Goal: Communication & Community: Share content

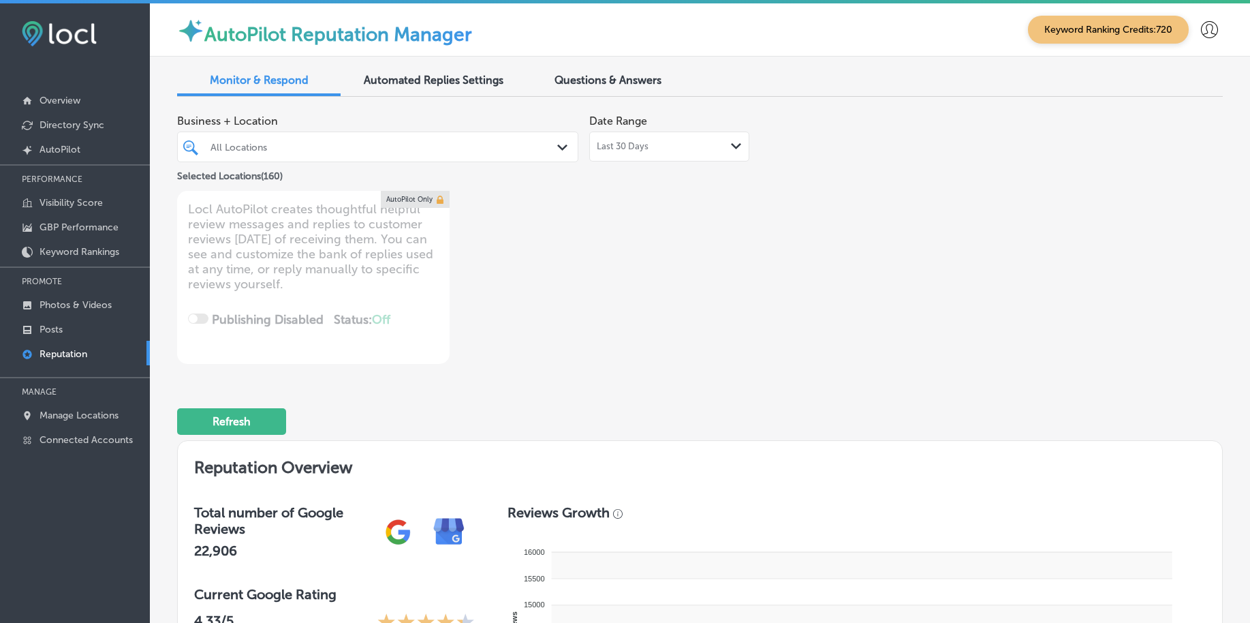
type textarea "x"
click at [69, 326] on link "Posts" at bounding box center [75, 328] width 150 height 25
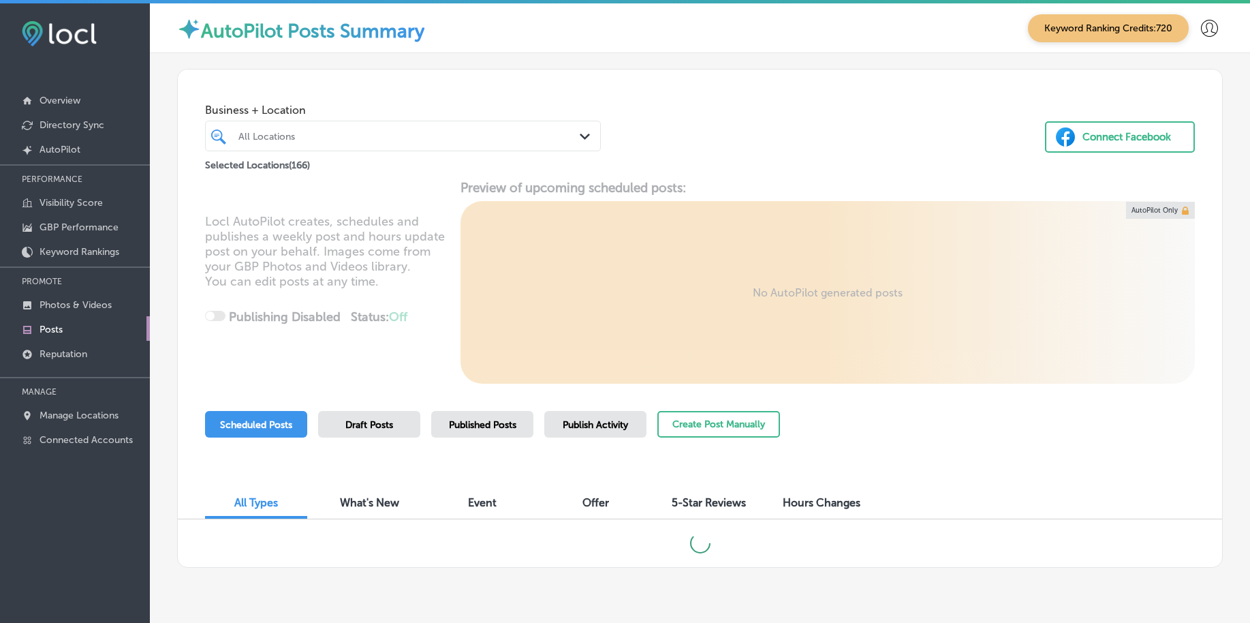
click at [415, 135] on div "All Locations" at bounding box center [409, 136] width 343 height 12
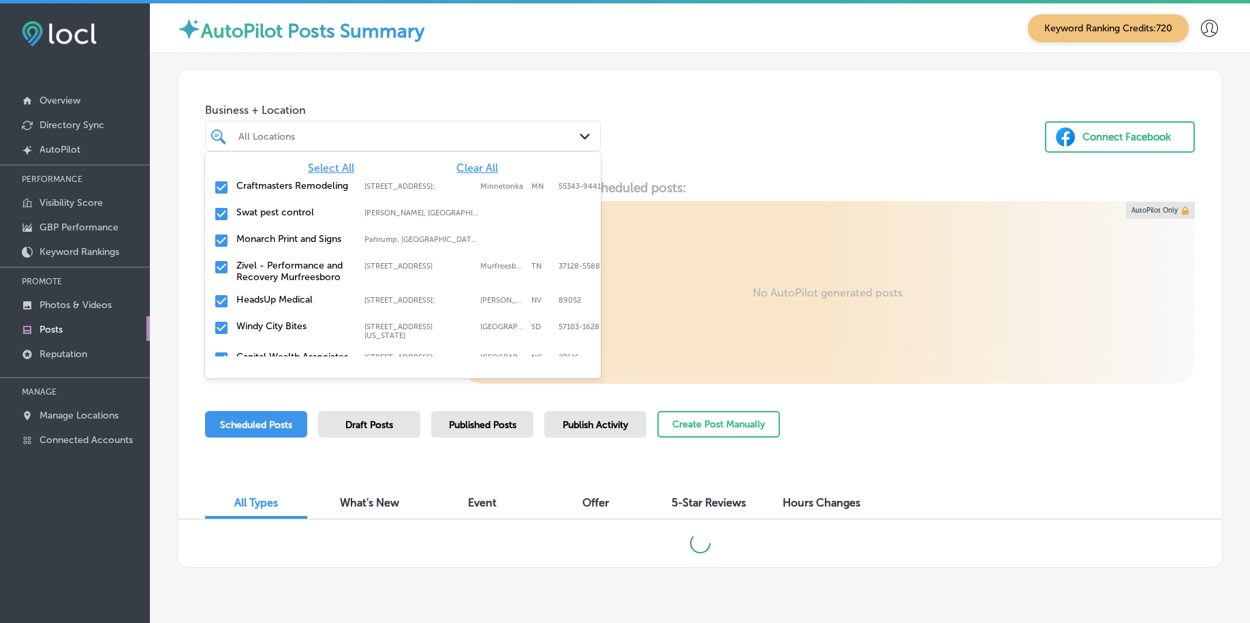
click at [463, 172] on span "Clear All" at bounding box center [478, 167] width 42 height 13
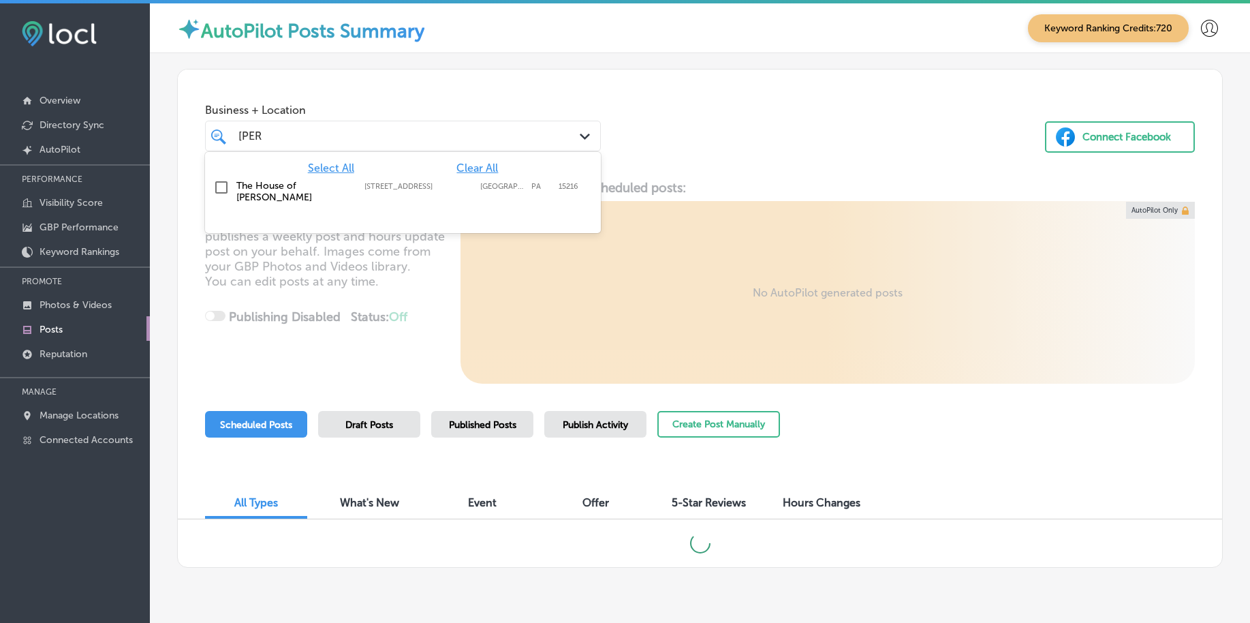
click at [465, 181] on div "The House of Kutz 2885 W Liberty Ave, Pittsburgh, PA, 15216 2885 W Liberty Ave …" at bounding box center [379, 191] width 287 height 23
type input "kutz"
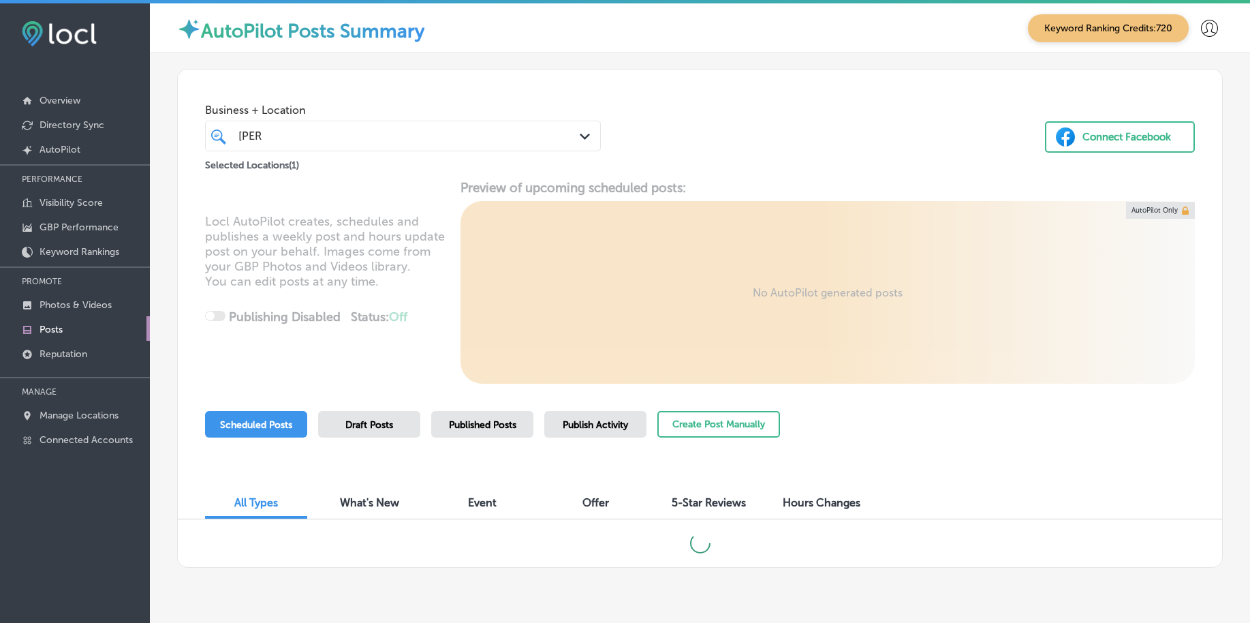
click at [802, 117] on div "Business + Location kutz kutz Path Created with Sketch. Selected Locations ( 1 …" at bounding box center [700, 122] width 1045 height 104
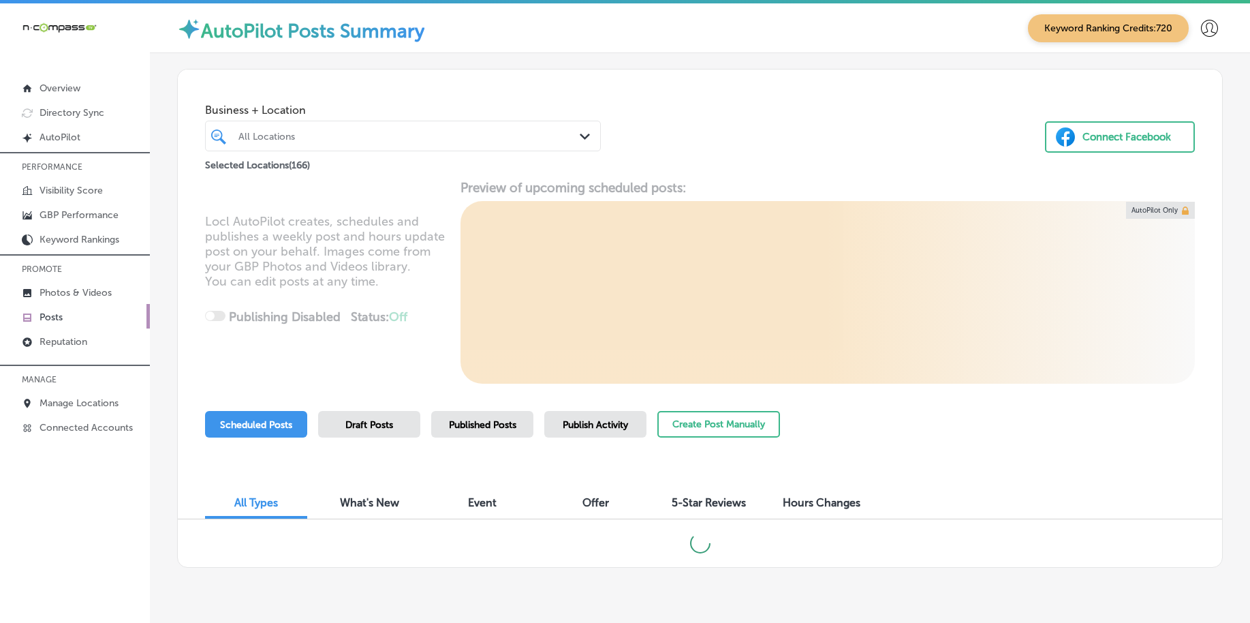
click at [390, 140] on div "All Locations" at bounding box center [409, 136] width 343 height 12
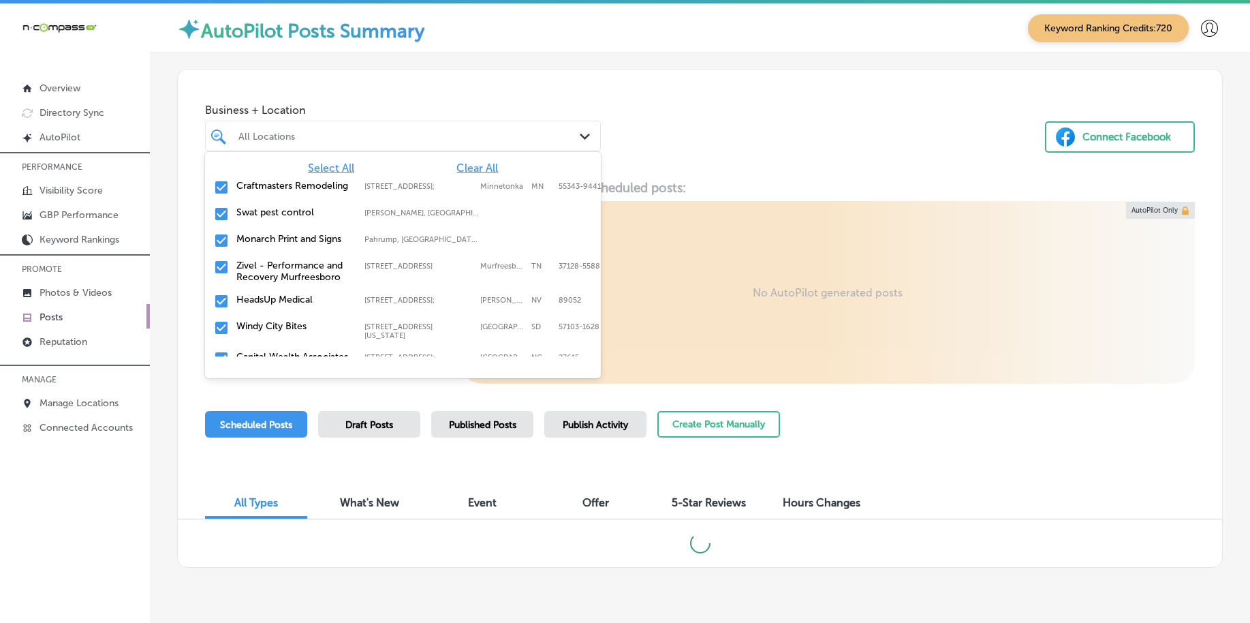
click at [466, 167] on span "Clear All" at bounding box center [478, 167] width 42 height 13
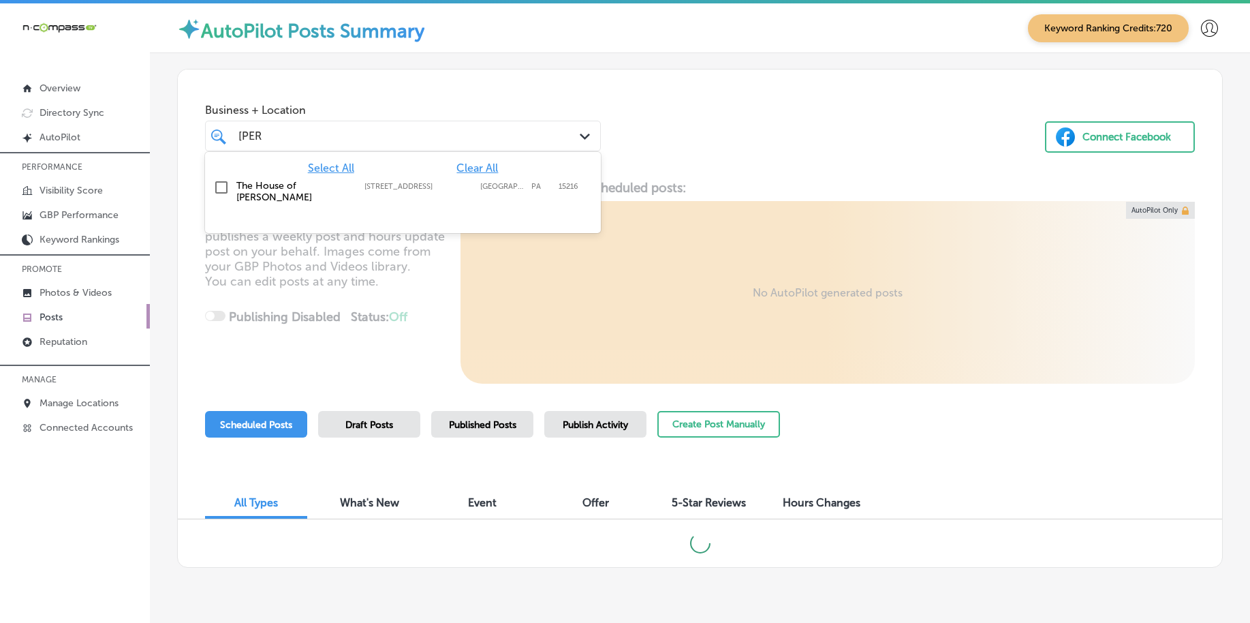
click at [459, 189] on label "2885 W Liberty Ave" at bounding box center [419, 186] width 109 height 9
type input "kutz"
click at [720, 151] on div "Business + Location option 2885 W Liberty Ave, selected. option 2885 W Liberty …" at bounding box center [700, 122] width 1045 height 104
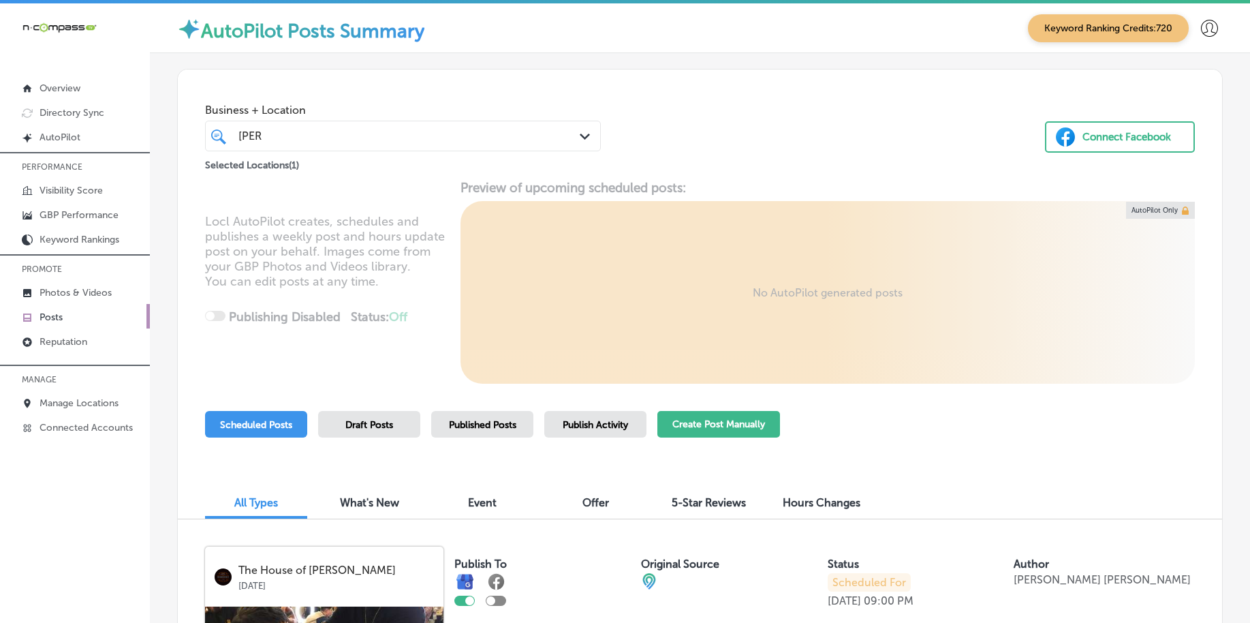
click at [755, 429] on button "Create Post Manually" at bounding box center [719, 424] width 123 height 27
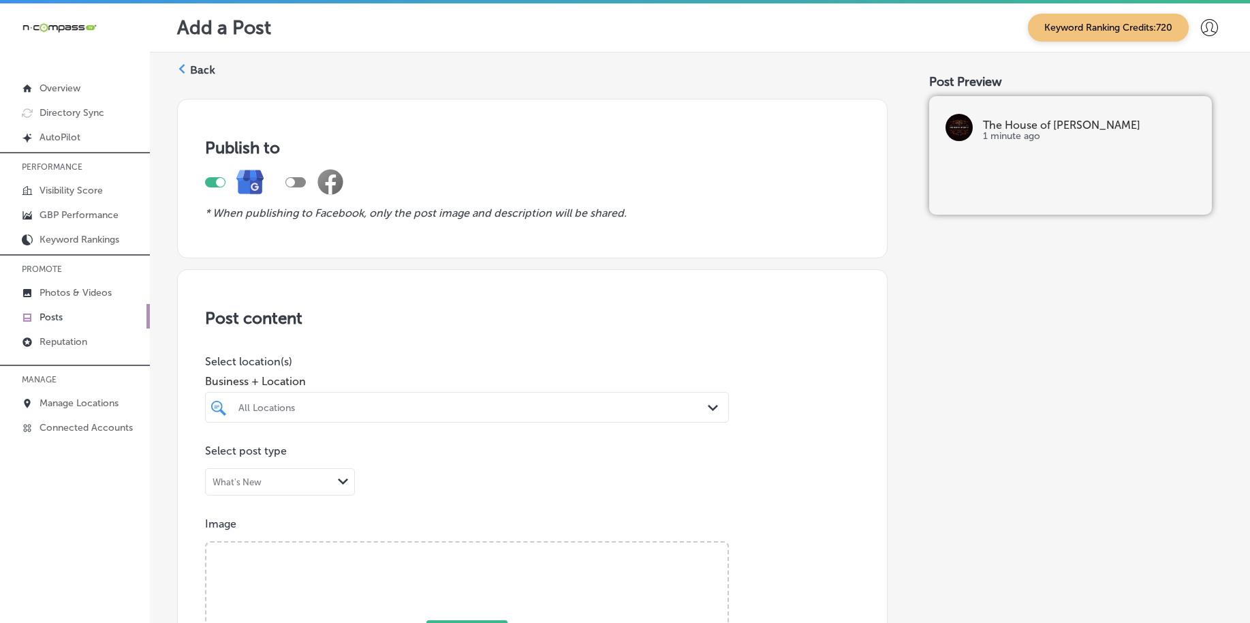
click at [405, 413] on div "All Locations Path Created with Sketch." at bounding box center [467, 407] width 524 height 31
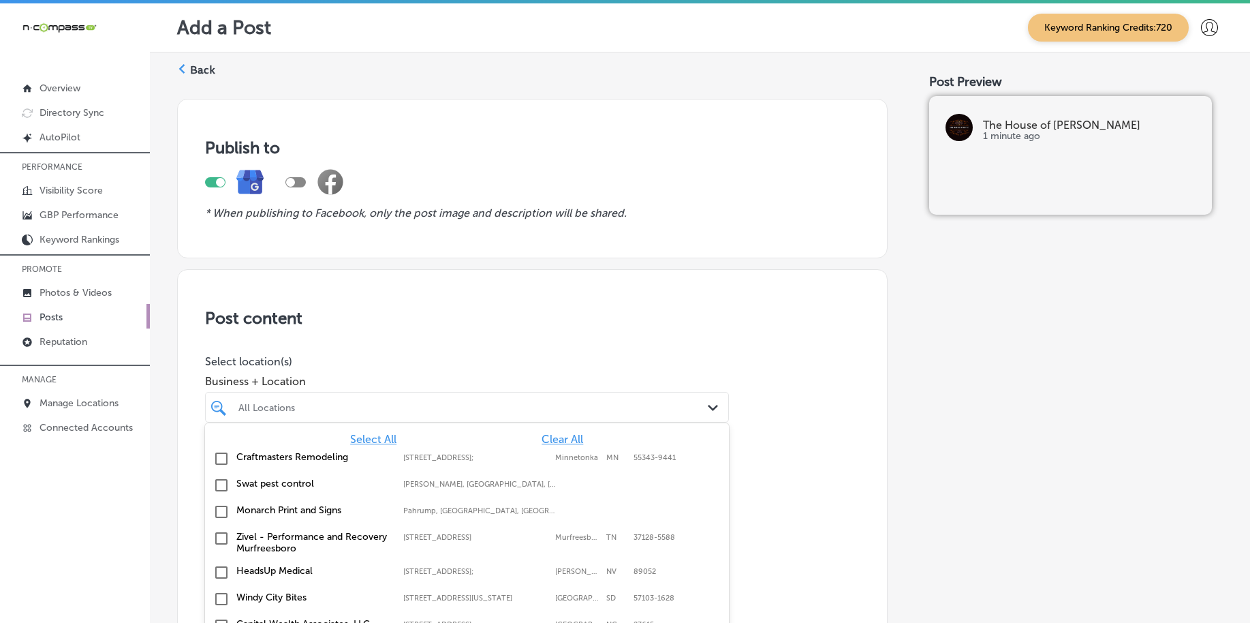
scroll to position [32, 0]
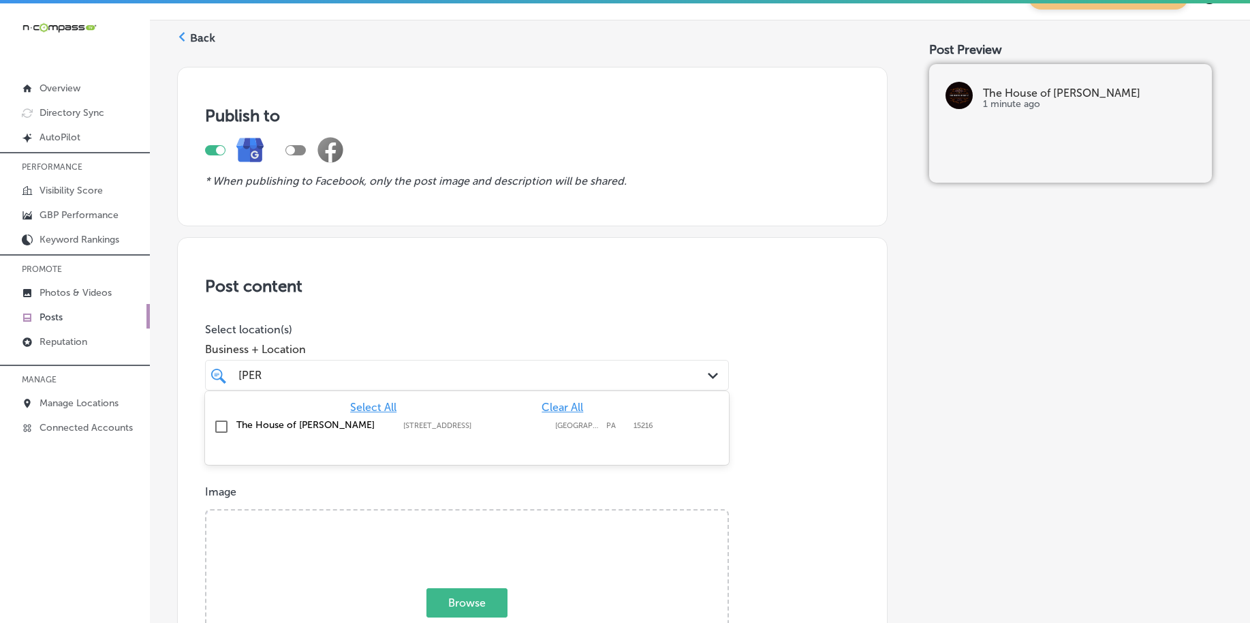
click at [403, 427] on label "[STREET_ADDRESS]" at bounding box center [475, 425] width 145 height 9
type input "kutz"
click at [443, 326] on p "Select location(s)" at bounding box center [467, 329] width 524 height 13
click at [446, 381] on div "[PERSON_NAME] [PERSON_NAME]" at bounding box center [444, 375] width 414 height 18
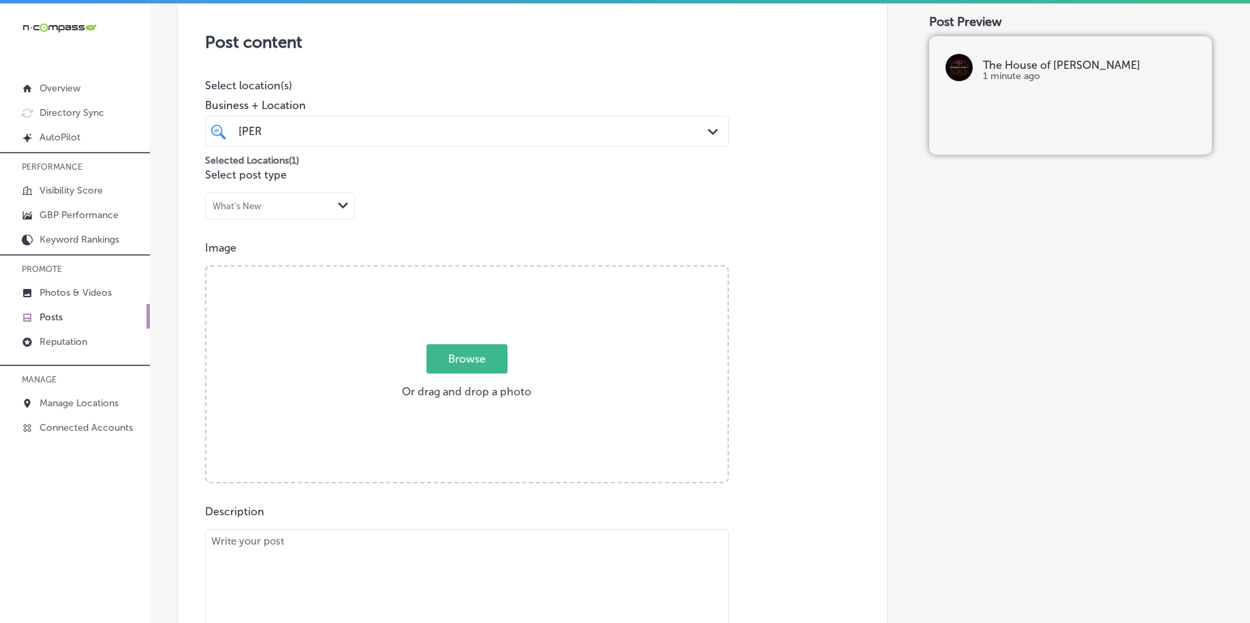
scroll to position [288, 0]
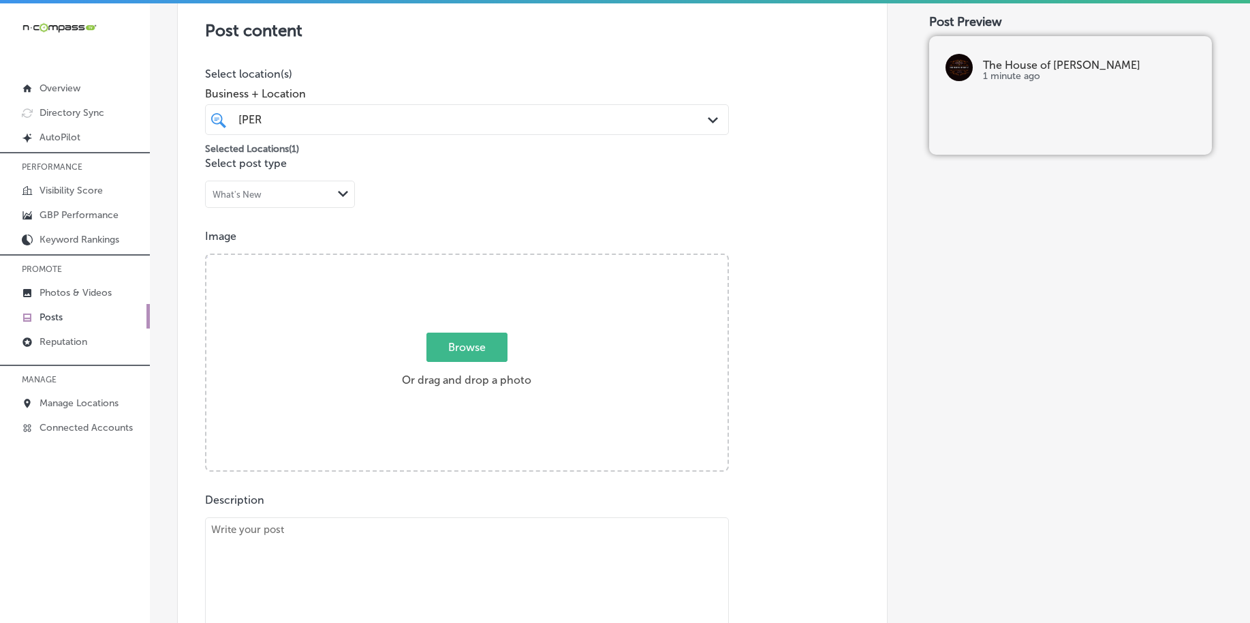
click at [446, 357] on span "Browse" at bounding box center [467, 347] width 81 height 29
click at [446, 259] on input "Browse Or drag and drop a photo" at bounding box center [466, 257] width 521 height 4
type input "C:\fakepath\haircuts-beard-trims-the-house-of-kutz-pittsburgh-pa (3).jpg"
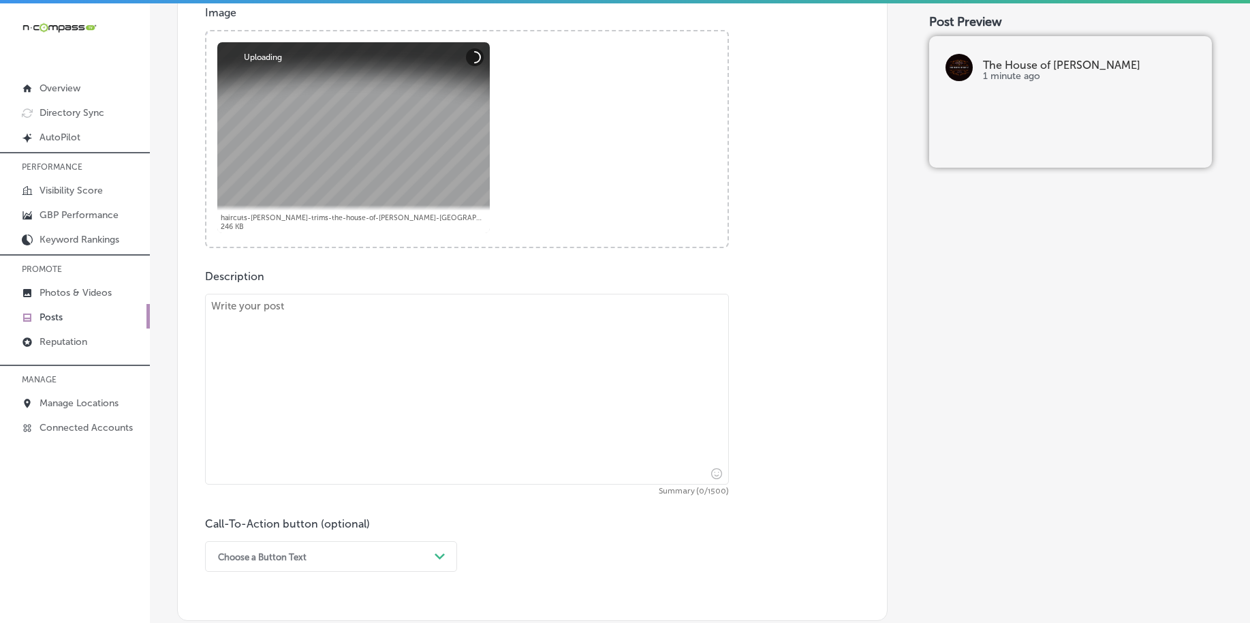
scroll to position [543, 0]
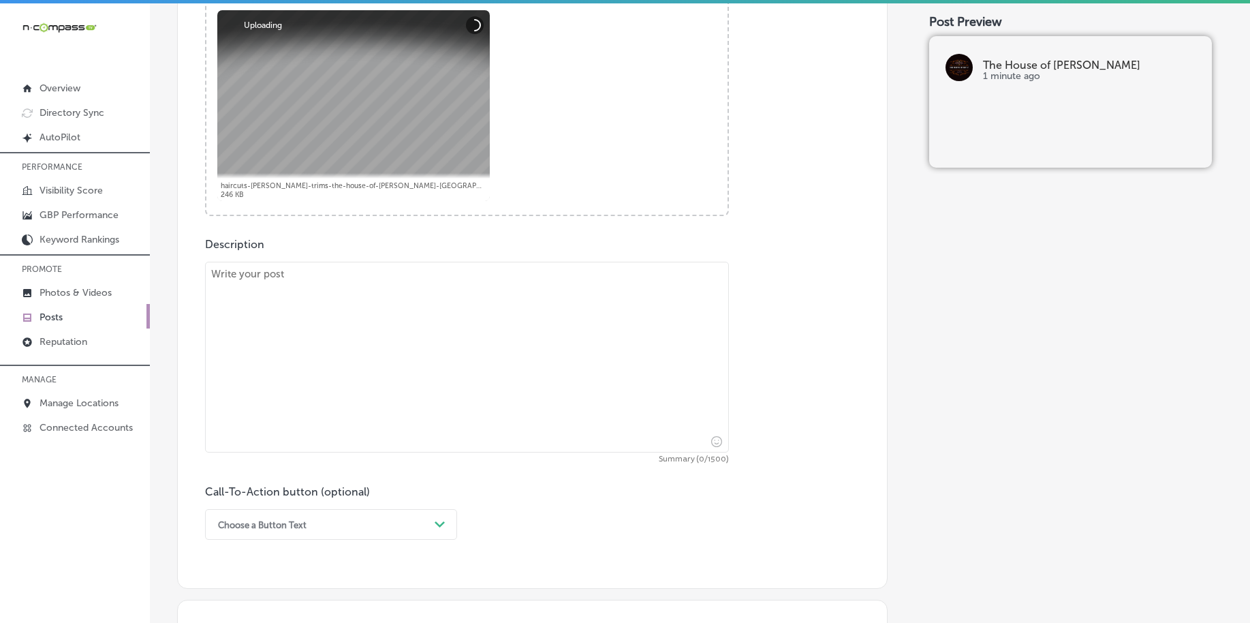
click at [412, 288] on textarea at bounding box center [467, 357] width 524 height 191
paste textarea "Time for a sharp new look? Whether you’re from Mt. [GEOGRAPHIC_DATA], [GEOGRAPH…"
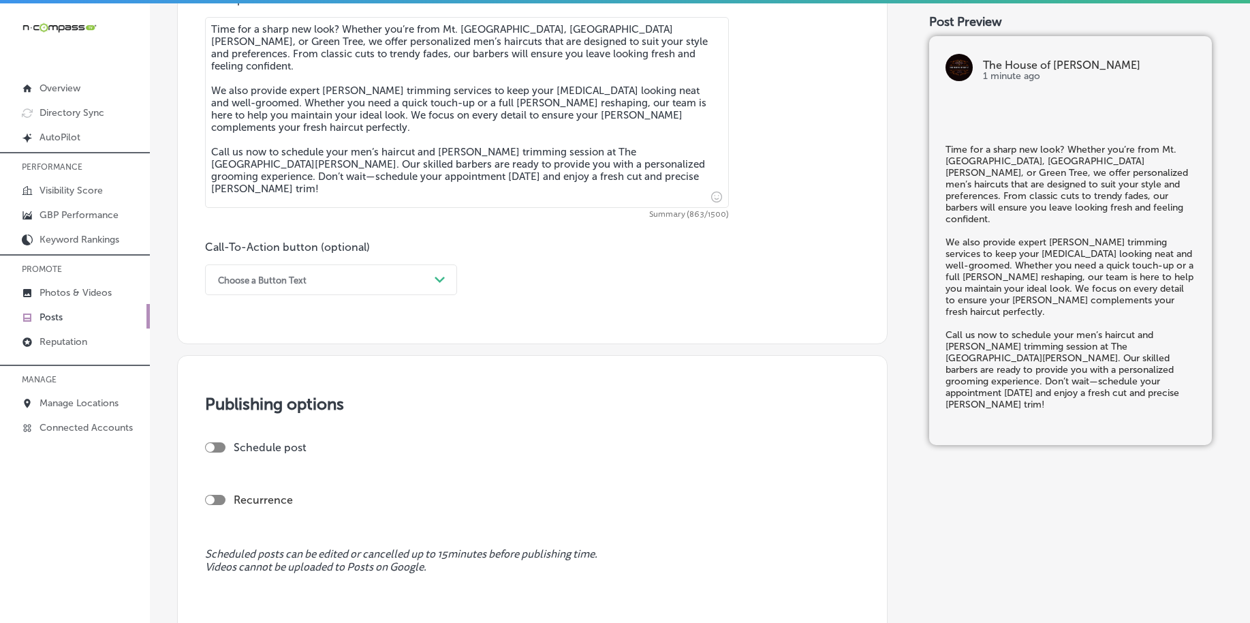
scroll to position [799, 0]
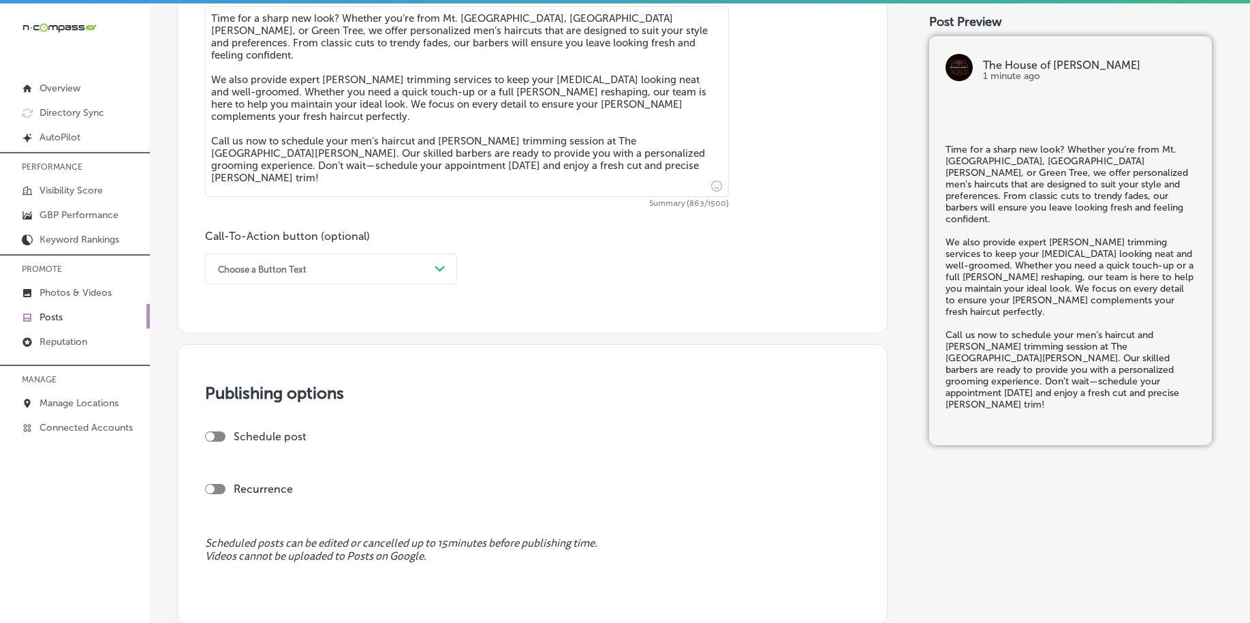
type textarea "Time for a sharp new look? Whether you’re from Mt. [GEOGRAPHIC_DATA], [GEOGRAPH…"
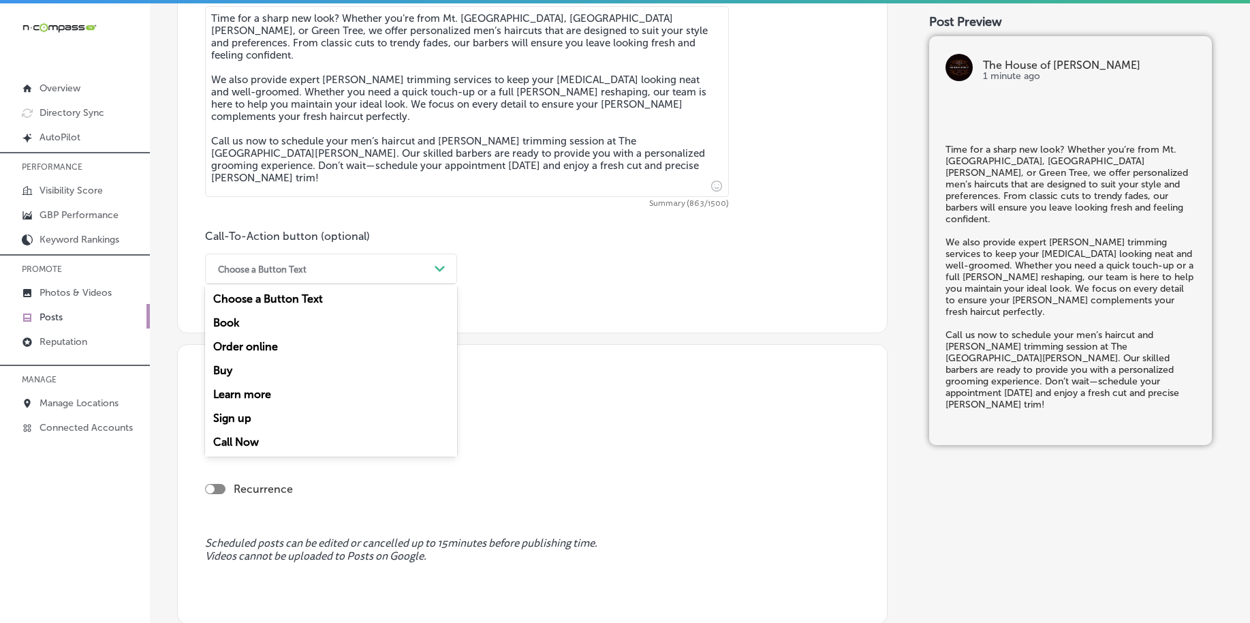
click at [318, 265] on div "Choose a Button Text" at bounding box center [320, 268] width 218 height 21
click at [264, 435] on div "Call Now" at bounding box center [331, 442] width 252 height 24
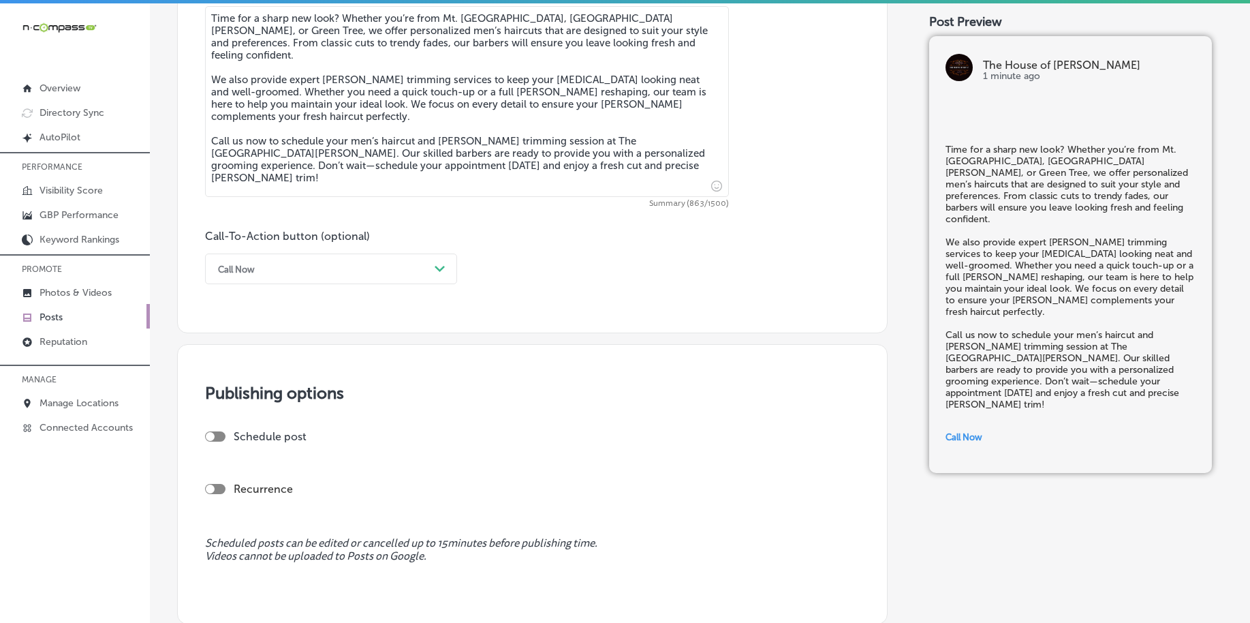
click at [220, 441] on div at bounding box center [215, 436] width 20 height 10
checkbox input "true"
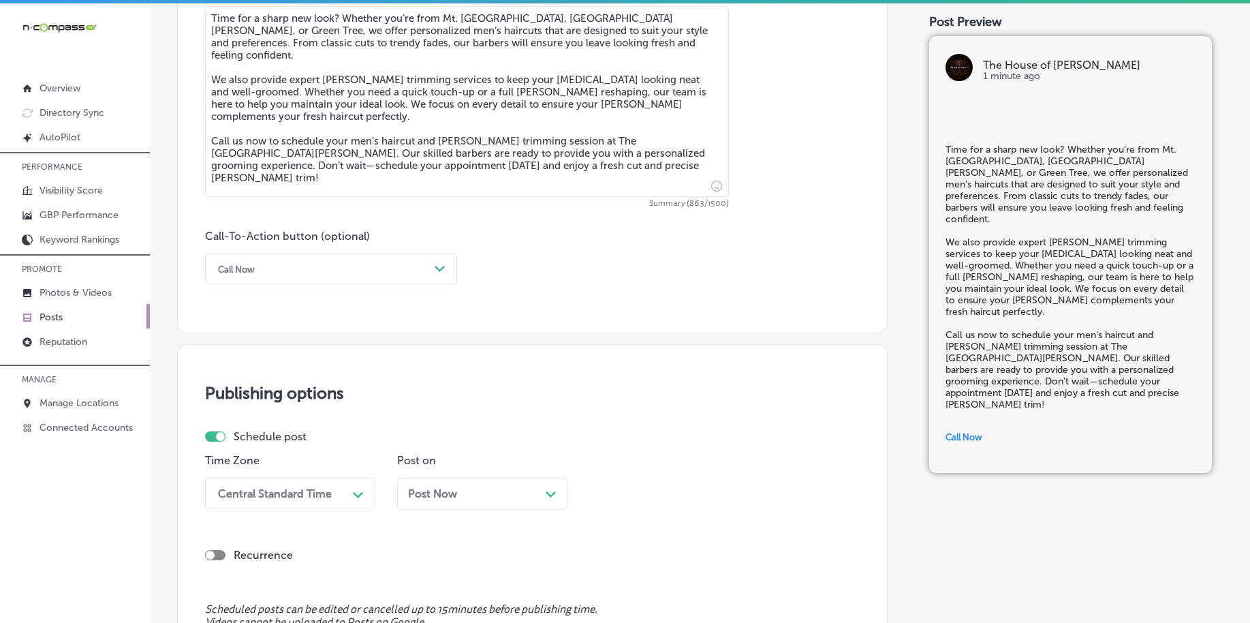
click at [254, 482] on div "Central Standard Time Path Created with Sketch." at bounding box center [290, 493] width 170 height 31
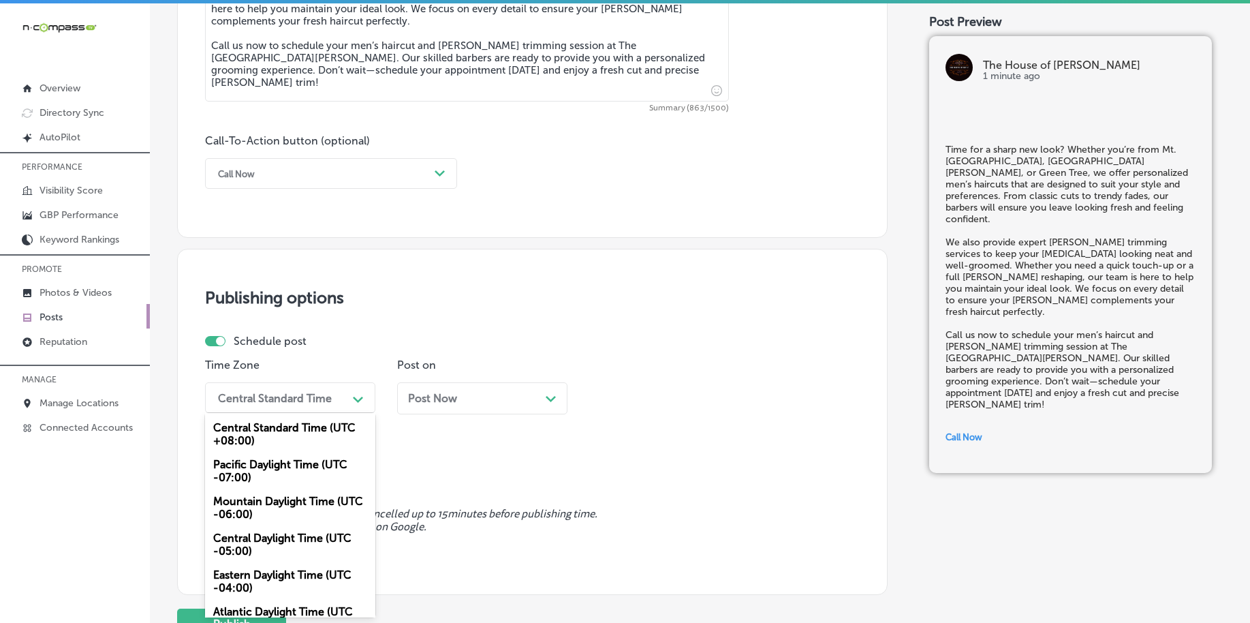
drag, startPoint x: 264, startPoint y: 510, endPoint x: 494, endPoint y: 459, distance: 235.1
click at [265, 510] on div "Mountain Daylight Time (UTC -06:00)" at bounding box center [290, 507] width 170 height 37
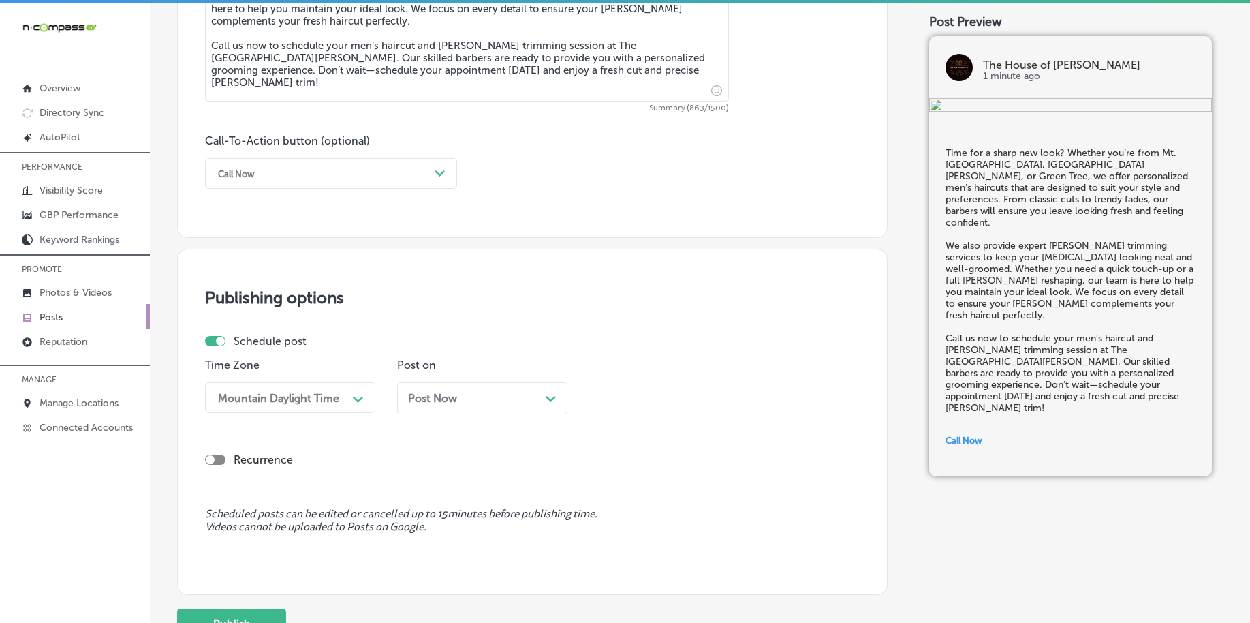
click at [498, 406] on div "Post Now Path Created with Sketch." at bounding box center [482, 398] width 170 height 32
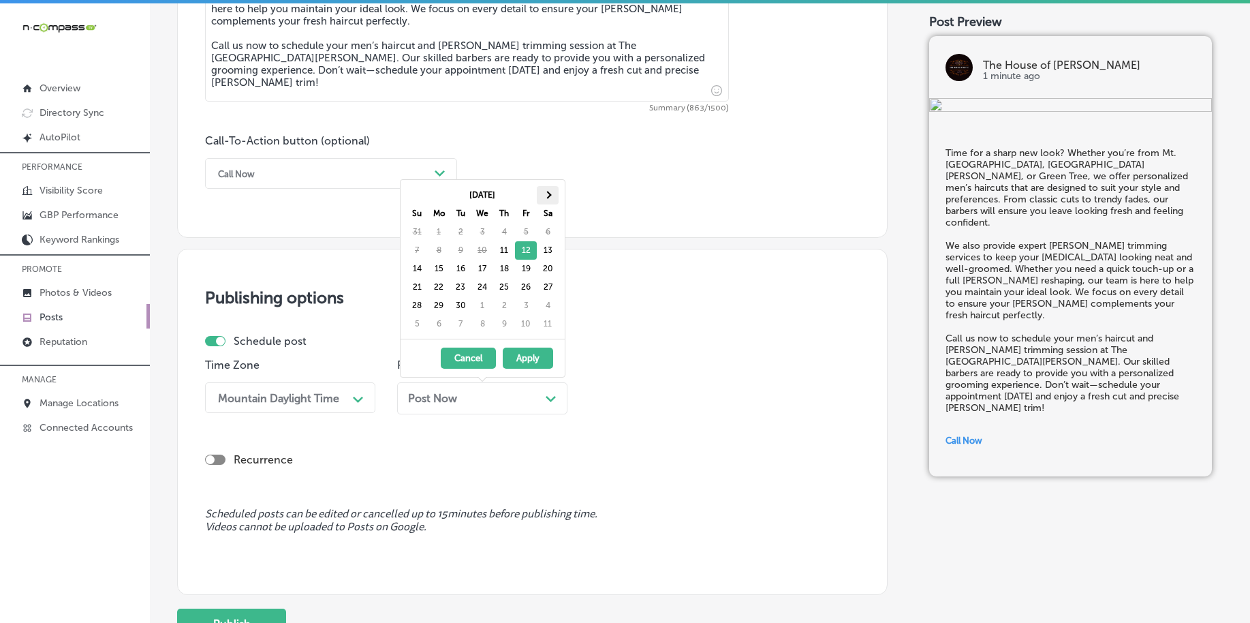
click at [551, 186] on th at bounding box center [548, 195] width 22 height 18
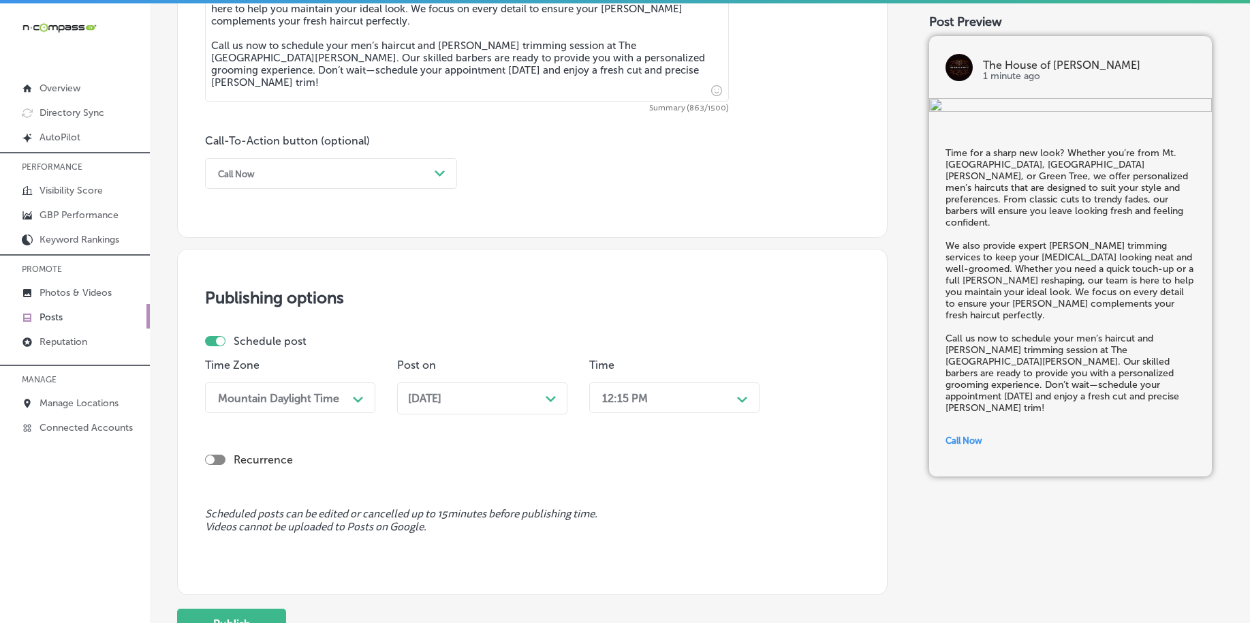
click at [671, 405] on div "12:15 PM" at bounding box center [664, 398] width 136 height 24
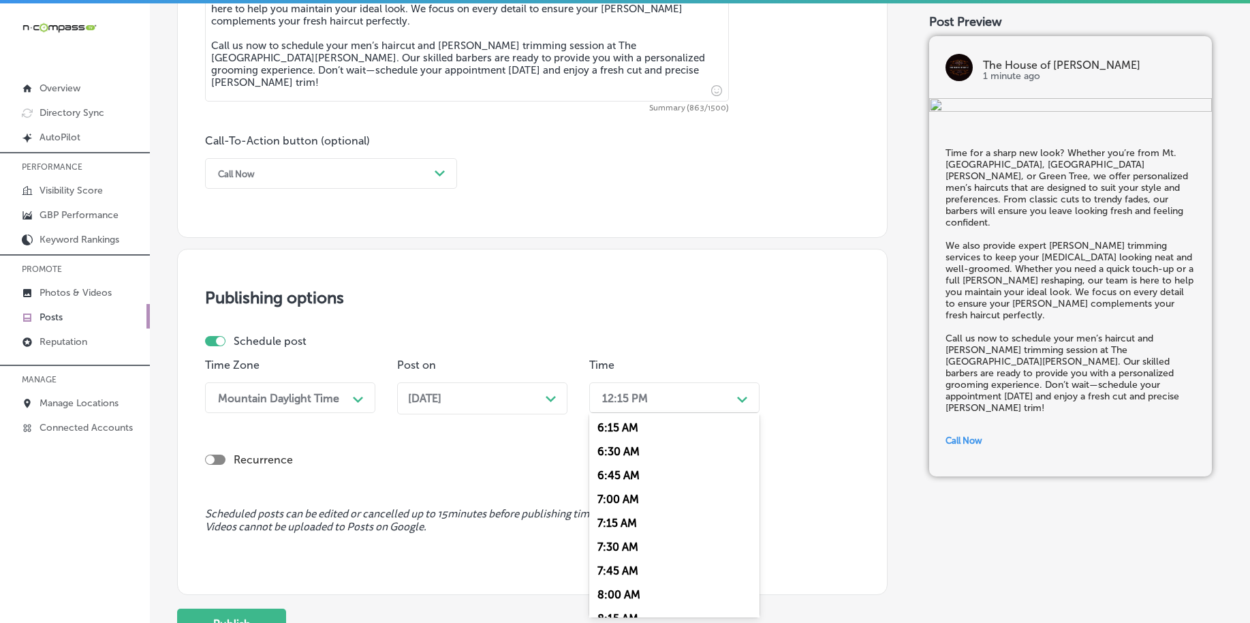
click at [628, 508] on div "7:00 AM" at bounding box center [674, 499] width 170 height 24
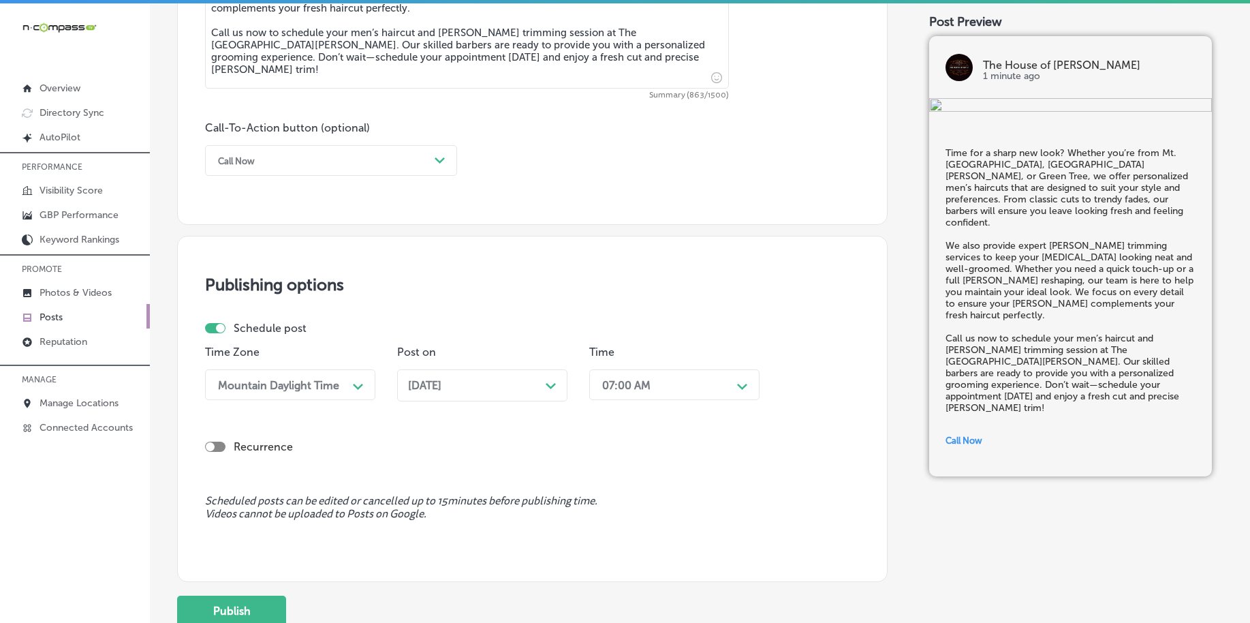
scroll to position [1012, 0]
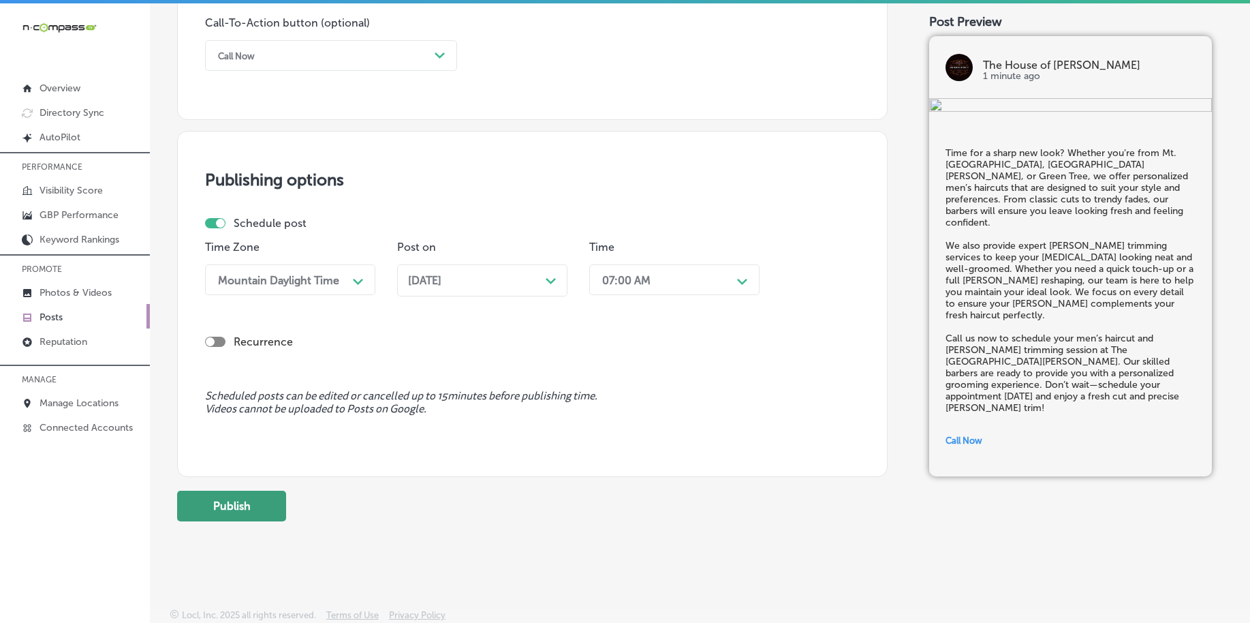
click at [220, 506] on button "Publish" at bounding box center [231, 506] width 109 height 31
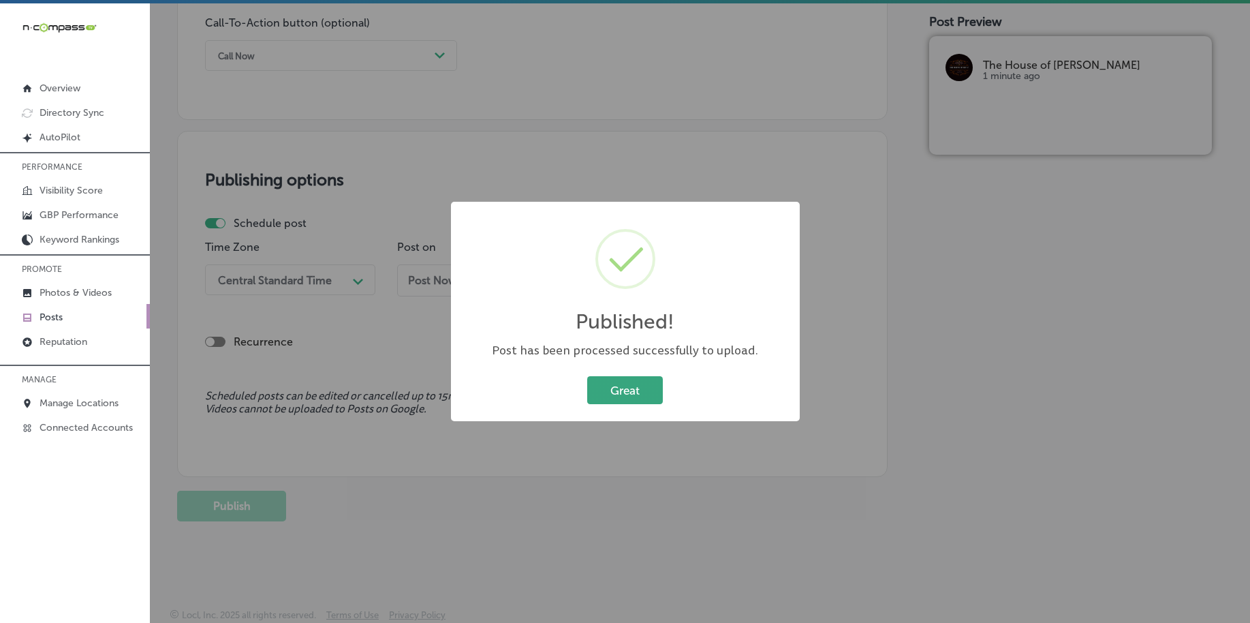
click at [635, 396] on button "Great" at bounding box center [625, 390] width 76 height 28
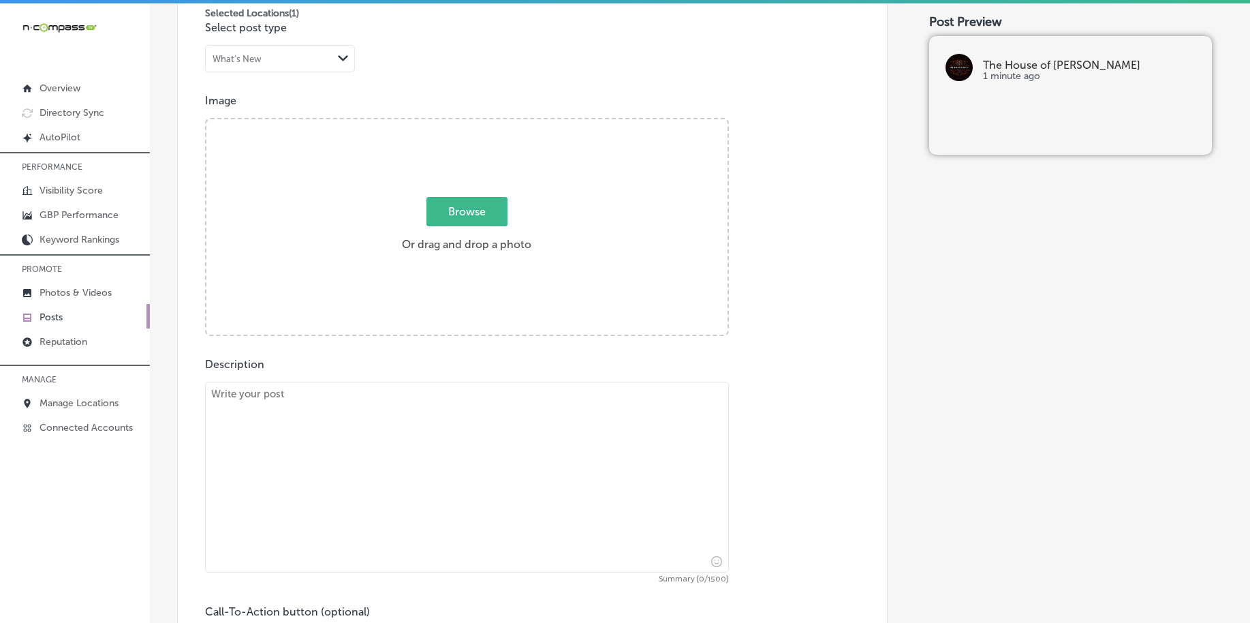
scroll to position [330, 0]
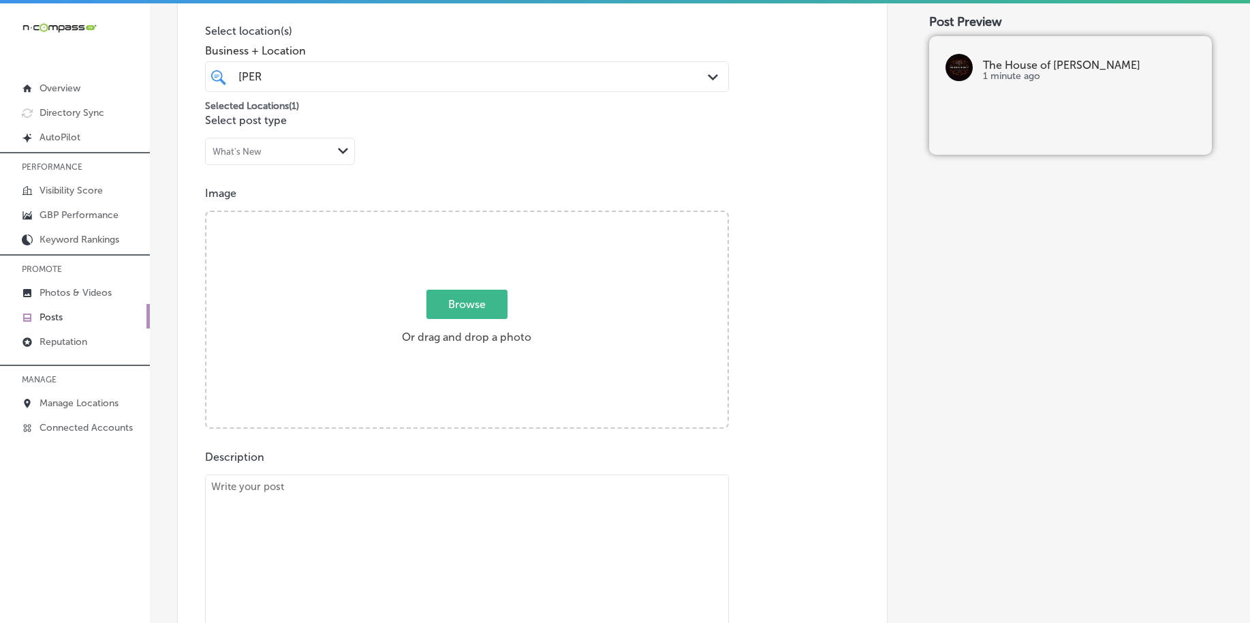
click at [499, 318] on span "Browse" at bounding box center [467, 304] width 81 height 29
click at [499, 216] on input "Browse Or drag and drop a photo" at bounding box center [466, 214] width 521 height 4
type input "C:\fakepath\haircuts-beard-trims-the-house-of-kutz-pittsburgh-pa (5).jpg"
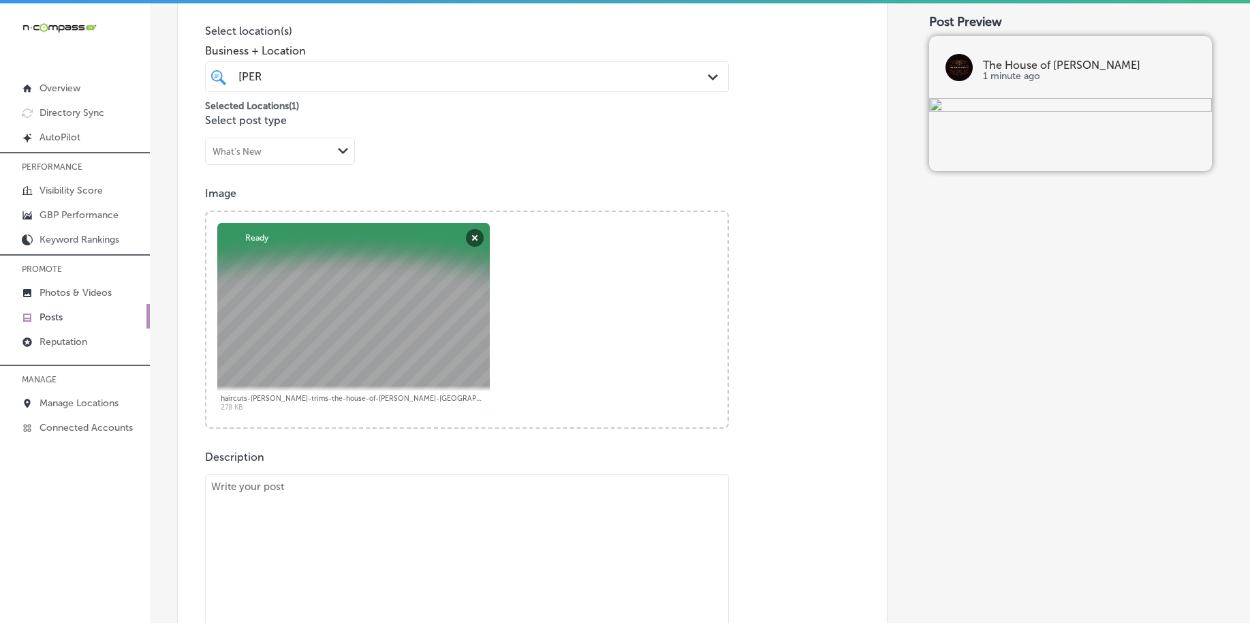
click at [304, 535] on textarea at bounding box center [467, 569] width 524 height 191
paste textarea "It’s time for a fresh, new look with a sharp [PERSON_NAME]. Whether you’re comi…"
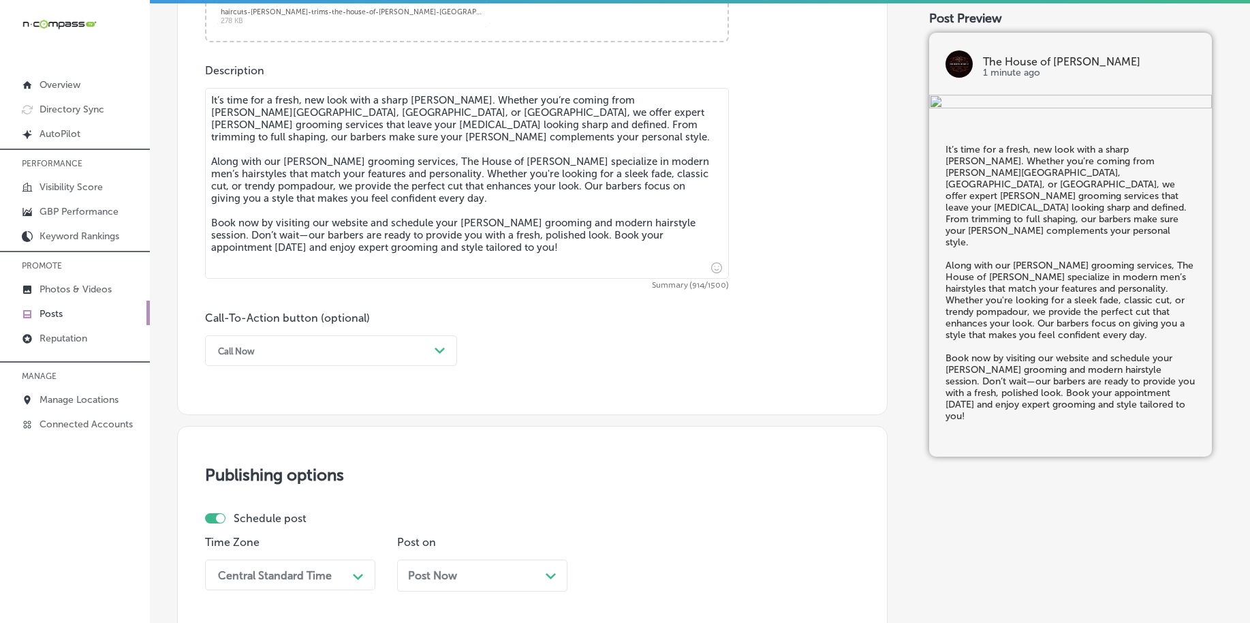
scroll to position [770, 0]
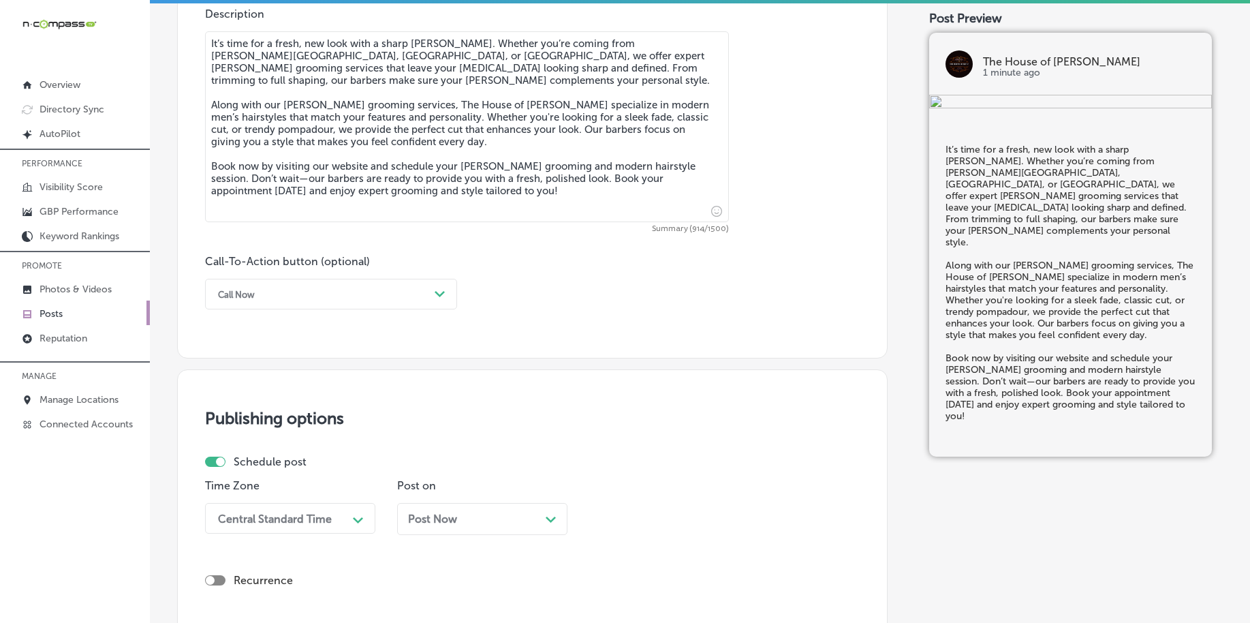
type textarea "It’s time for a fresh, new look with a sharp [PERSON_NAME]. Whether you’re comi…"
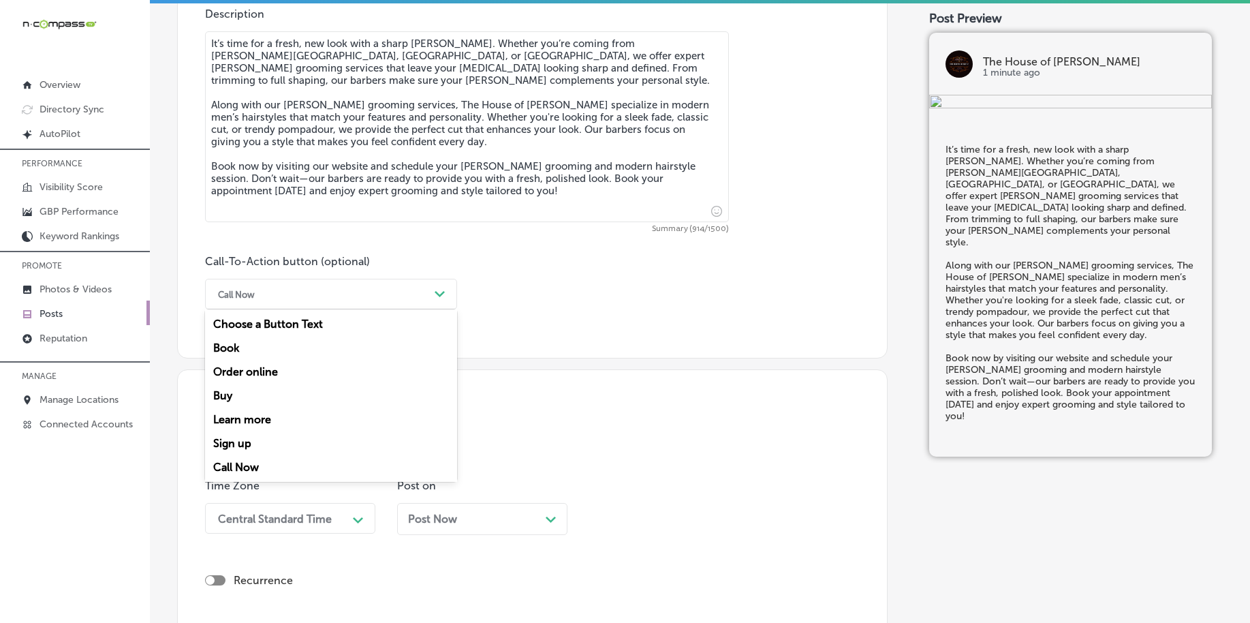
click at [286, 307] on div "Call Now Path Created with Sketch." at bounding box center [331, 294] width 252 height 31
click at [280, 349] on div "Book" at bounding box center [331, 348] width 252 height 24
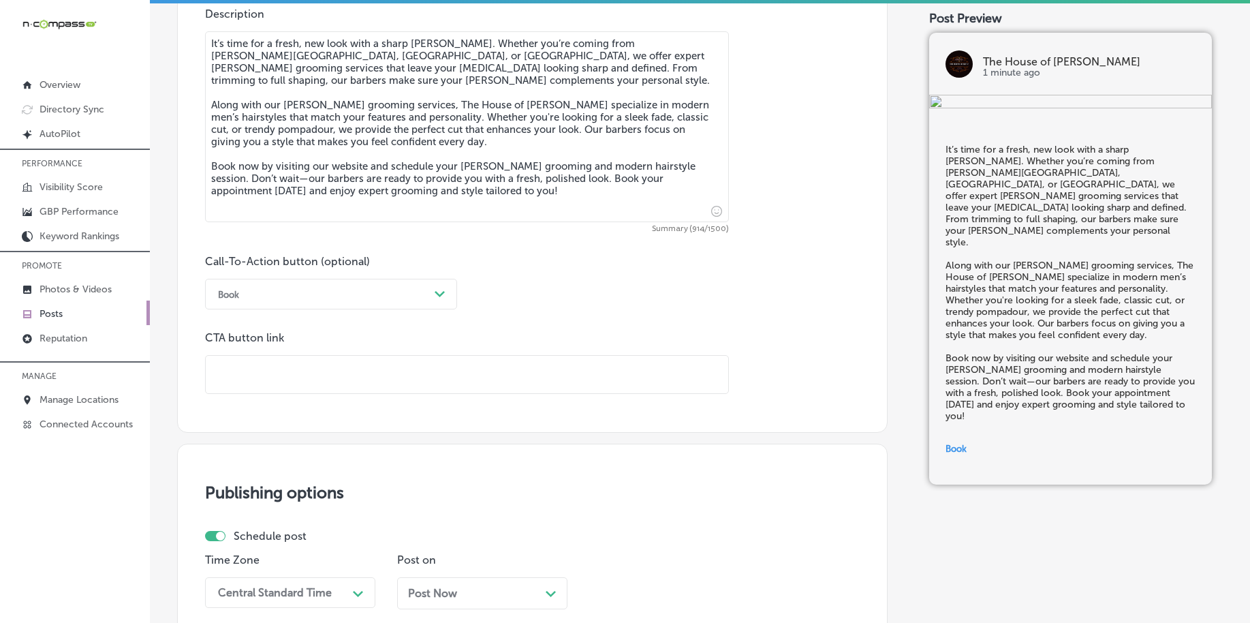
click at [279, 369] on input "text" at bounding box center [467, 374] width 523 height 37
paste input "[URL][DOMAIN_NAME]"
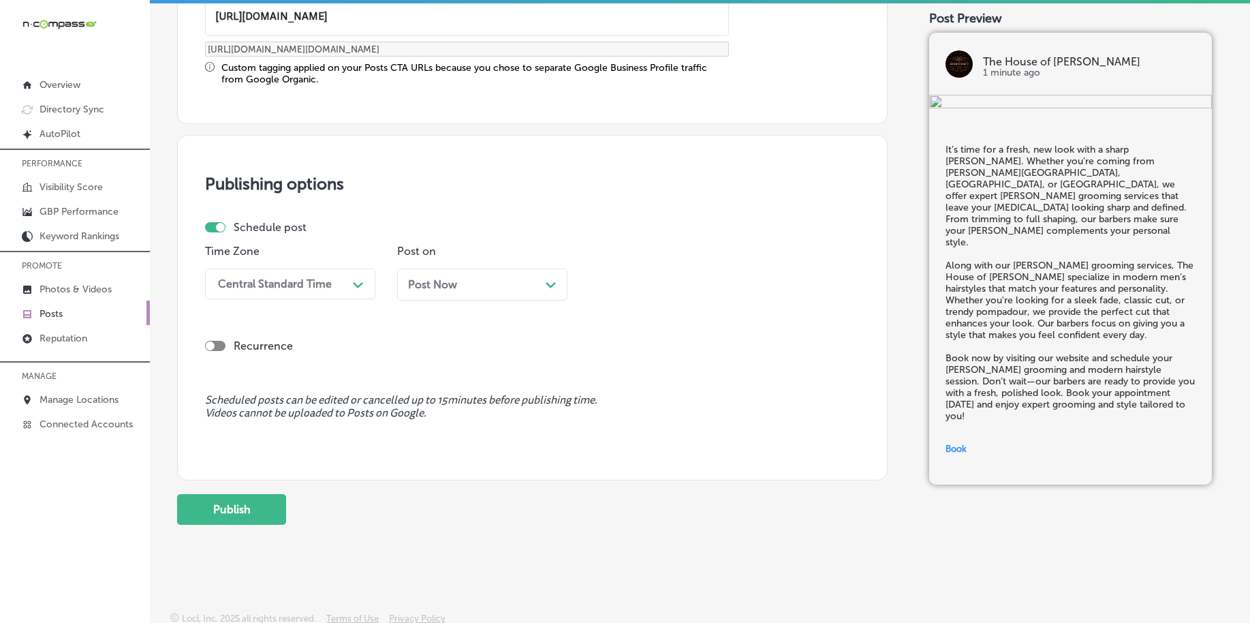
scroll to position [1135, 0]
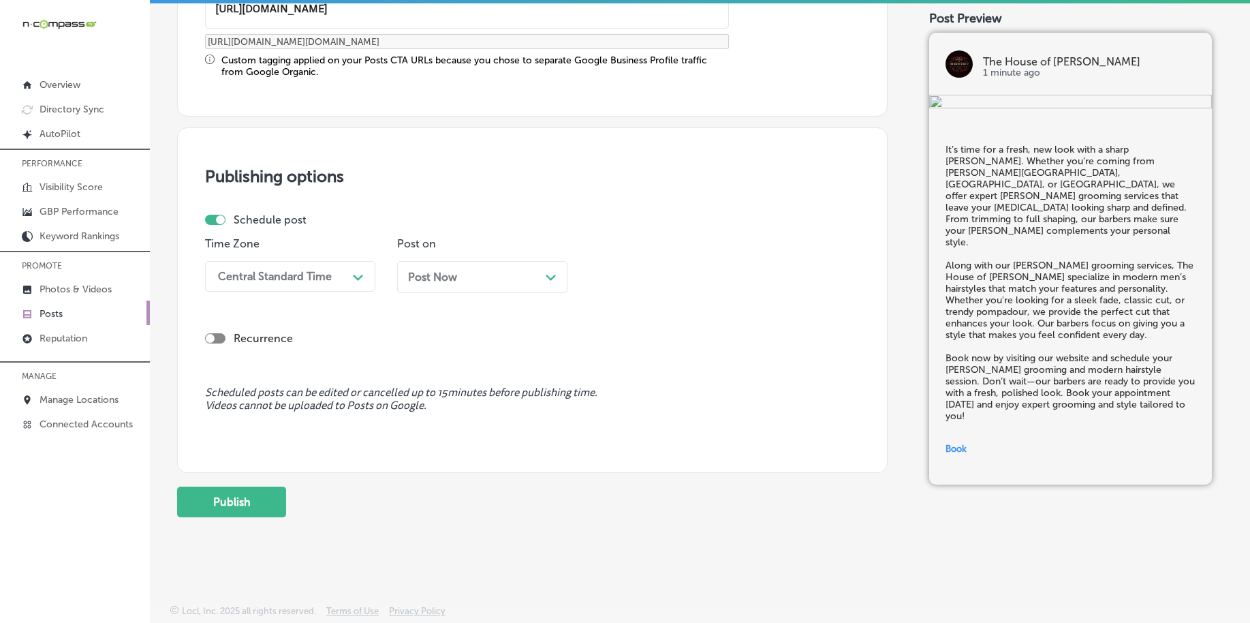
type input "[URL][DOMAIN_NAME]"
click at [299, 292] on div "Time Zone Central Standard Time Path Created with Sketch." at bounding box center [290, 270] width 170 height 66
click at [298, 288] on div "Central Standard Time Path Created with Sketch." at bounding box center [290, 276] width 170 height 31
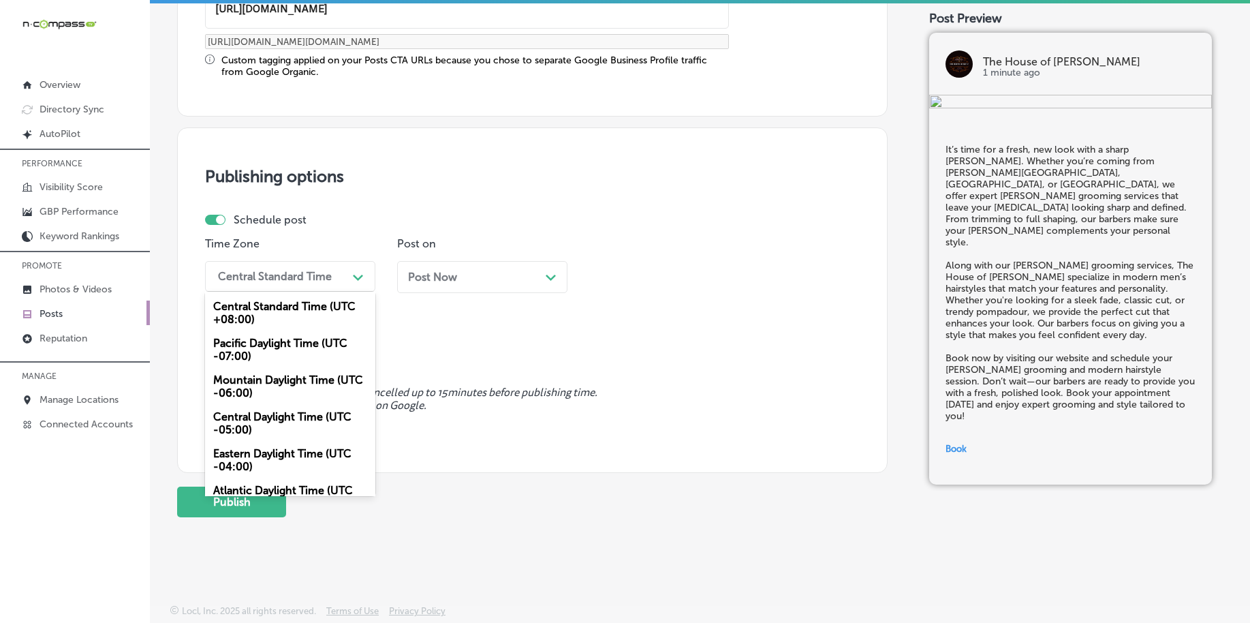
click at [262, 387] on div "Mountain Daylight Time (UTC -06:00)" at bounding box center [290, 386] width 170 height 37
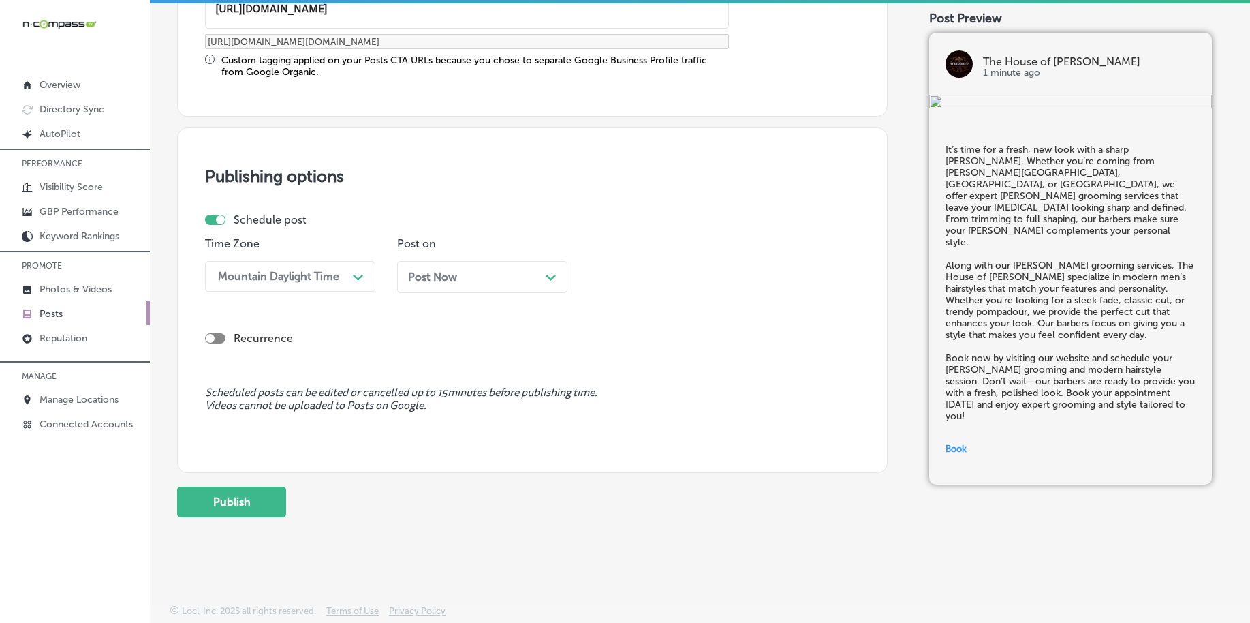
click at [422, 283] on div "Post Now Path Created with Sketch." at bounding box center [482, 277] width 170 height 32
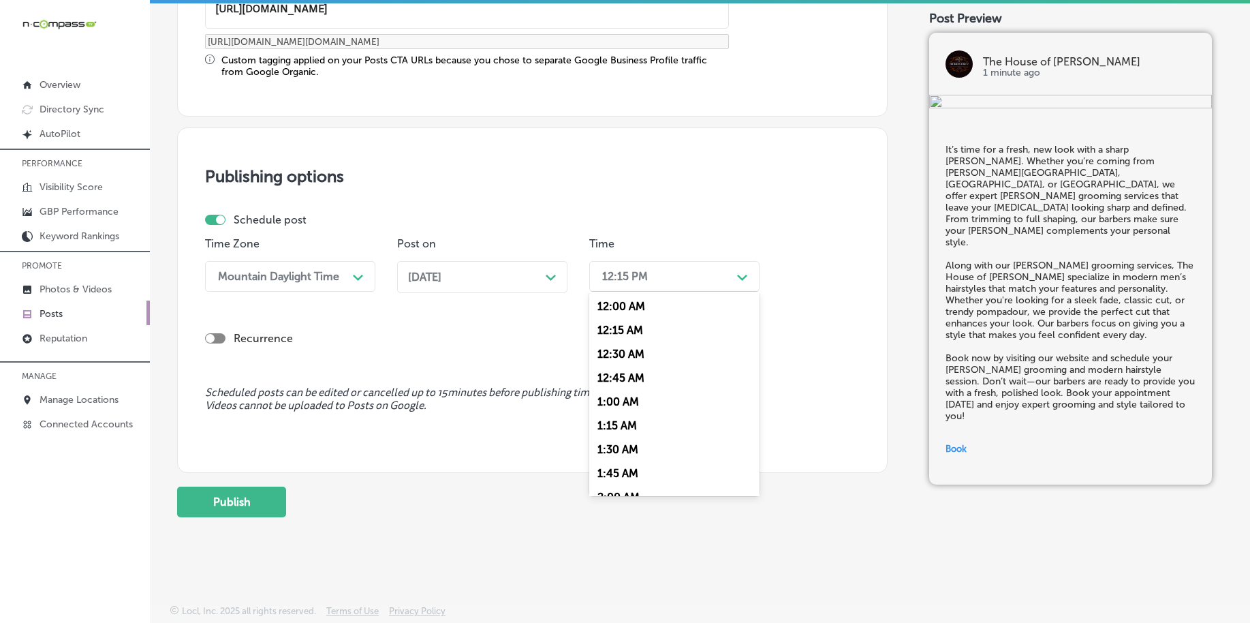
click at [611, 284] on div "12:15 PM" at bounding box center [664, 276] width 136 height 24
click at [619, 355] on div "5:00 AM" at bounding box center [674, 357] width 170 height 24
click at [606, 275] on div "05:00 AM" at bounding box center [626, 276] width 49 height 13
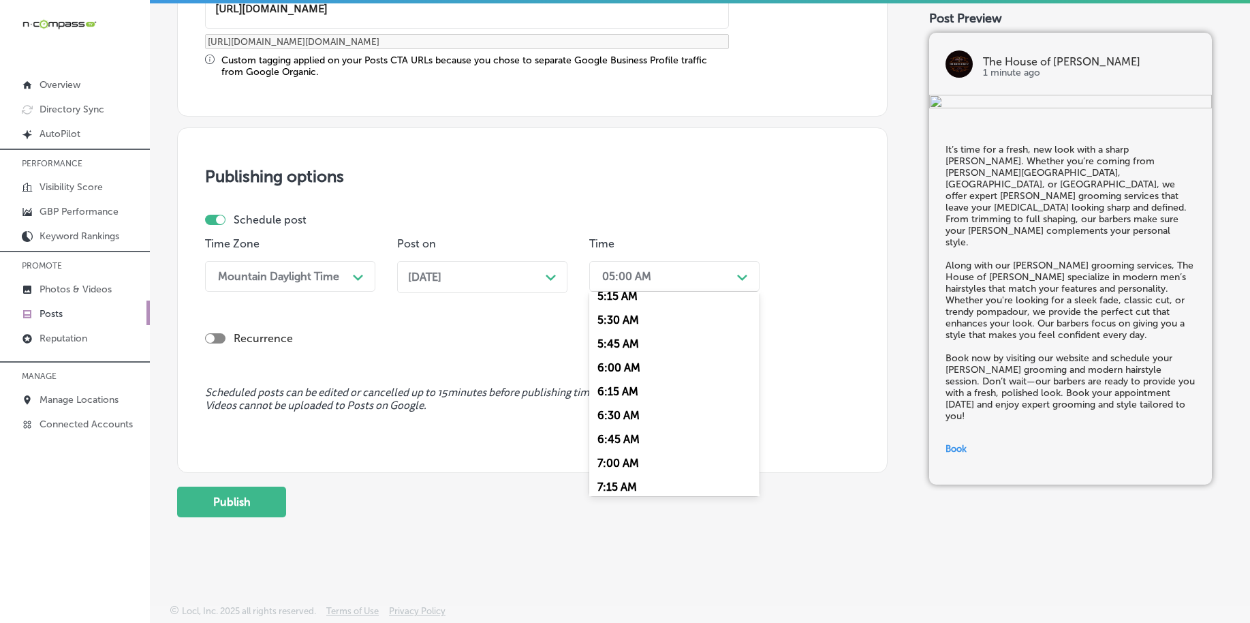
click at [621, 463] on div "7:00 AM" at bounding box center [674, 463] width 170 height 24
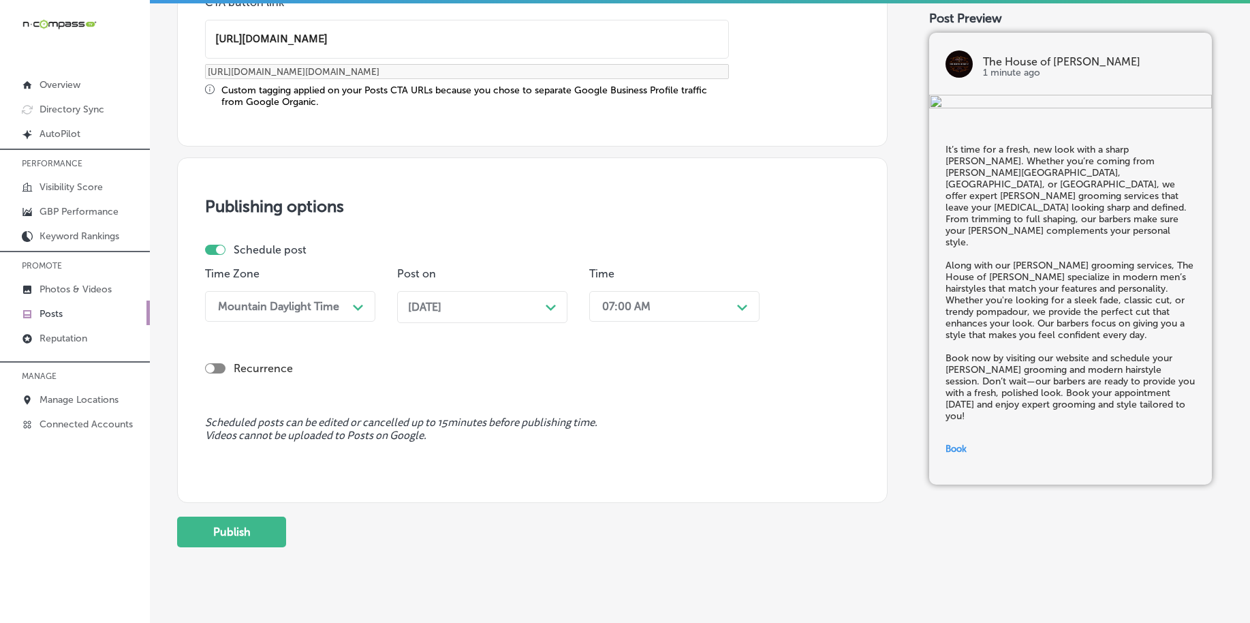
scroll to position [1135, 0]
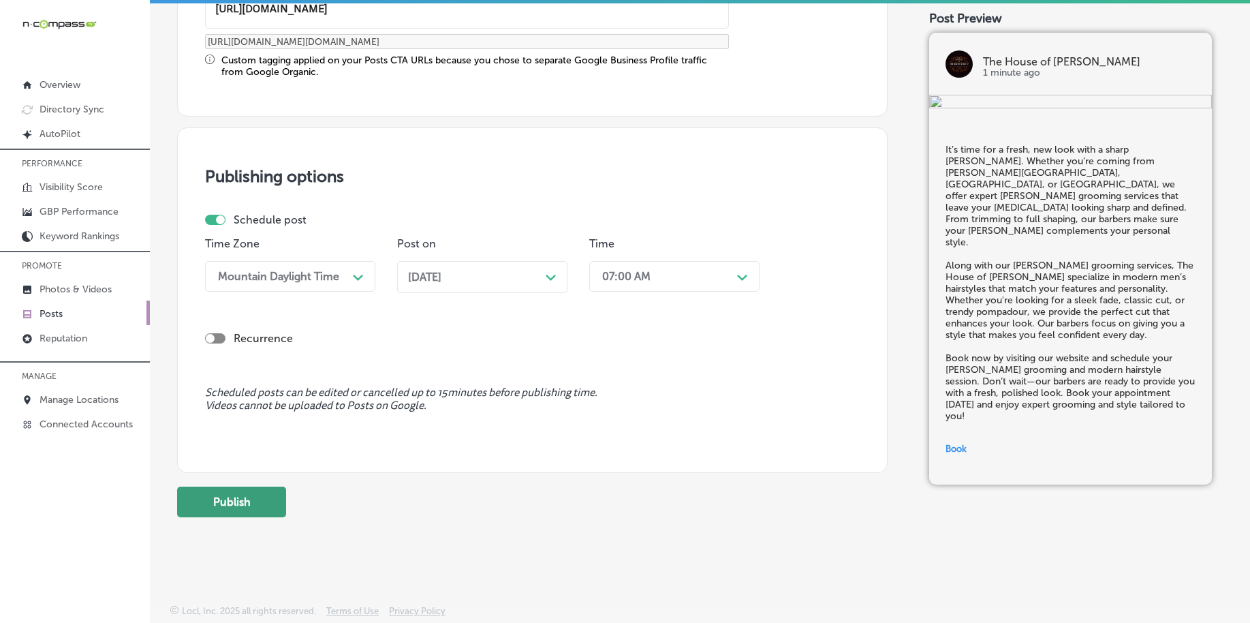
click at [247, 499] on button "Publish" at bounding box center [231, 502] width 109 height 31
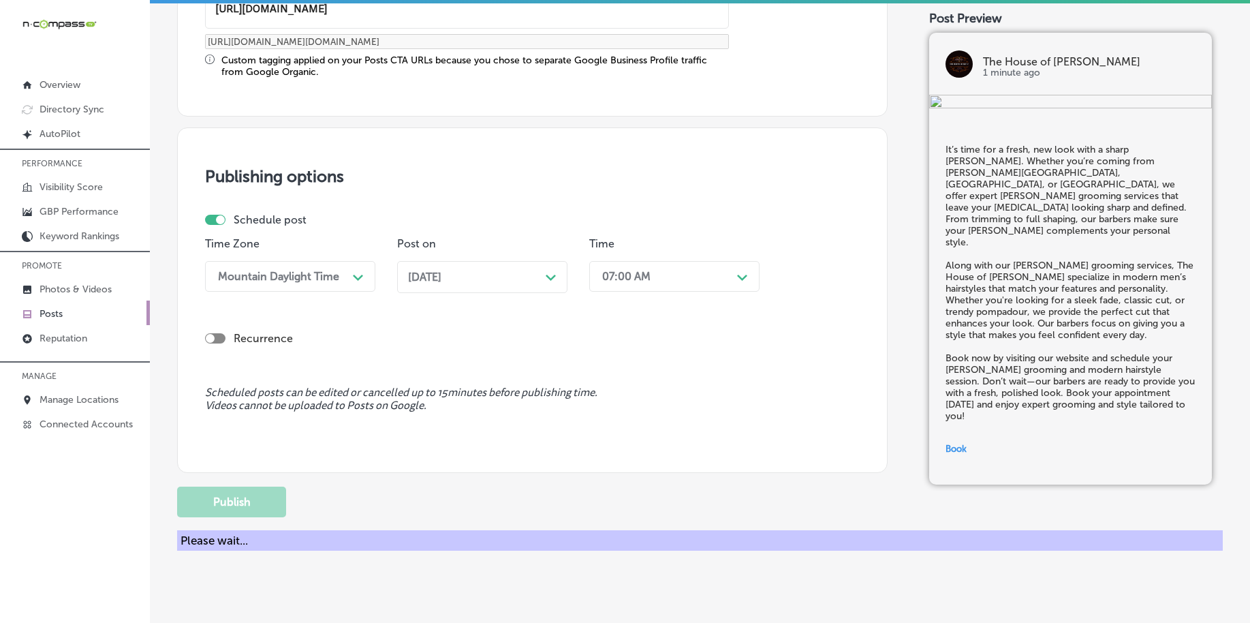
scroll to position [1012, 0]
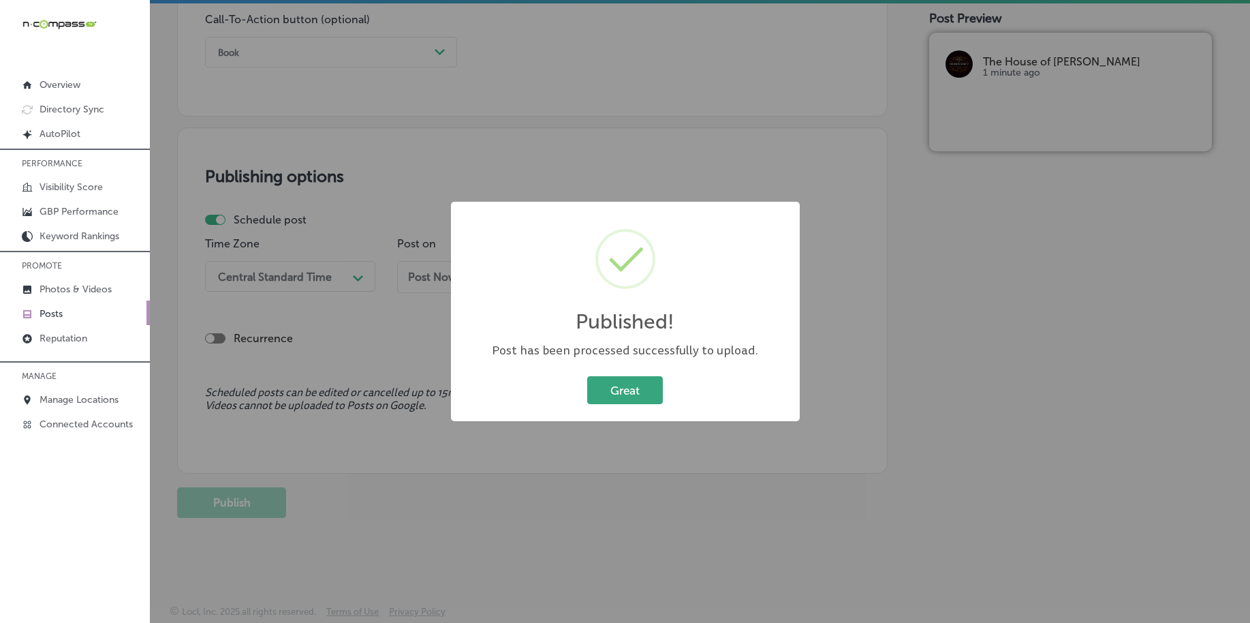
click at [630, 406] on div "Great Cancel" at bounding box center [626, 390] width 322 height 35
click at [613, 389] on button "Great" at bounding box center [625, 390] width 76 height 28
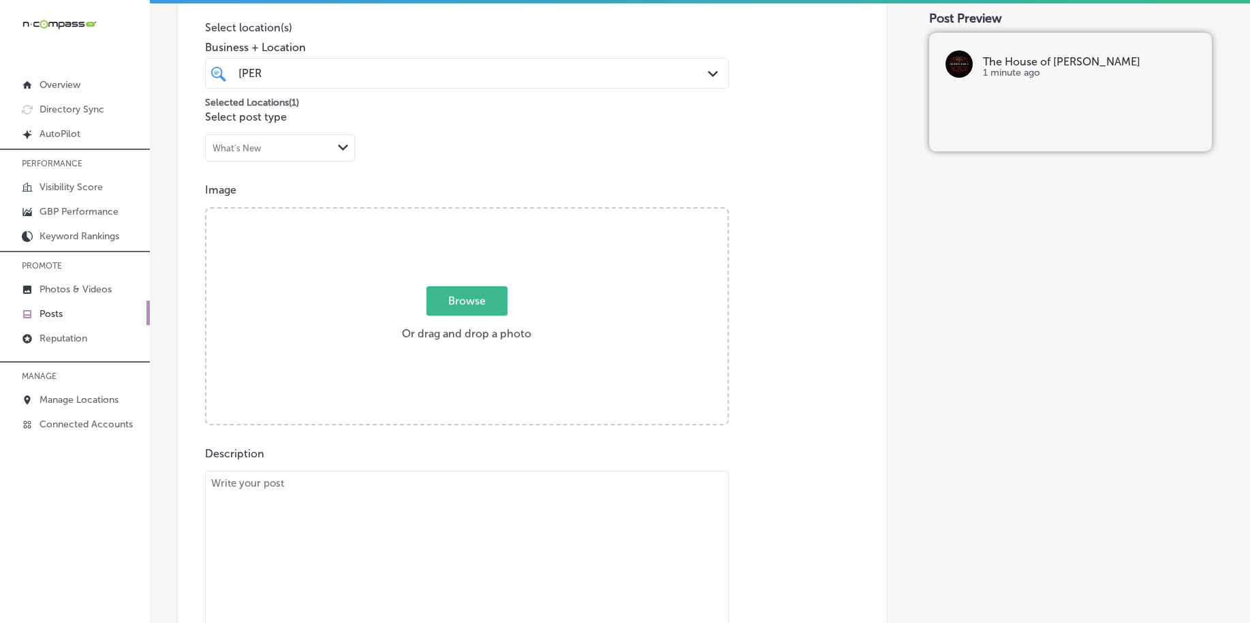
click at [341, 545] on textarea at bounding box center [467, 566] width 524 height 191
paste textarea "If you're in need of a relaxing shave, we’ve got you covered. Whether you’re co…"
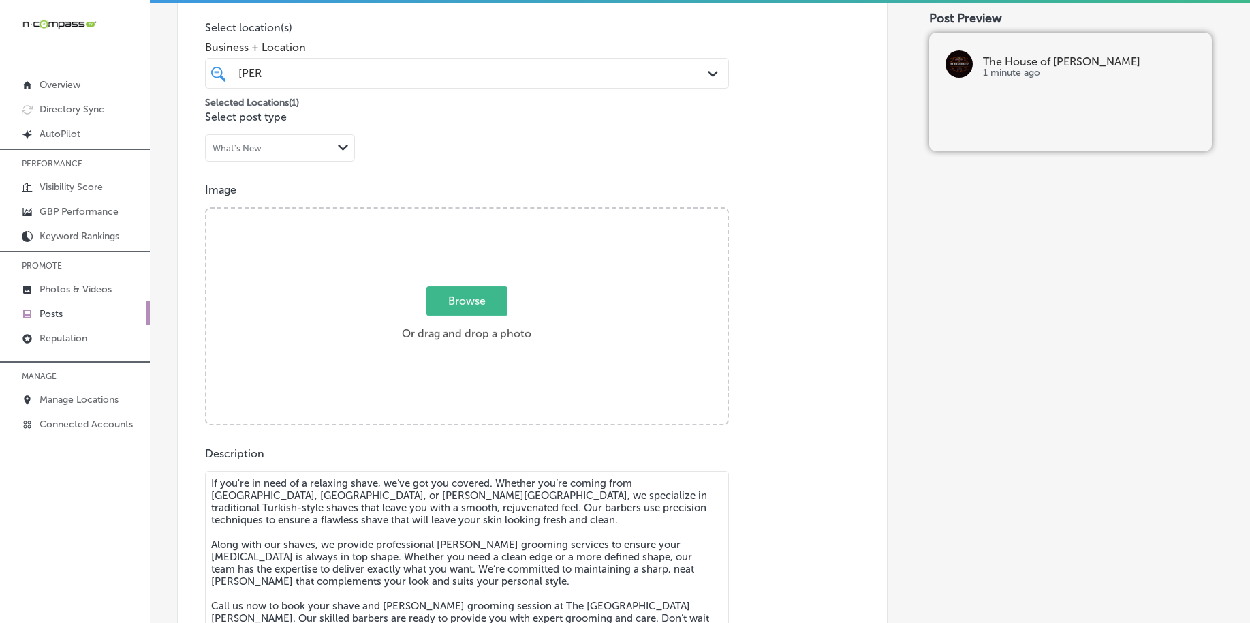
scroll to position [344, 0]
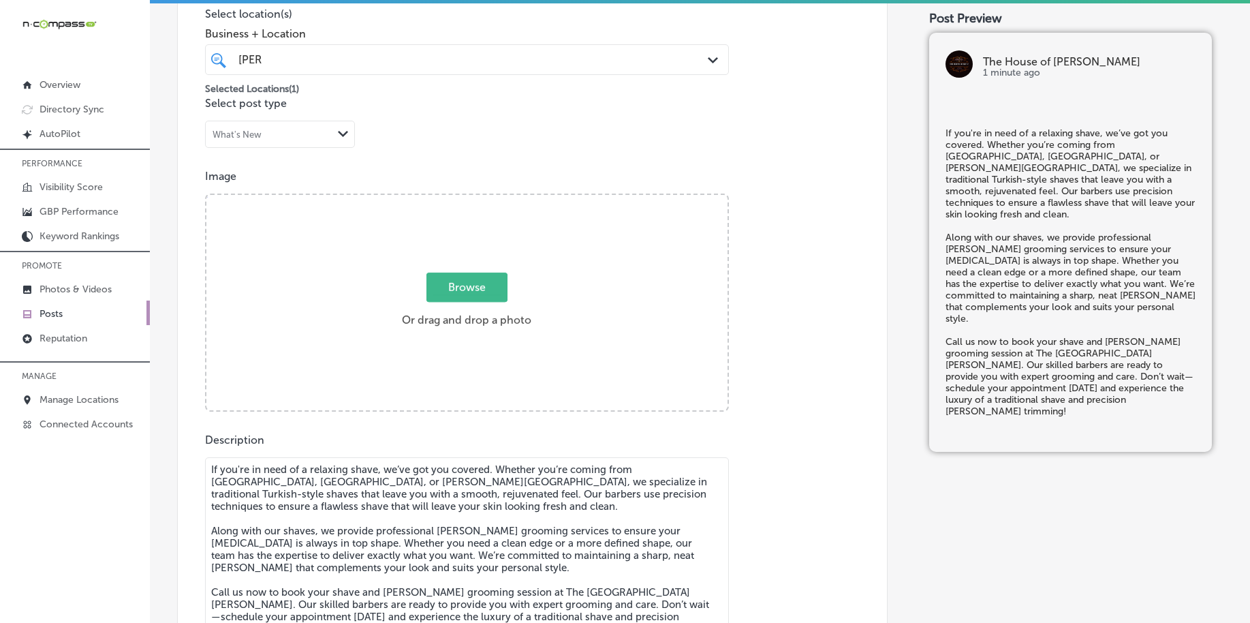
type textarea "If you're in need of a relaxing shave, we’ve got you covered. Whether you’re co…"
click at [441, 298] on span "Browse" at bounding box center [467, 287] width 81 height 29
click at [441, 199] on input "Browse Or drag and drop a photo" at bounding box center [466, 197] width 521 height 4
type input "C:\fakepath\professional-barbers-the-house-of-kutz-pittsburgh-pa (2).jpg"
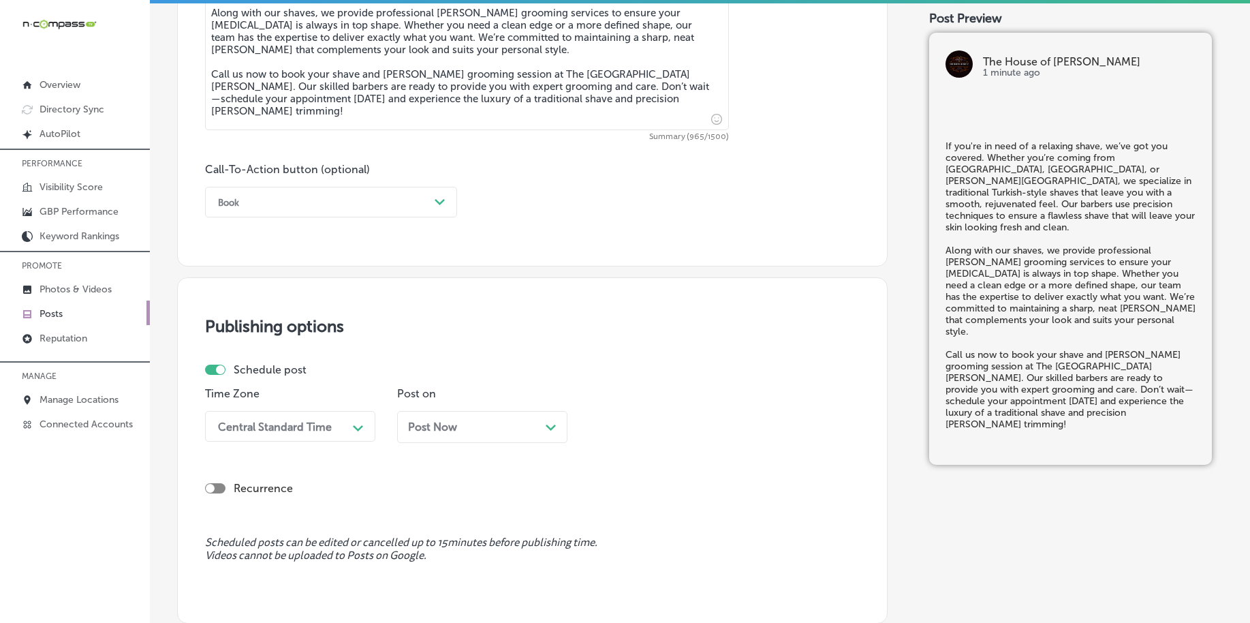
scroll to position [940, 0]
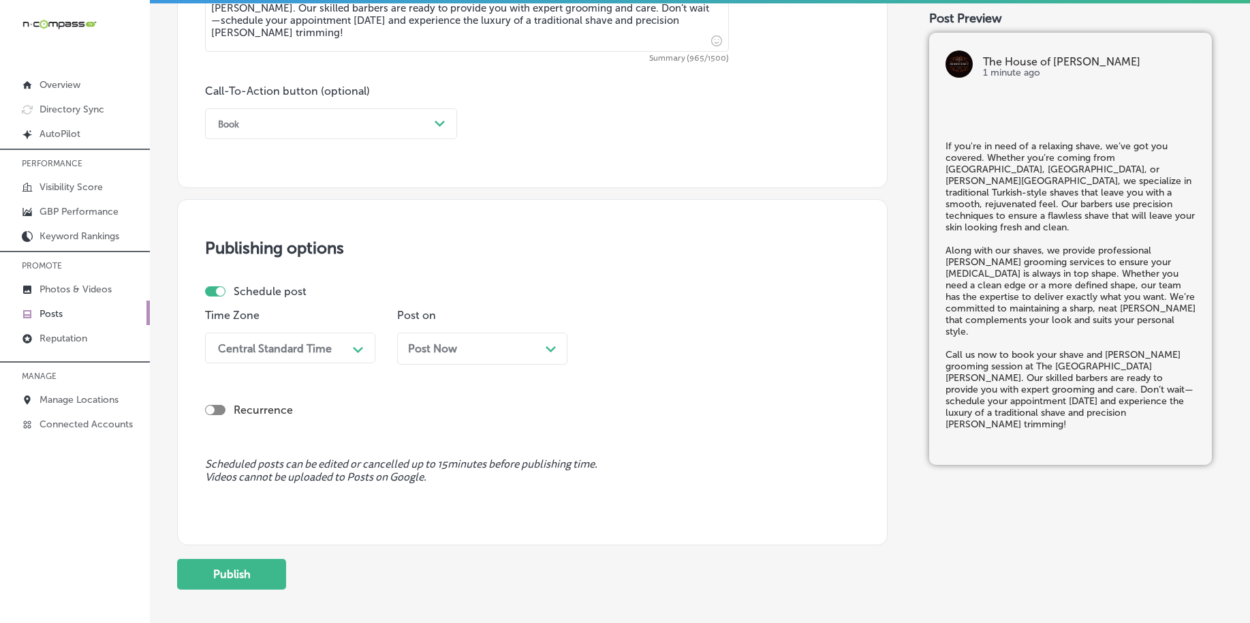
click at [286, 123] on div "Book" at bounding box center [320, 123] width 218 height 21
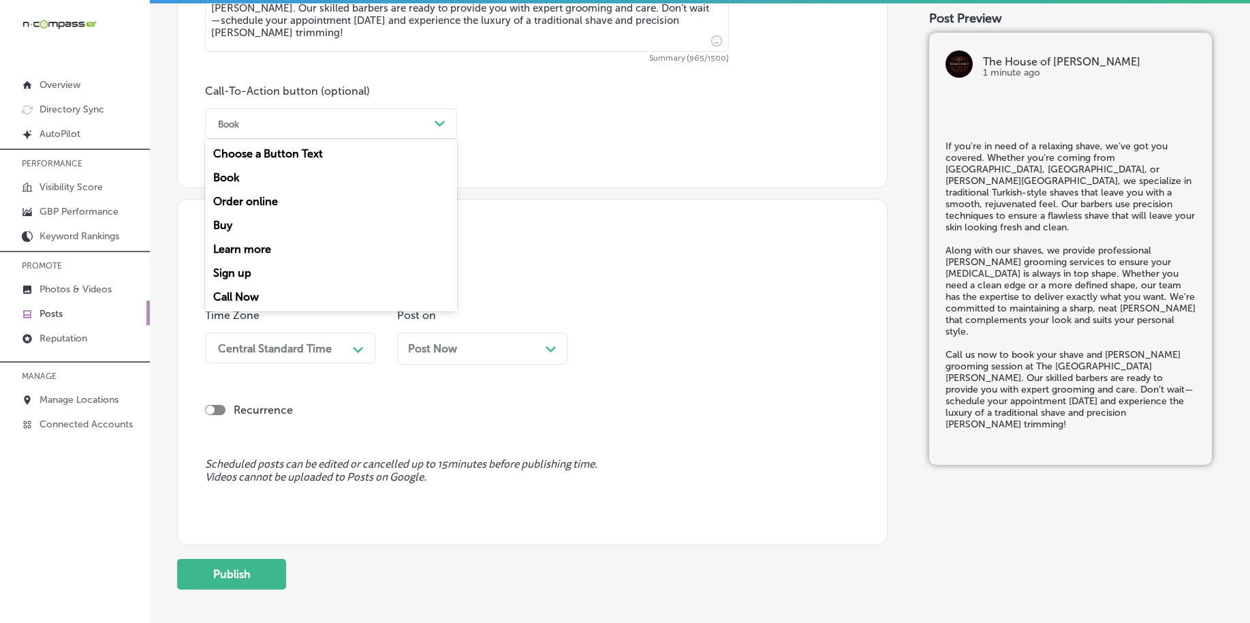
click at [249, 295] on div "Call Now" at bounding box center [331, 297] width 252 height 24
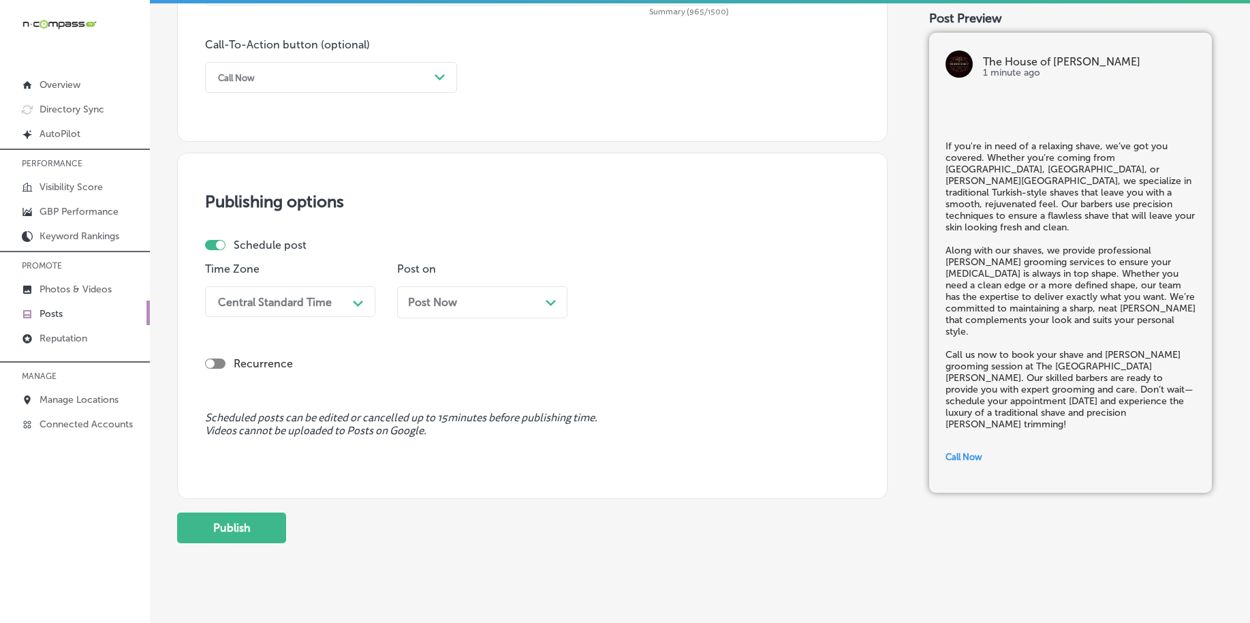
scroll to position [1012, 0]
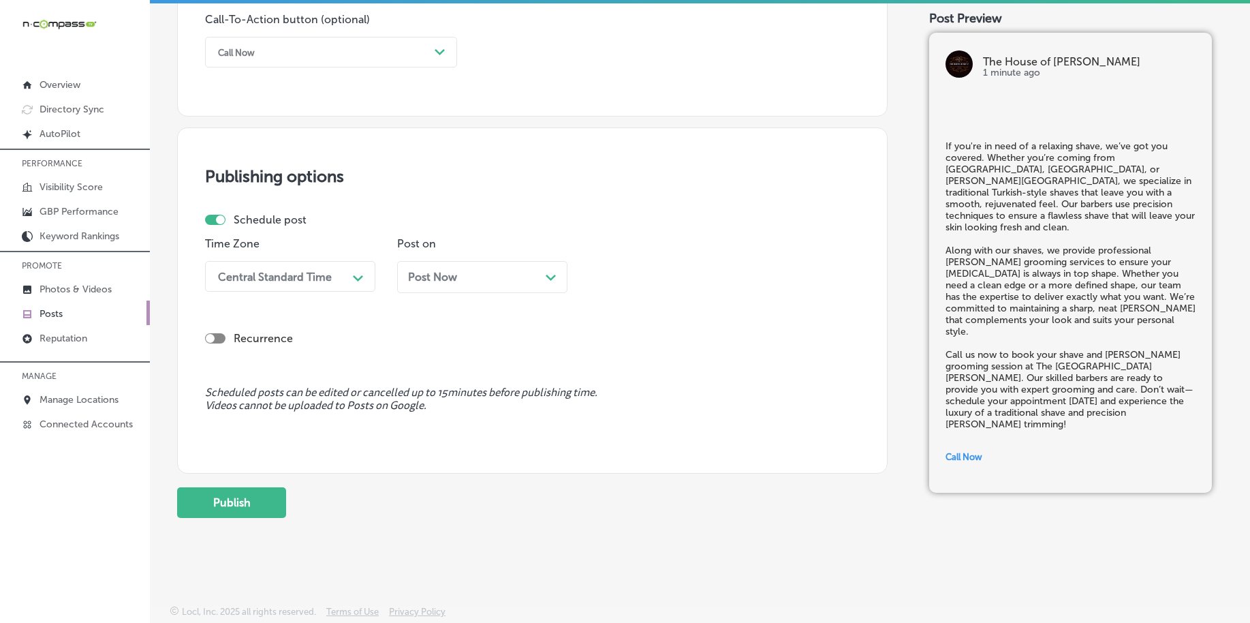
click at [244, 276] on div "Central Standard Time" at bounding box center [275, 276] width 114 height 13
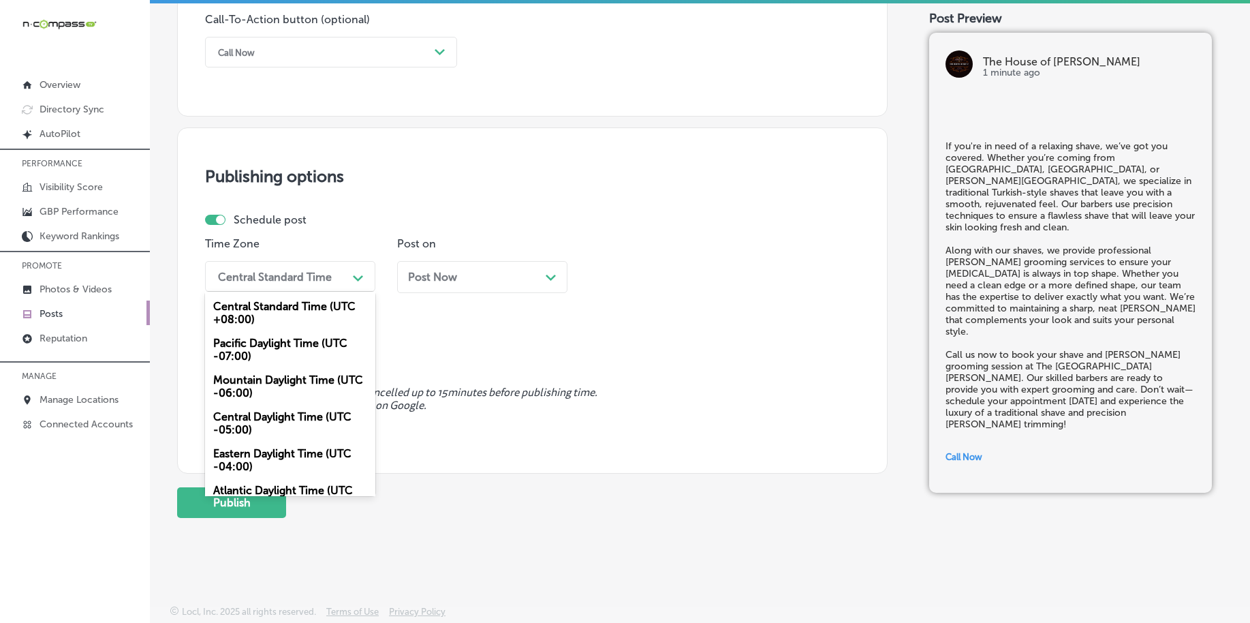
click at [239, 383] on div "Mountain Daylight Time (UTC -06:00)" at bounding box center [290, 386] width 170 height 37
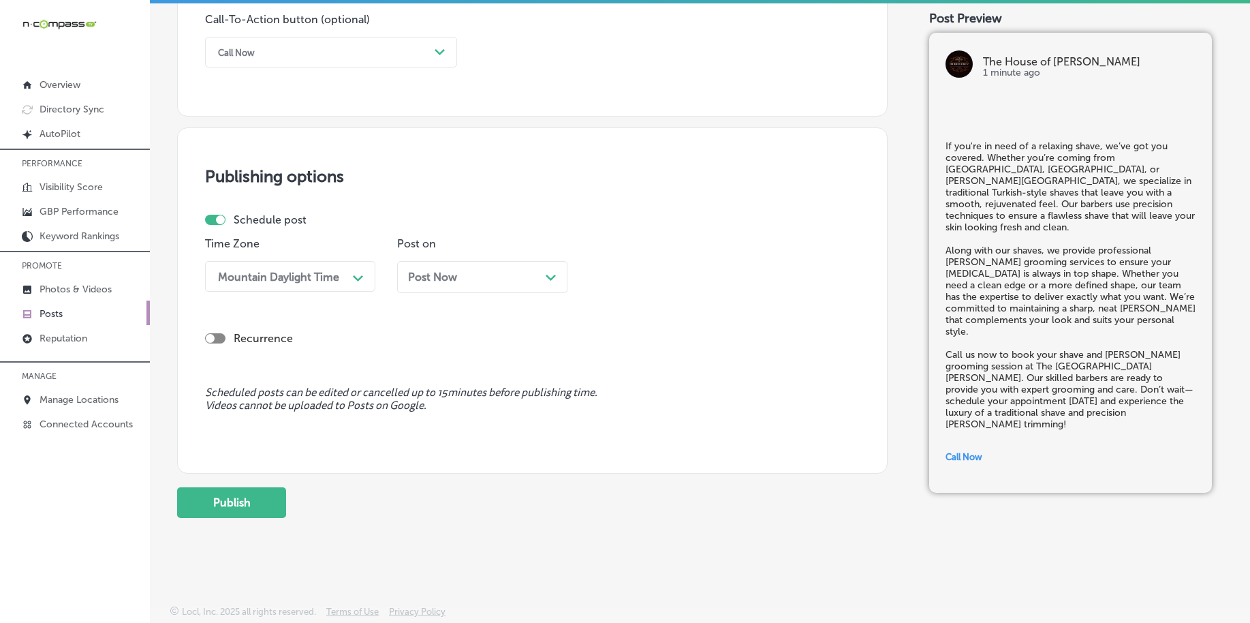
click at [472, 269] on div "Post Now Path Created with Sketch." at bounding box center [482, 277] width 170 height 32
click at [634, 286] on div "12:15 PM" at bounding box center [664, 276] width 136 height 24
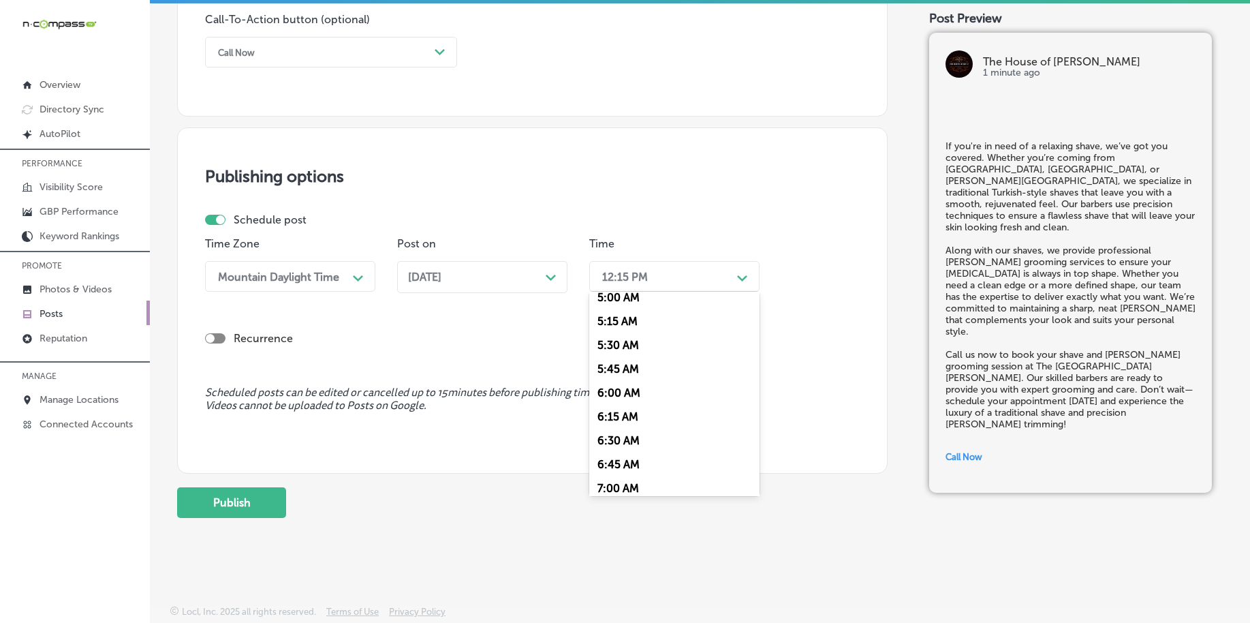
scroll to position [511, 0]
click at [651, 461] on div "7:00 AM" at bounding box center [674, 463] width 170 height 24
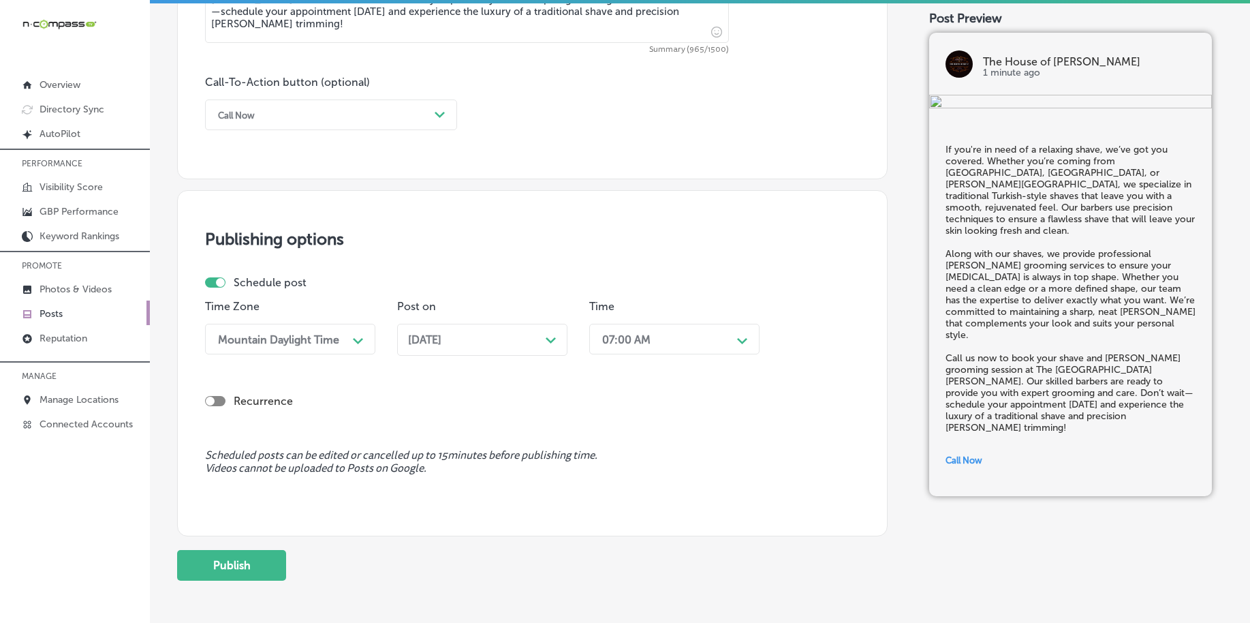
scroll to position [1012, 0]
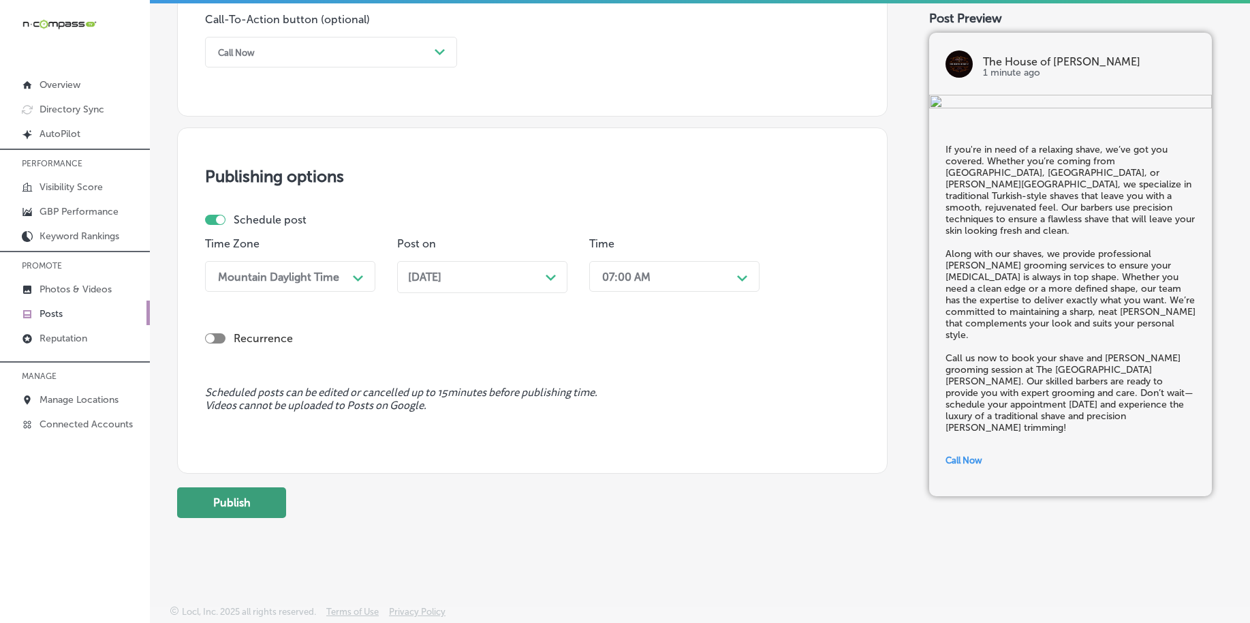
click at [206, 504] on button "Publish" at bounding box center [231, 502] width 109 height 31
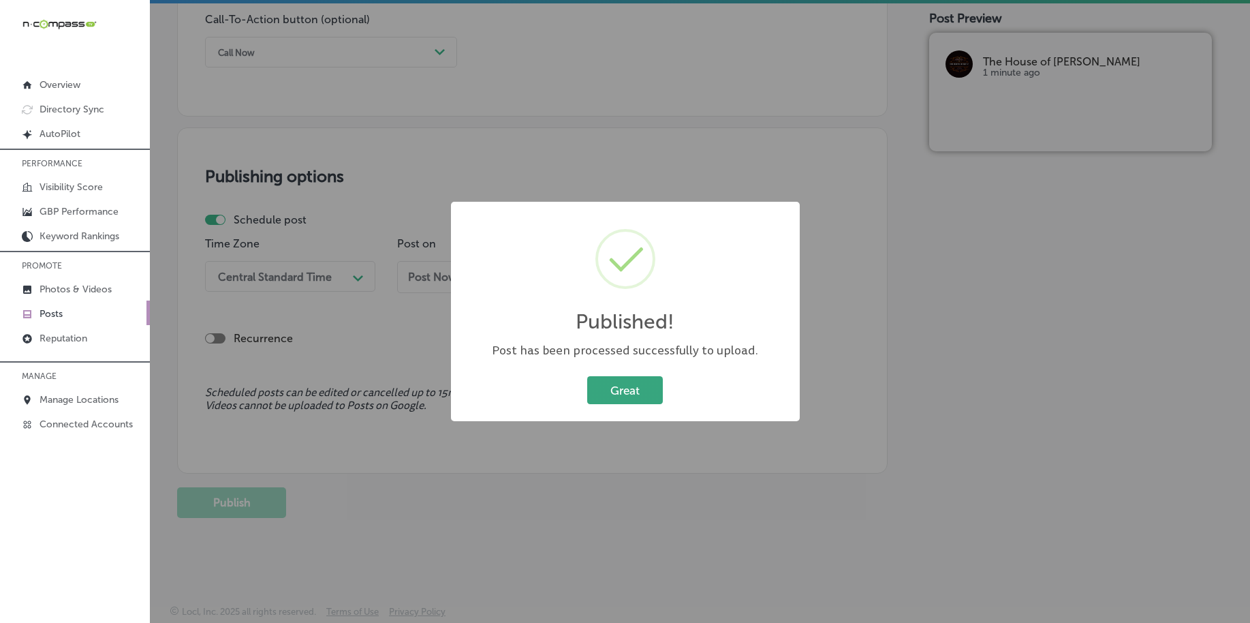
click at [637, 386] on button "Great" at bounding box center [625, 390] width 76 height 28
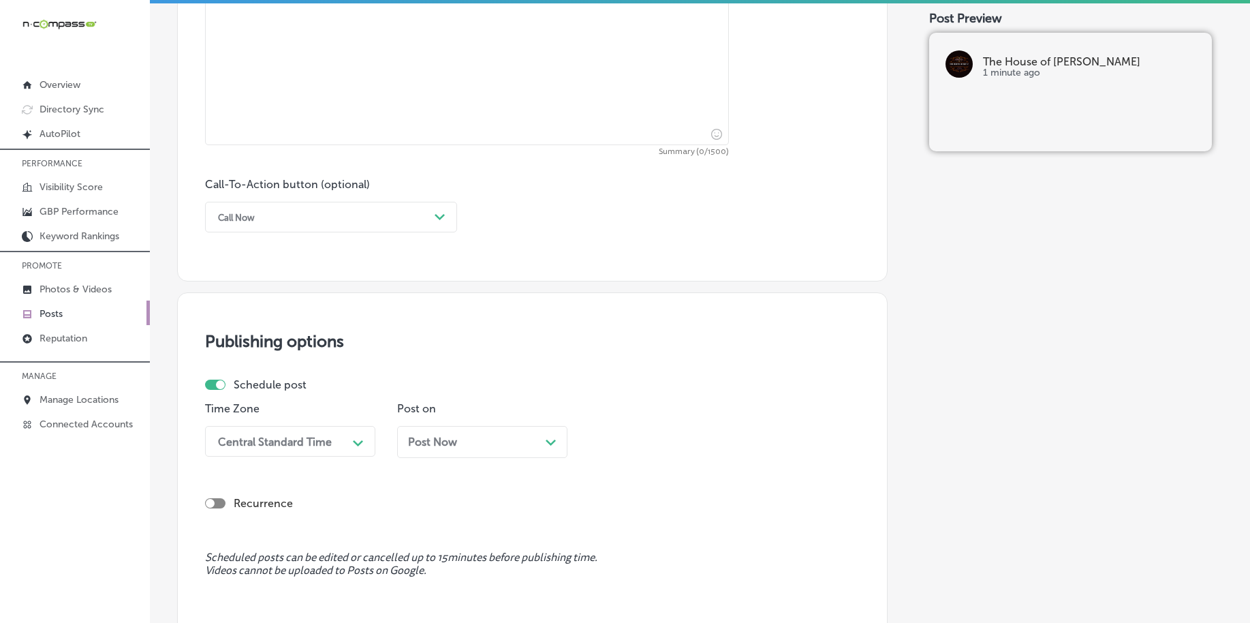
scroll to position [671, 0]
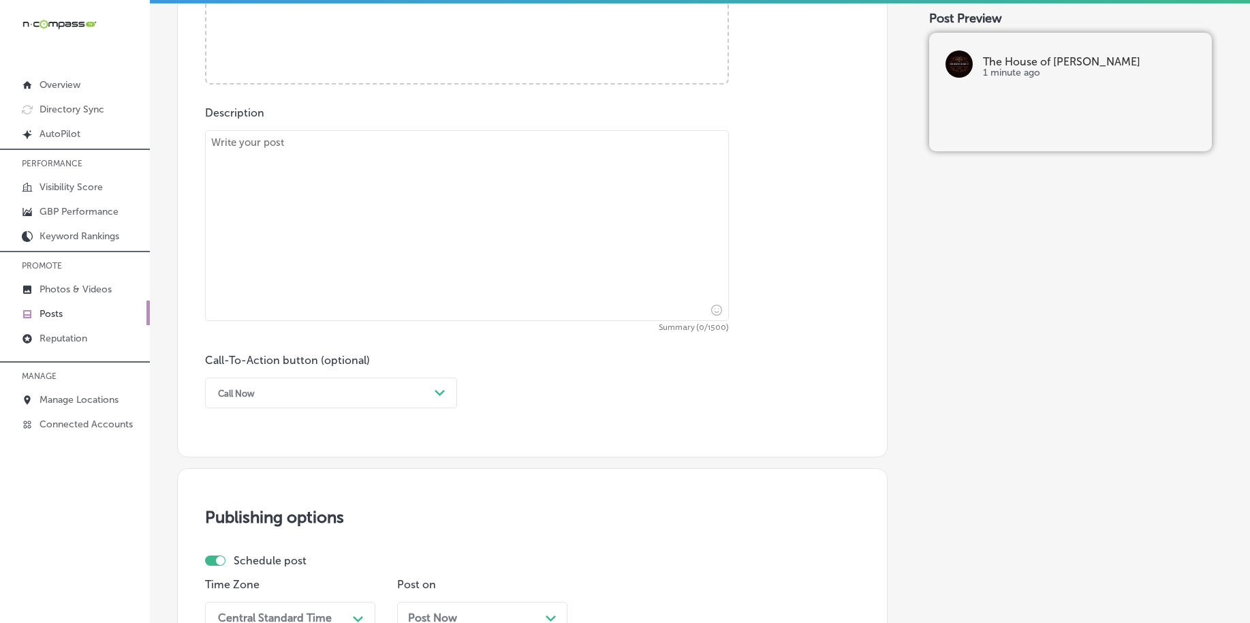
click at [405, 235] on textarea at bounding box center [467, 225] width 524 height 191
paste textarea "Your perfect haircut is just an appointment away. Whether you're from Mt. [GEOG…"
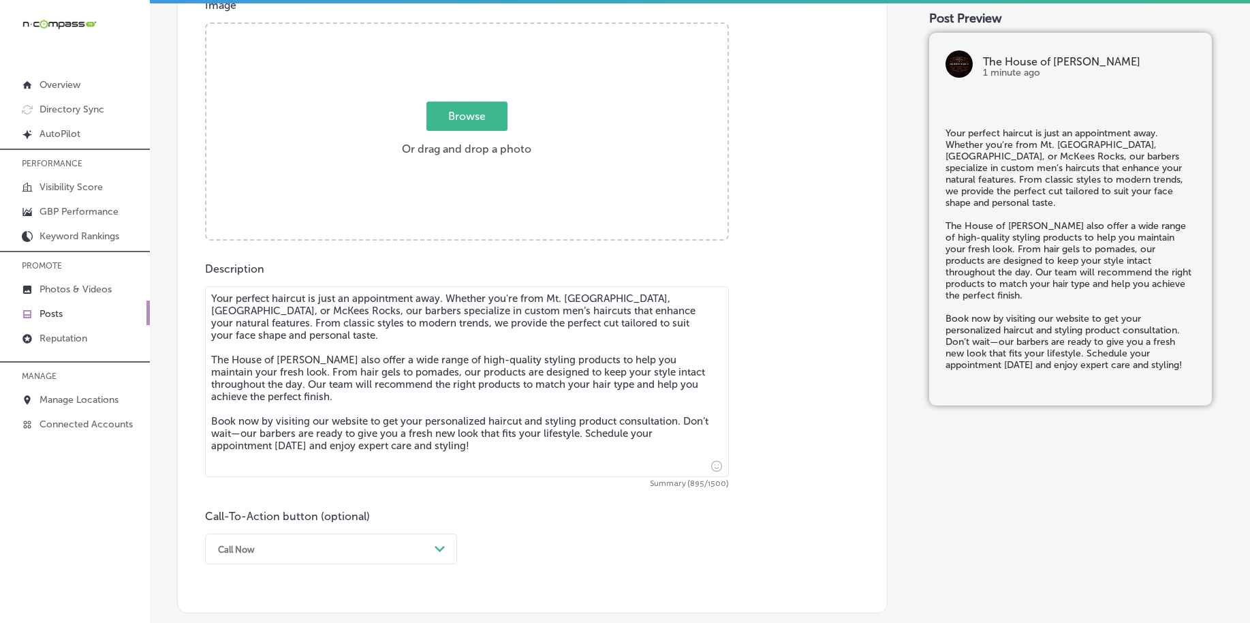
scroll to position [501, 0]
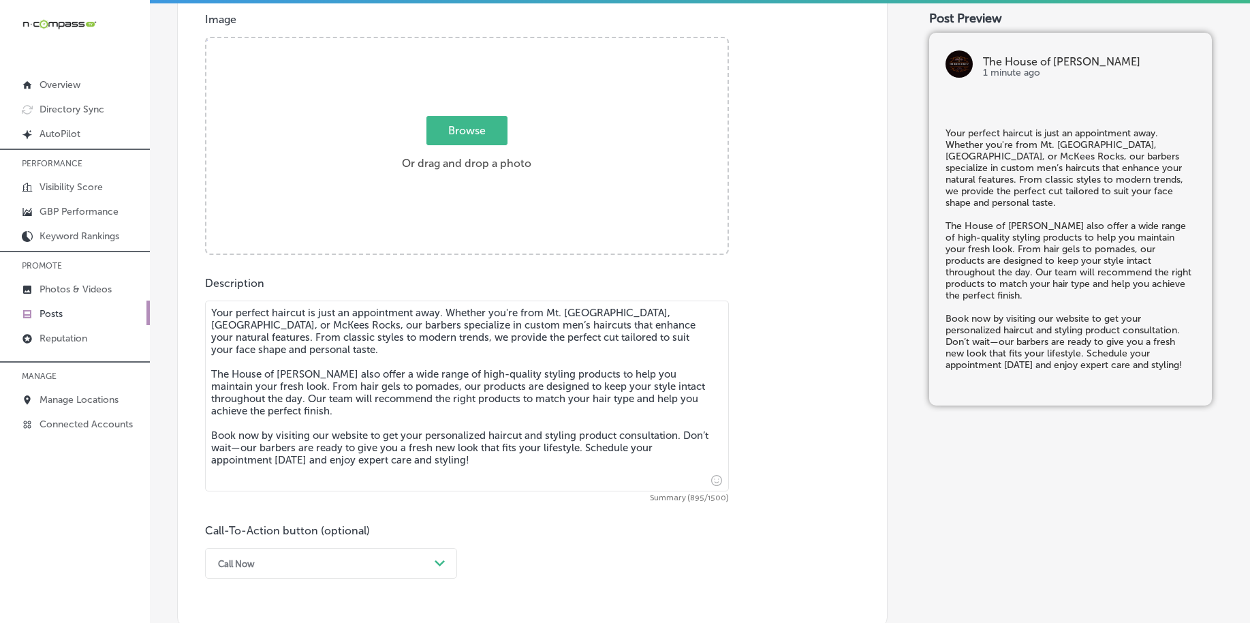
type textarea "Your perfect haircut is just an appointment away. Whether you're from Mt. [GEOG…"
click at [446, 127] on span "Browse" at bounding box center [467, 130] width 81 height 29
click at [446, 42] on input "Browse Or drag and drop a photo" at bounding box center [466, 40] width 521 height 4
type input "C:\fakepath\professional-barbers-the-house-of-kutz-pittsburgh-pa (1).jpg"
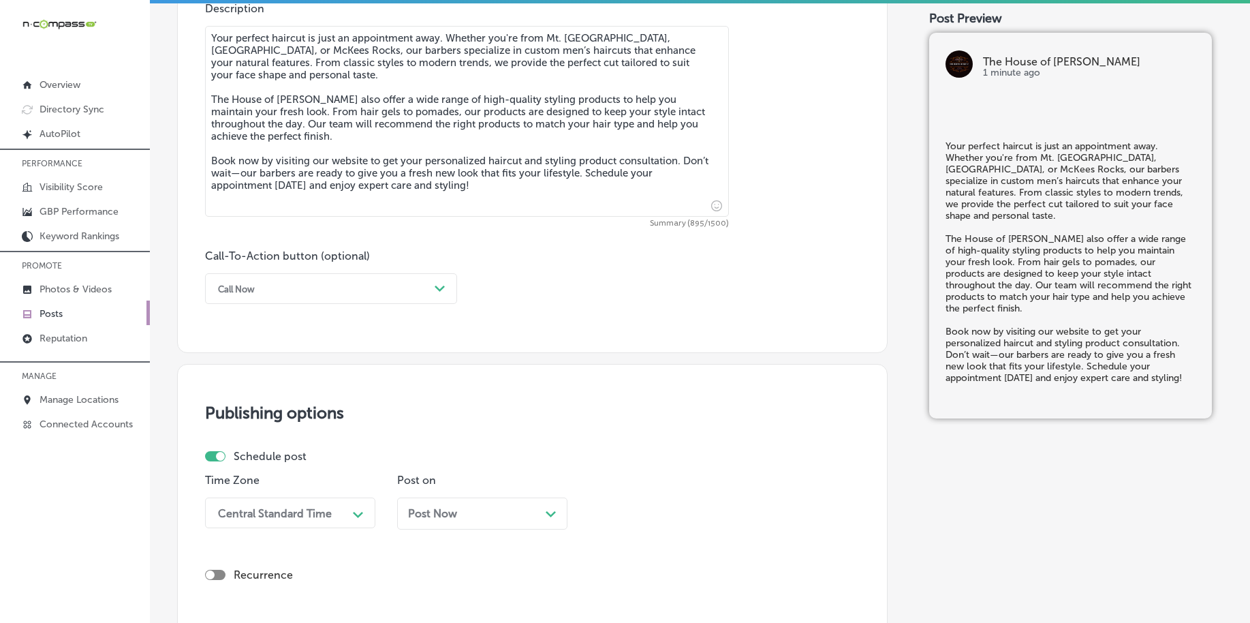
scroll to position [927, 0]
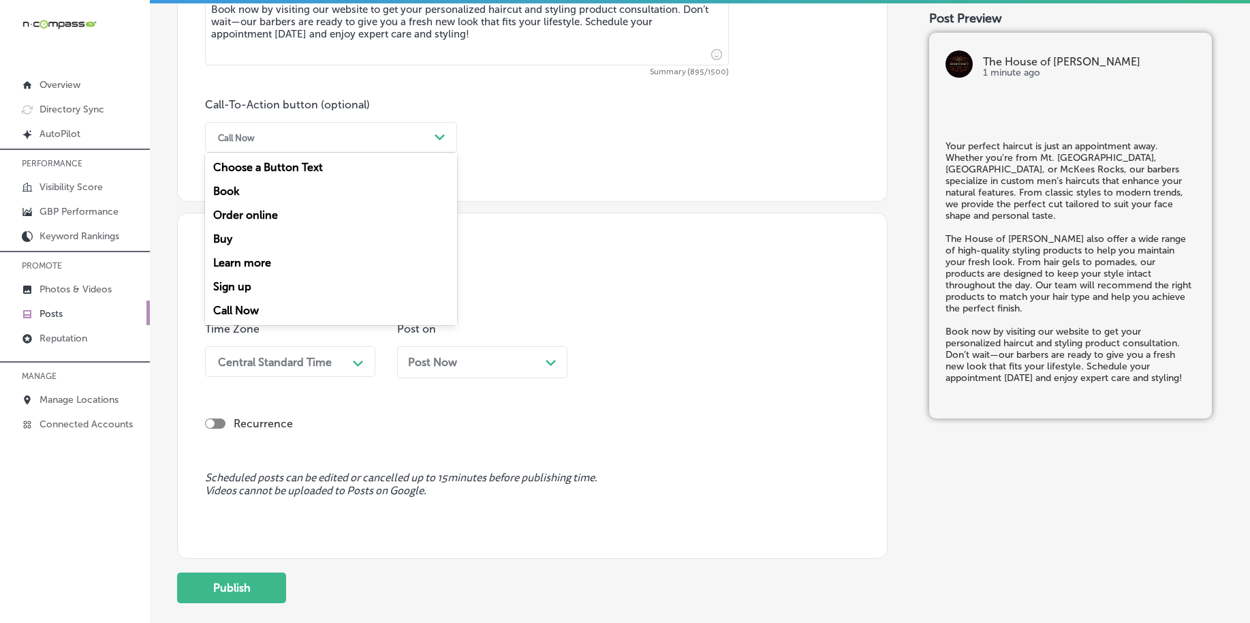
click at [314, 147] on div "Call Now" at bounding box center [320, 137] width 218 height 21
click at [277, 191] on div "Book" at bounding box center [331, 191] width 252 height 24
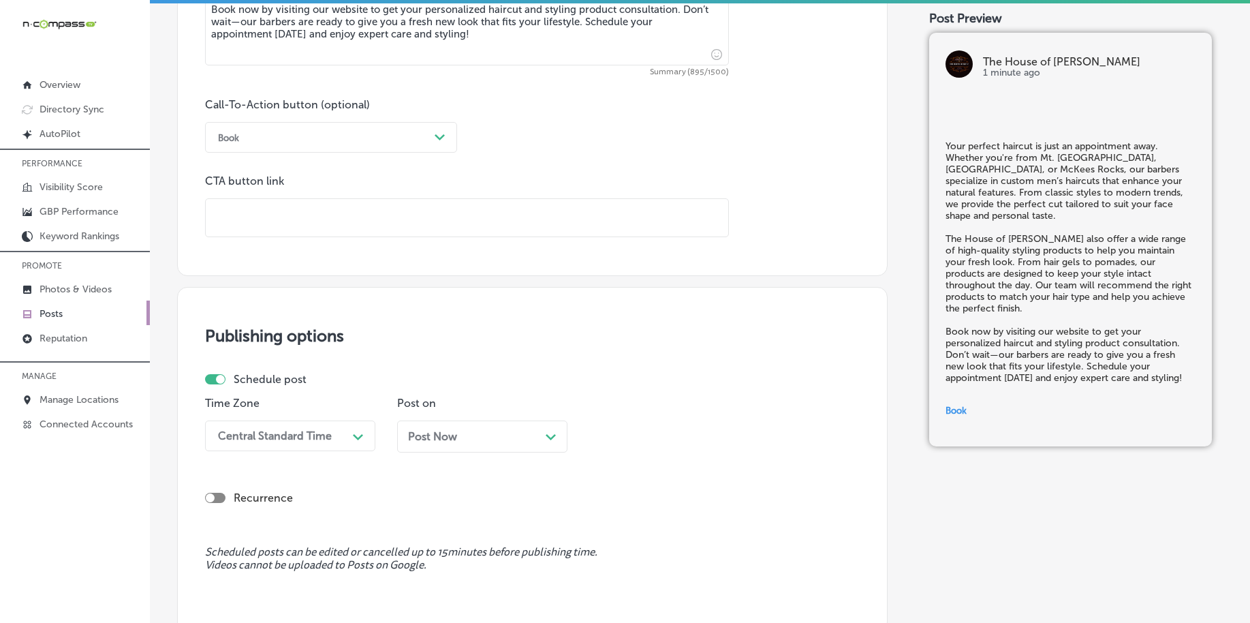
click at [280, 219] on input "text" at bounding box center [467, 217] width 523 height 37
paste input "[URL][DOMAIN_NAME]"
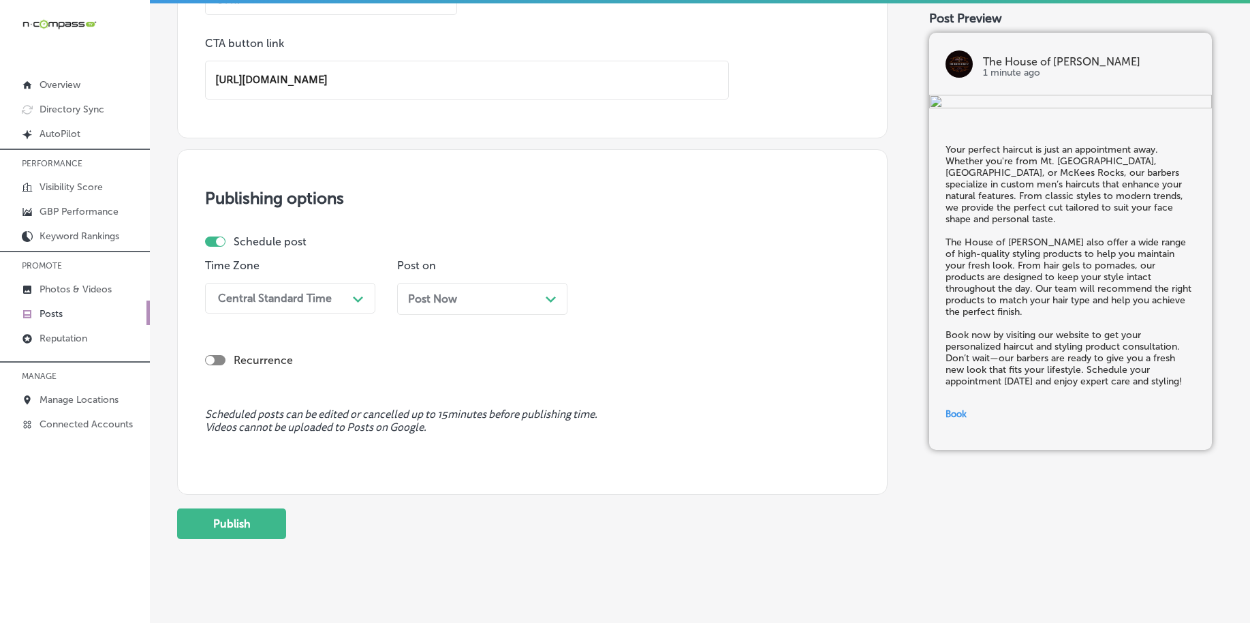
scroll to position [1086, 0]
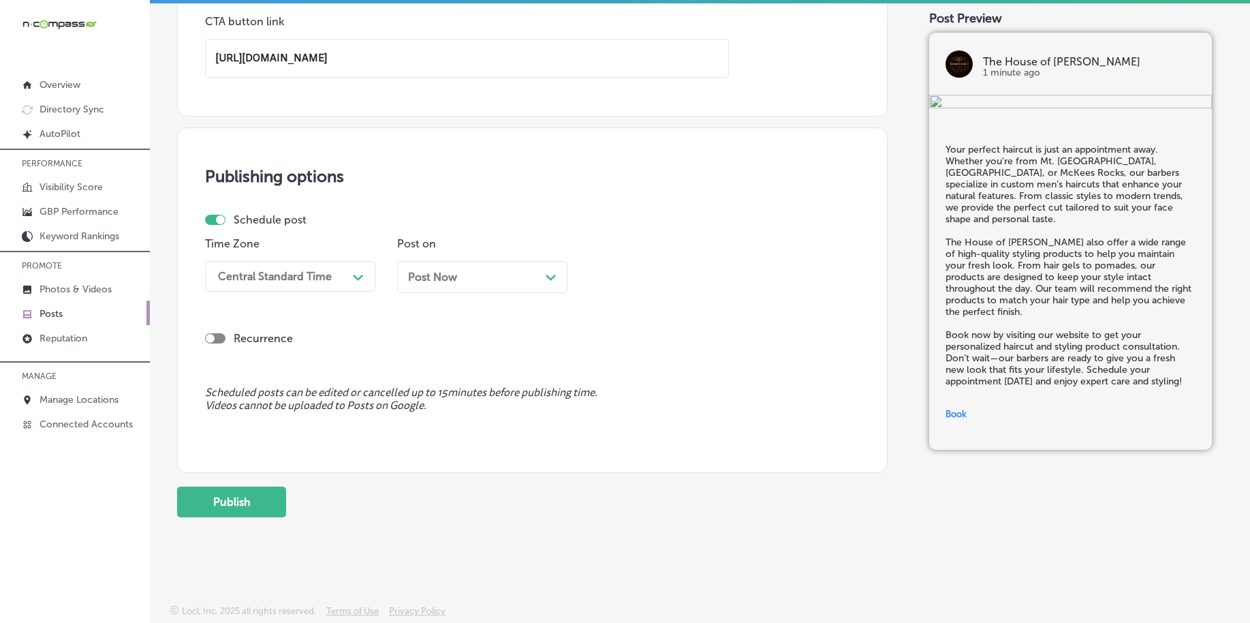
type input "[URL][DOMAIN_NAME]"
click at [273, 263] on div "Central Standard Time Path Created with Sketch." at bounding box center [290, 276] width 170 height 31
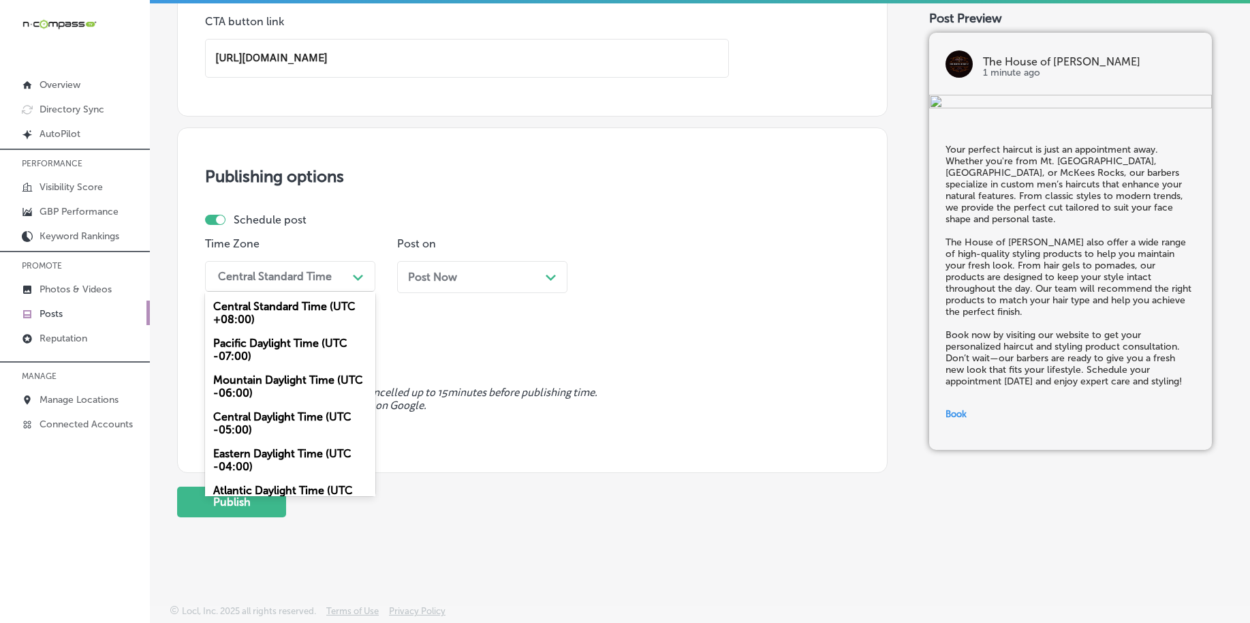
click at [290, 387] on div "Mountain Daylight Time (UTC -06:00)" at bounding box center [290, 386] width 170 height 37
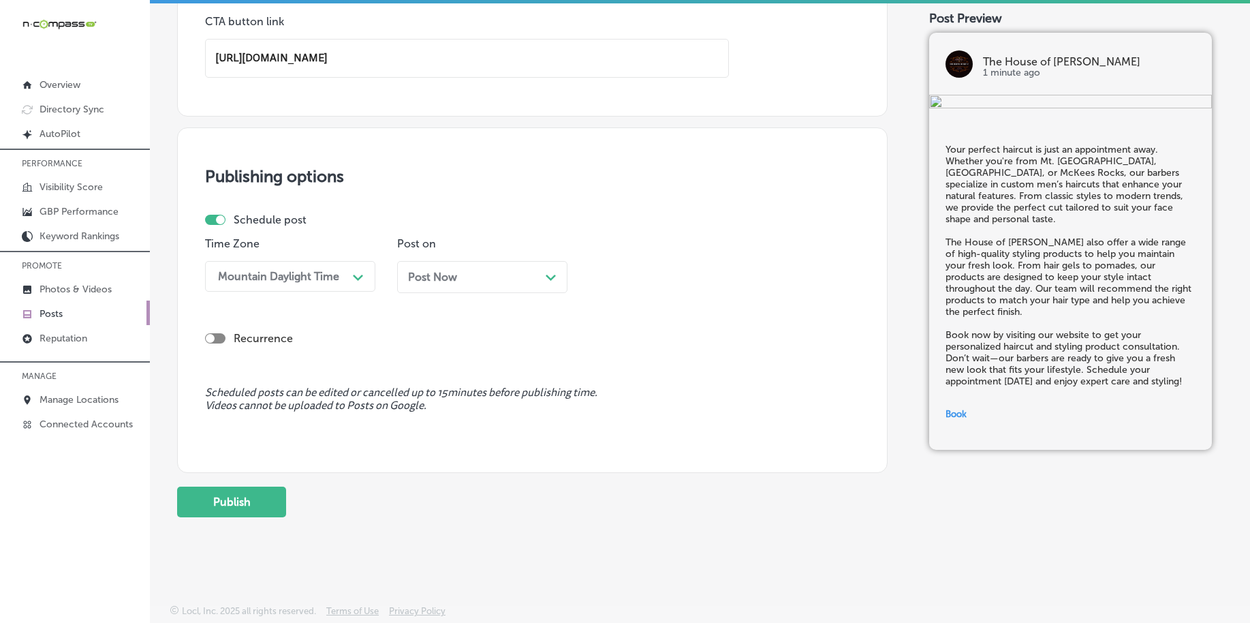
click at [433, 287] on div "Post Now Path Created with Sketch." at bounding box center [482, 277] width 170 height 32
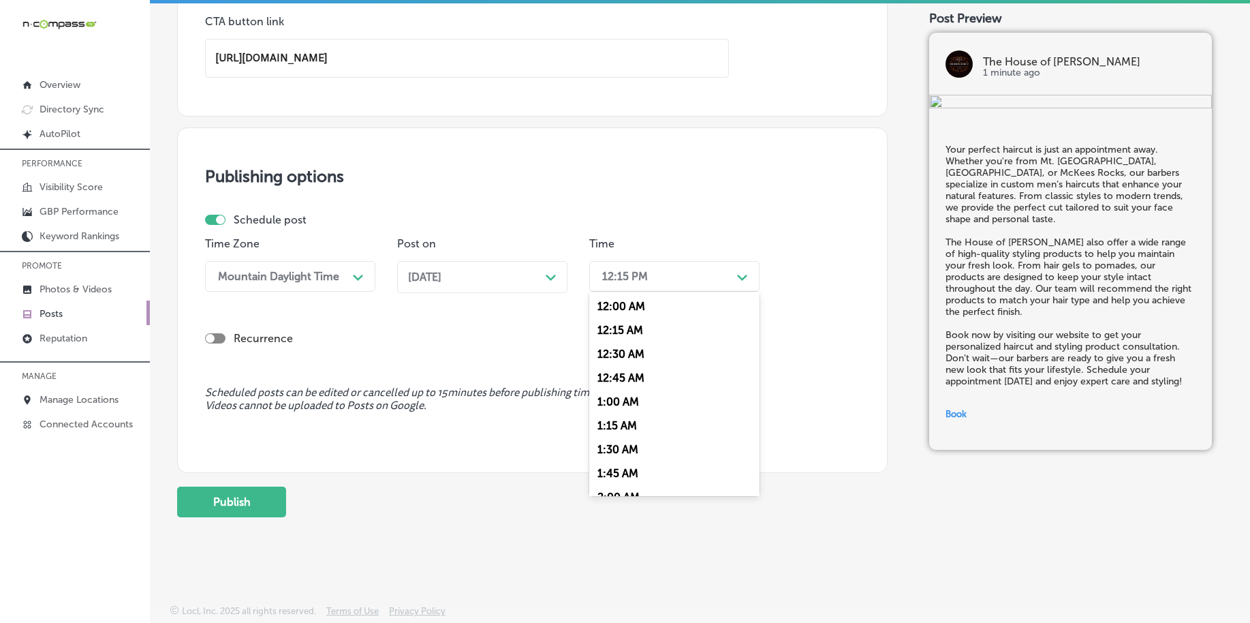
click at [641, 278] on div "12:15 PM" at bounding box center [625, 276] width 46 height 13
click at [627, 458] on div "7:00 AM" at bounding box center [674, 463] width 170 height 24
click at [499, 273] on div "Nov 10, 2025 Path Created with Sketch." at bounding box center [482, 277] width 149 height 13
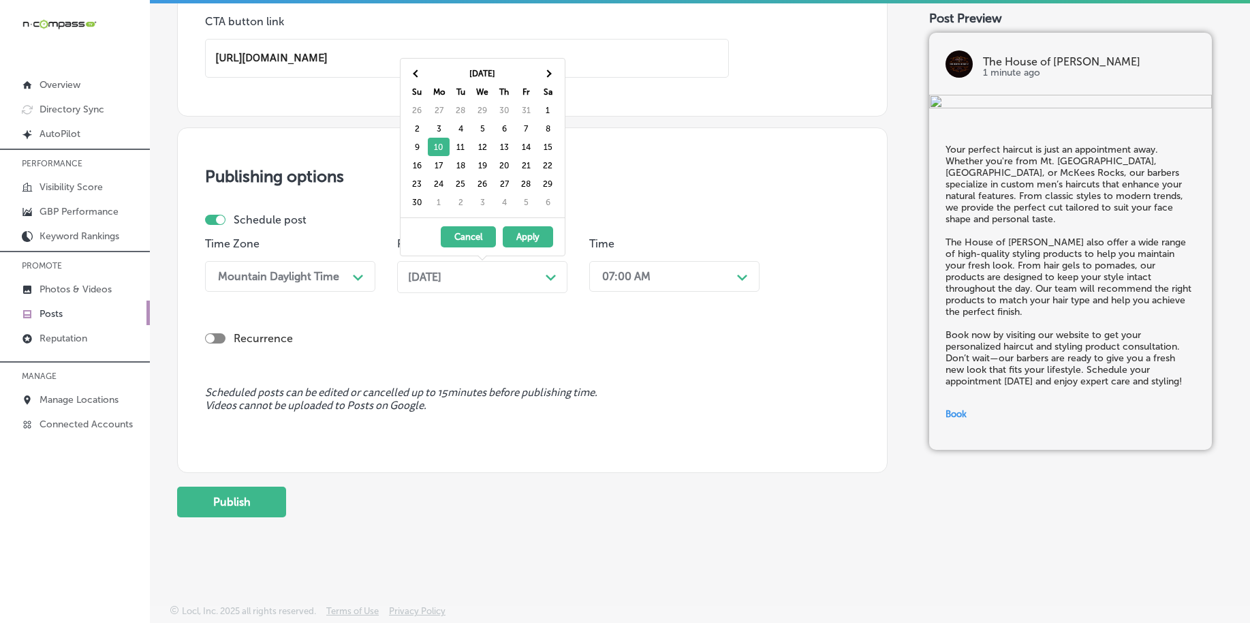
click at [499, 275] on div "Nov 10, 2025 Path Created with Sketch." at bounding box center [482, 277] width 149 height 13
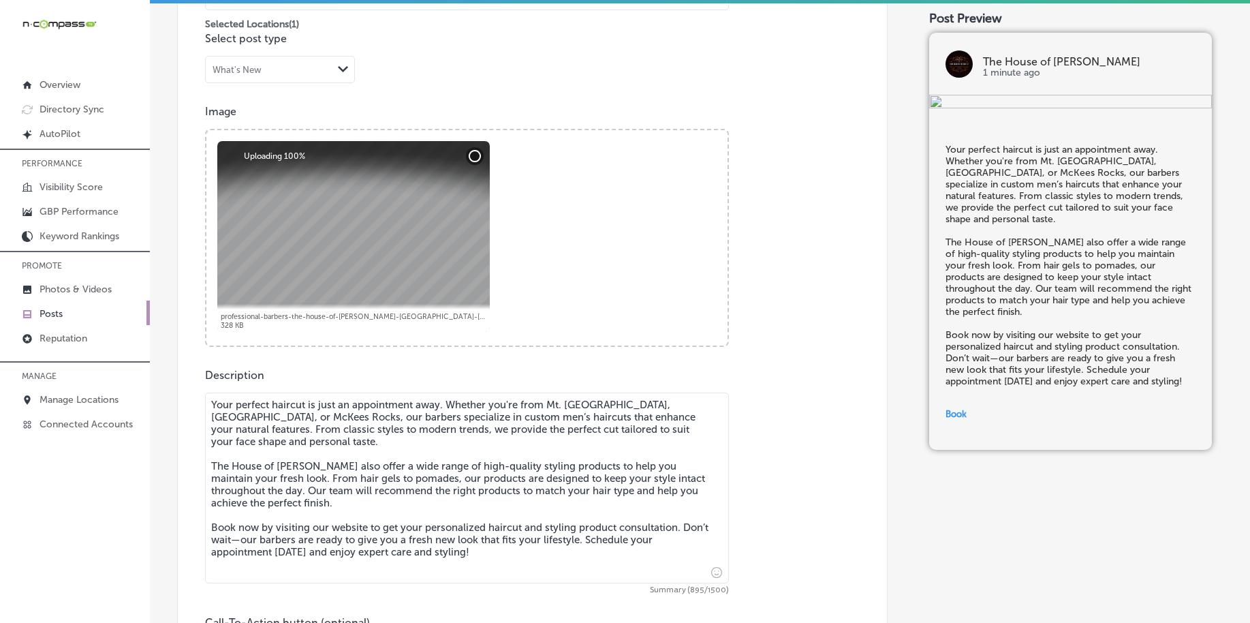
scroll to position [405, 0]
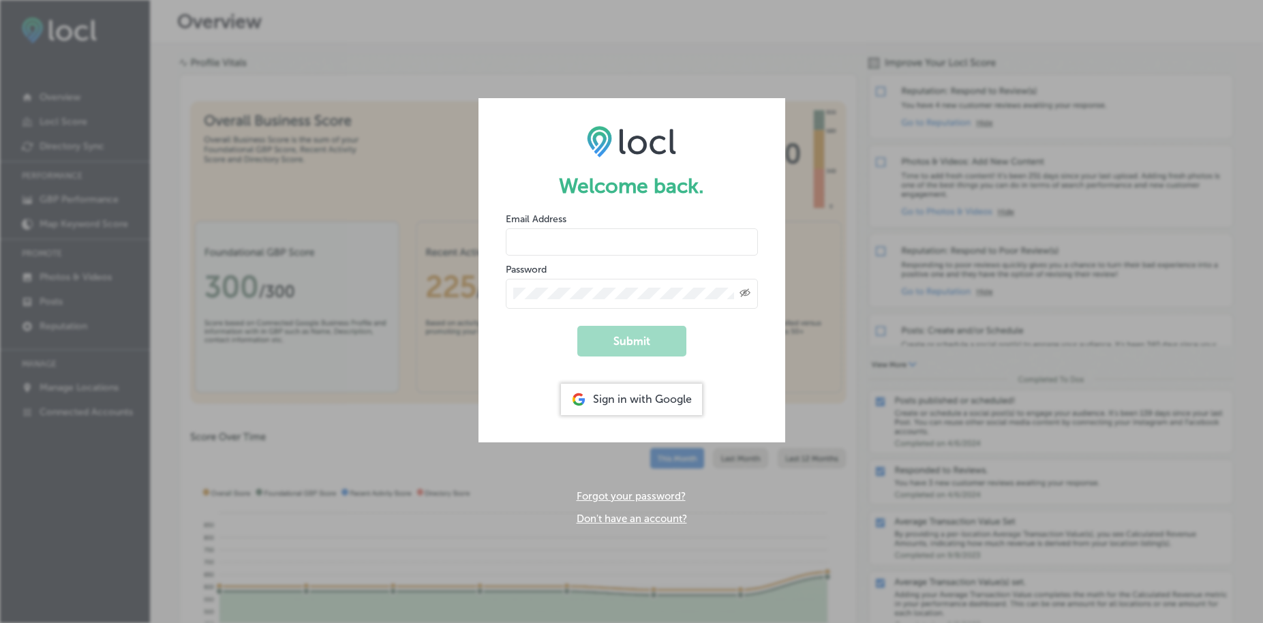
click at [649, 395] on div "Sign in with Google" at bounding box center [631, 399] width 141 height 31
click at [671, 391] on div "Sign in with Google" at bounding box center [631, 399] width 141 height 31
click at [617, 409] on div "Sign in with Google" at bounding box center [631, 399] width 141 height 31
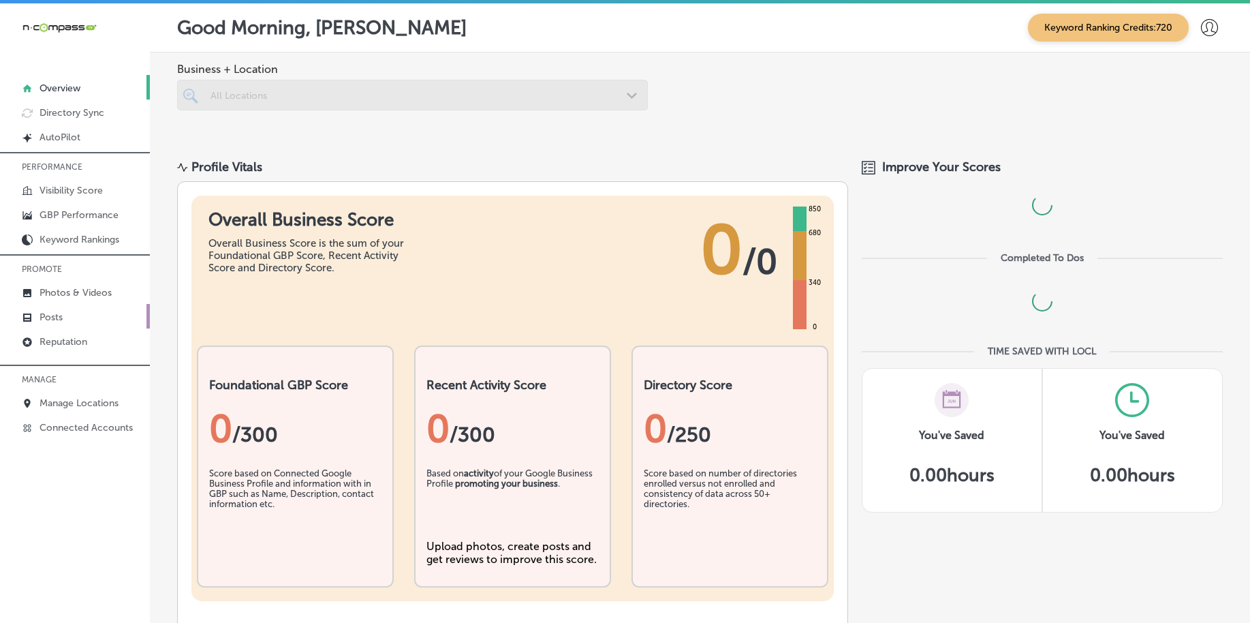
click at [52, 319] on p "Posts" at bounding box center [51, 317] width 23 height 12
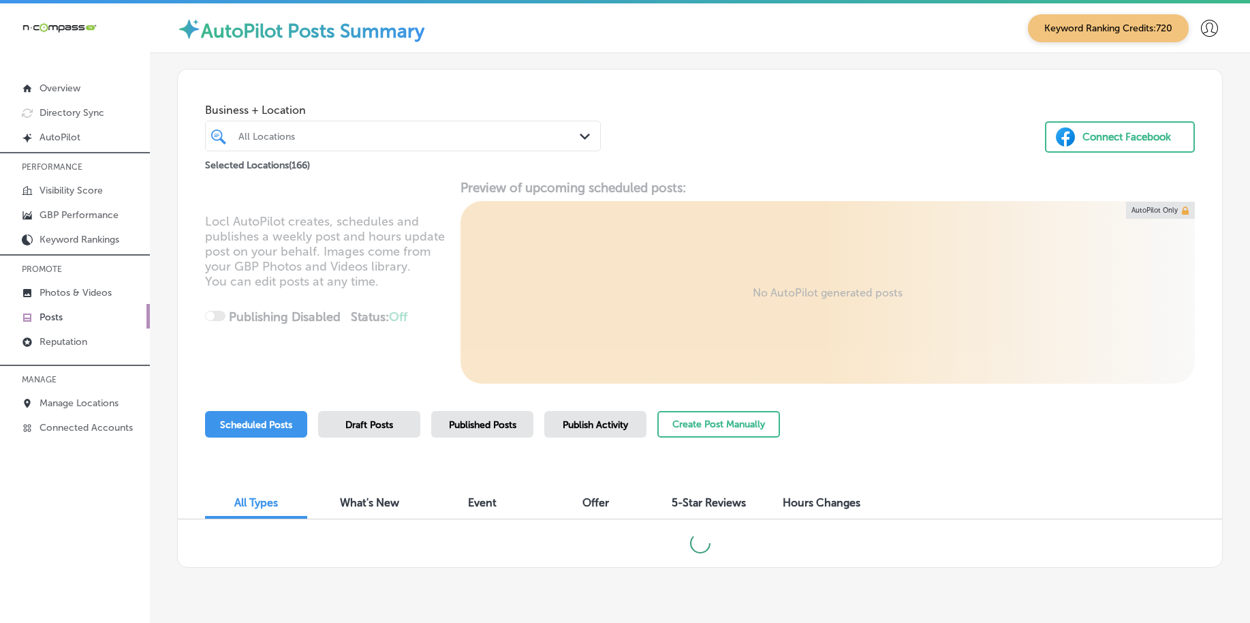
click at [305, 138] on div "All Locations" at bounding box center [409, 136] width 343 height 12
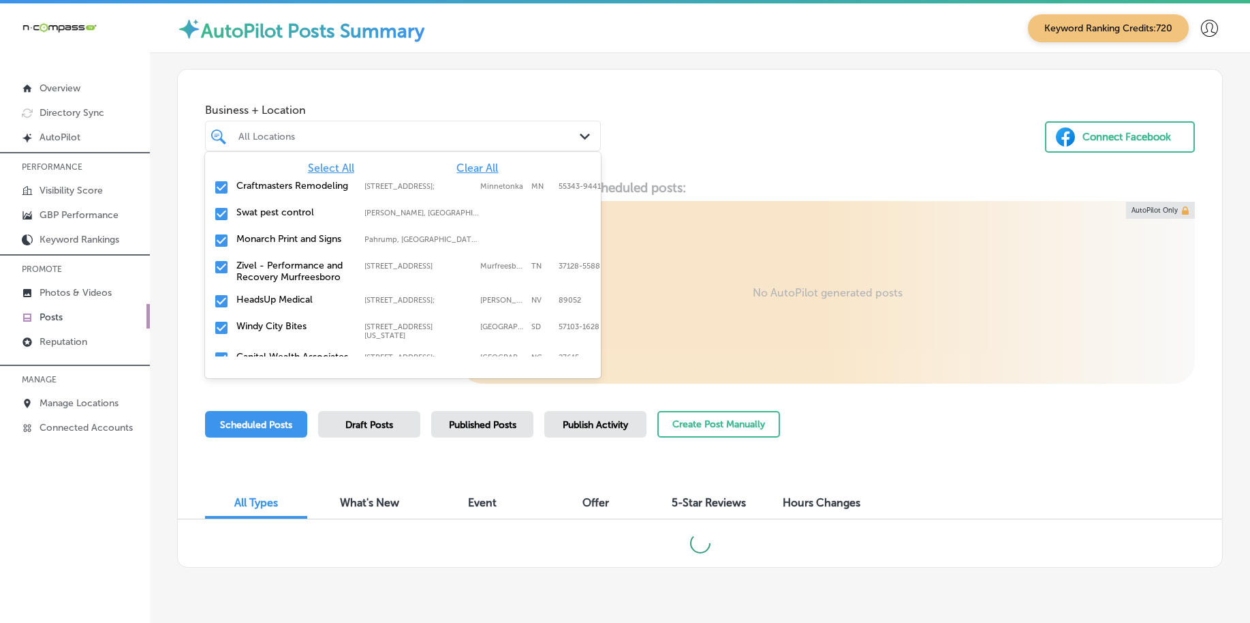
click at [465, 170] on span "Clear All" at bounding box center [478, 167] width 42 height 13
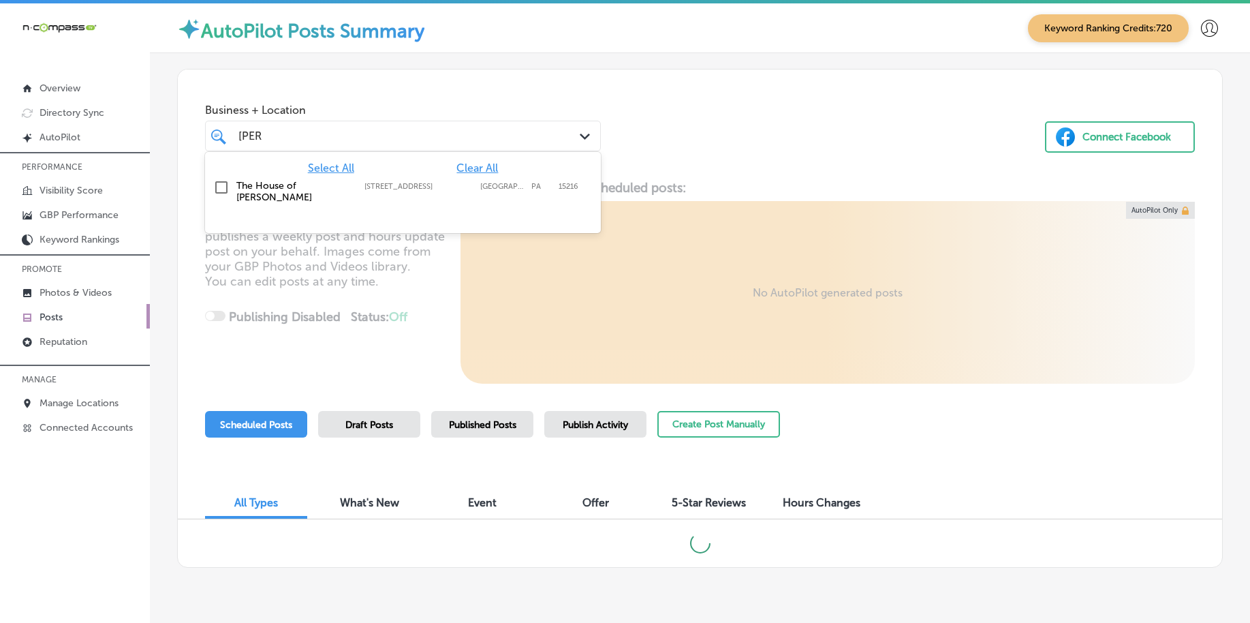
click at [400, 183] on label "[STREET_ADDRESS]" at bounding box center [419, 186] width 109 height 9
type input "[PERSON_NAME]"
click at [718, 149] on div "Business + Location option 2885 W Liberty Ave, selected. option 2885 W Liberty …" at bounding box center [700, 122] width 1045 height 104
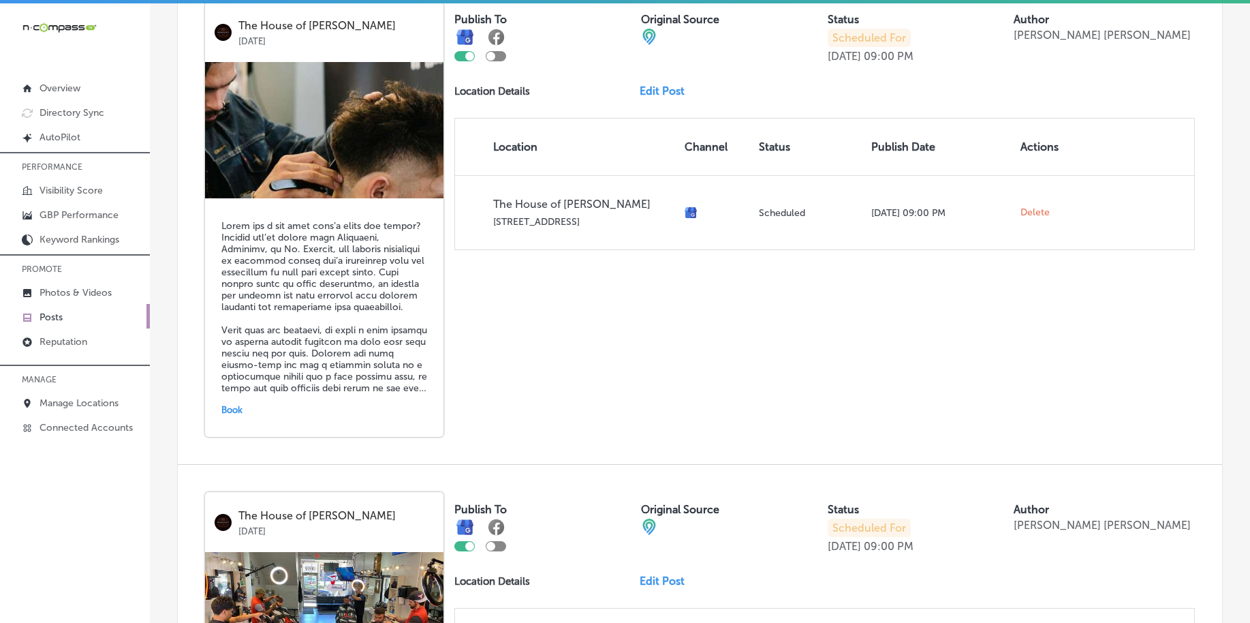
scroll to position [2974, 0]
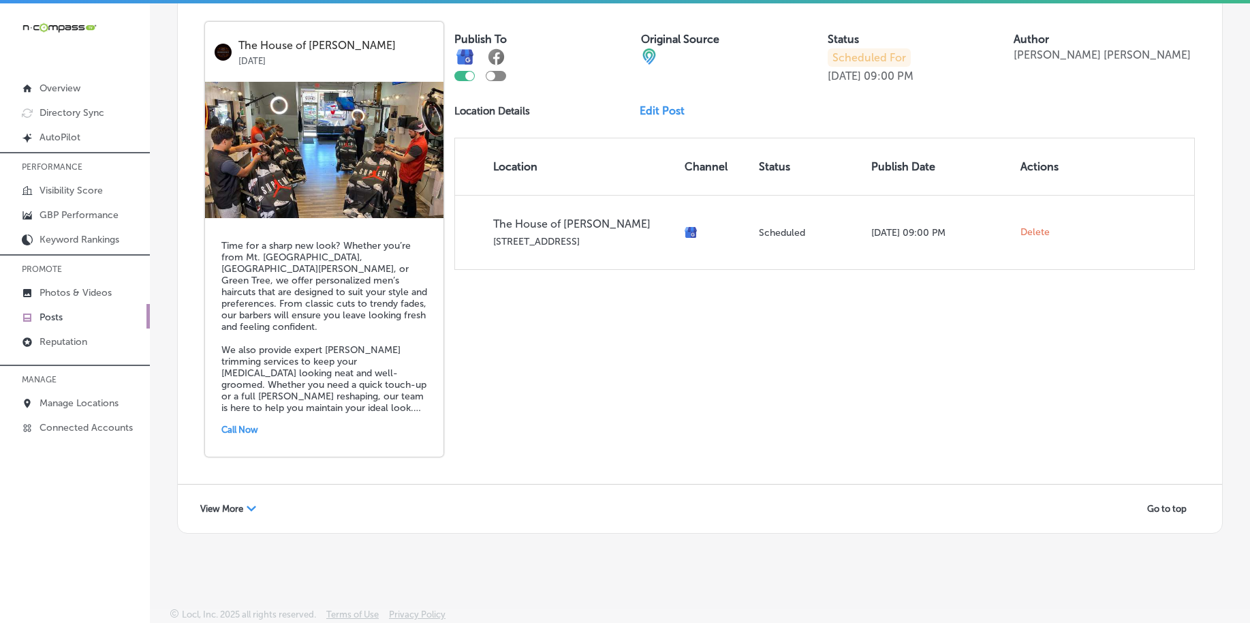
click at [221, 513] on span "View More" at bounding box center [221, 509] width 43 height 10
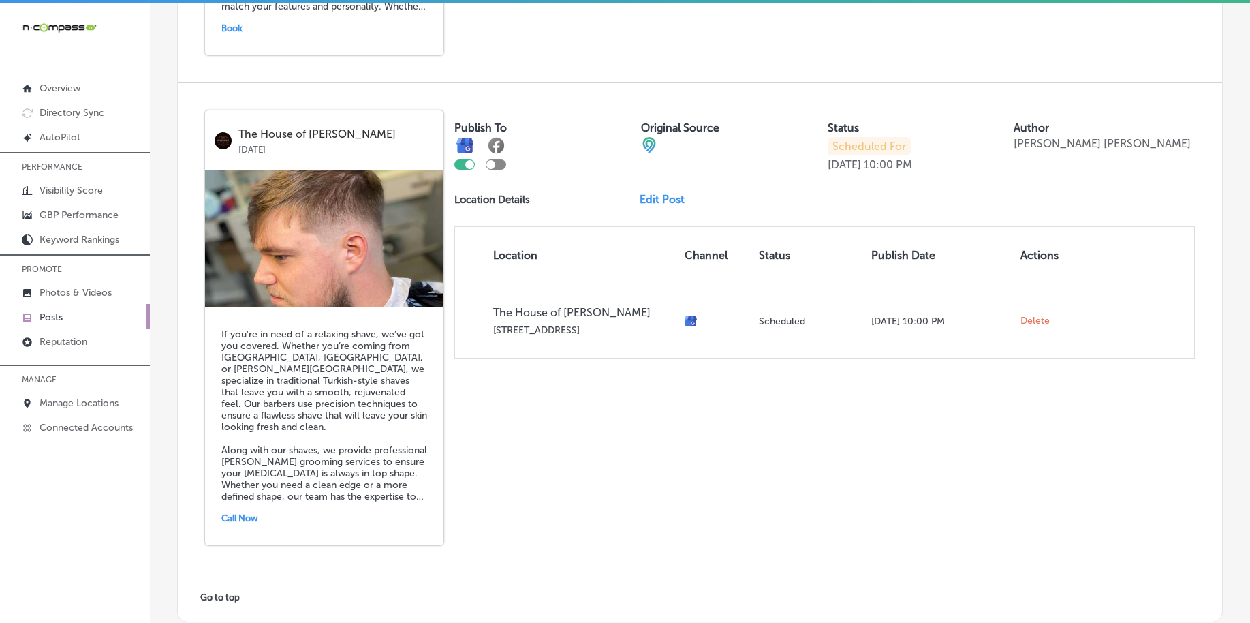
scroll to position [3954, 0]
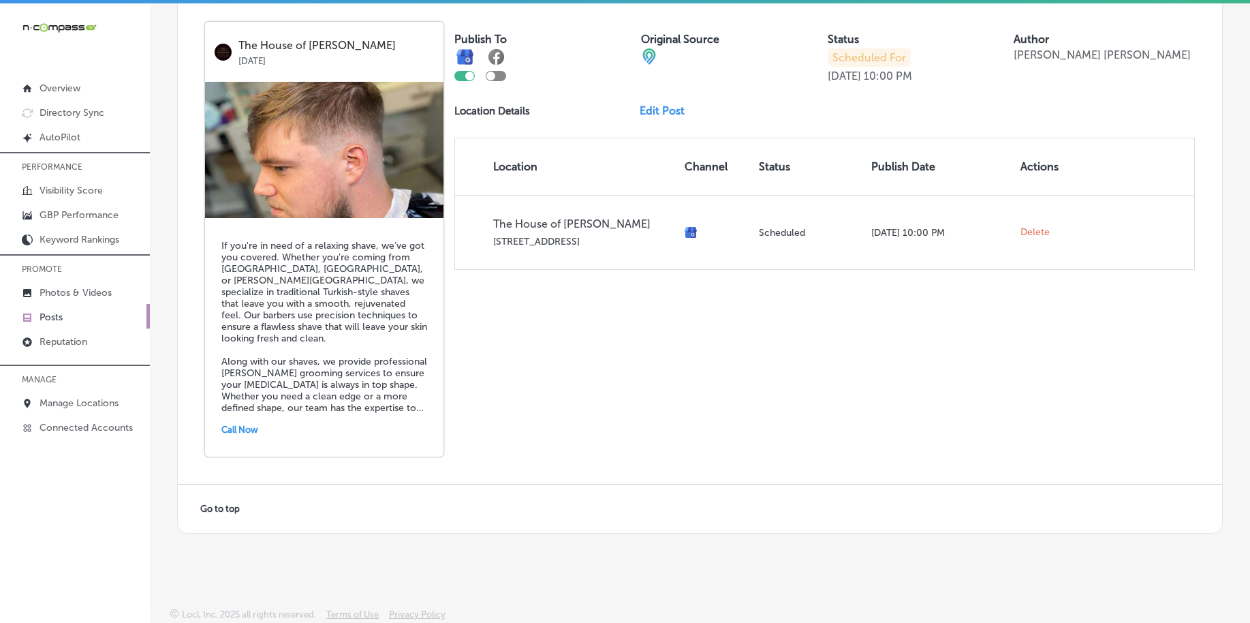
click at [219, 508] on span "Go to top" at bounding box center [220, 509] width 40 height 10
click at [219, 503] on div "Go to top" at bounding box center [226, 508] width 70 height 21
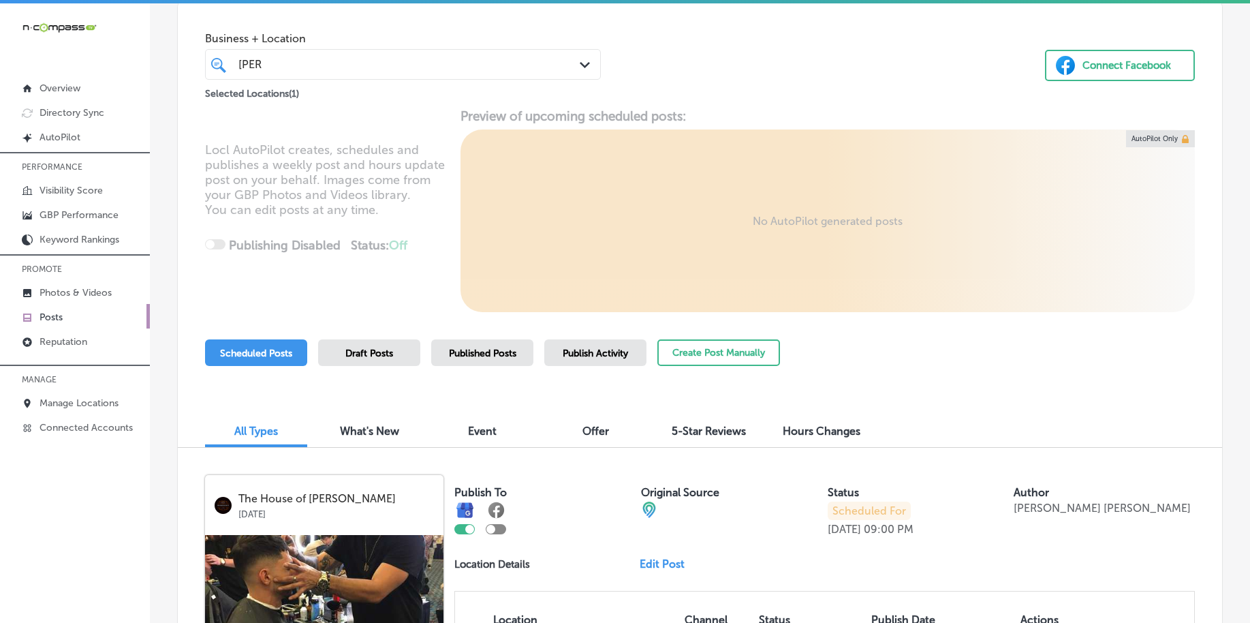
scroll to position [0, 0]
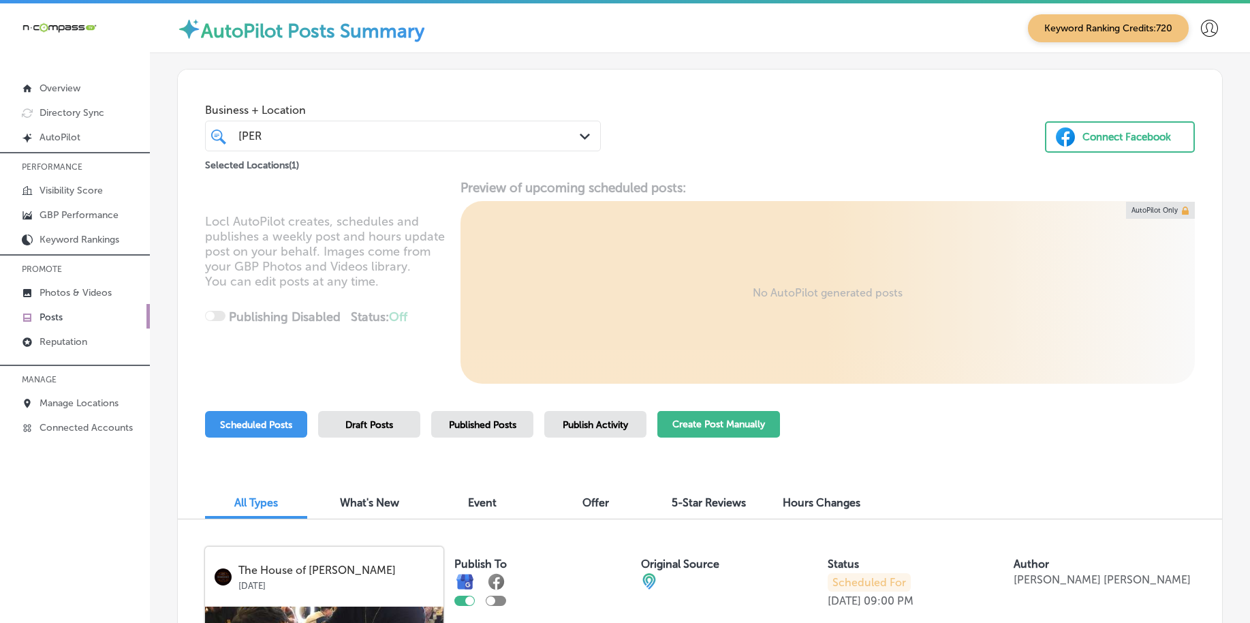
click at [720, 427] on button "Create Post Manually" at bounding box center [719, 424] width 123 height 27
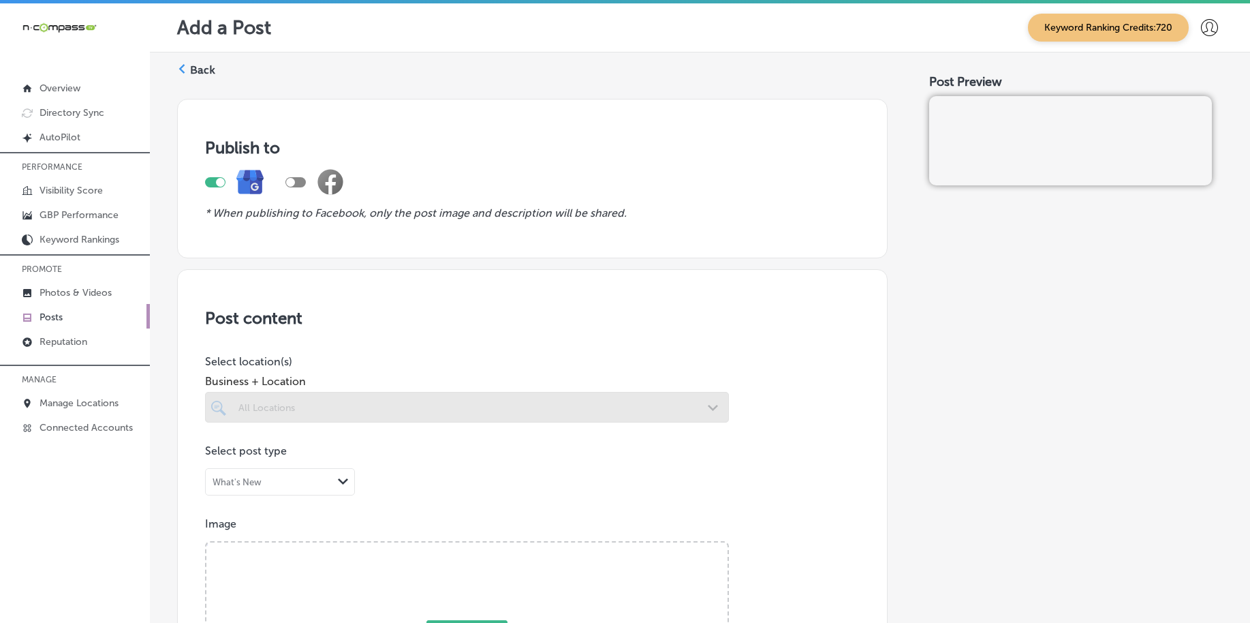
click at [464, 410] on div at bounding box center [467, 407] width 524 height 31
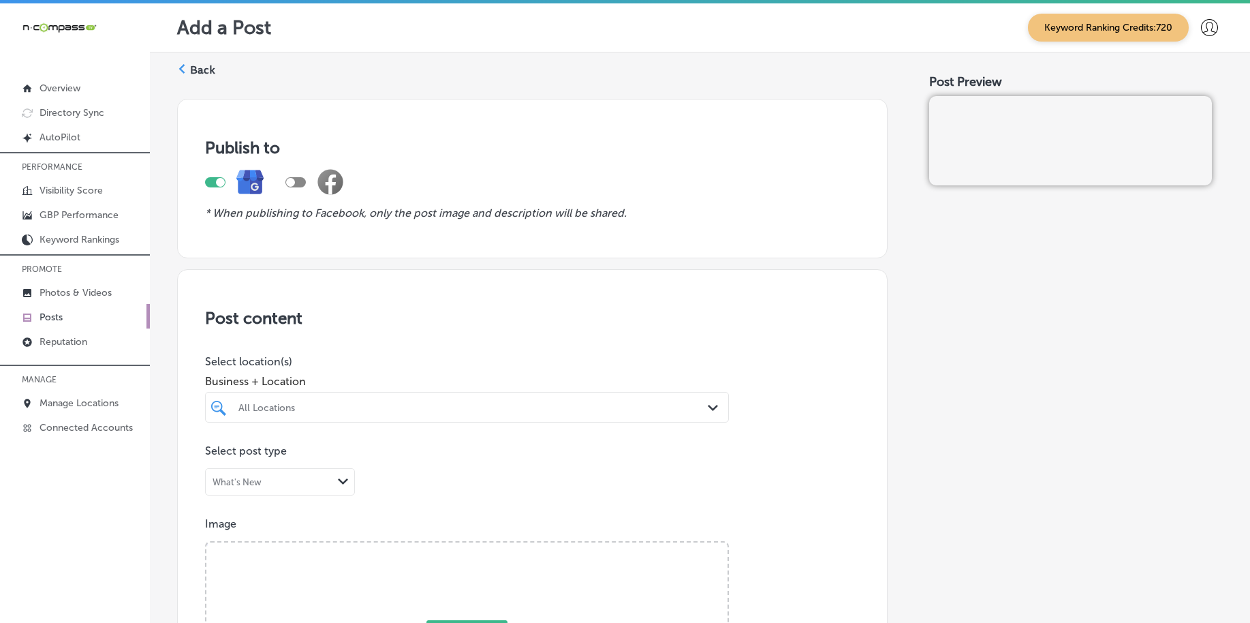
click at [464, 420] on div "All Locations Path Created with Sketch." at bounding box center [467, 407] width 524 height 31
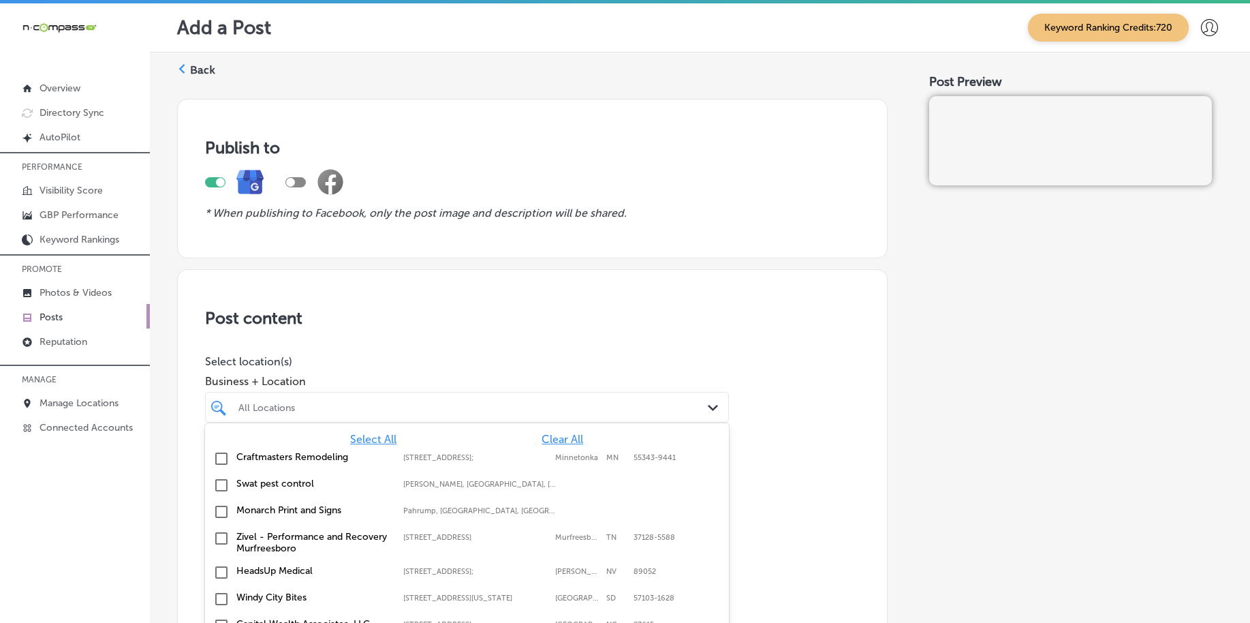
scroll to position [32, 0]
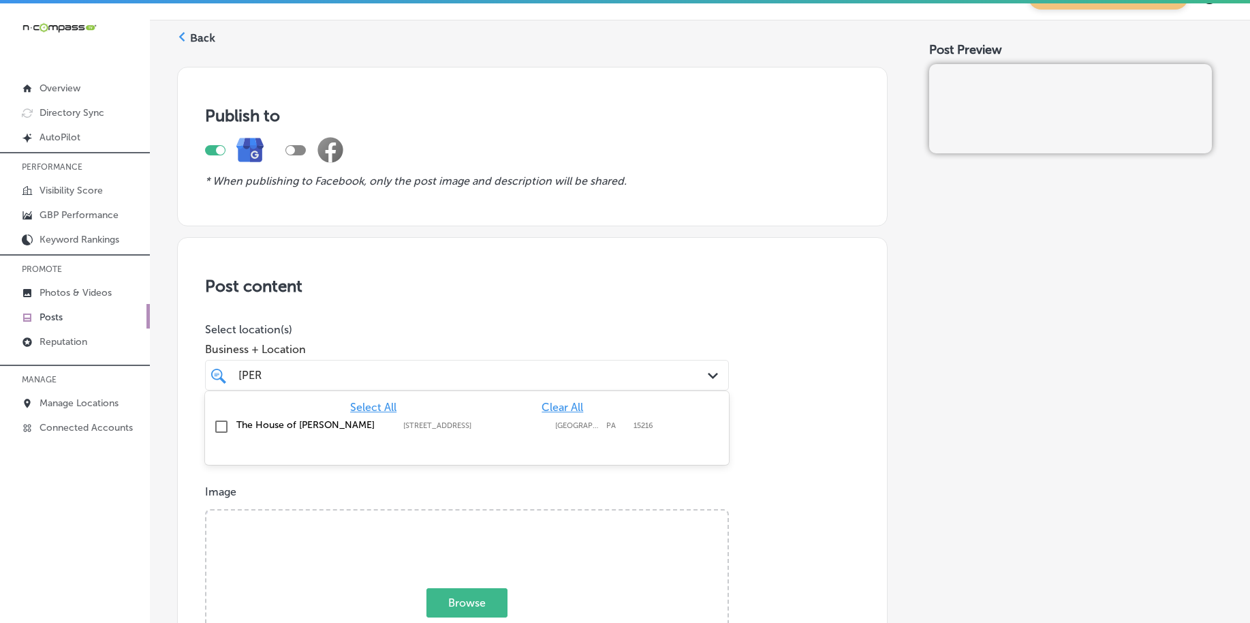
click at [457, 430] on div "The [GEOGRAPHIC_DATA][PERSON_NAME] [STREET_ADDRESS][GEOGRAPHIC_DATA][STREET_ADD…" at bounding box center [427, 425] width 382 height 12
type input "[PERSON_NAME]"
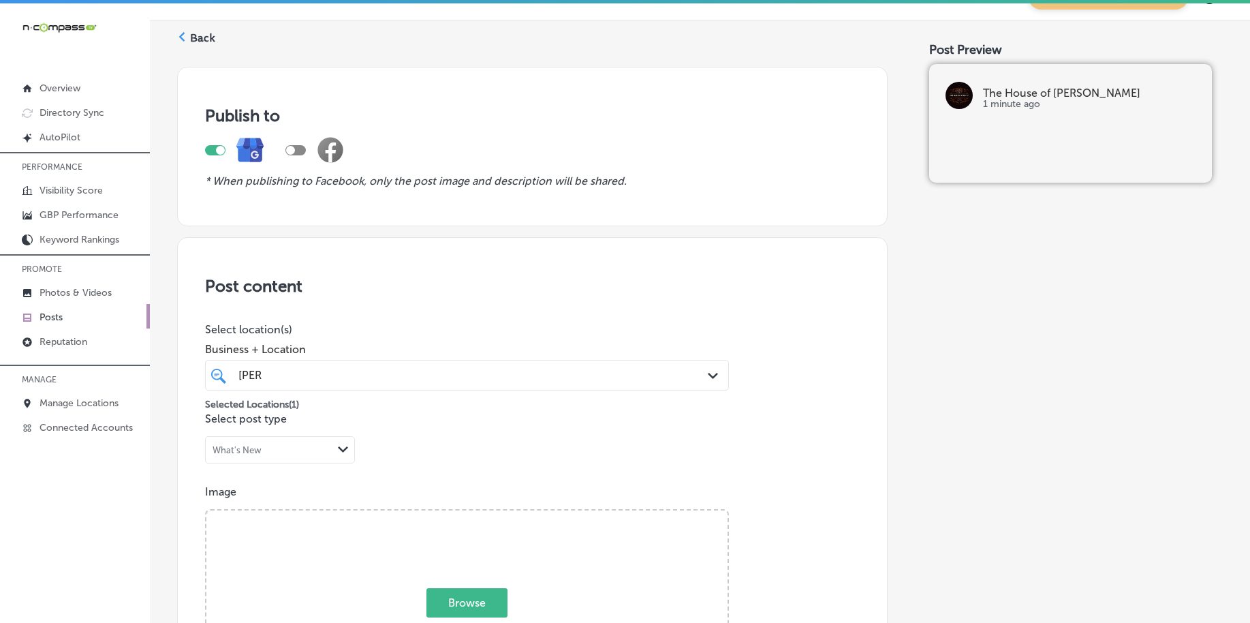
click at [465, 373] on div "[PERSON_NAME] [PERSON_NAME]" at bounding box center [444, 375] width 414 height 18
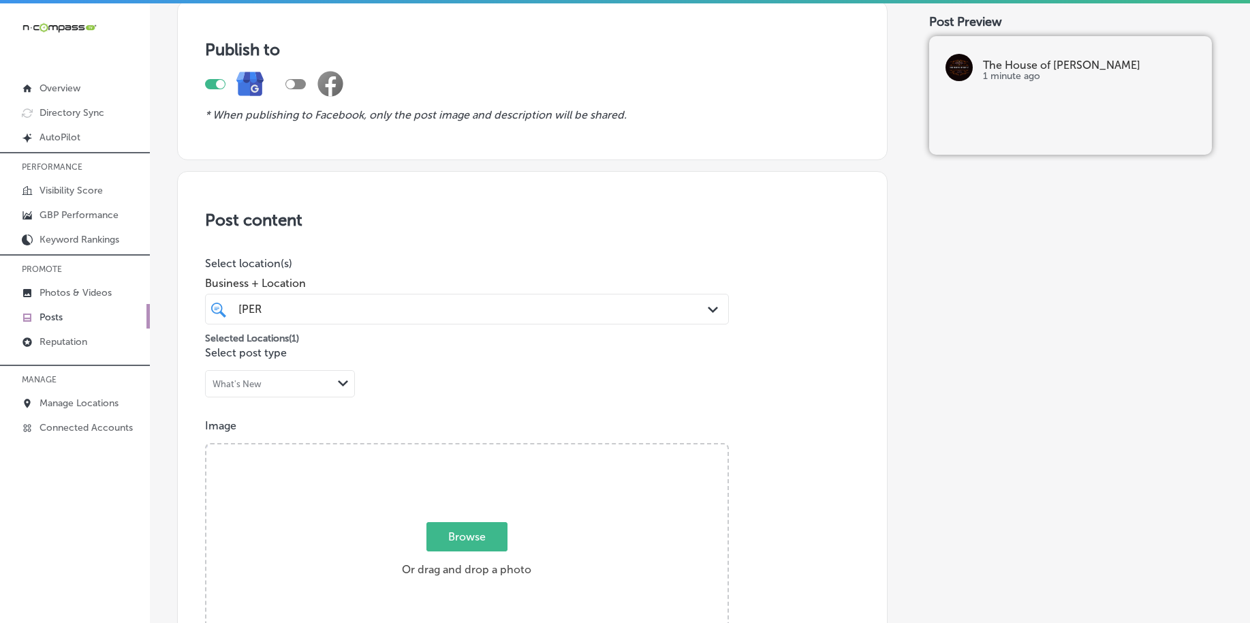
scroll to position [202, 0]
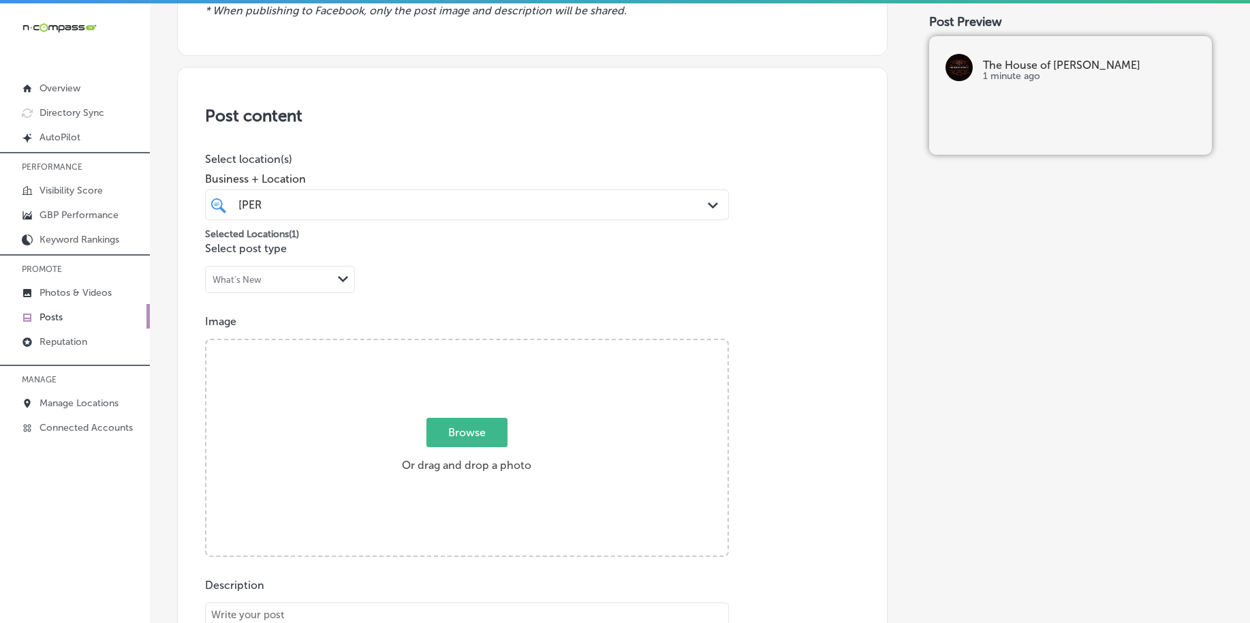
click at [473, 430] on span "Browse" at bounding box center [467, 432] width 81 height 29
click at [473, 344] on input "Browse Or drag and drop a photo" at bounding box center [466, 342] width 521 height 4
type input "C:\fakepath\professional-barbers-the-house-of-kutz-pittsburgh-pa (1).jpg"
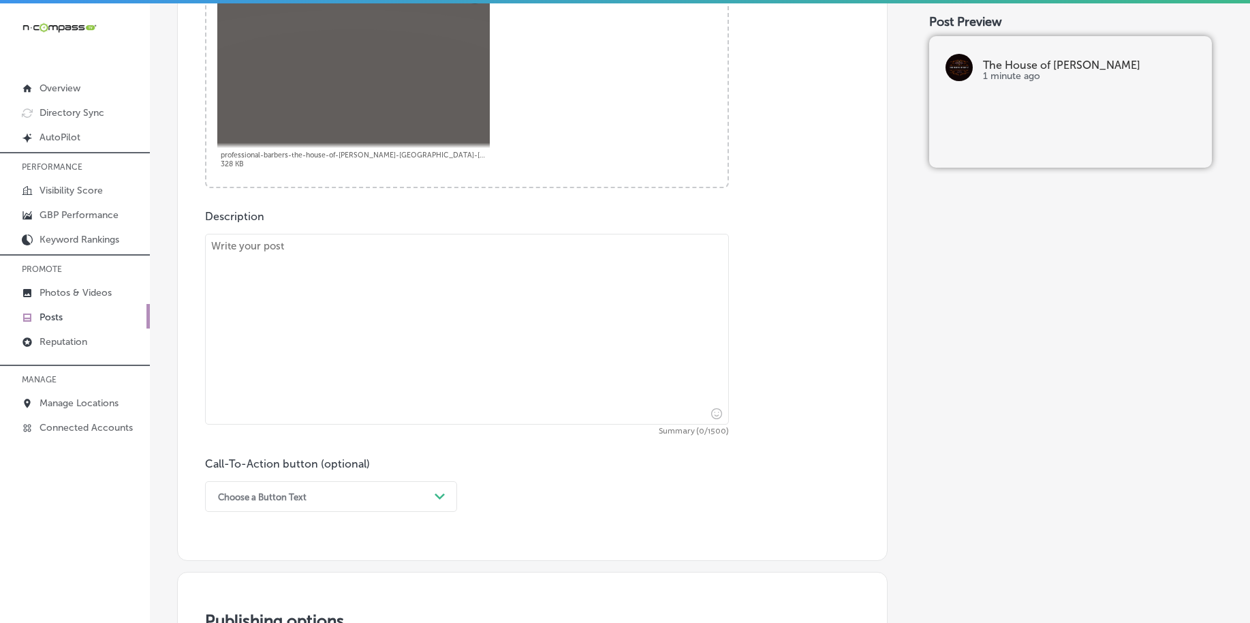
scroll to position [628, 0]
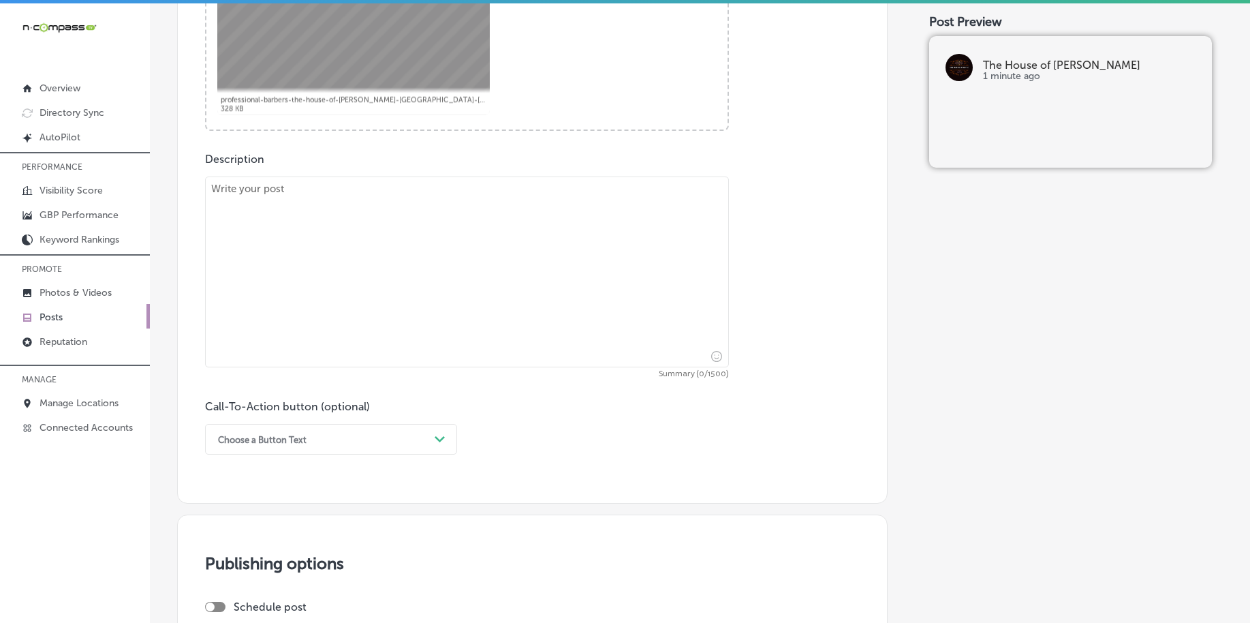
click at [289, 262] on textarea at bounding box center [467, 271] width 524 height 191
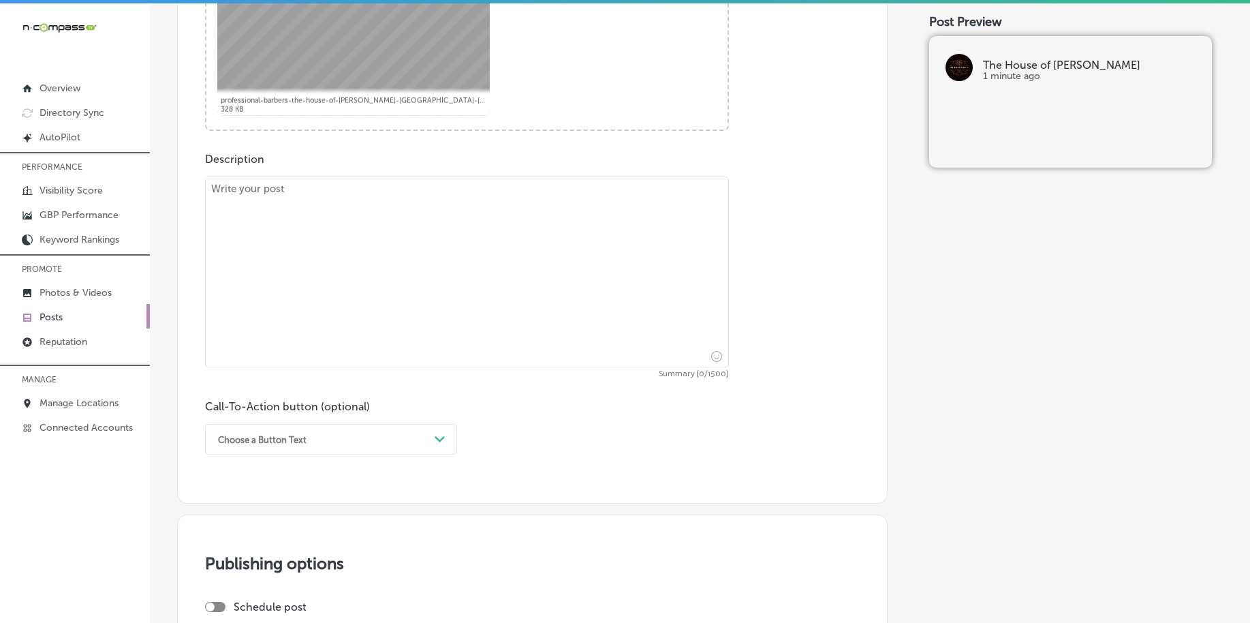
paste textarea "[URL][DOMAIN_NAME]"
type textarea "[URL][DOMAIN_NAME]"
click at [313, 198] on textarea "[URL][DOMAIN_NAME]" at bounding box center [467, 271] width 524 height 191
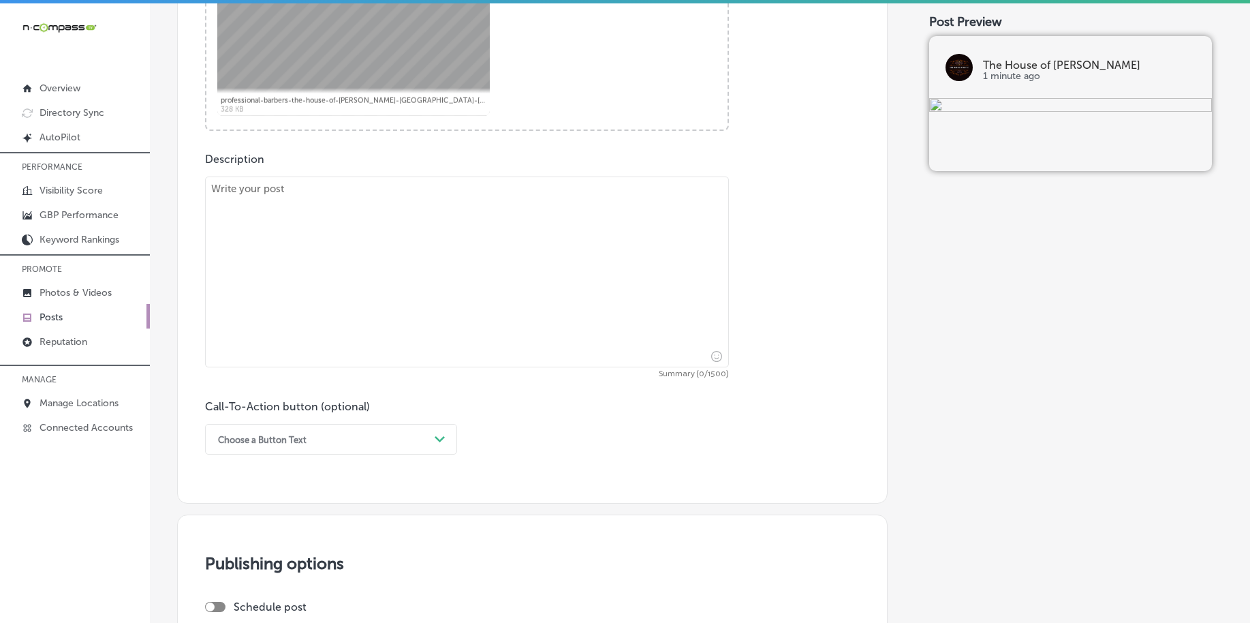
click at [335, 311] on textarea at bounding box center [467, 271] width 524 height 191
paste textarea "Your perfect haircut is just an appointment away. Whether you're from Mt. [GEOG…"
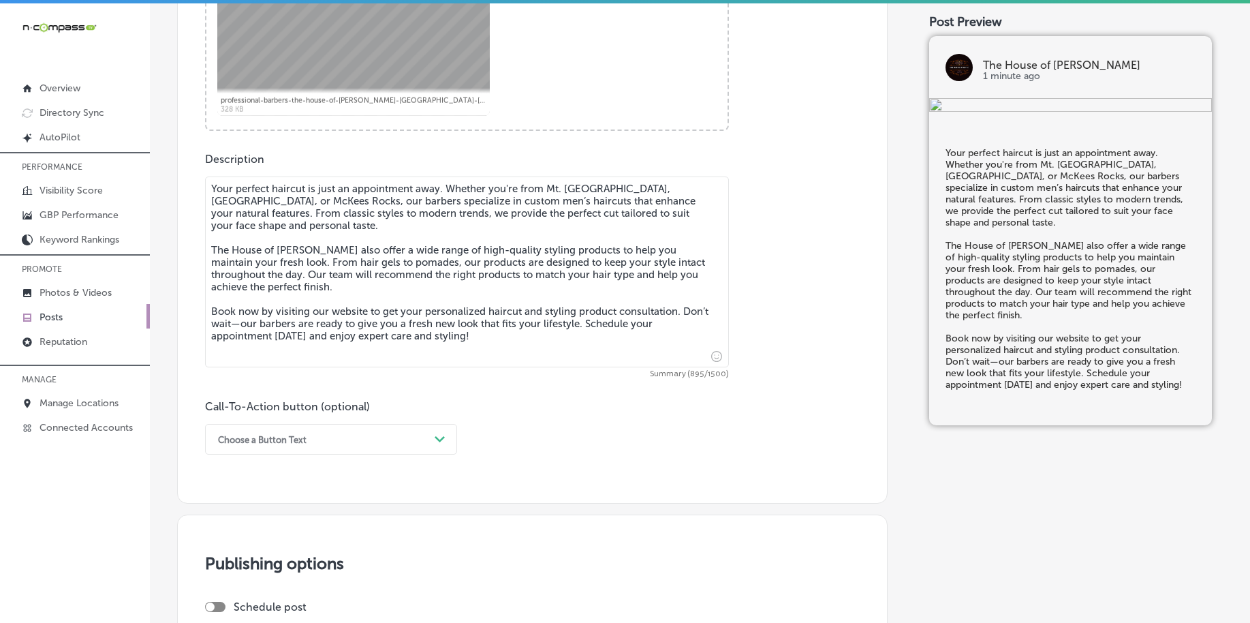
type textarea "Your perfect haircut is just an appointment away. Whether you're from Mt. [GEOG…"
click at [319, 447] on div "Choose a Button Text Path Created with Sketch." at bounding box center [331, 439] width 252 height 31
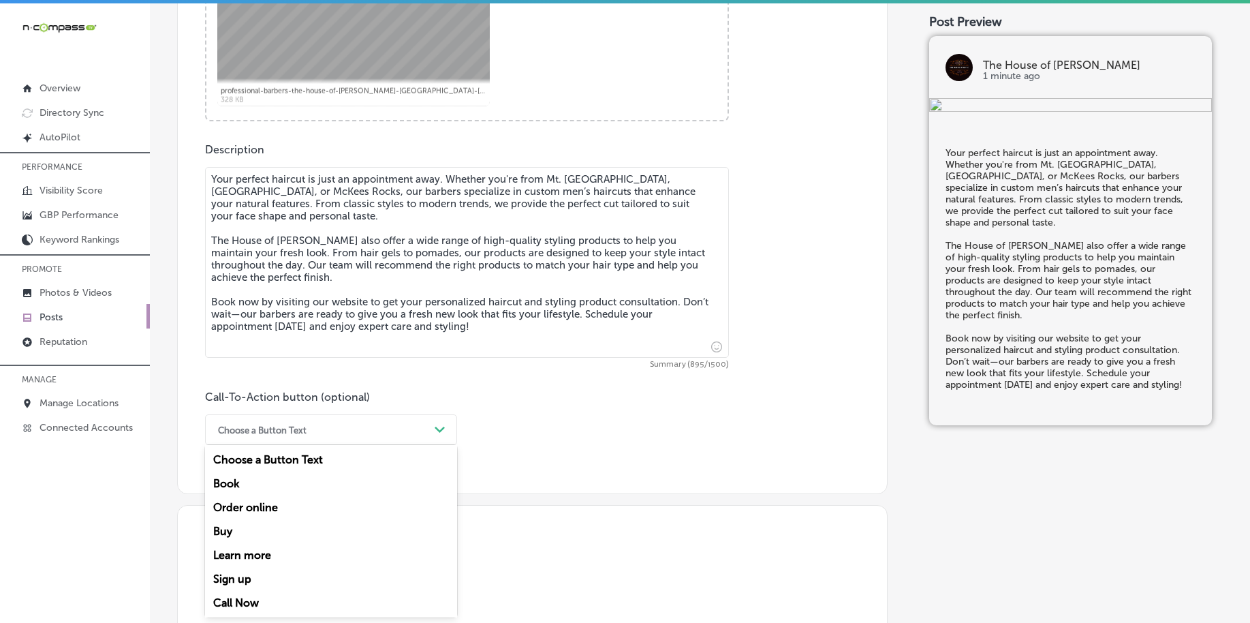
click at [273, 486] on div "Book" at bounding box center [331, 484] width 252 height 24
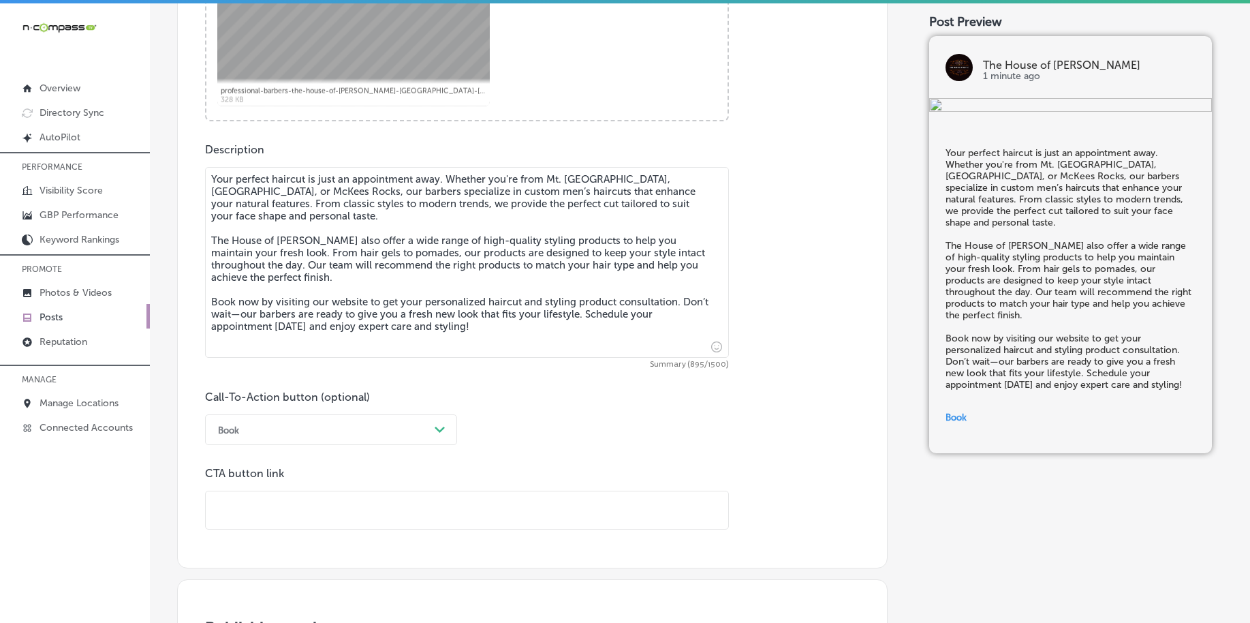
click at [290, 510] on input "text" at bounding box center [467, 509] width 523 height 37
paste input "[URL][DOMAIN_NAME]"
type input "[URL][DOMAIN_NAME]"
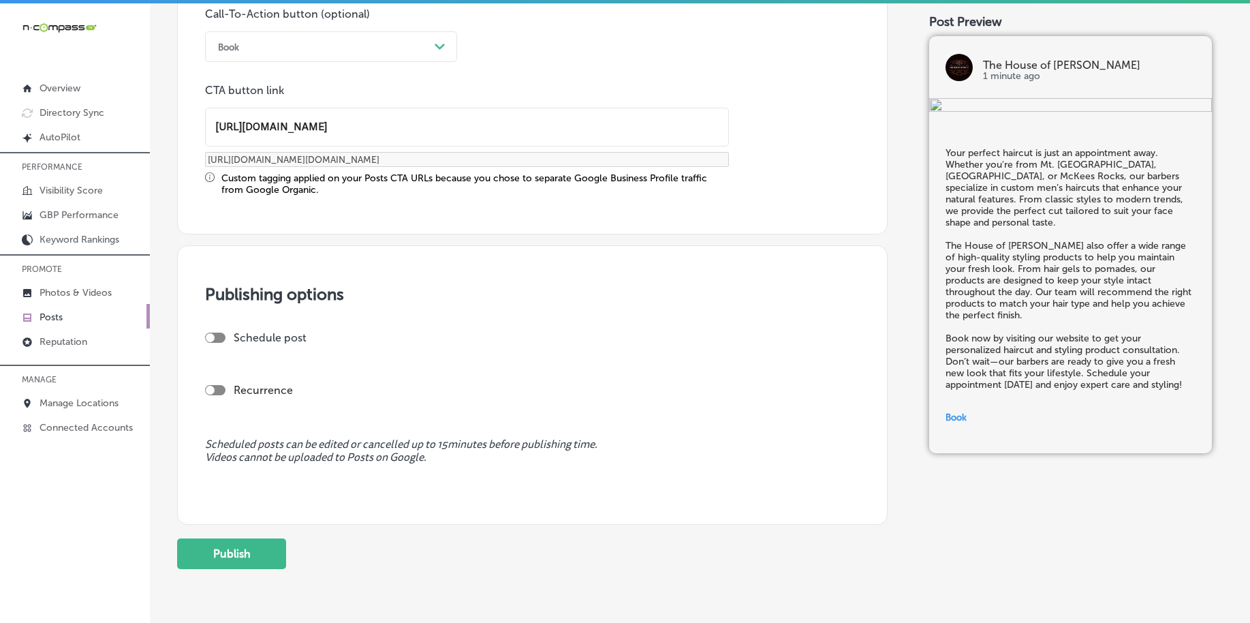
scroll to position [1064, 0]
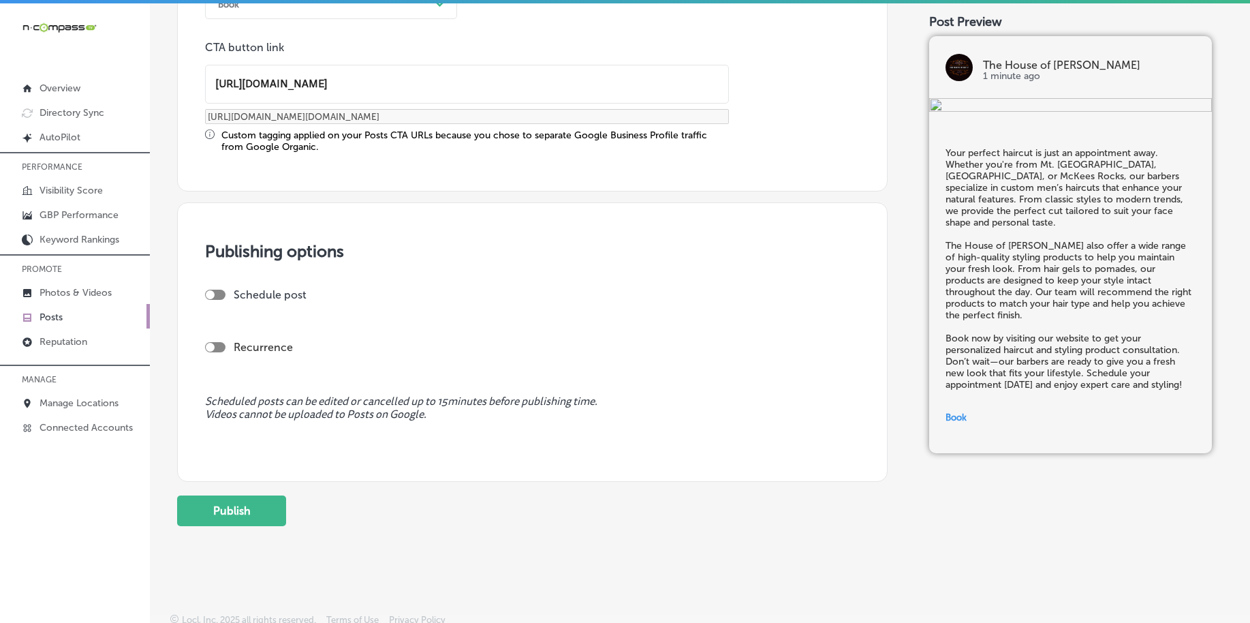
click at [219, 295] on div at bounding box center [215, 295] width 20 height 10
checkbox input "true"
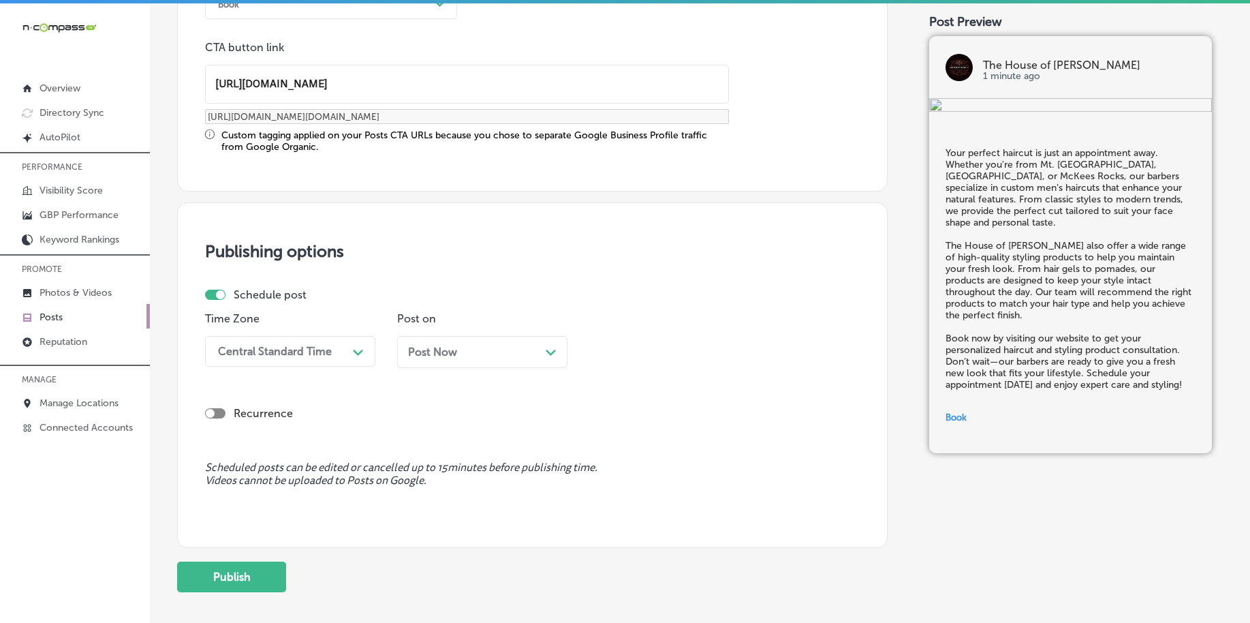
click at [264, 365] on div "Central Standard Time Path Created with Sketch." at bounding box center [290, 351] width 170 height 31
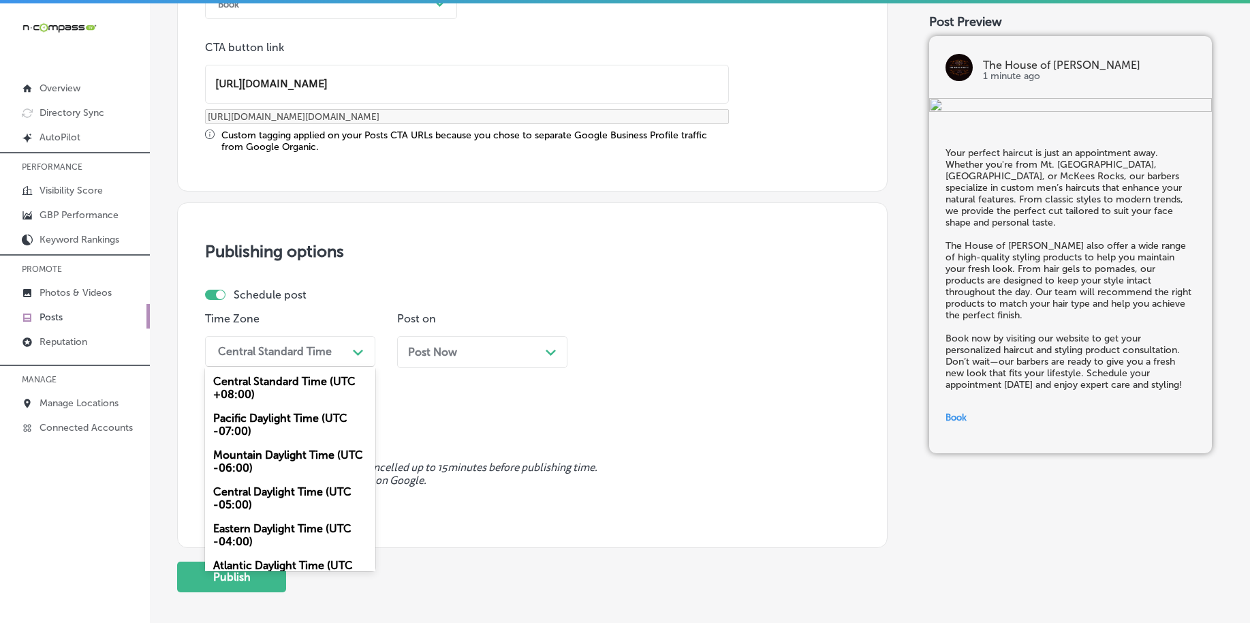
click at [268, 459] on div "Mountain Daylight Time (UTC -06:00)" at bounding box center [290, 461] width 170 height 37
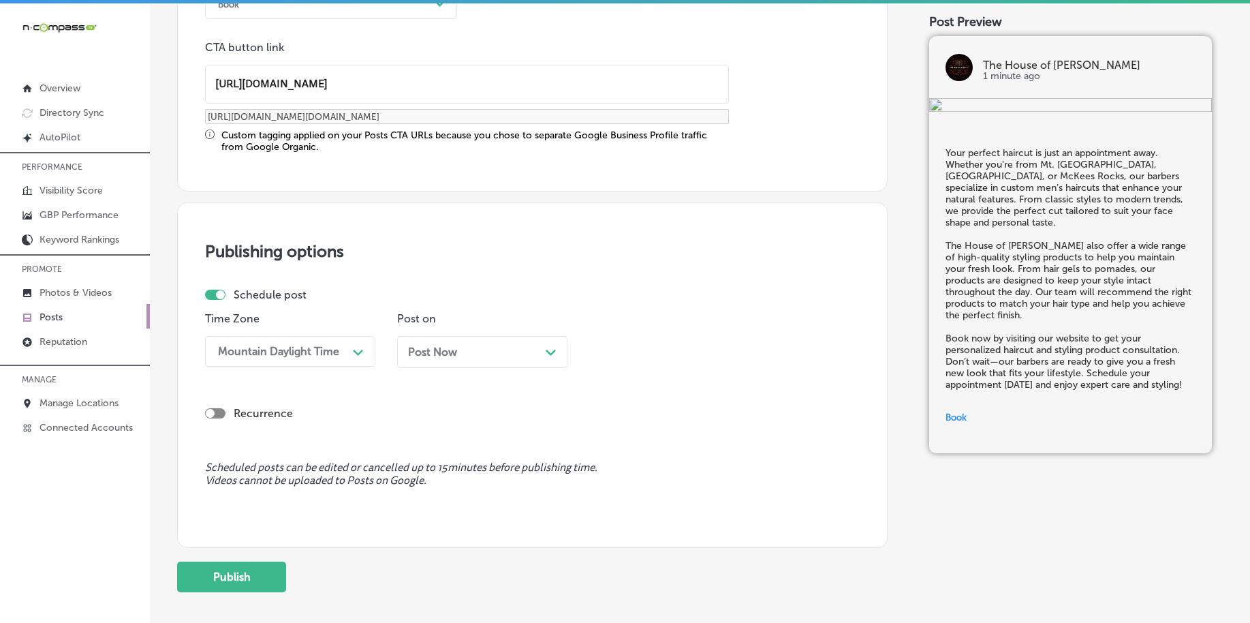
click at [429, 350] on span "Post Now" at bounding box center [432, 351] width 49 height 13
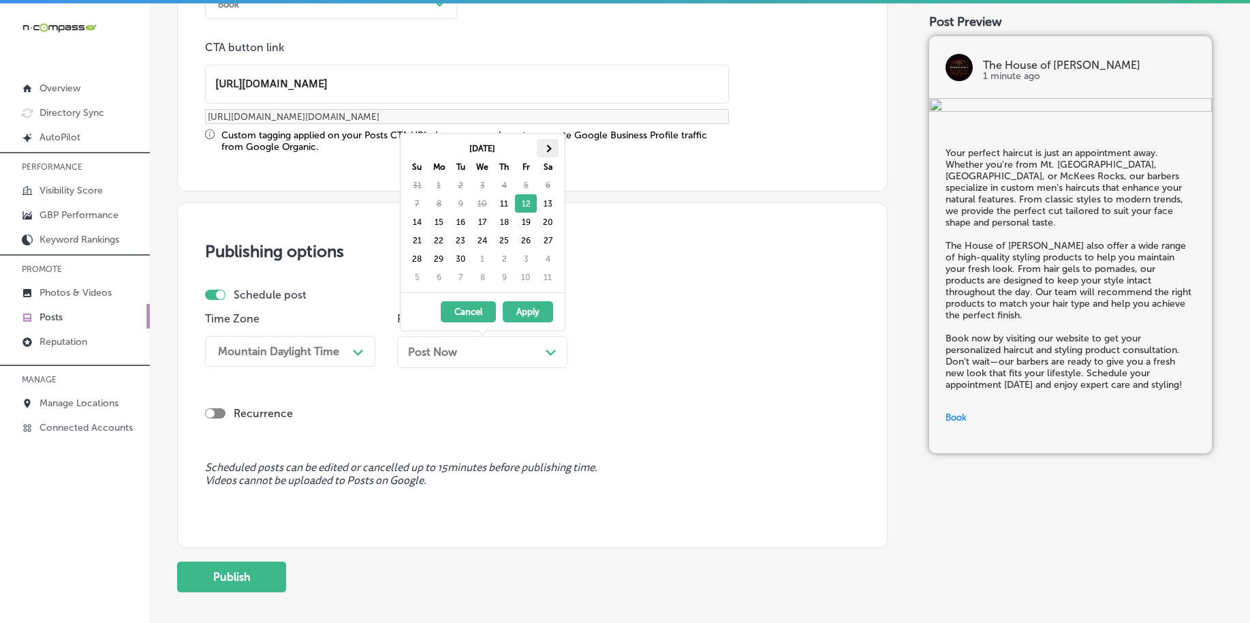
click at [547, 151] on span at bounding box center [547, 147] width 7 height 7
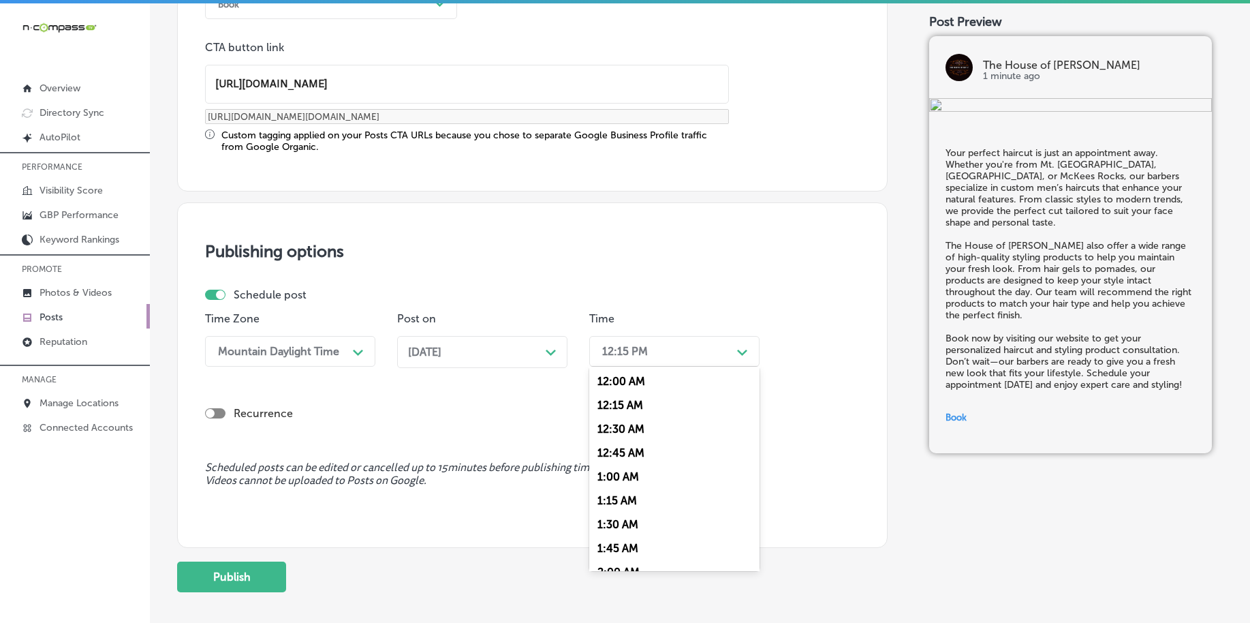
click at [617, 351] on div "12:15 PM" at bounding box center [625, 351] width 46 height 13
click at [654, 539] on div "7:00 AM" at bounding box center [674, 538] width 170 height 24
click at [442, 356] on span "[DATE]" at bounding box center [424, 351] width 33 height 13
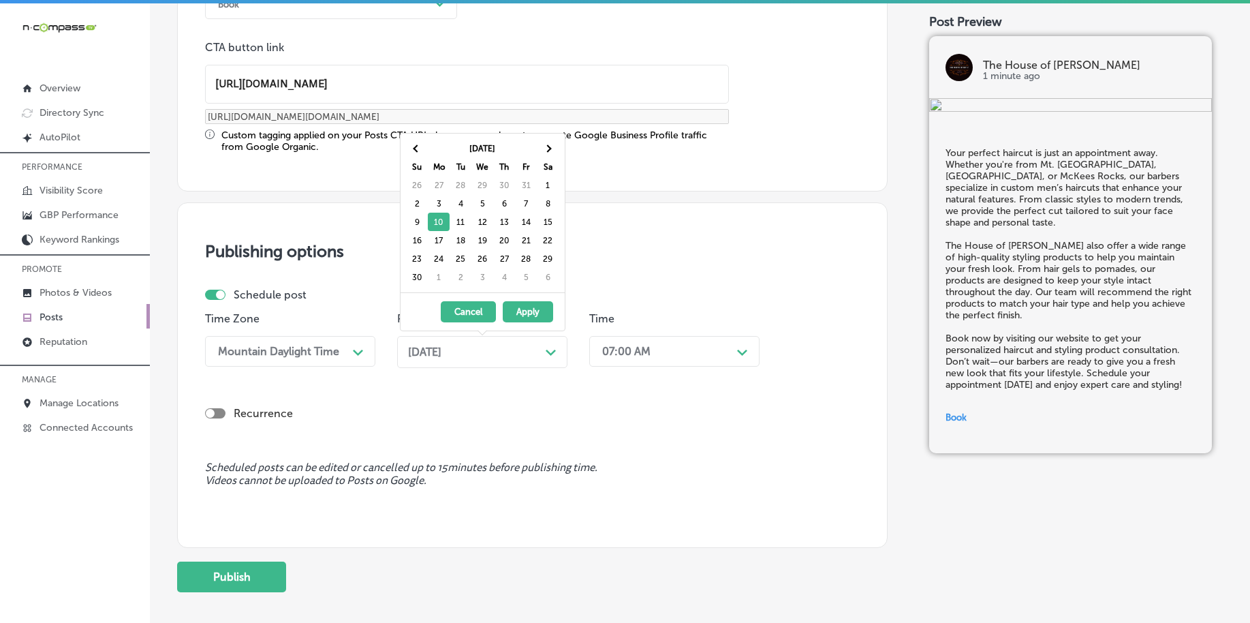
click at [442, 356] on span "[DATE]" at bounding box center [424, 351] width 33 height 13
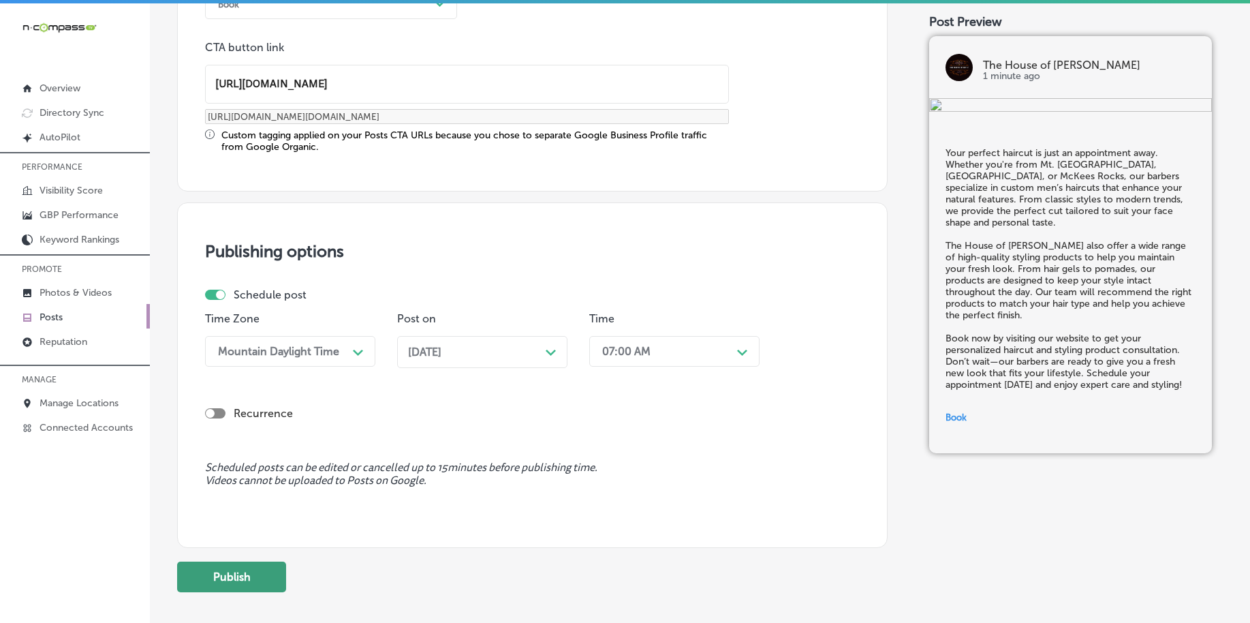
click at [252, 573] on button "Publish" at bounding box center [231, 576] width 109 height 31
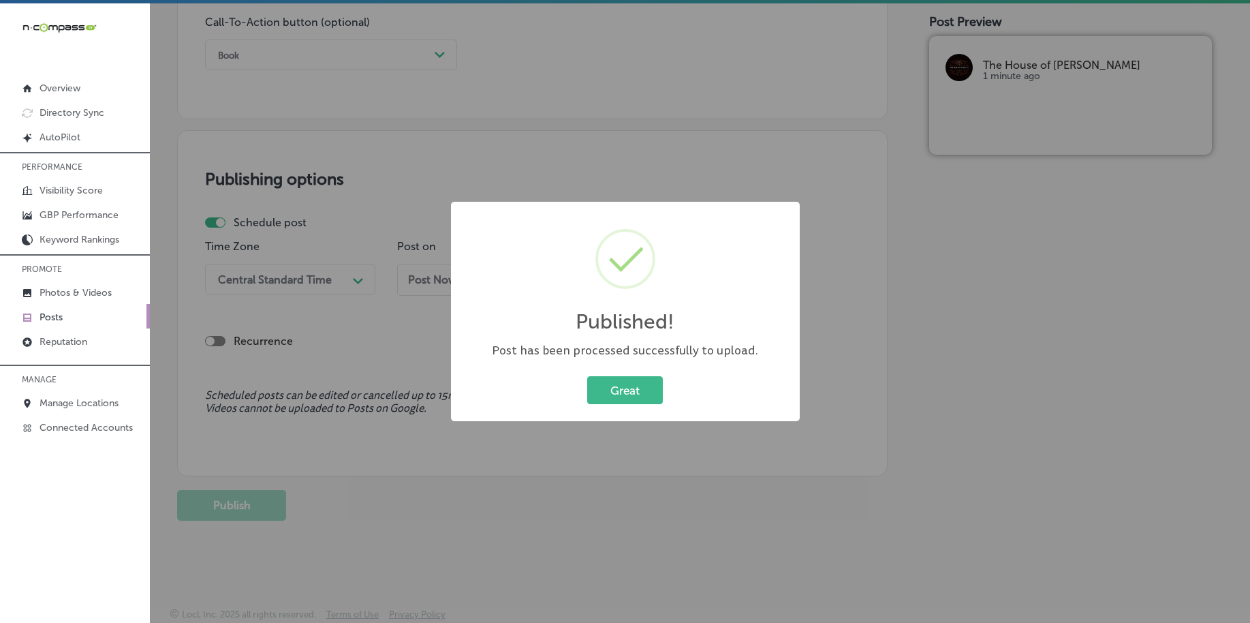
scroll to position [1012, 0]
click at [621, 398] on button "Great" at bounding box center [625, 390] width 76 height 28
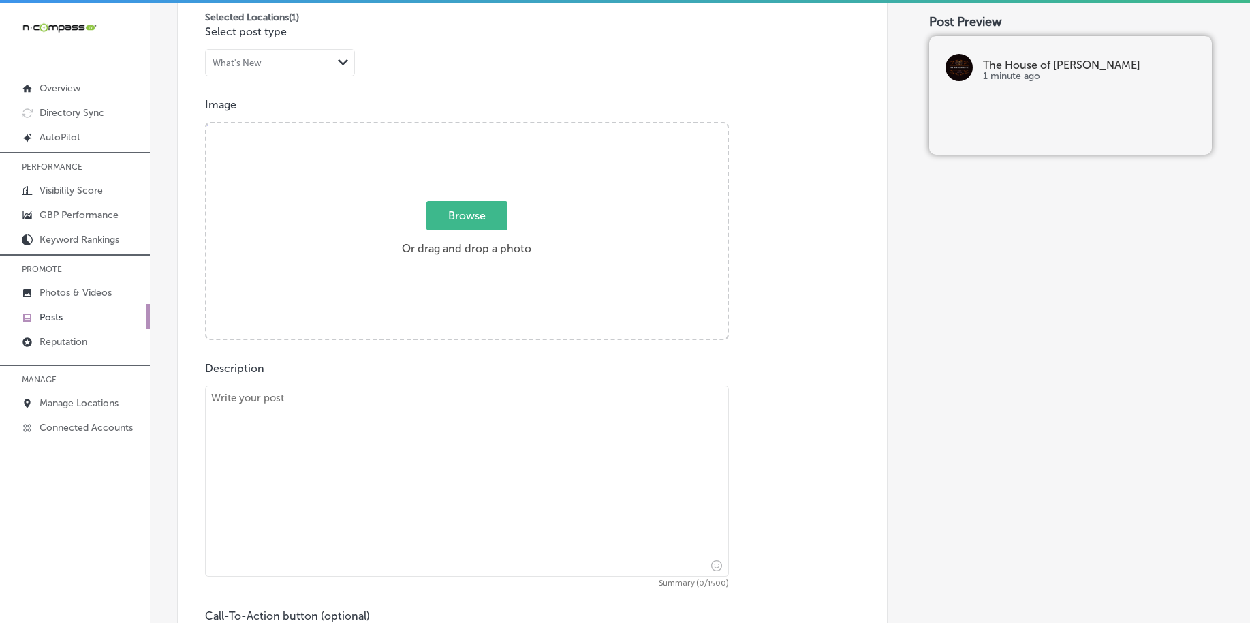
scroll to position [416, 0]
click at [471, 234] on label "Browse Or drag and drop a photo" at bounding box center [467, 236] width 140 height 60
click at [471, 131] on input "Browse Or drag and drop a photo" at bounding box center [466, 129] width 521 height 4
type input "C:\fakepath\professional-barbers-the-house-of-kutz-pittsburgh-pa (3).jpg"
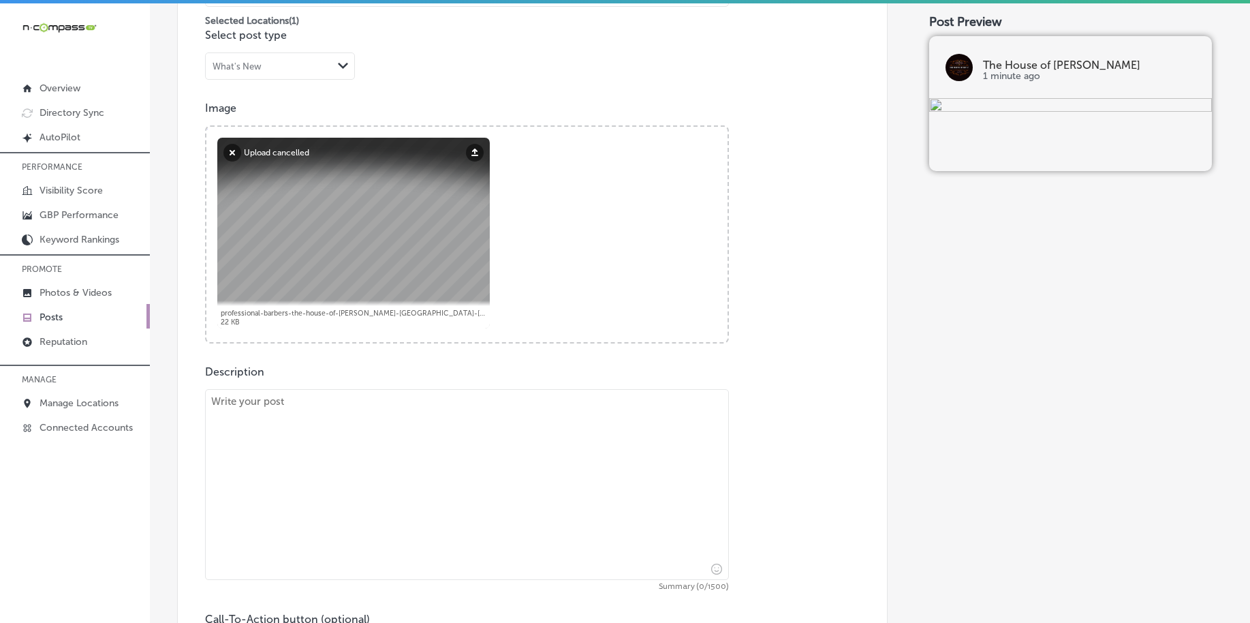
click at [433, 455] on textarea at bounding box center [467, 484] width 524 height 191
paste textarea "A great shave and a sharp [PERSON_NAME] are the foundation of any good grooming…"
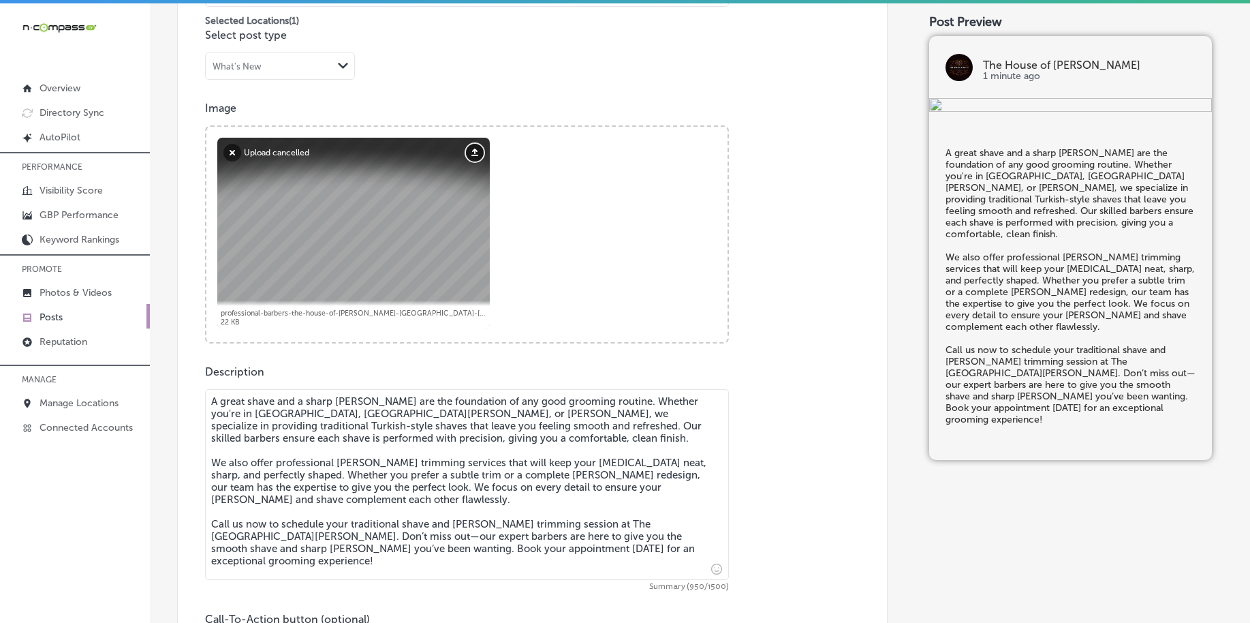
type textarea "A great shave and a sharp [PERSON_NAME] are the foundation of any good grooming…"
click at [474, 151] on button "Upload" at bounding box center [475, 153] width 18 height 18
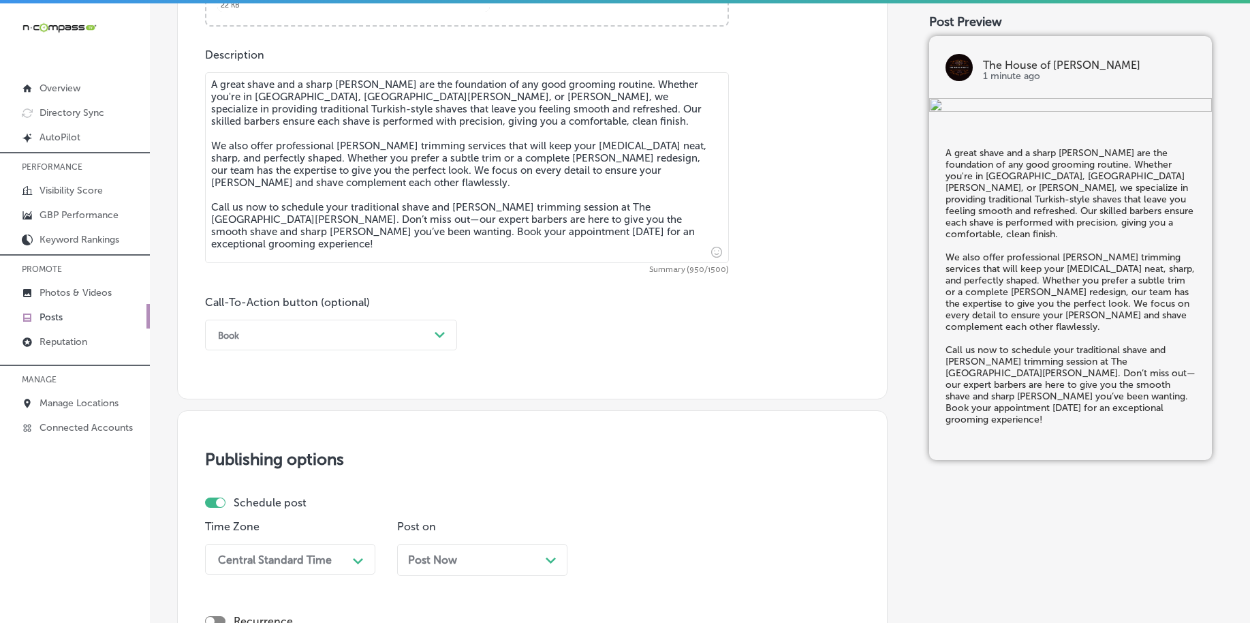
scroll to position [756, 0]
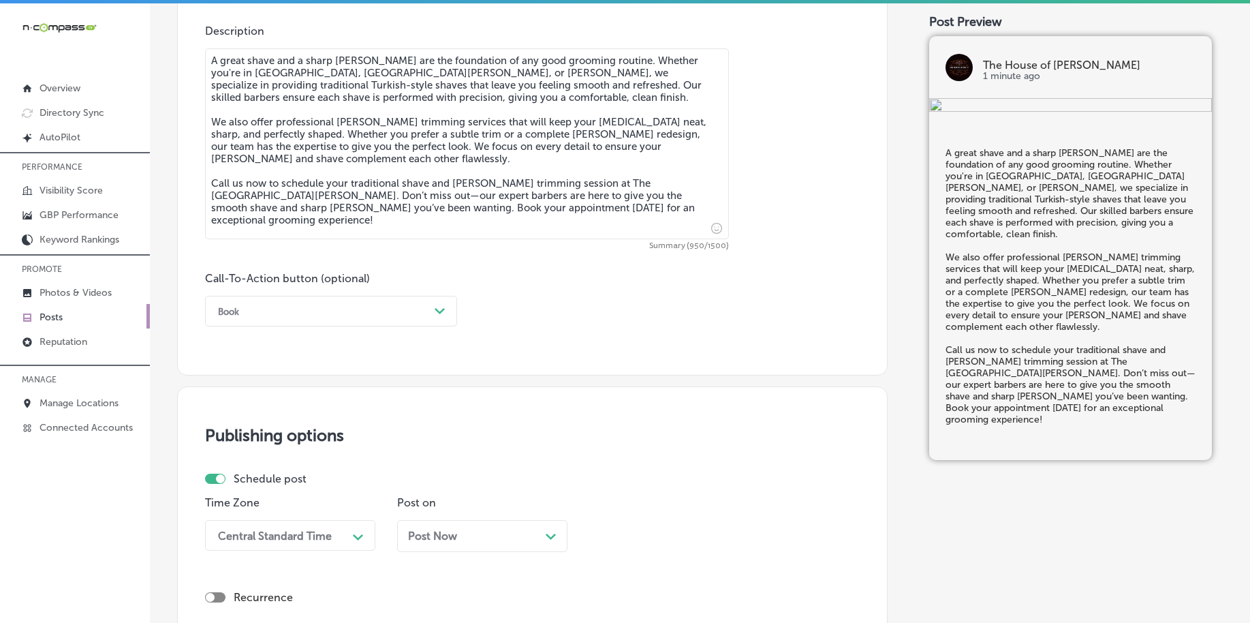
click at [317, 314] on div "Book" at bounding box center [320, 311] width 218 height 21
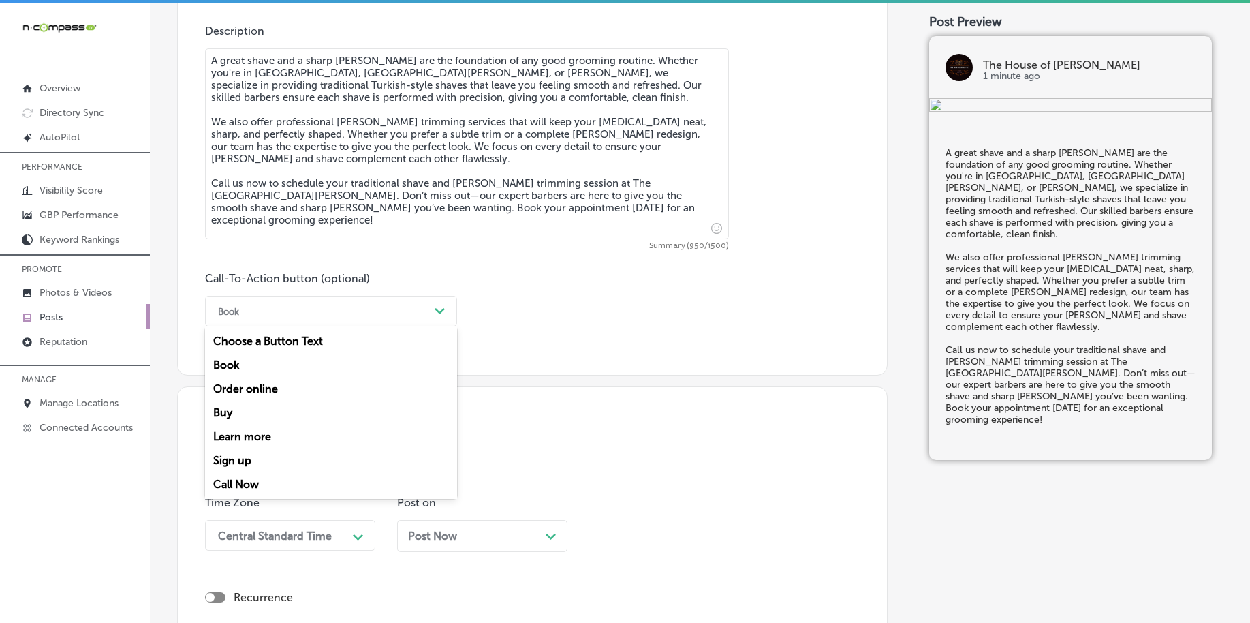
click at [248, 486] on div "Call Now" at bounding box center [331, 484] width 252 height 24
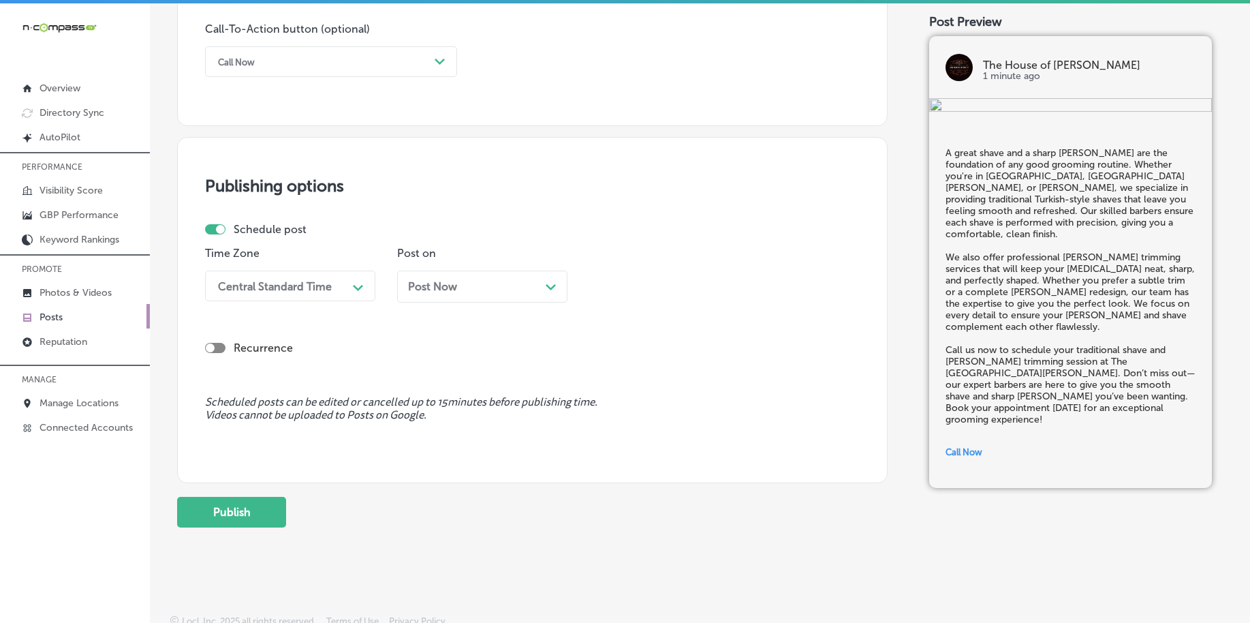
scroll to position [1012, 0]
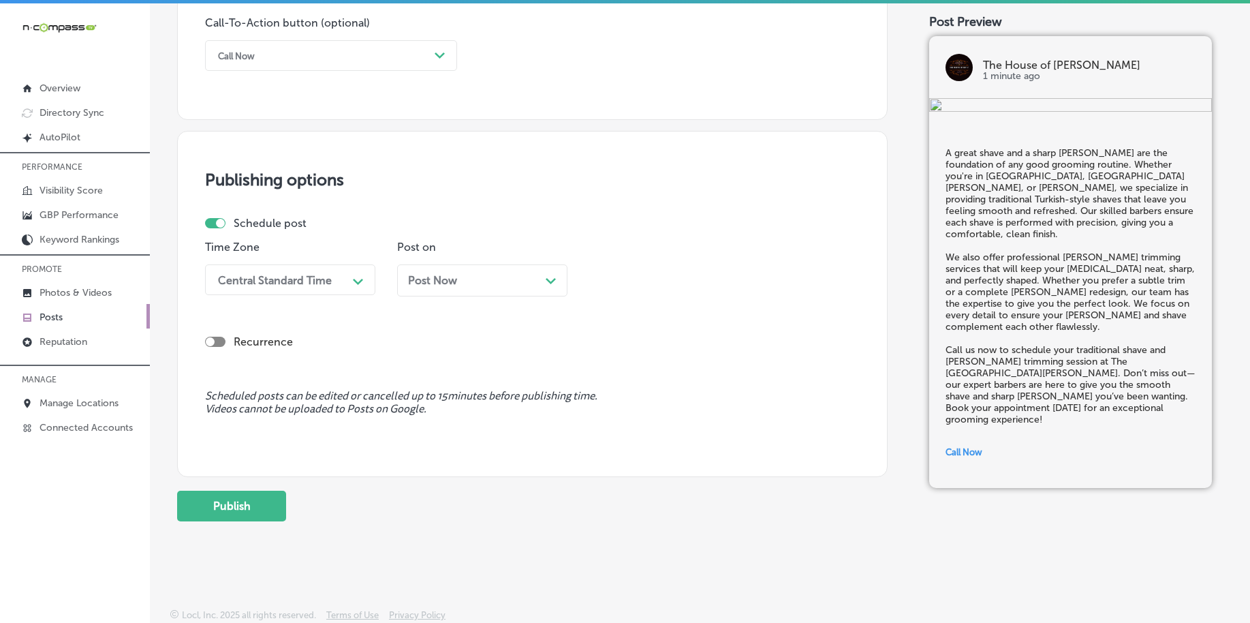
click at [267, 283] on div "Central Standard Time" at bounding box center [275, 279] width 114 height 13
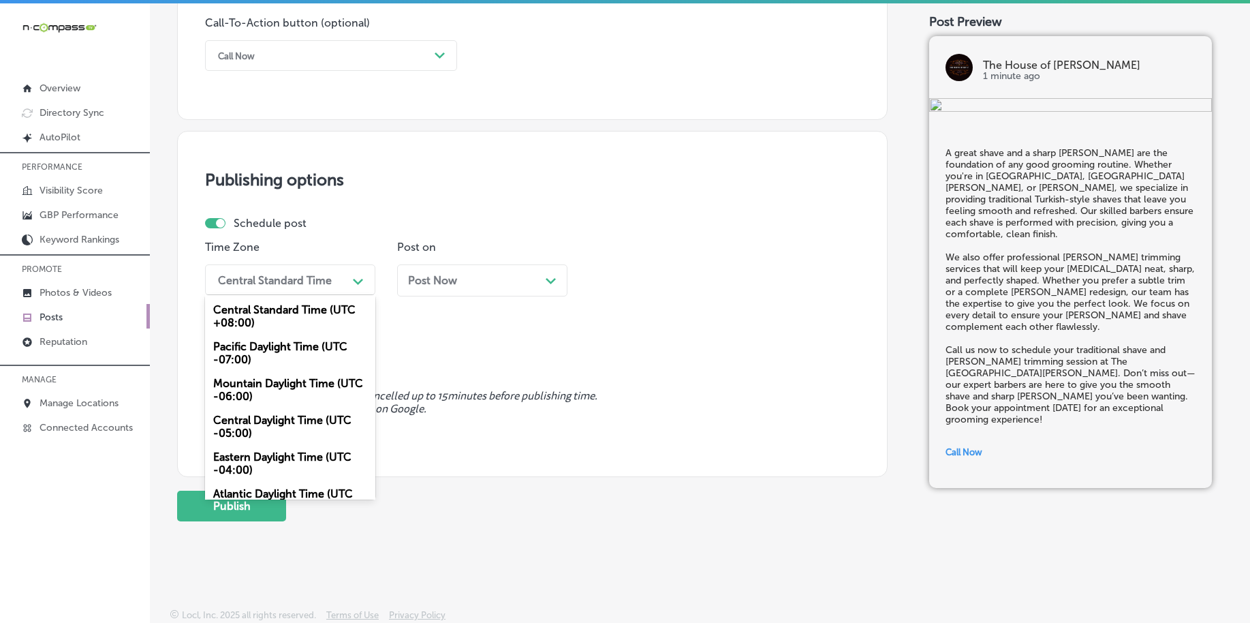
click at [241, 394] on div "Mountain Daylight Time (UTC -06:00)" at bounding box center [290, 389] width 170 height 37
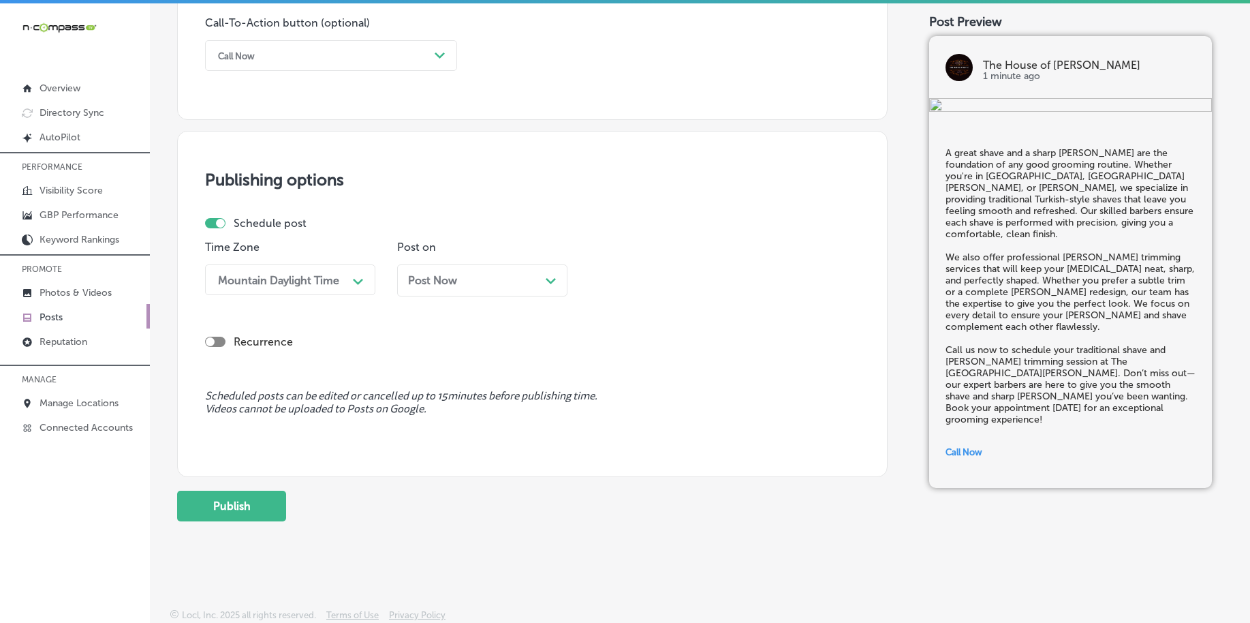
click at [440, 291] on div "Post Now Path Created with Sketch." at bounding box center [482, 280] width 170 height 32
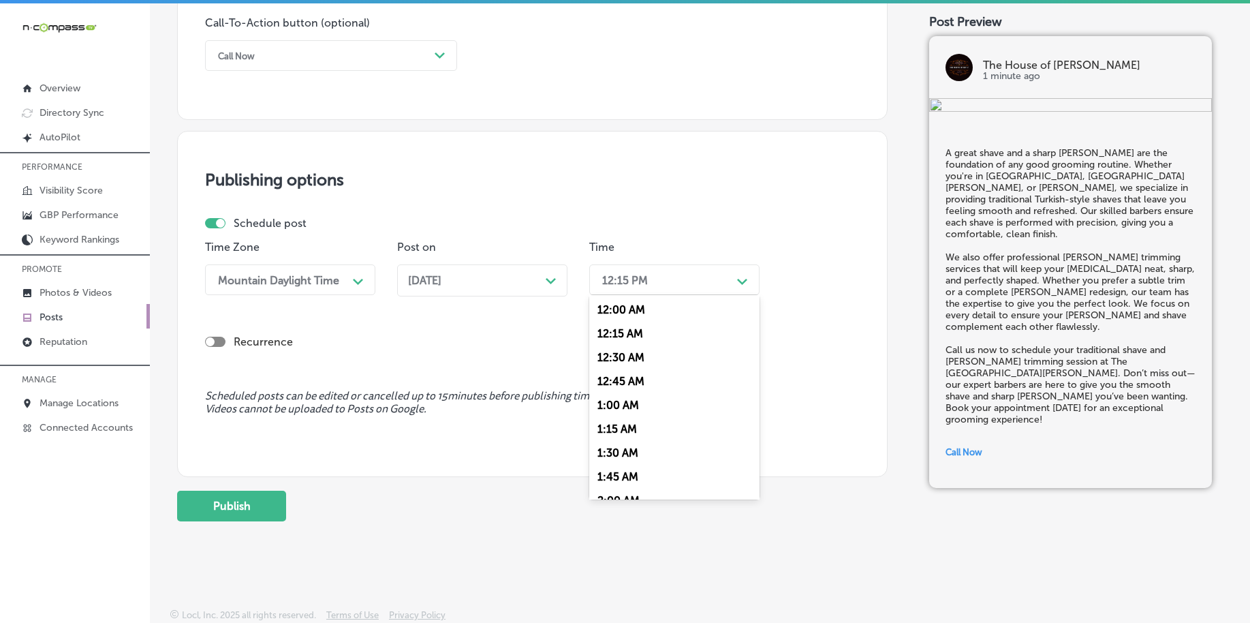
click at [659, 283] on div "12:15 PM" at bounding box center [664, 280] width 136 height 24
click at [631, 374] on div "7:00 AM" at bounding box center [674, 381] width 170 height 24
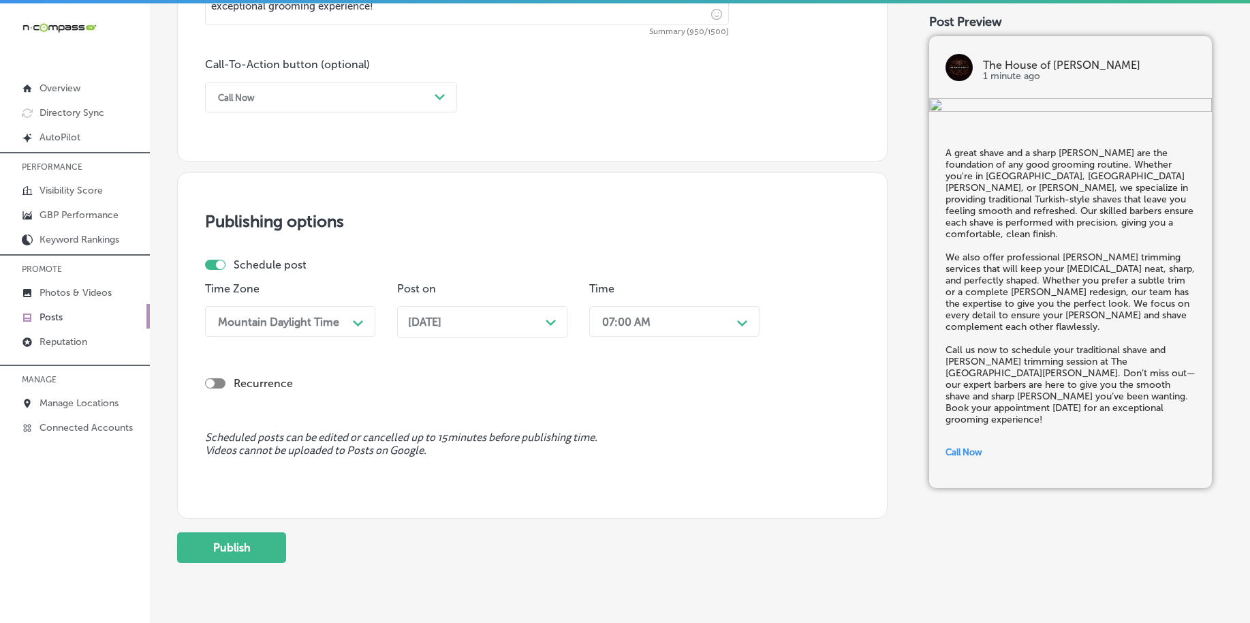
scroll to position [1012, 0]
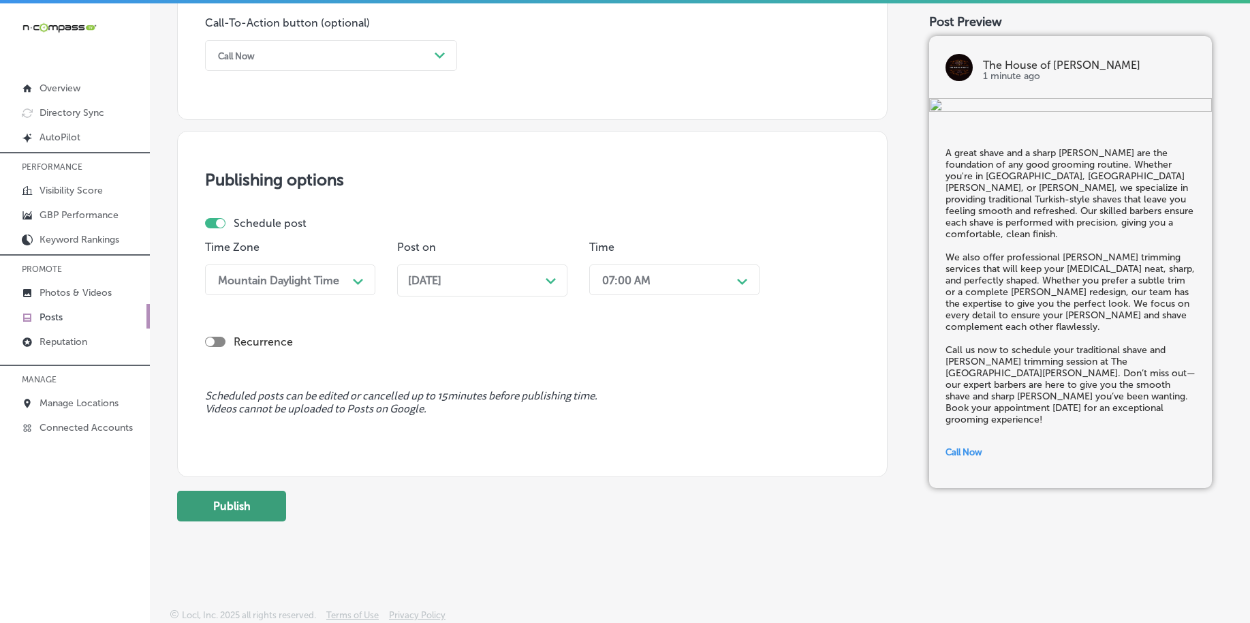
click at [241, 504] on button "Publish" at bounding box center [231, 506] width 109 height 31
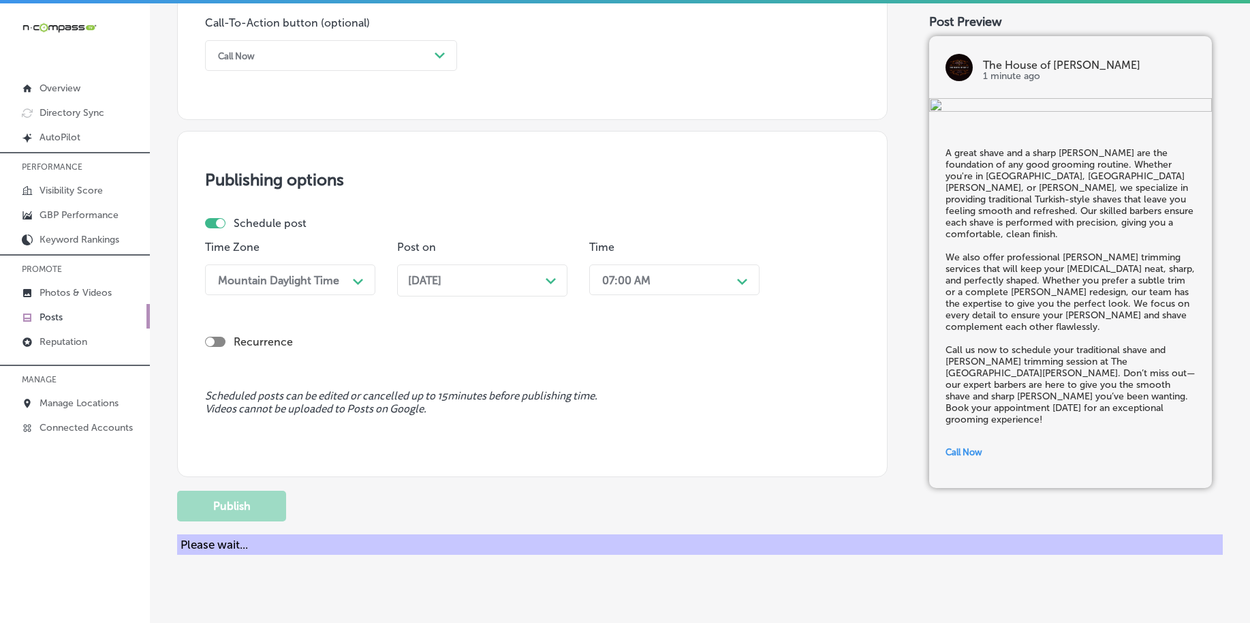
scroll to position [756, 0]
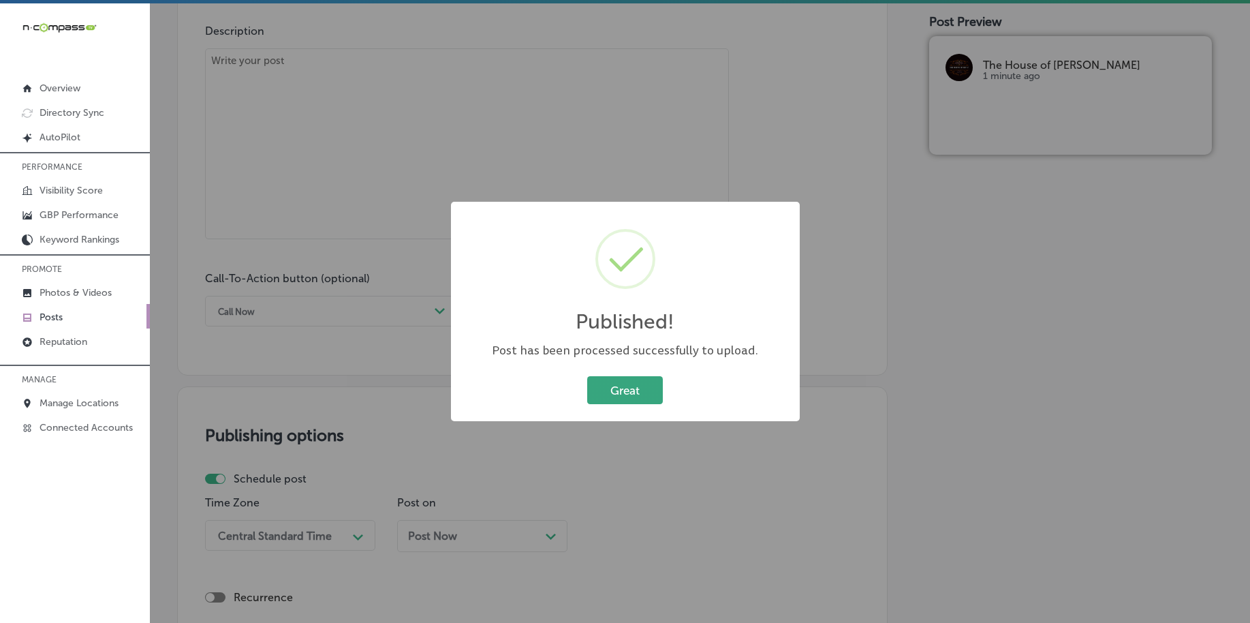
click at [630, 400] on button "Great" at bounding box center [625, 390] width 76 height 28
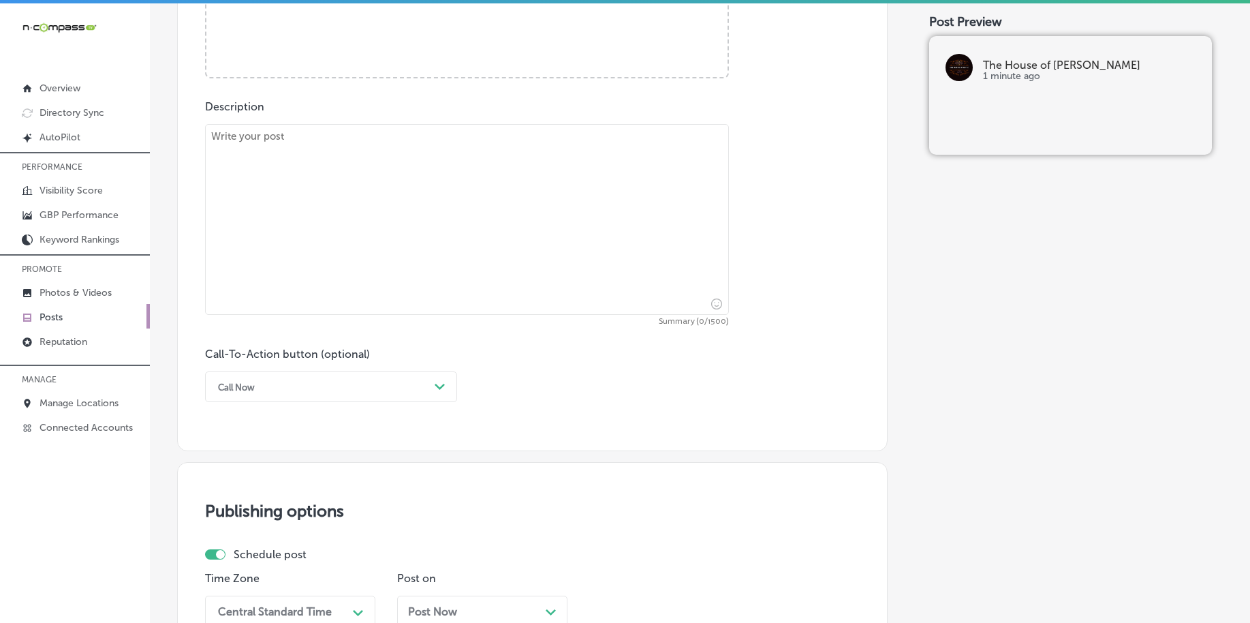
scroll to position [416, 0]
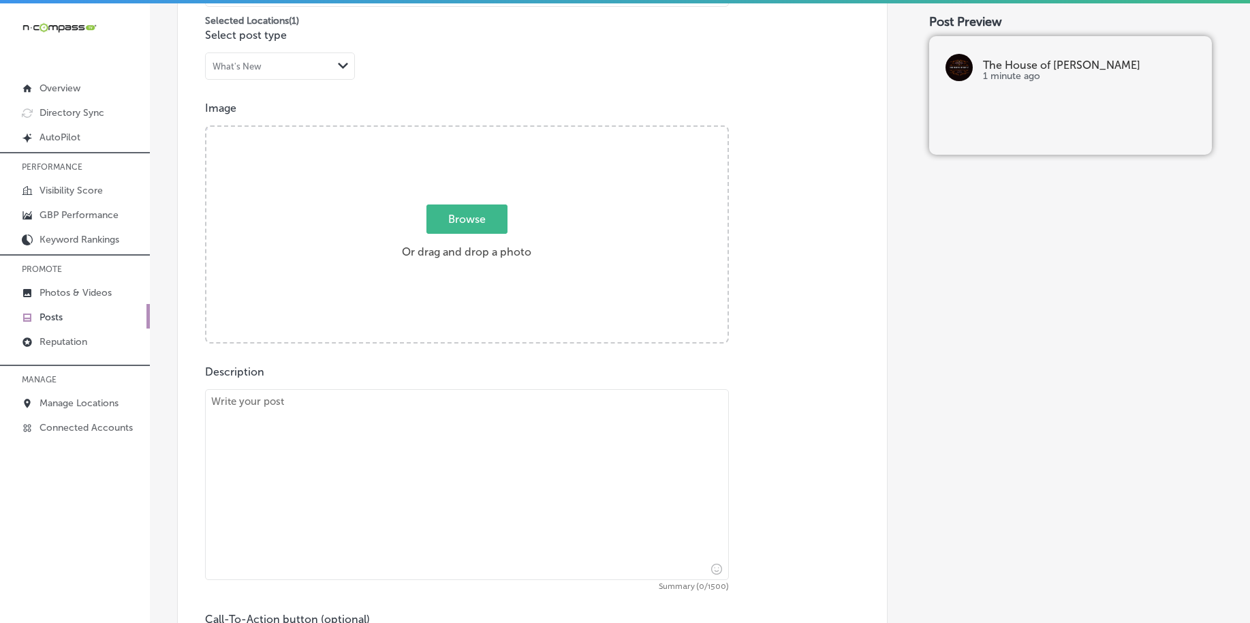
click at [480, 219] on span "Browse" at bounding box center [467, 218] width 81 height 29
click at [480, 131] on input "Browse Or drag and drop a photo" at bounding box center [466, 129] width 521 height 4
type input "C:\fakepath\professional-barbers-the-house-of-[PERSON_NAME]-[GEOGRAPHIC_DATA]-[…"
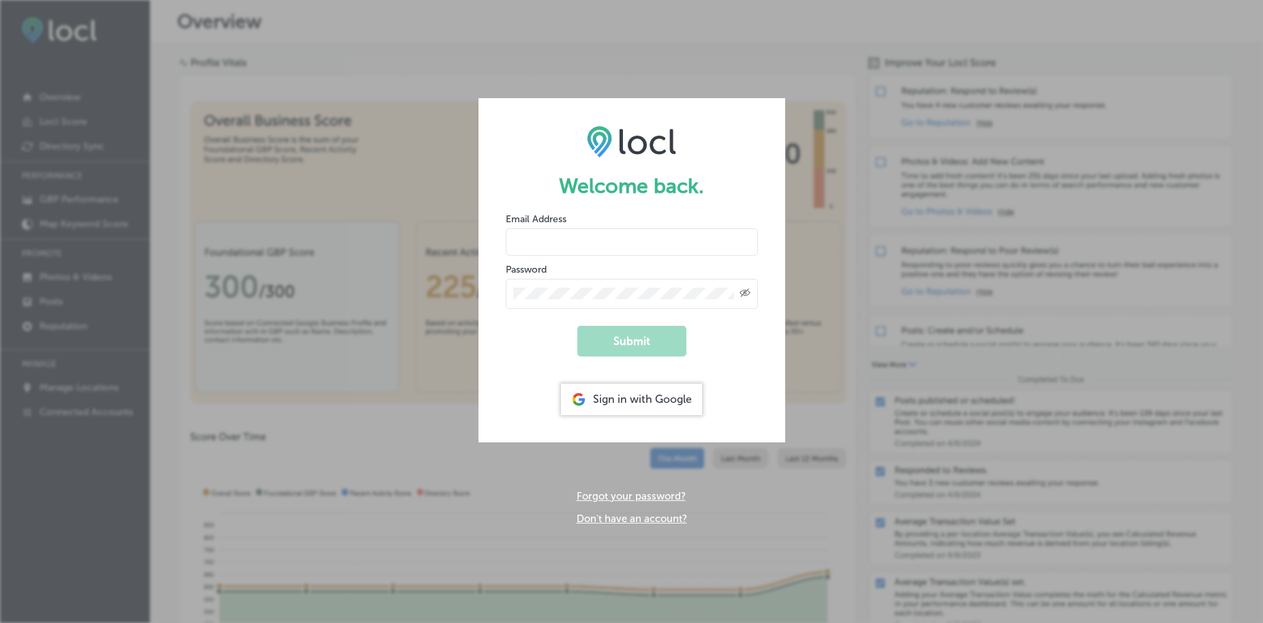
click at [613, 406] on div "Sign in with Google" at bounding box center [631, 399] width 141 height 31
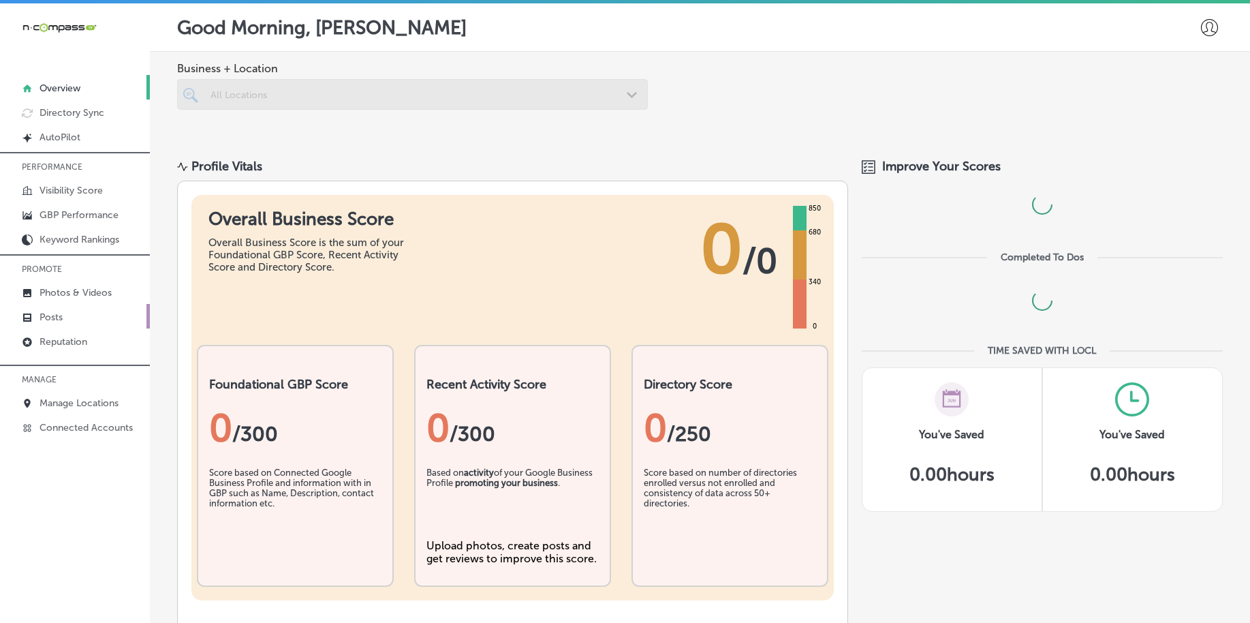
click at [109, 321] on link "Posts" at bounding box center [75, 316] width 150 height 25
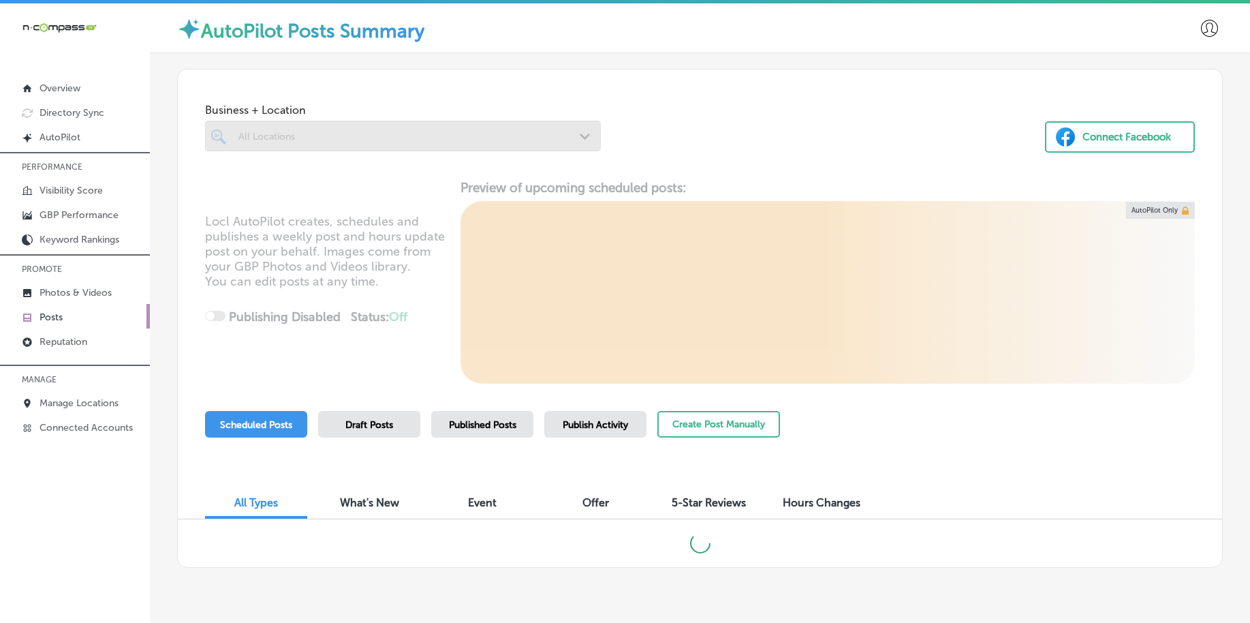
click at [334, 143] on div at bounding box center [403, 136] width 396 height 31
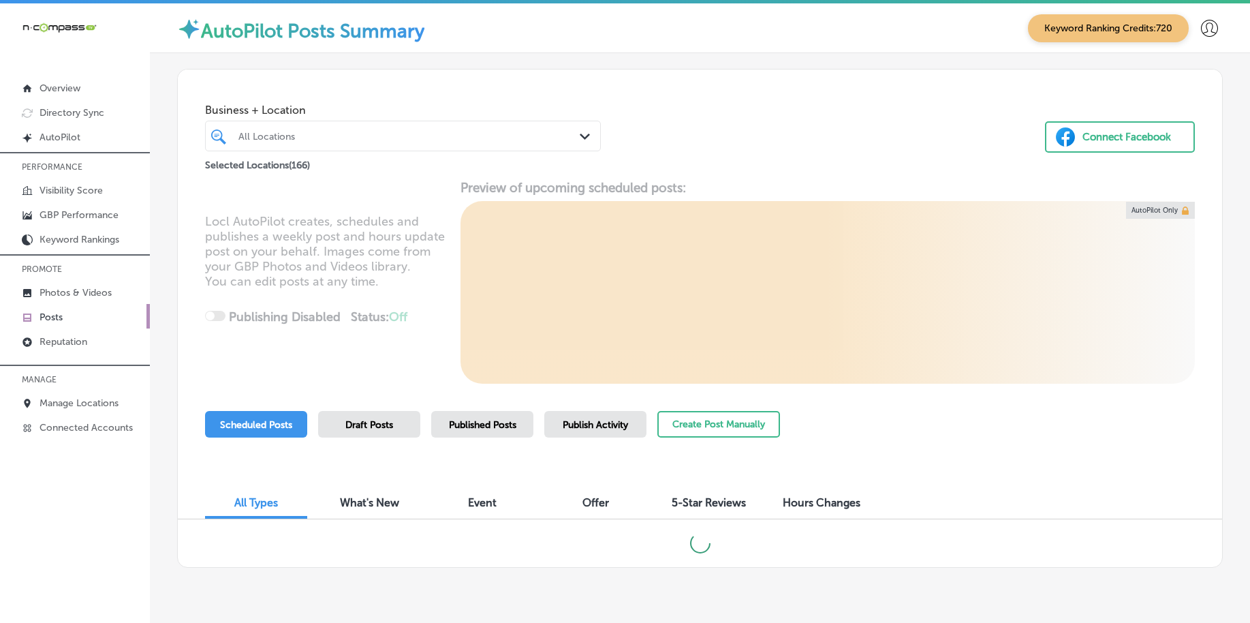
click at [334, 143] on div at bounding box center [386, 136] width 298 height 18
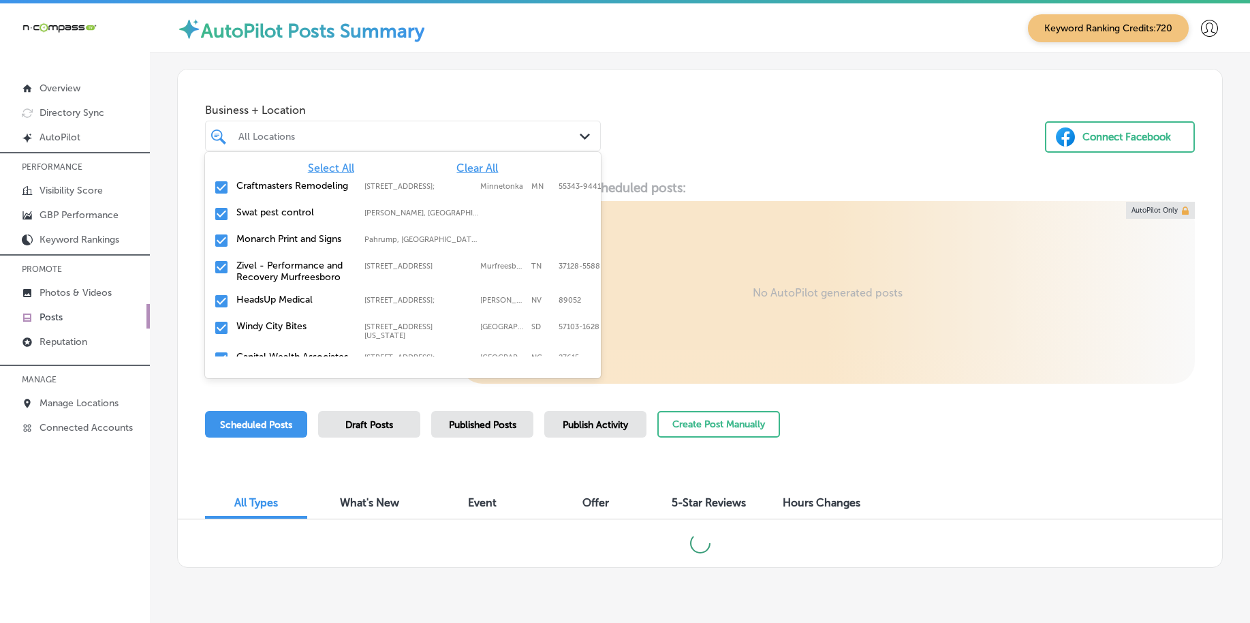
click at [457, 166] on span "Clear All" at bounding box center [478, 167] width 42 height 13
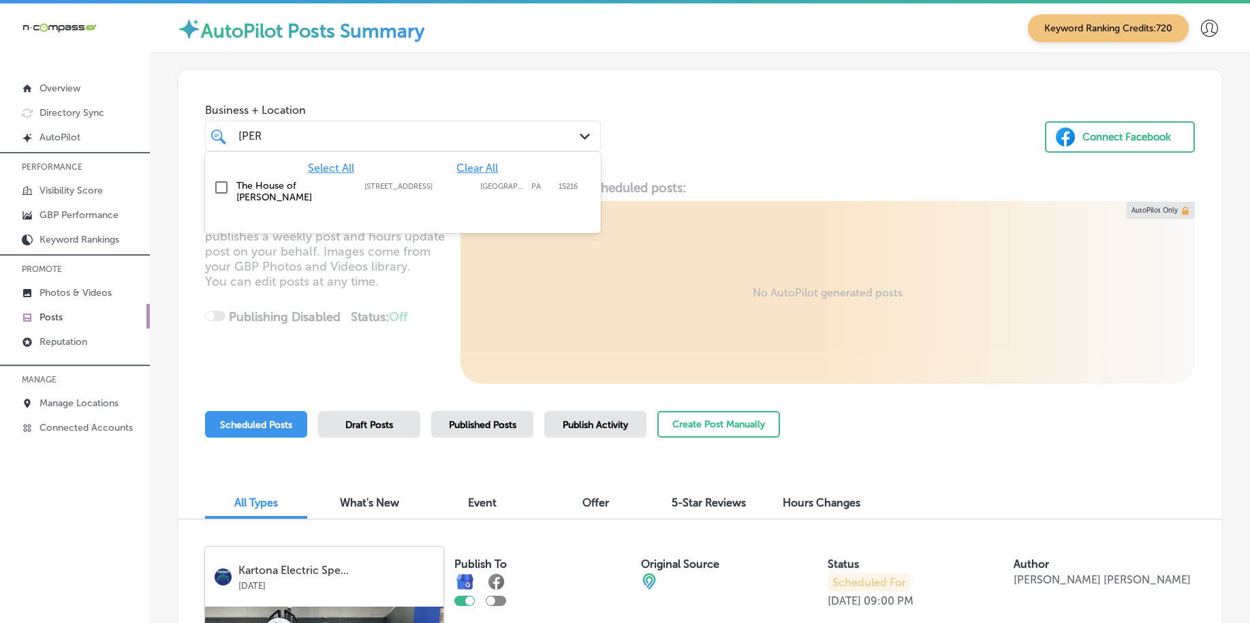
click at [440, 180] on div "The [GEOGRAPHIC_DATA][PERSON_NAME] [STREET_ADDRESS][GEOGRAPHIC_DATA][STREET_ADD…" at bounding box center [403, 191] width 385 height 29
type input "[PERSON_NAME]"
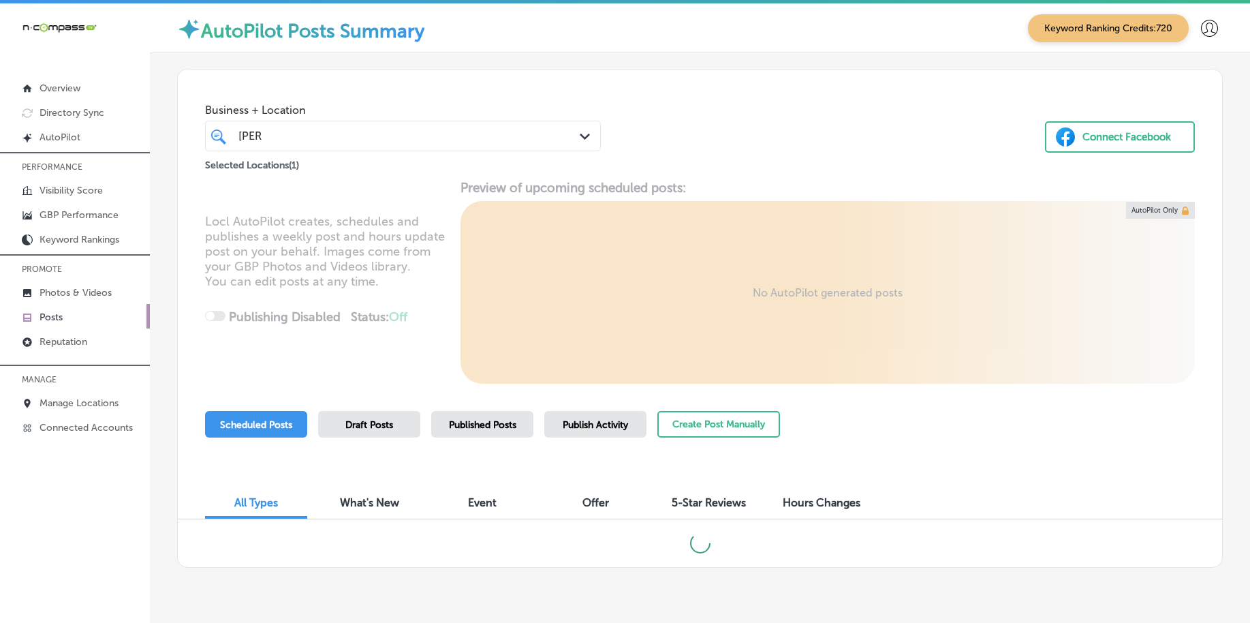
click at [664, 131] on div "Business + Location [PERSON_NAME] [PERSON_NAME] Path Created with Sketch. Selec…" at bounding box center [700, 122] width 1045 height 104
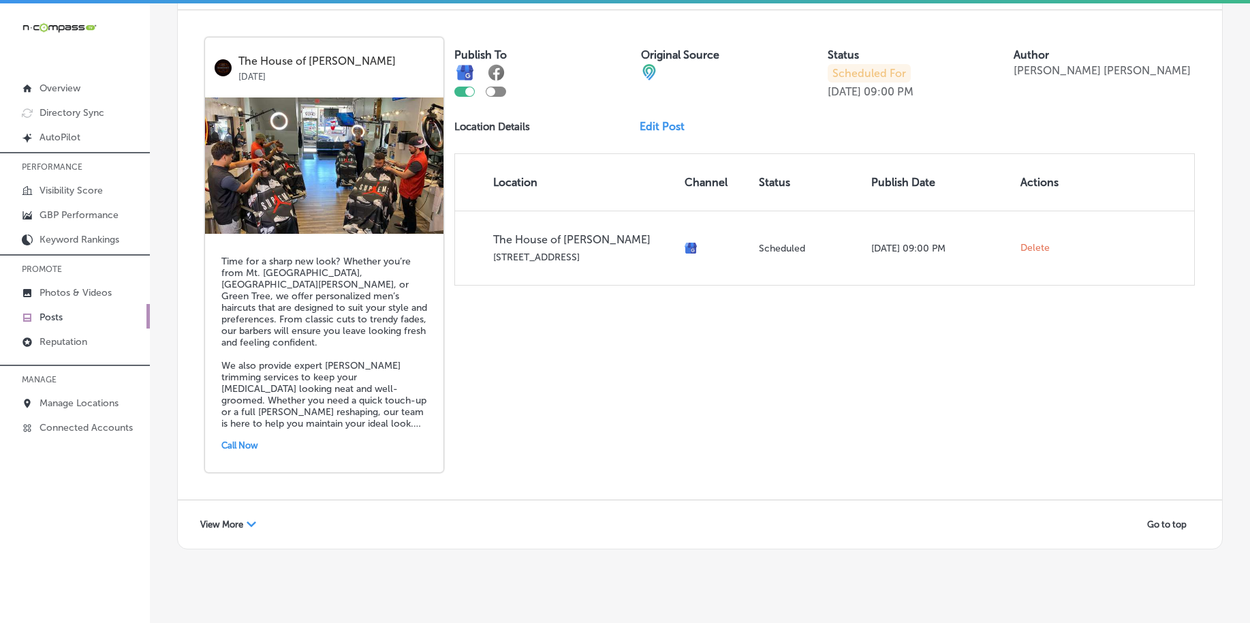
scroll to position [2974, 0]
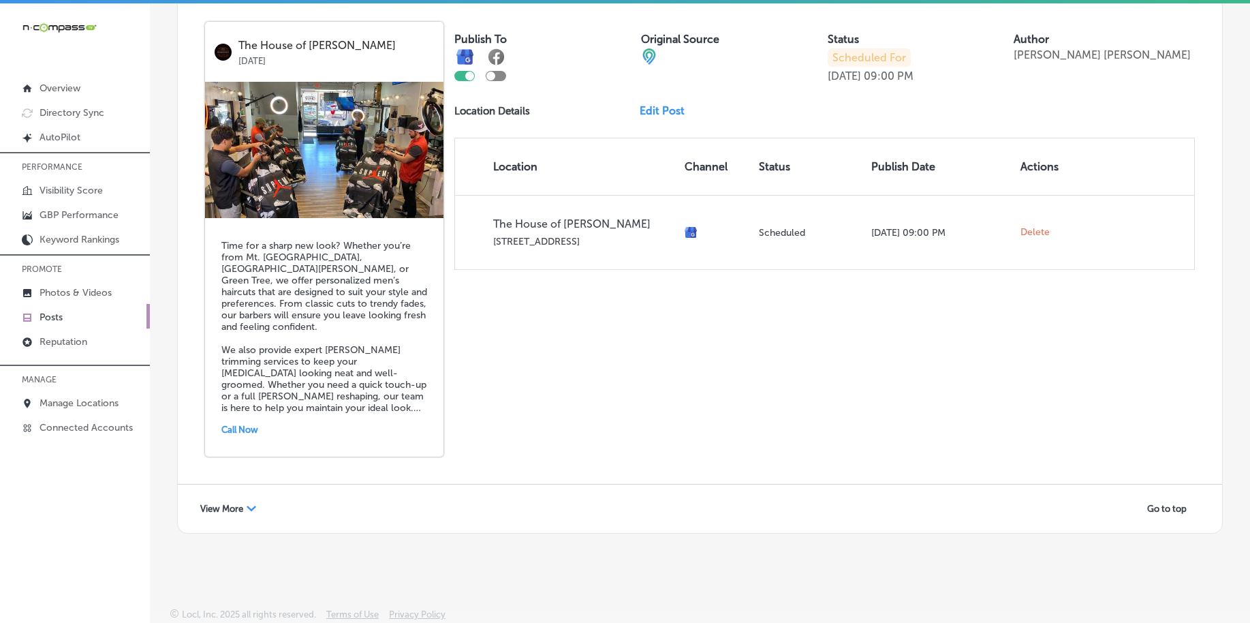
click at [247, 508] on icon "Path Created with Sketch." at bounding box center [252, 508] width 10 height 5
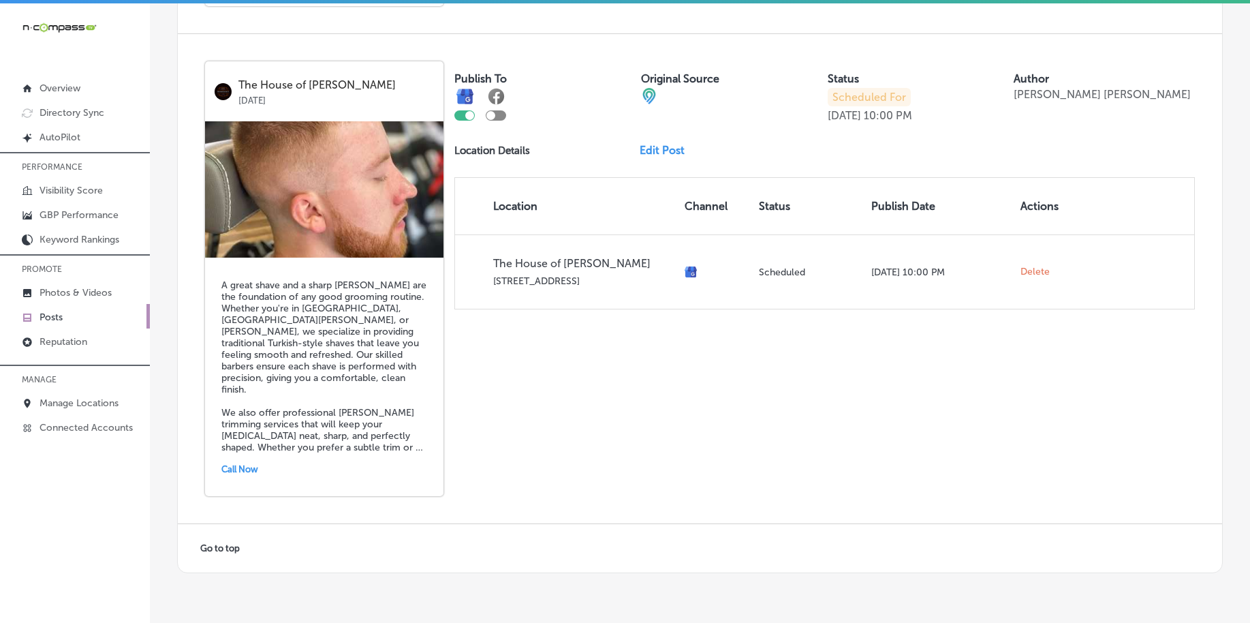
scroll to position [4934, 0]
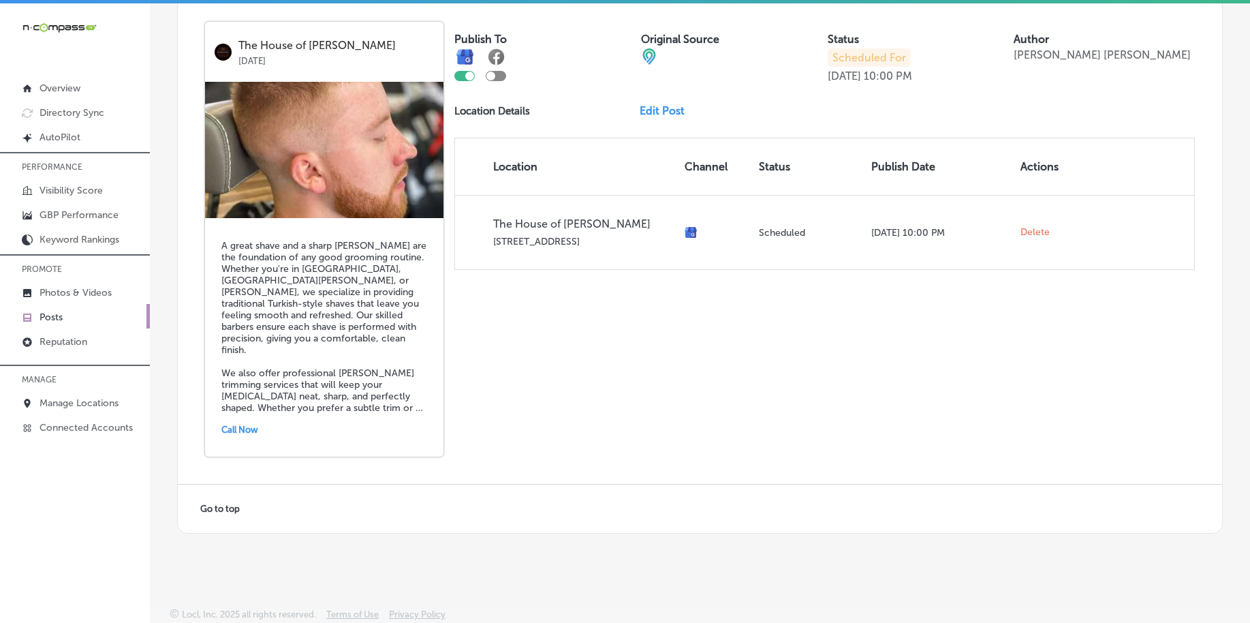
click at [383, 172] on img at bounding box center [324, 150] width 238 height 136
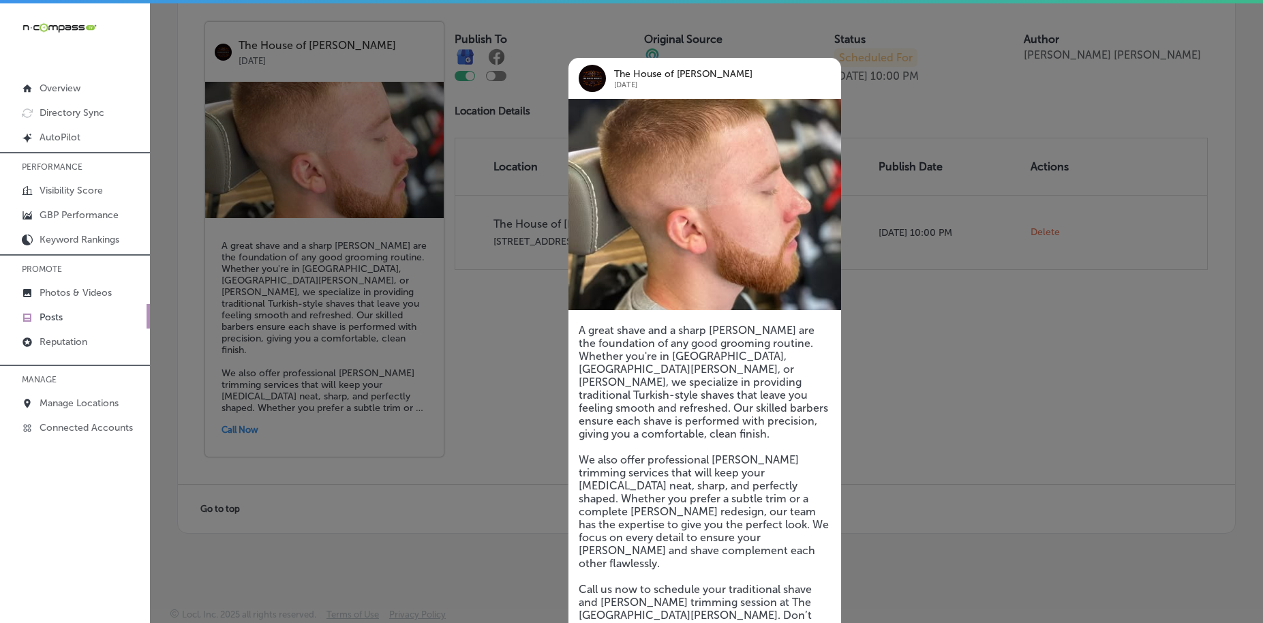
click at [908, 341] on div at bounding box center [631, 311] width 1263 height 623
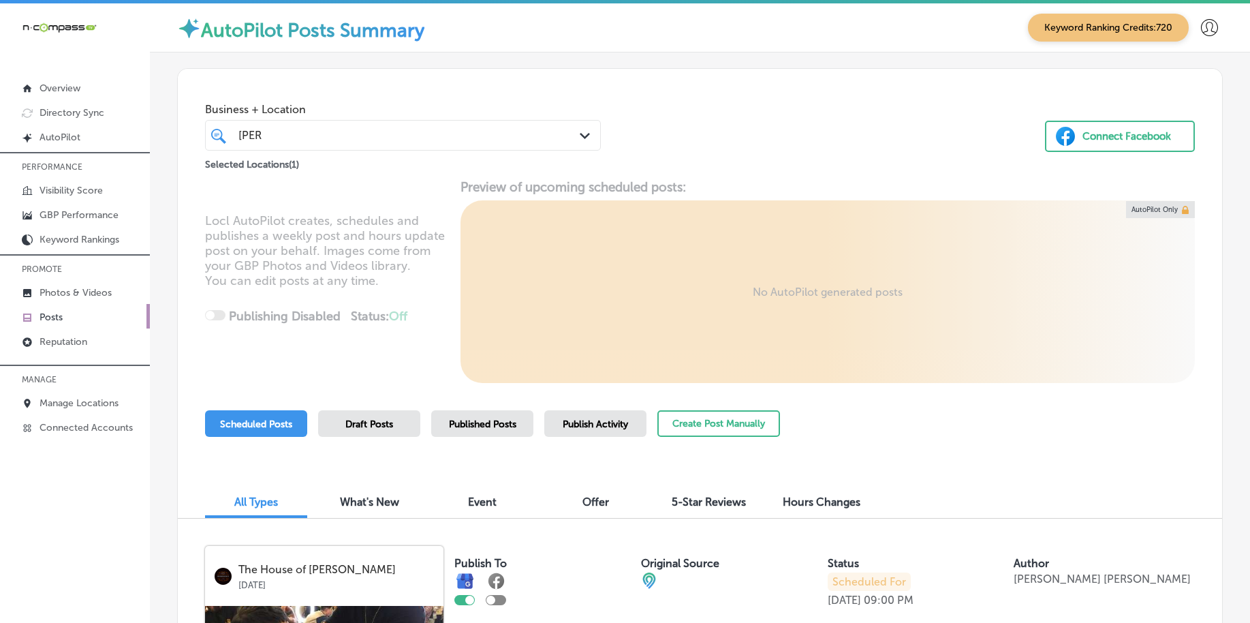
scroll to position [0, 0]
click at [739, 428] on button "Create Post Manually" at bounding box center [719, 424] width 123 height 27
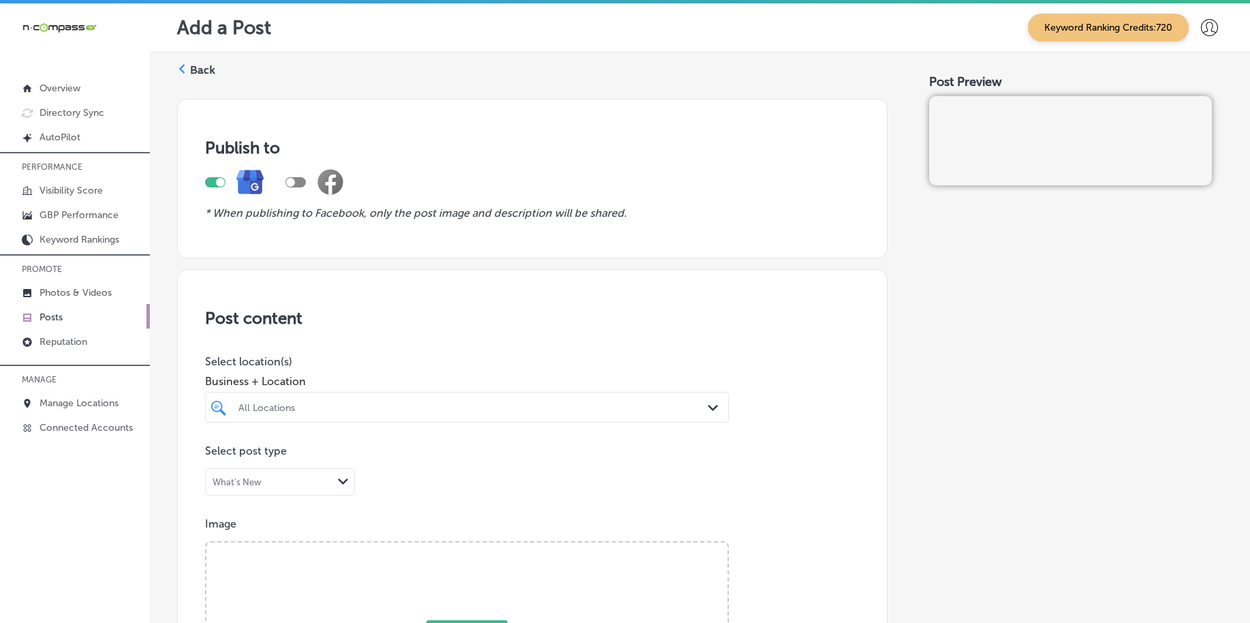
click at [485, 411] on div "All Locations Path Created with Sketch." at bounding box center [467, 407] width 524 height 31
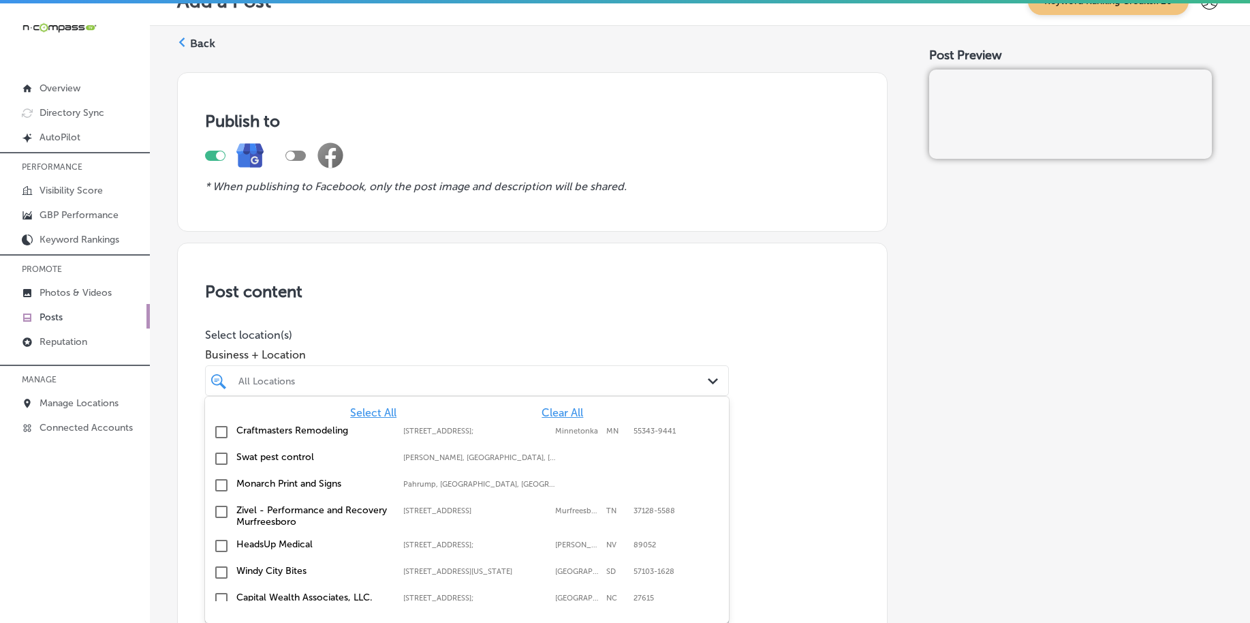
scroll to position [32, 0]
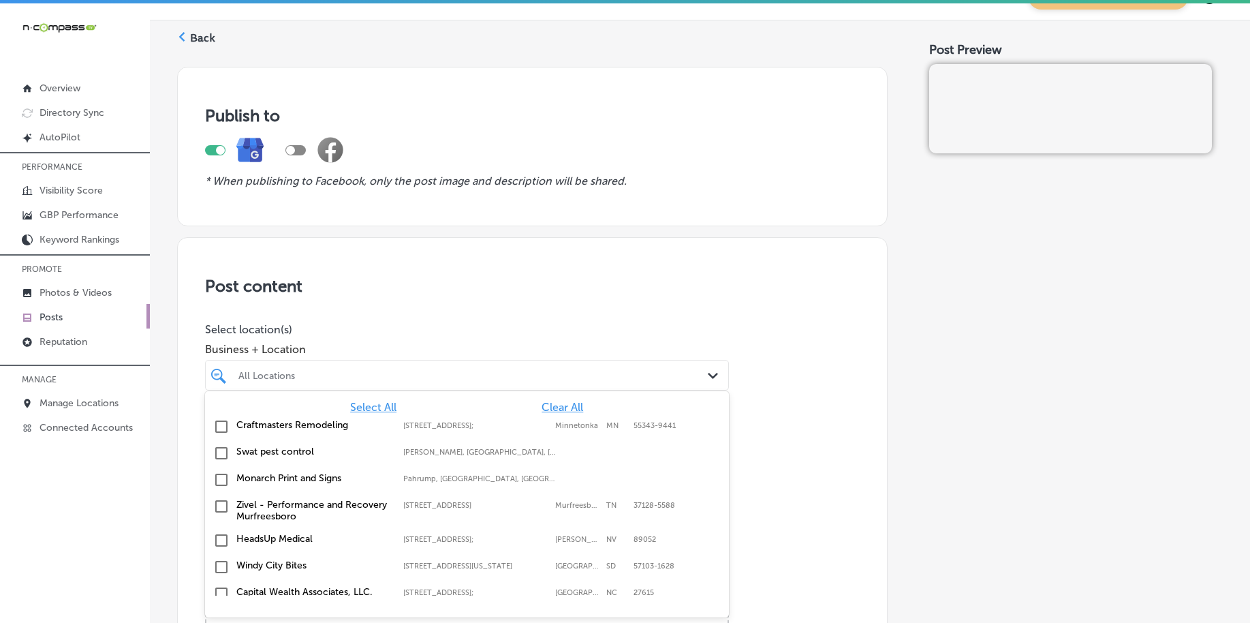
click at [553, 404] on span "Clear All" at bounding box center [563, 407] width 42 height 13
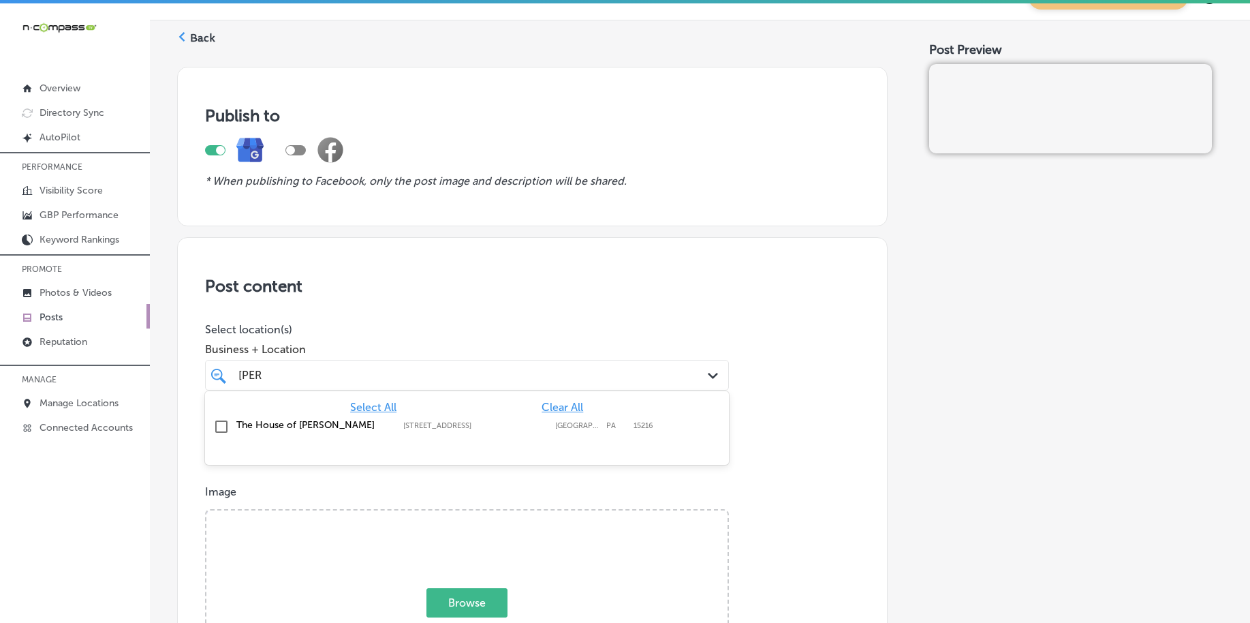
click at [518, 434] on div "The [GEOGRAPHIC_DATA][PERSON_NAME] [STREET_ADDRESS][GEOGRAPHIC_DATA][STREET_ADD…" at bounding box center [467, 426] width 513 height 21
click at [493, 373] on div "[PERSON_NAME] [PERSON_NAME]" at bounding box center [444, 375] width 414 height 18
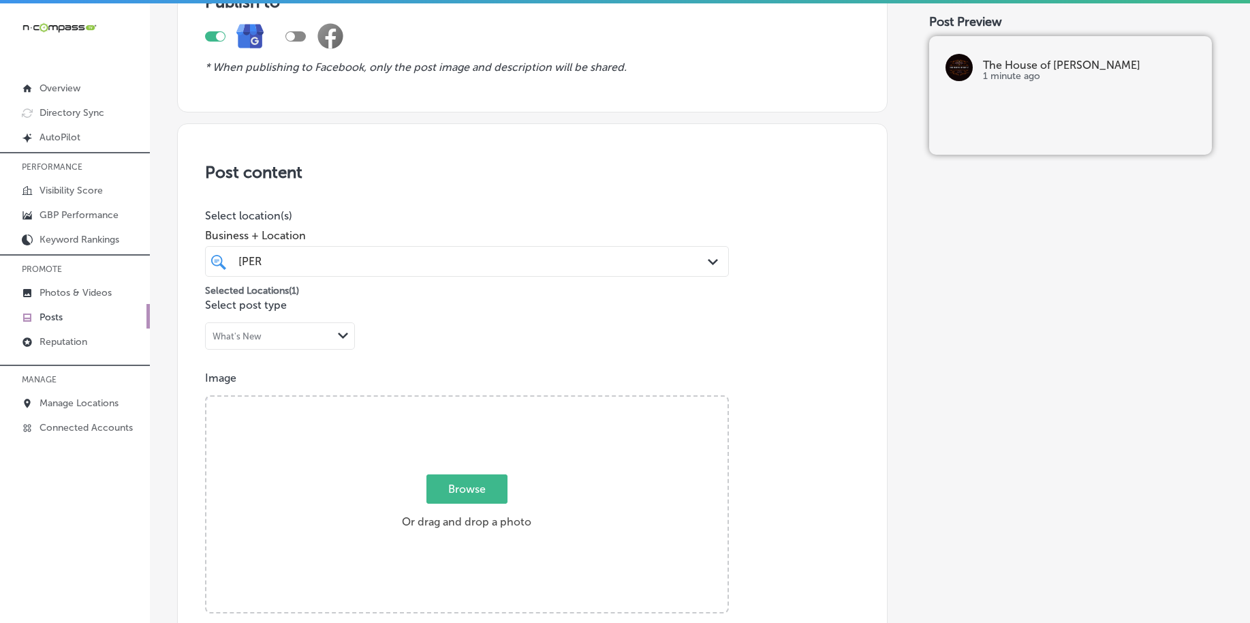
scroll to position [288, 0]
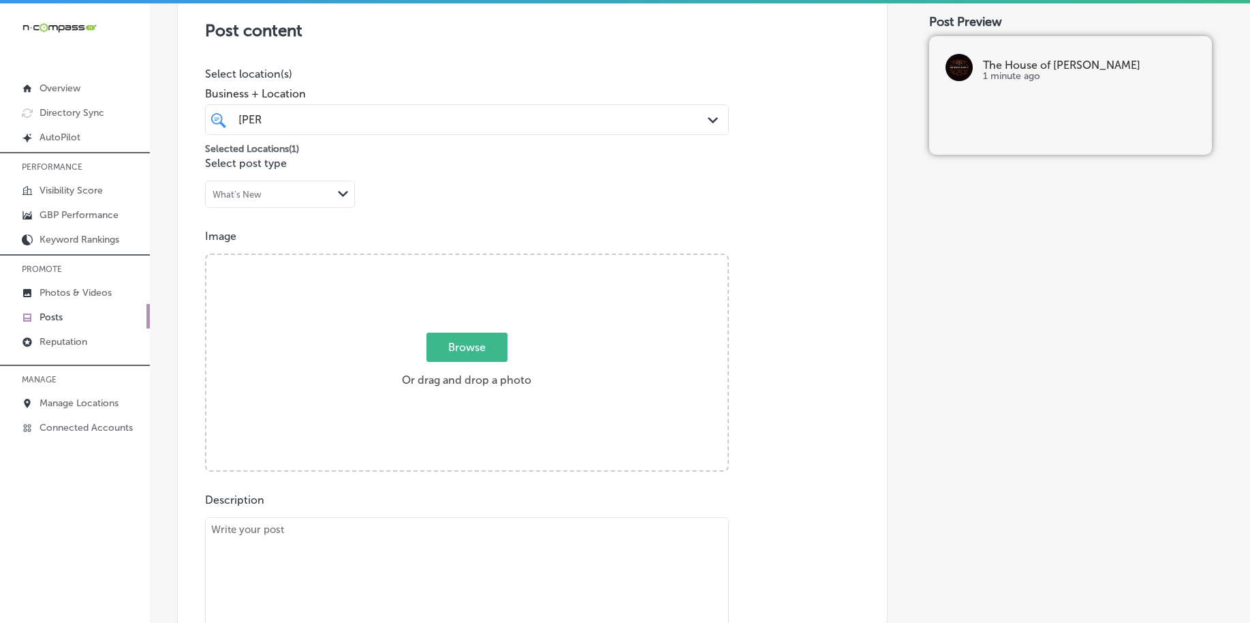
type input "[PERSON_NAME]"
click at [477, 358] on span "Browse" at bounding box center [467, 347] width 81 height 29
click at [477, 259] on input "Browse Or drag and drop a photo" at bounding box center [466, 257] width 521 height 4
type input "C:\fakepath\professional-barbers-the-house-of-[PERSON_NAME]-[GEOGRAPHIC_DATA]-[…"
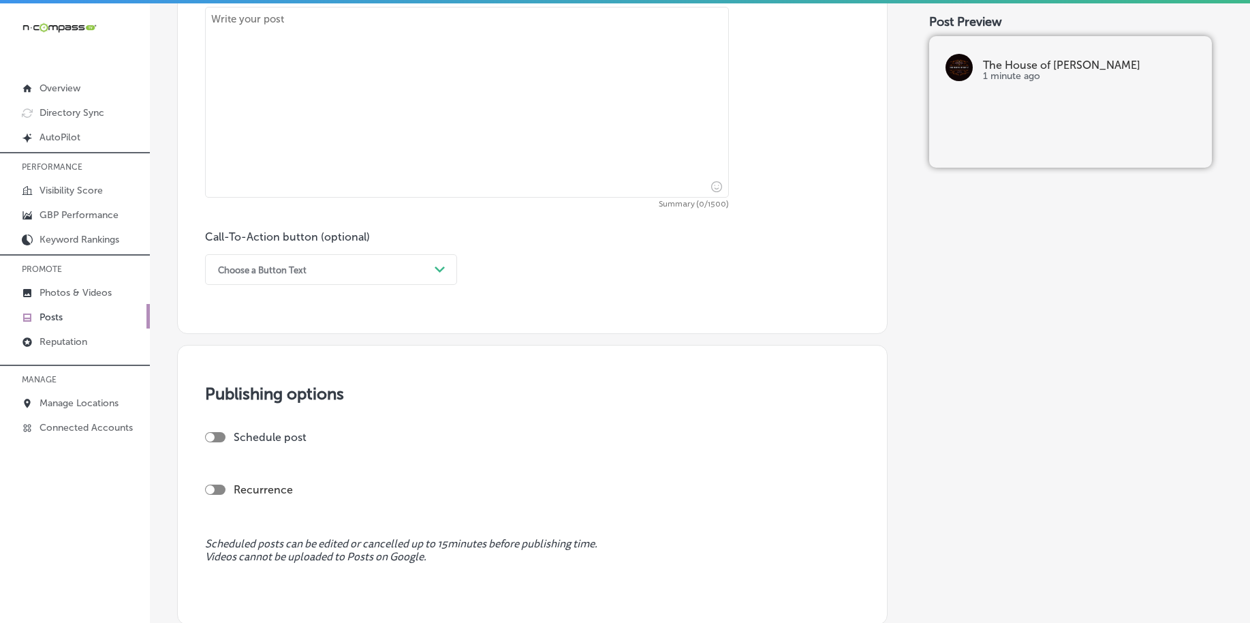
scroll to position [799, 0]
click at [395, 155] on textarea at bounding box center [467, 101] width 524 height 191
paste textarea "Refresh your look with a new haircut and perfectly groomed [PERSON_NAME]. Wheth…"
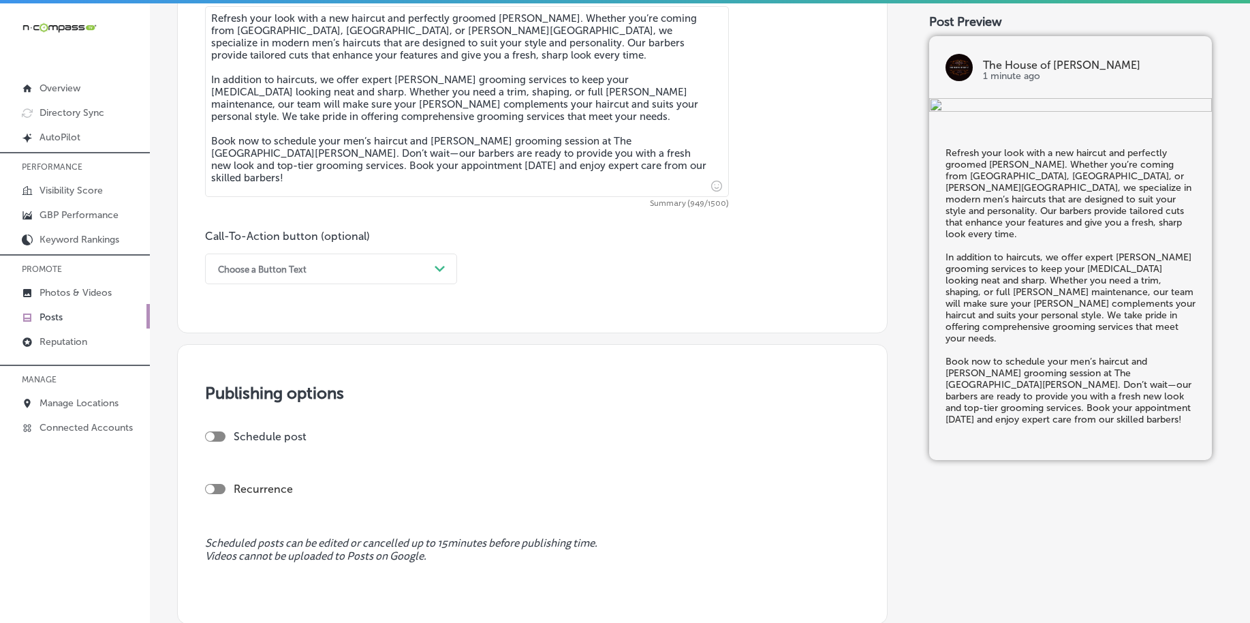
type textarea "Refresh your look with a new haircut and perfectly groomed [PERSON_NAME]. Wheth…"
click at [294, 267] on div "Choose a Button Text" at bounding box center [262, 269] width 89 height 10
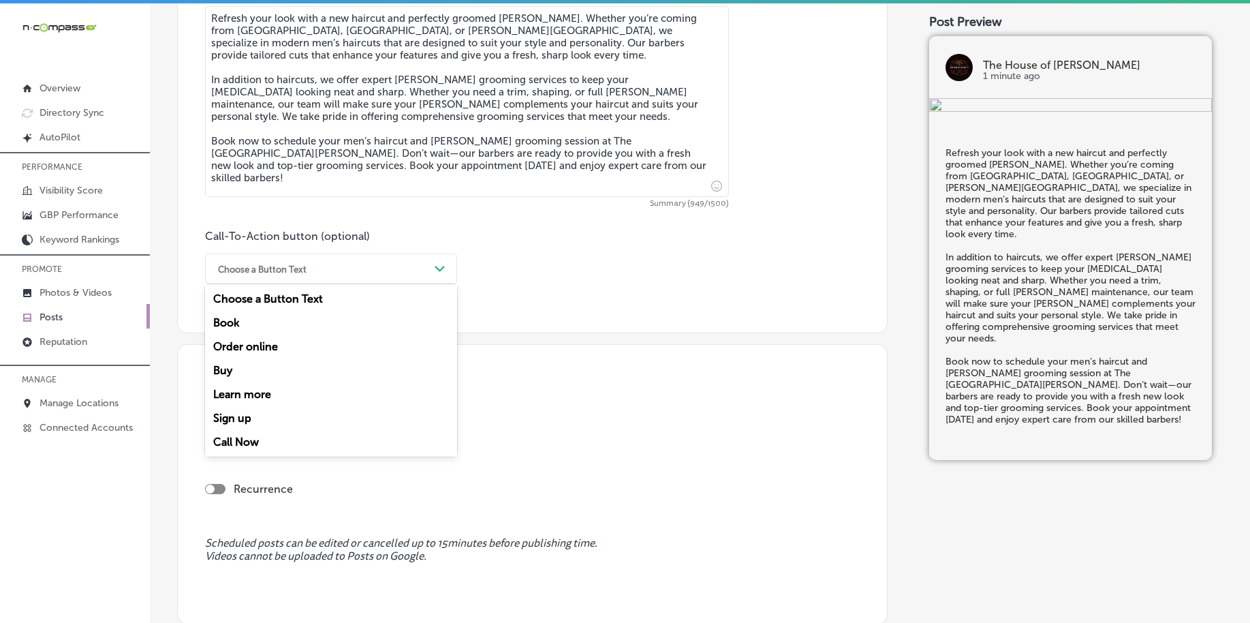
click at [268, 323] on div "Book" at bounding box center [331, 323] width 252 height 24
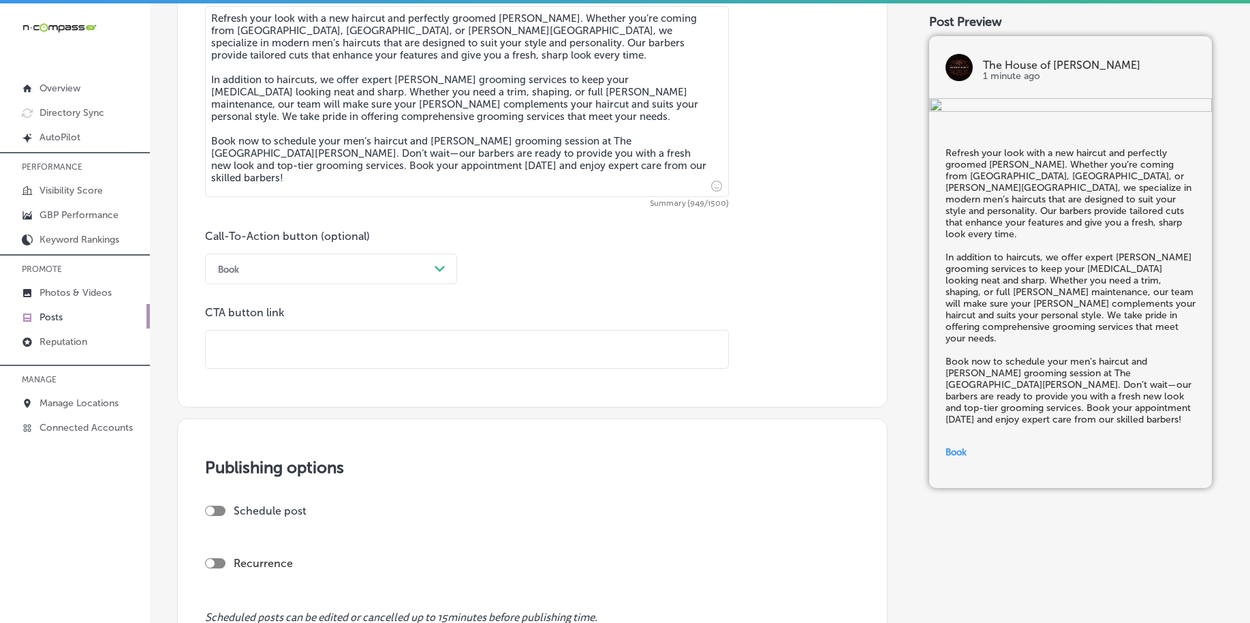
click at [266, 341] on input "text" at bounding box center [467, 348] width 523 height 37
paste input "[URL][DOMAIN_NAME]"
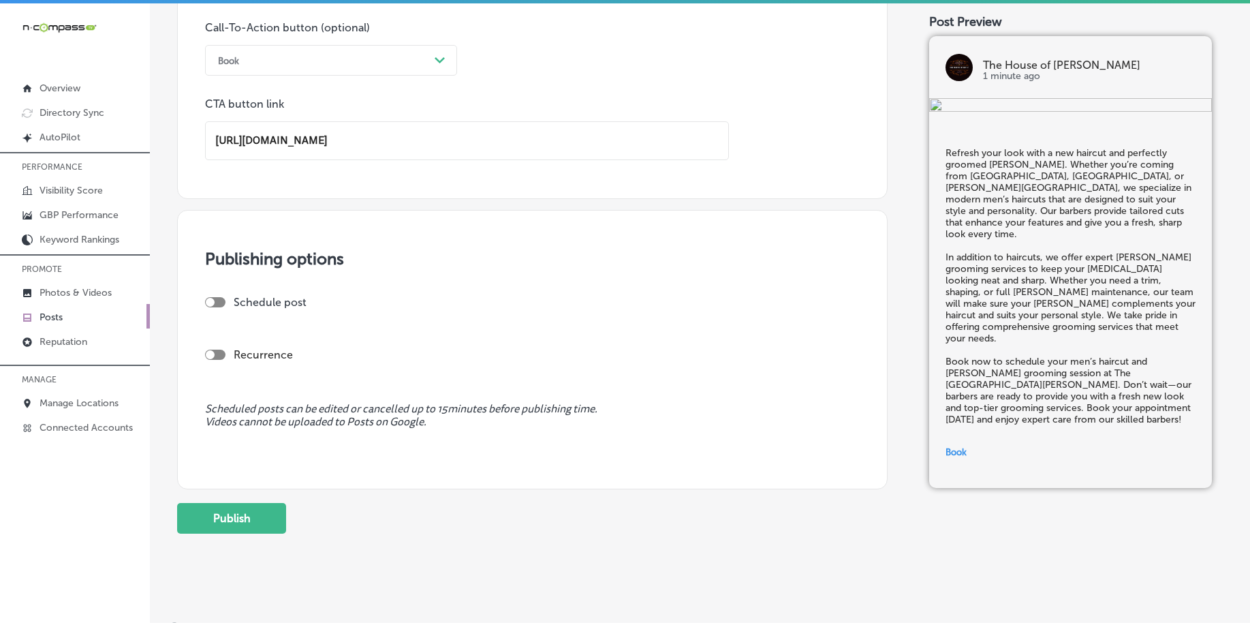
scroll to position [1020, 0]
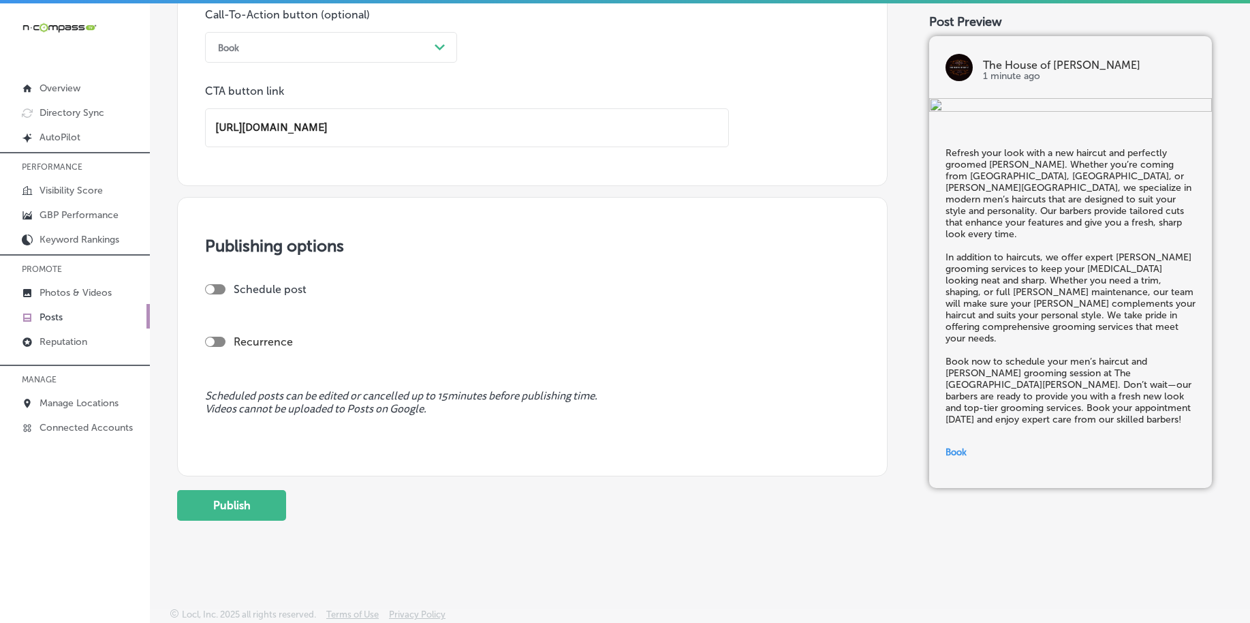
type input "[URL][DOMAIN_NAME]"
click at [215, 295] on div "Schedule post" at bounding box center [527, 289] width 644 height 13
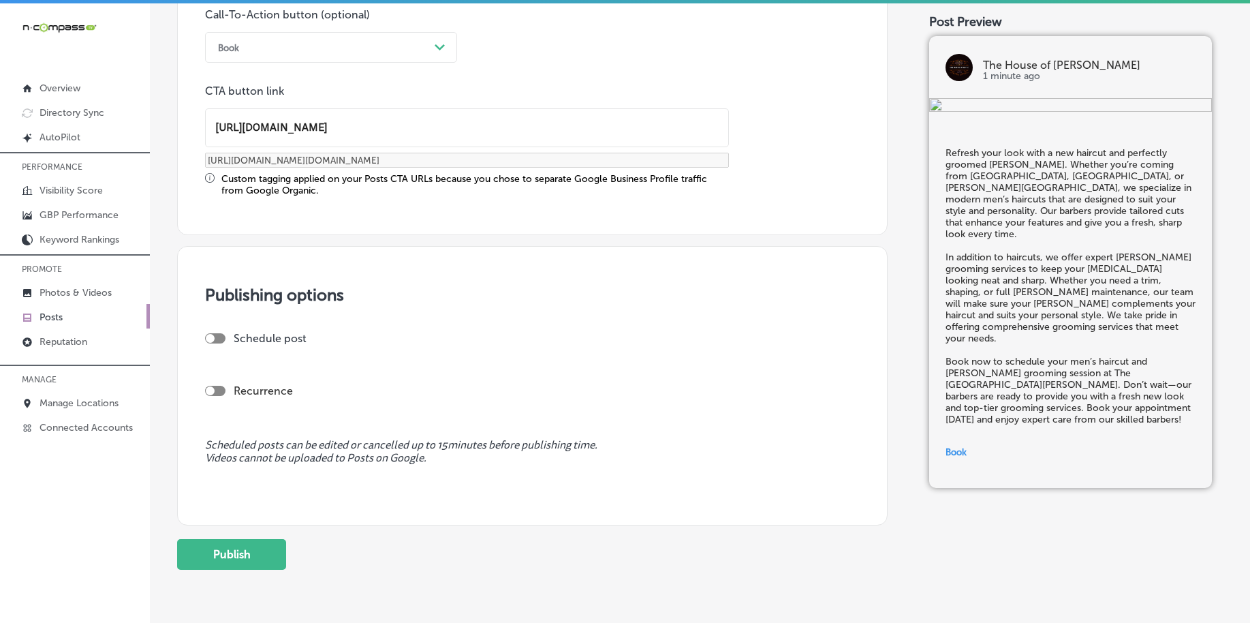
click at [217, 338] on div at bounding box center [215, 338] width 20 height 10
checkbox input "true"
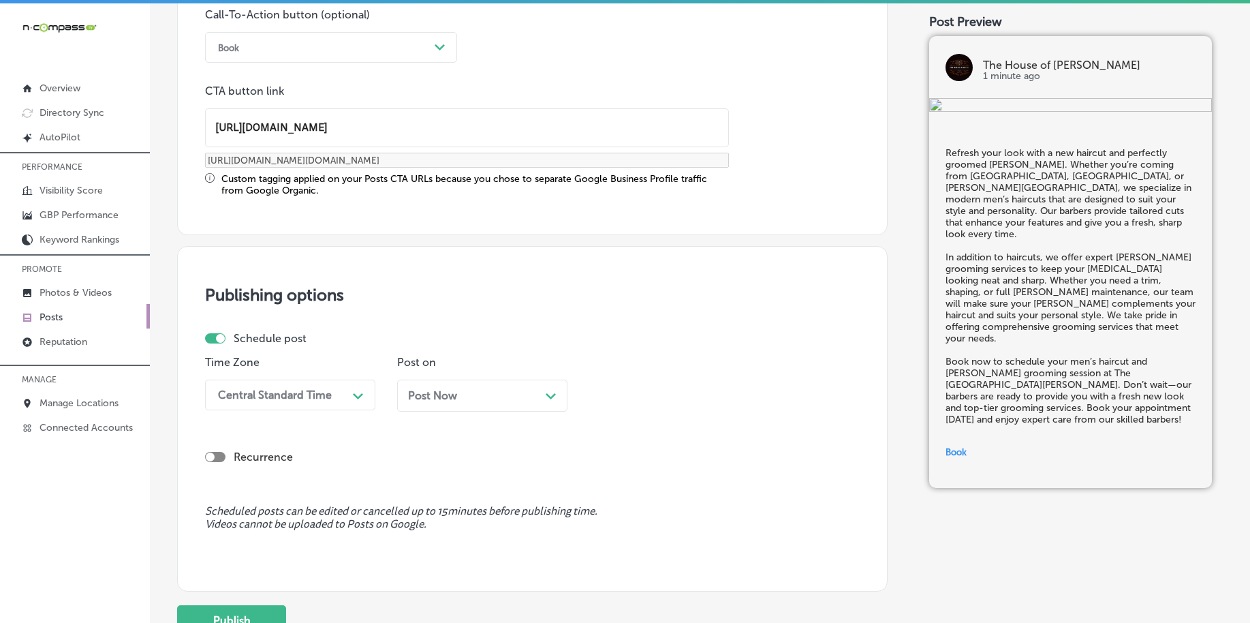
click at [296, 395] on div "Central Standard Time" at bounding box center [275, 394] width 114 height 13
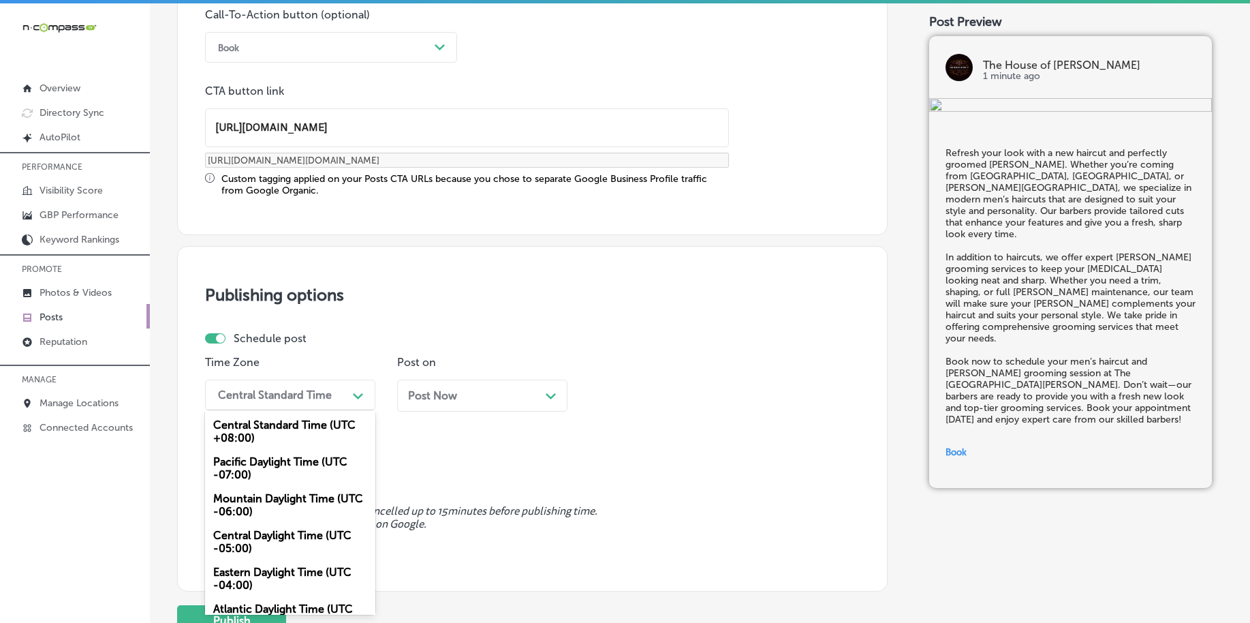
click at [262, 508] on div "Mountain Daylight Time (UTC -06:00)" at bounding box center [290, 505] width 170 height 37
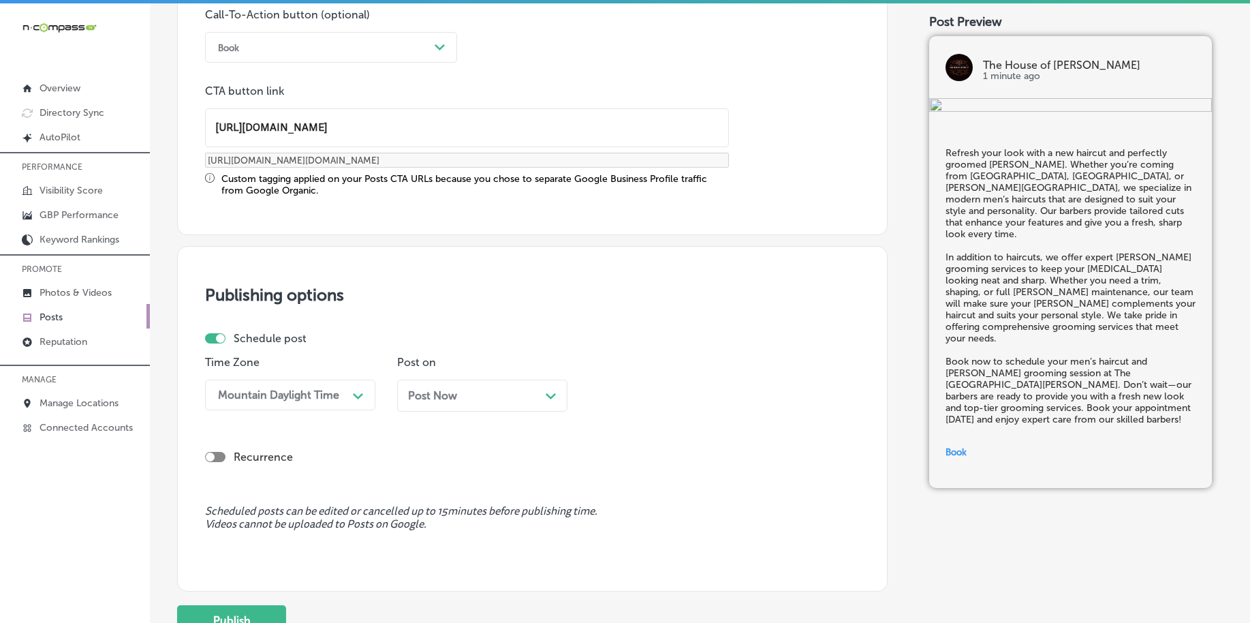
click at [449, 395] on span "Post Now" at bounding box center [432, 395] width 49 height 13
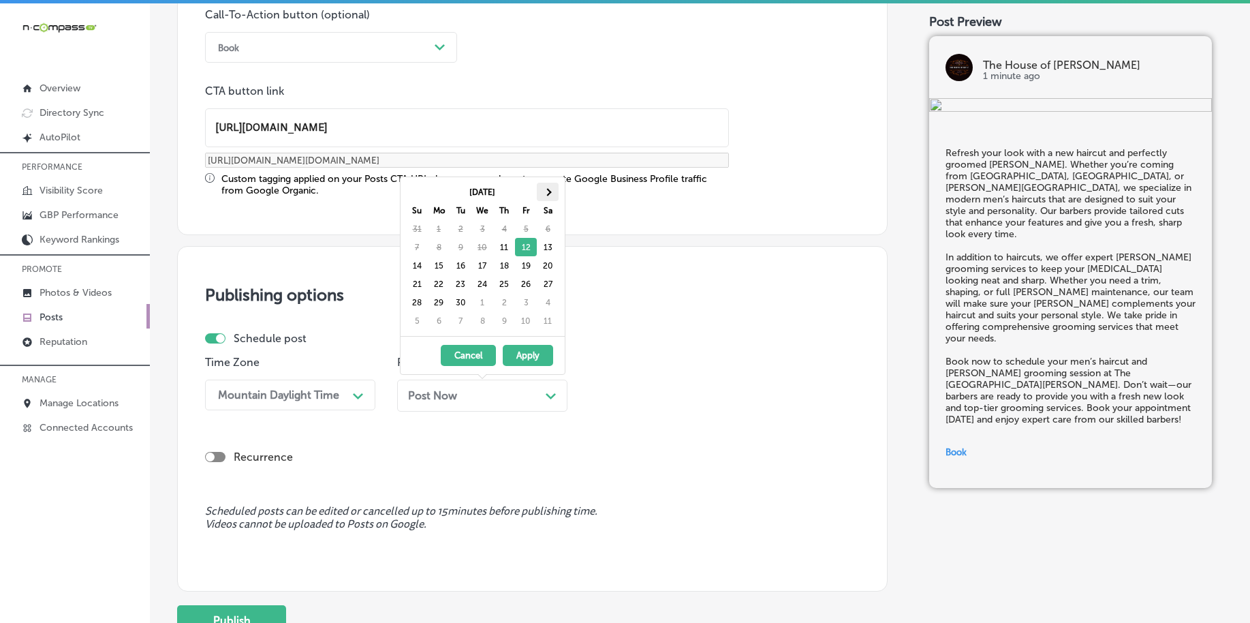
click at [542, 192] on th at bounding box center [548, 192] width 22 height 18
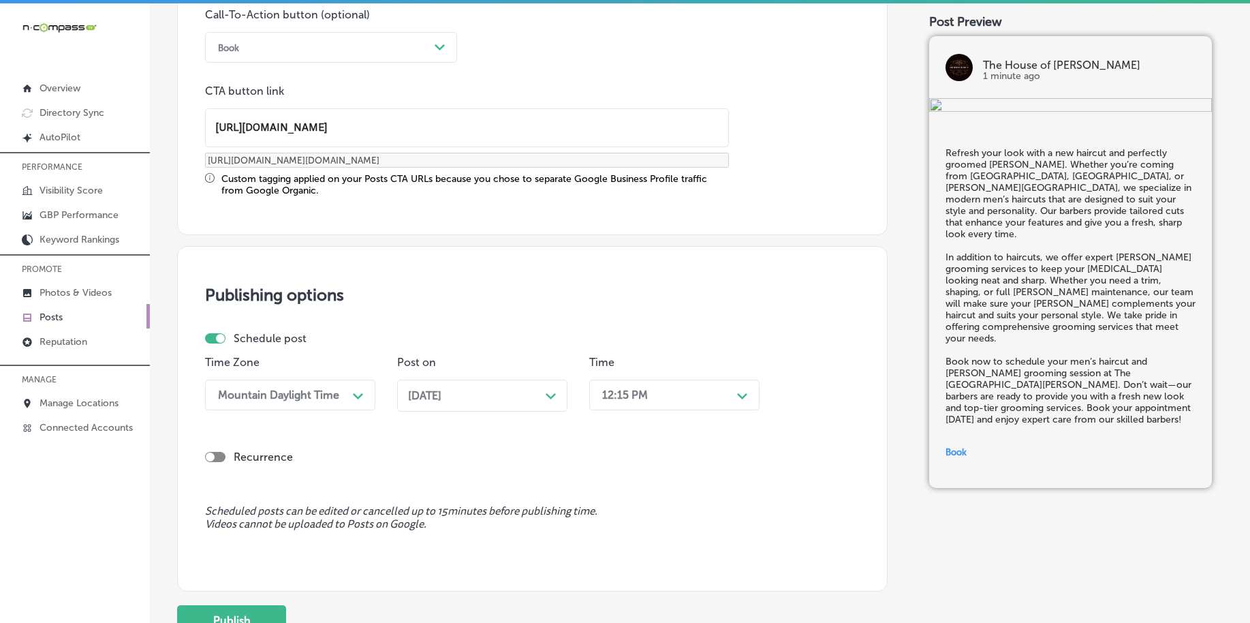
click at [613, 388] on div "12:15 PM" at bounding box center [625, 394] width 46 height 13
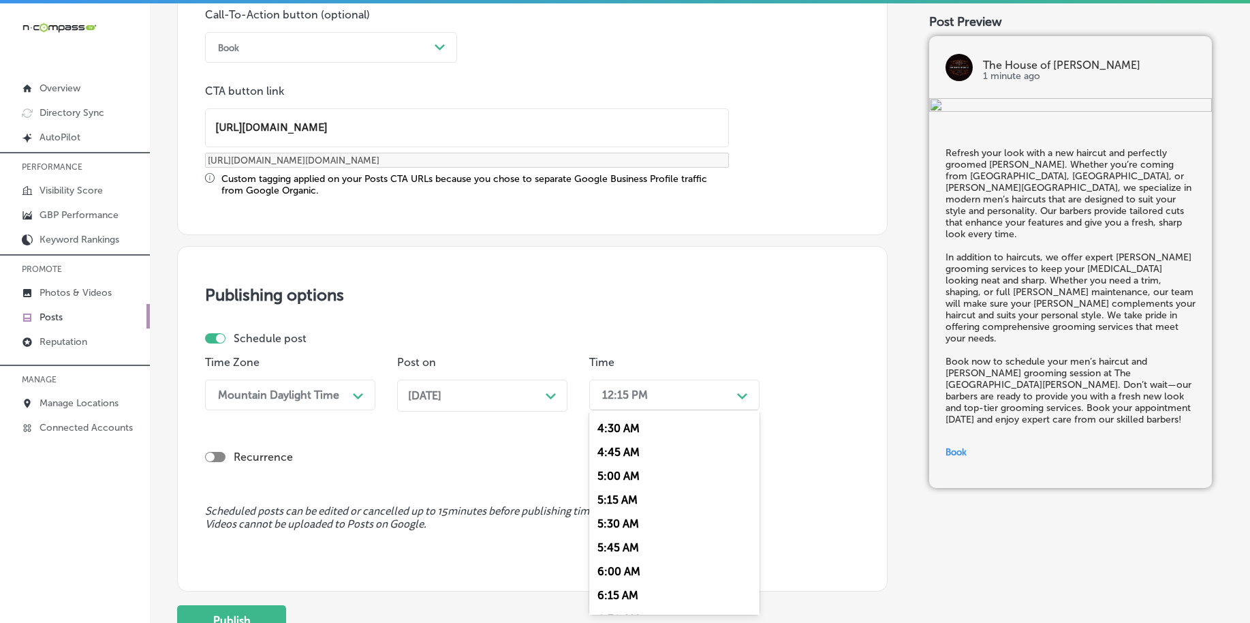
scroll to position [596, 0]
click at [623, 495] on div "7:00 AM" at bounding box center [674, 496] width 170 height 24
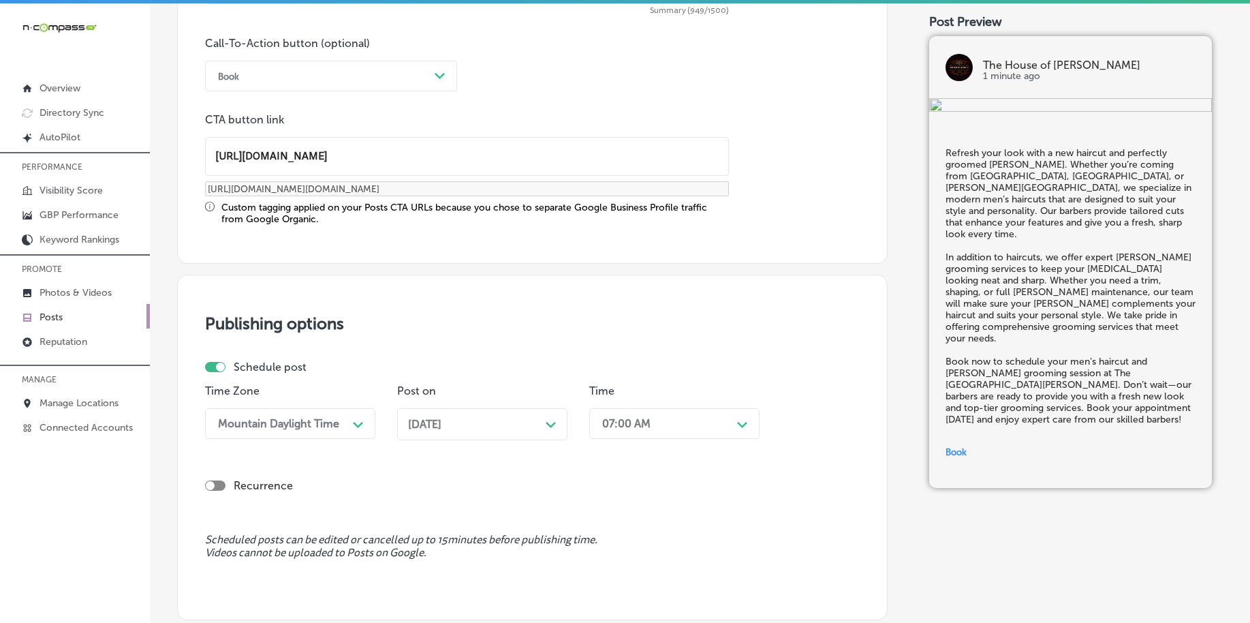
scroll to position [1135, 0]
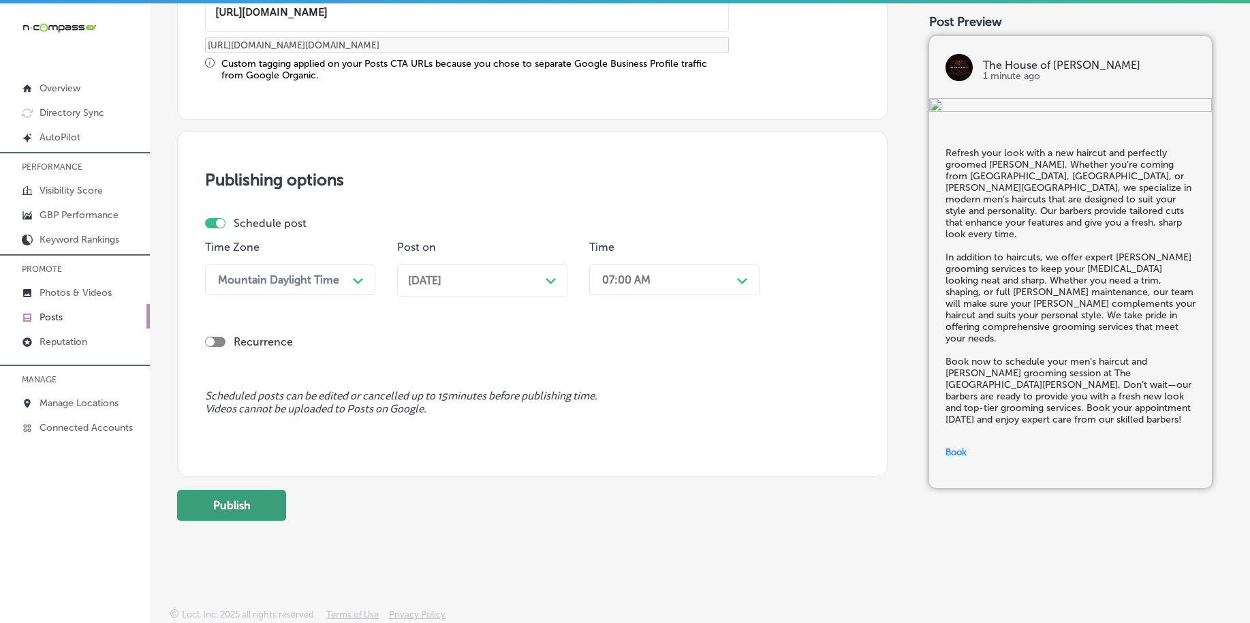
click at [232, 520] on button "Publish" at bounding box center [231, 505] width 109 height 31
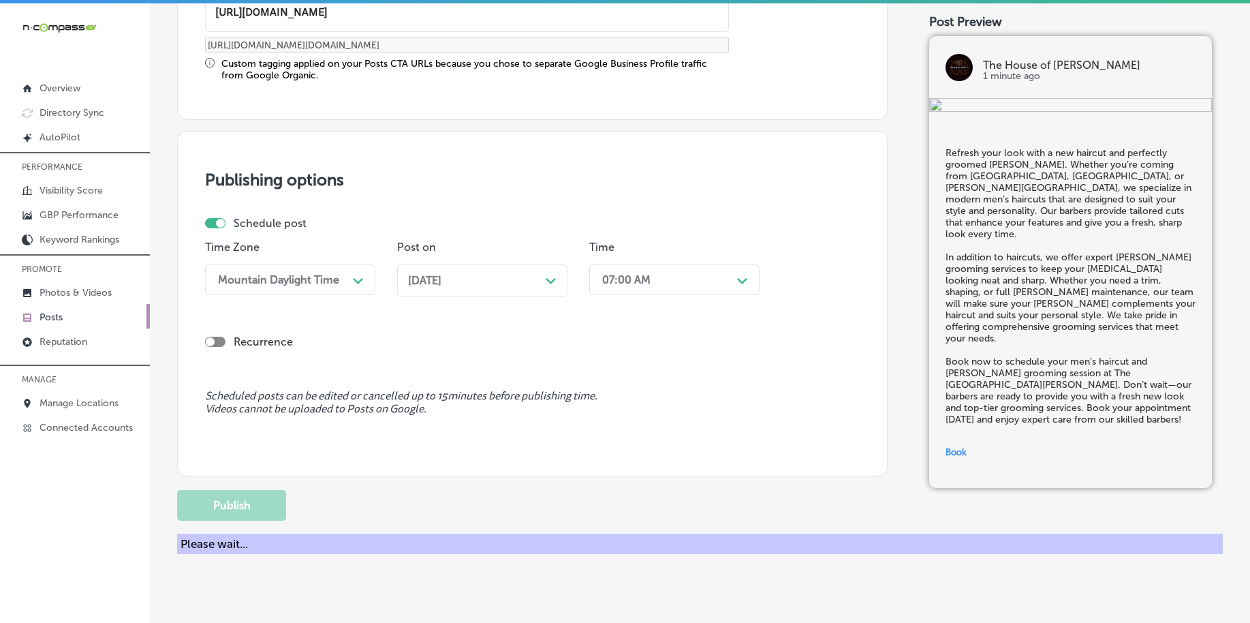
scroll to position [1012, 0]
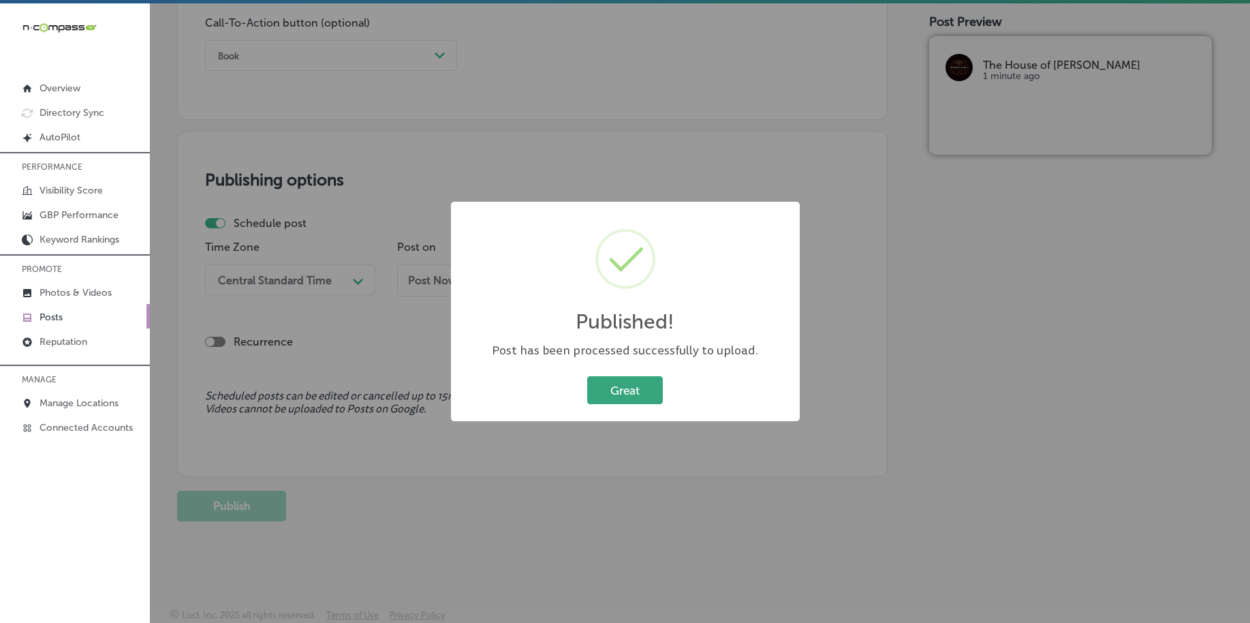
click at [632, 398] on button "Great" at bounding box center [625, 390] width 76 height 28
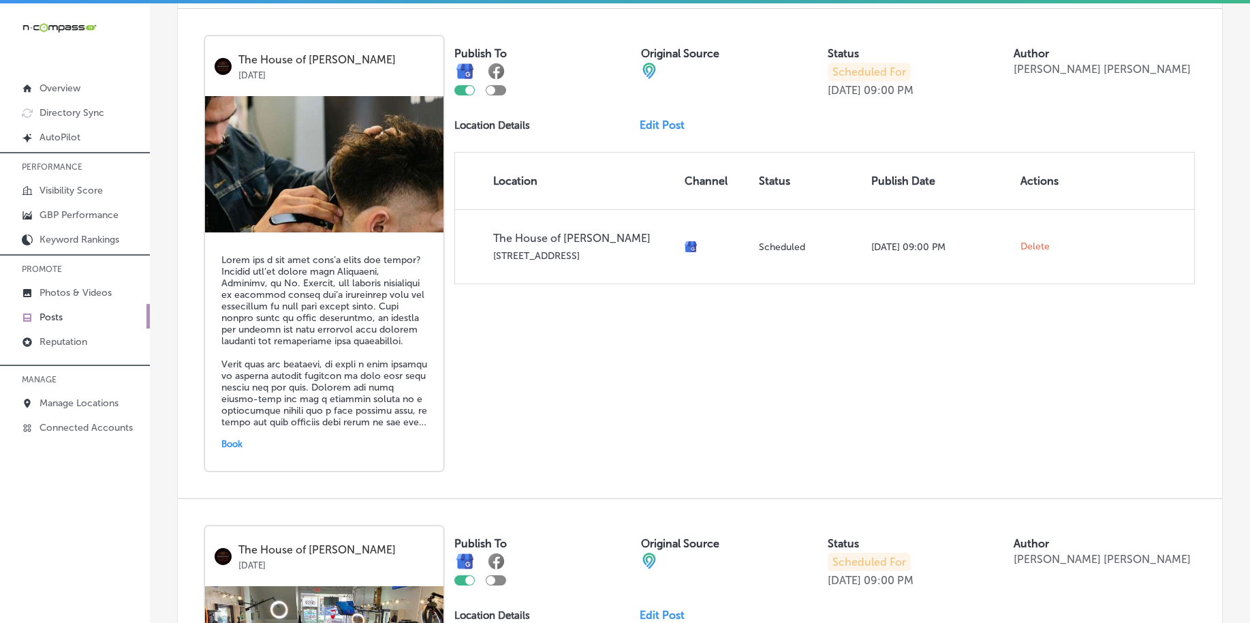
scroll to position [2974, 0]
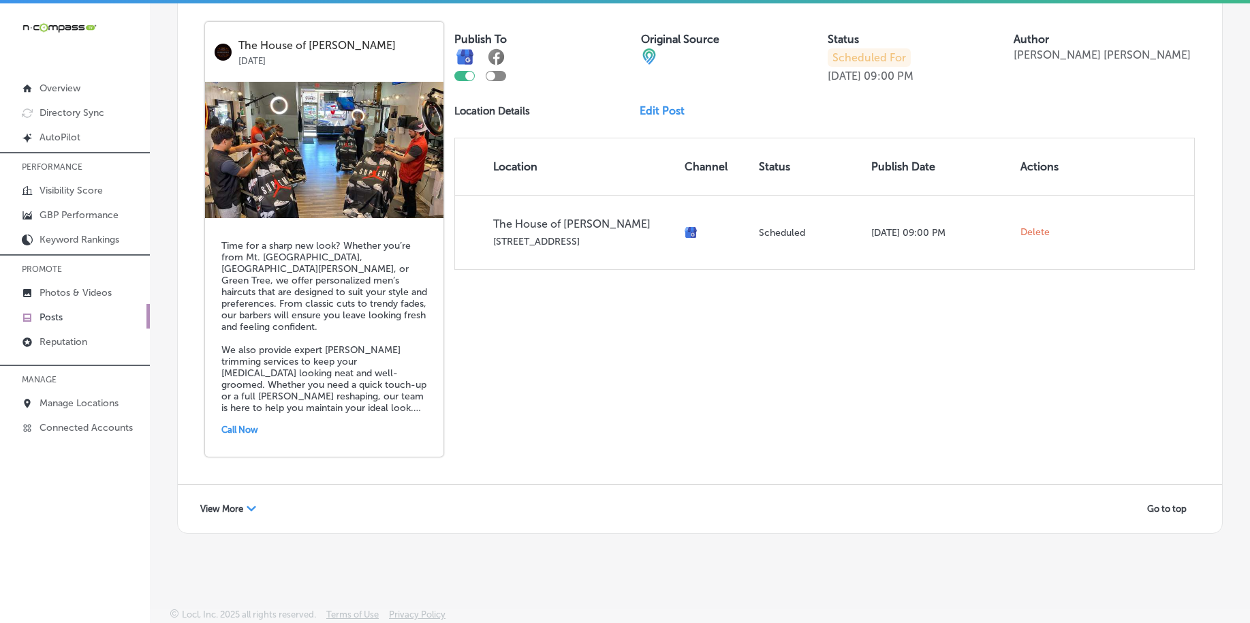
click at [223, 504] on span "View More" at bounding box center [221, 509] width 43 height 10
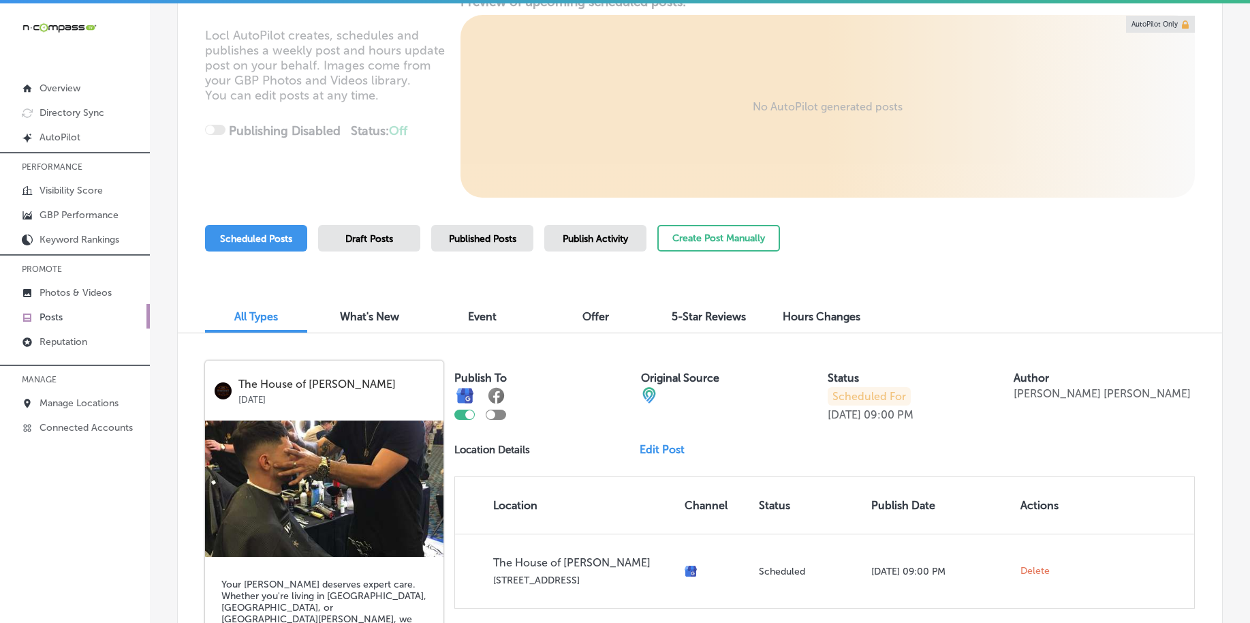
scroll to position [0, 0]
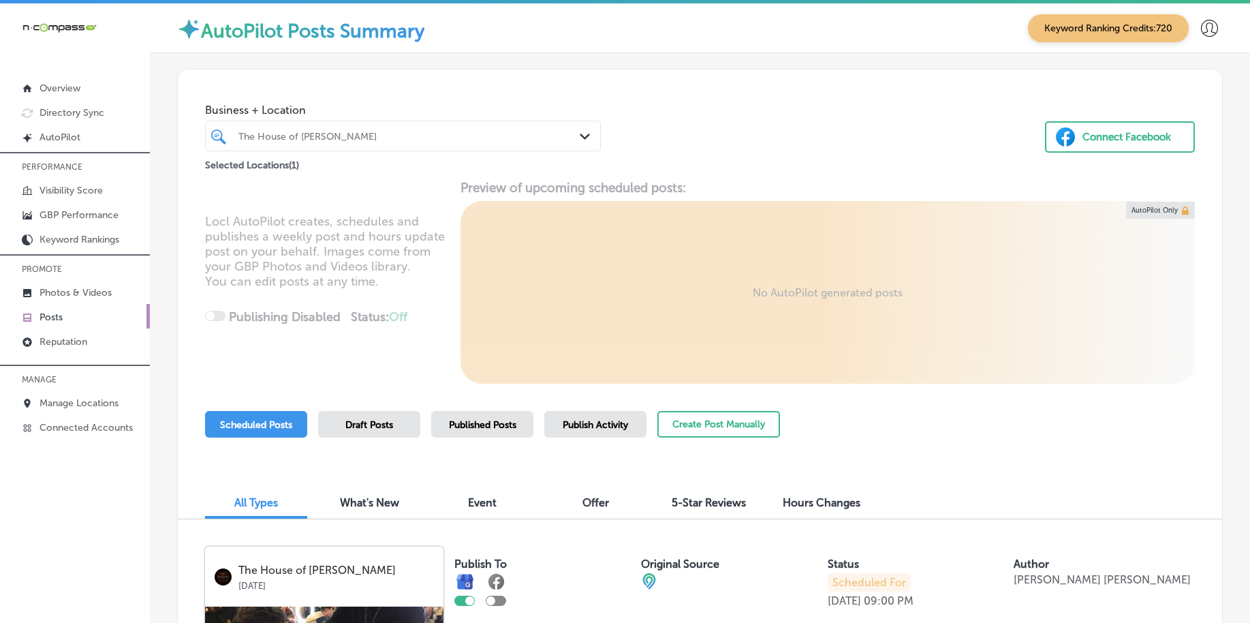
click at [403, 140] on div "The House of [PERSON_NAME]" at bounding box center [409, 136] width 343 height 12
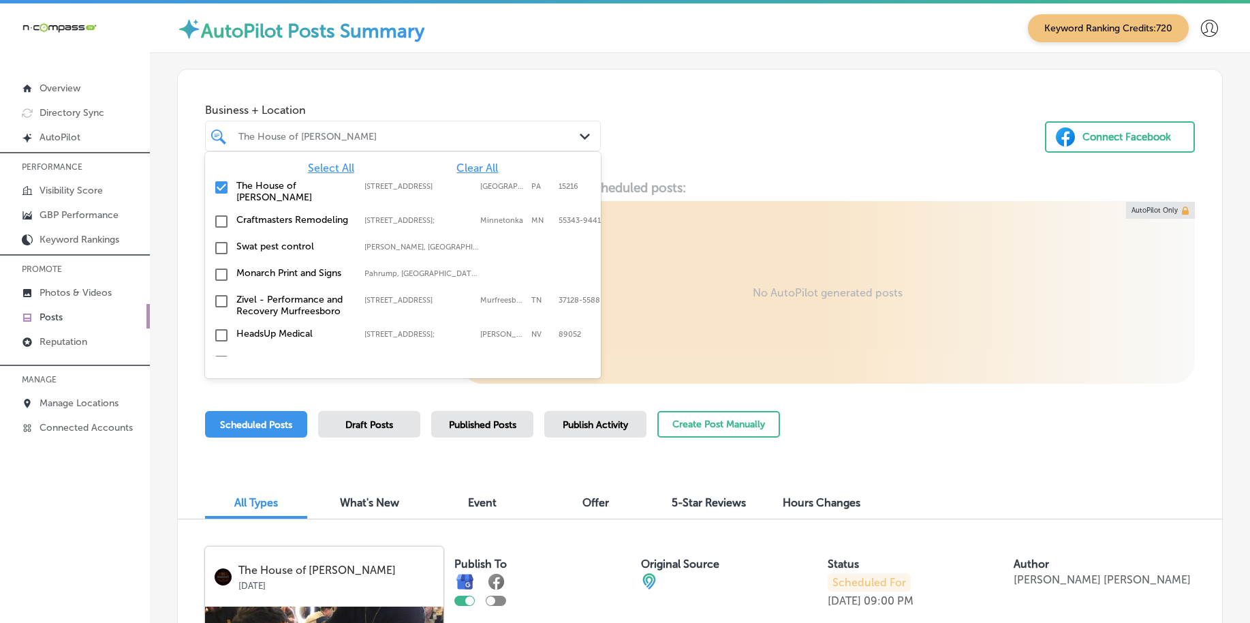
click at [471, 167] on span "Clear All" at bounding box center [478, 167] width 42 height 13
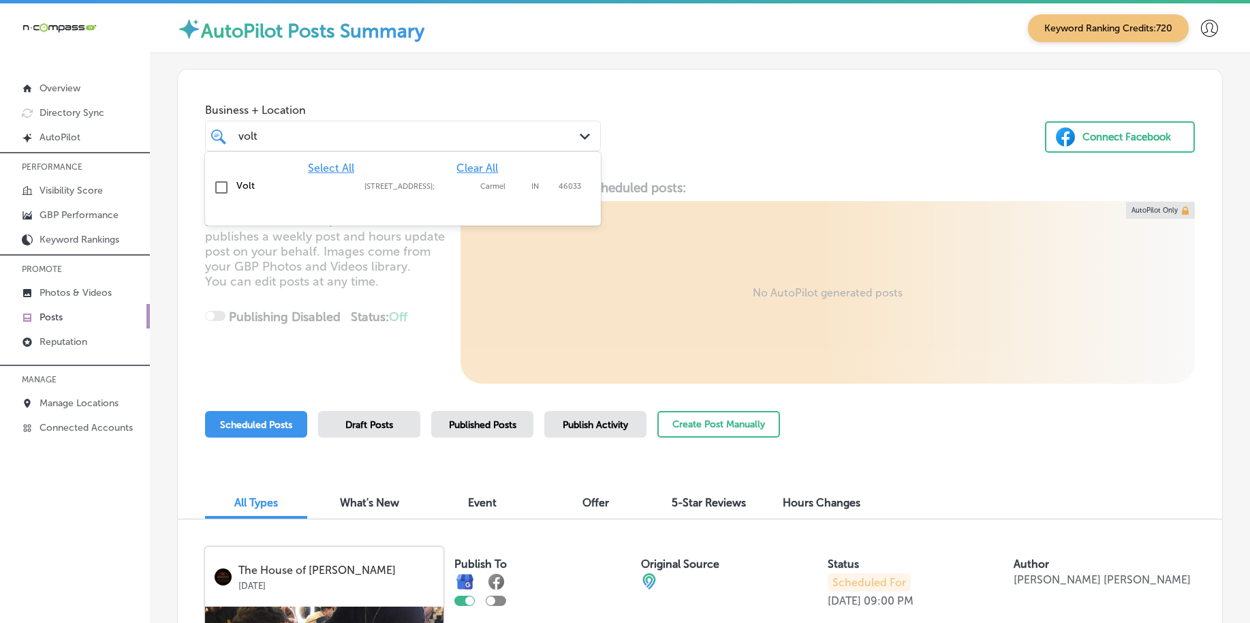
click at [491, 190] on label "Carmel" at bounding box center [502, 186] width 44 height 9
type input "volt"
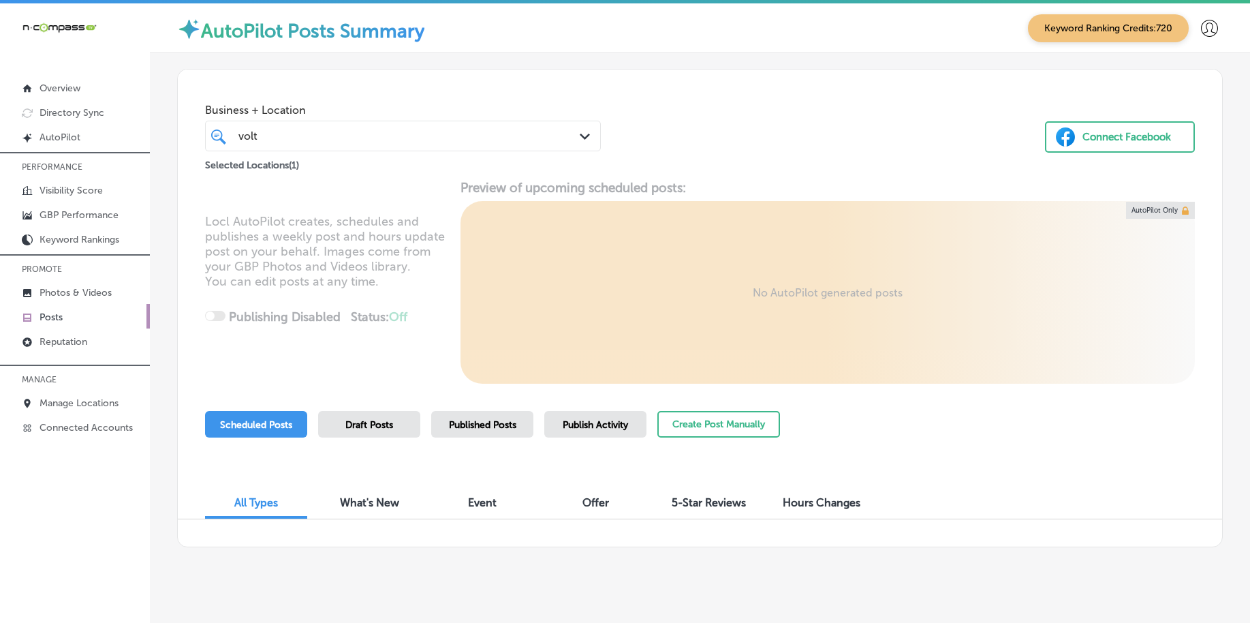
click at [691, 134] on div "Business + Location volt volt Path Created with Sketch. Selected Locations ( 1 …" at bounding box center [700, 122] width 1045 height 104
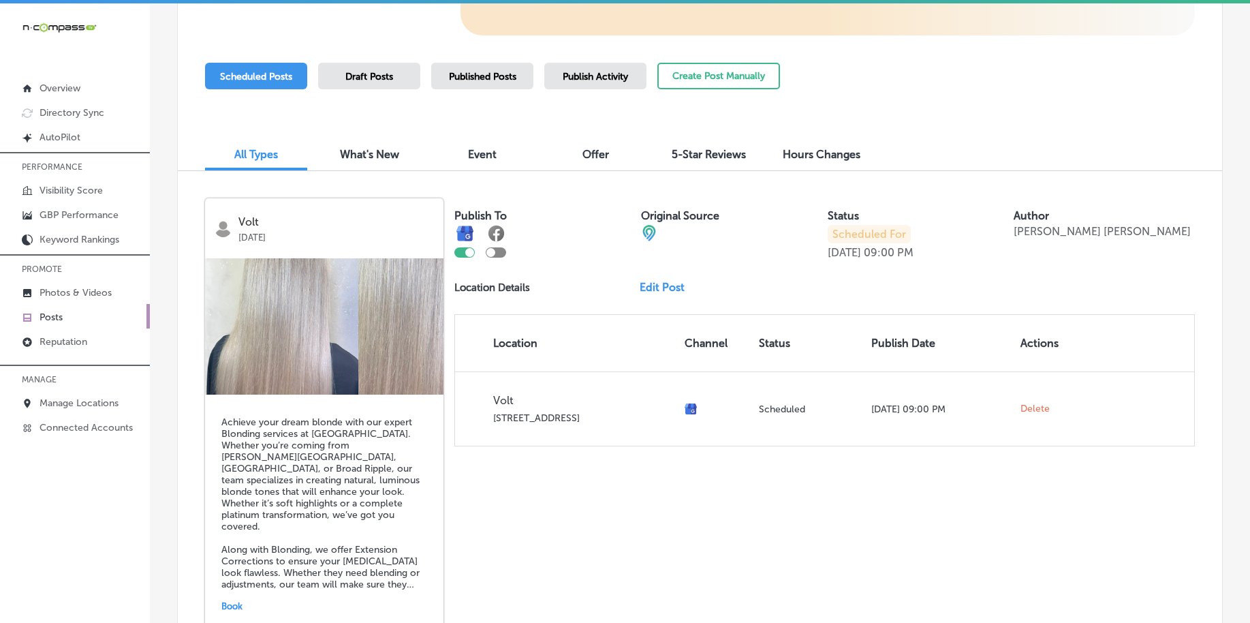
scroll to position [256, 0]
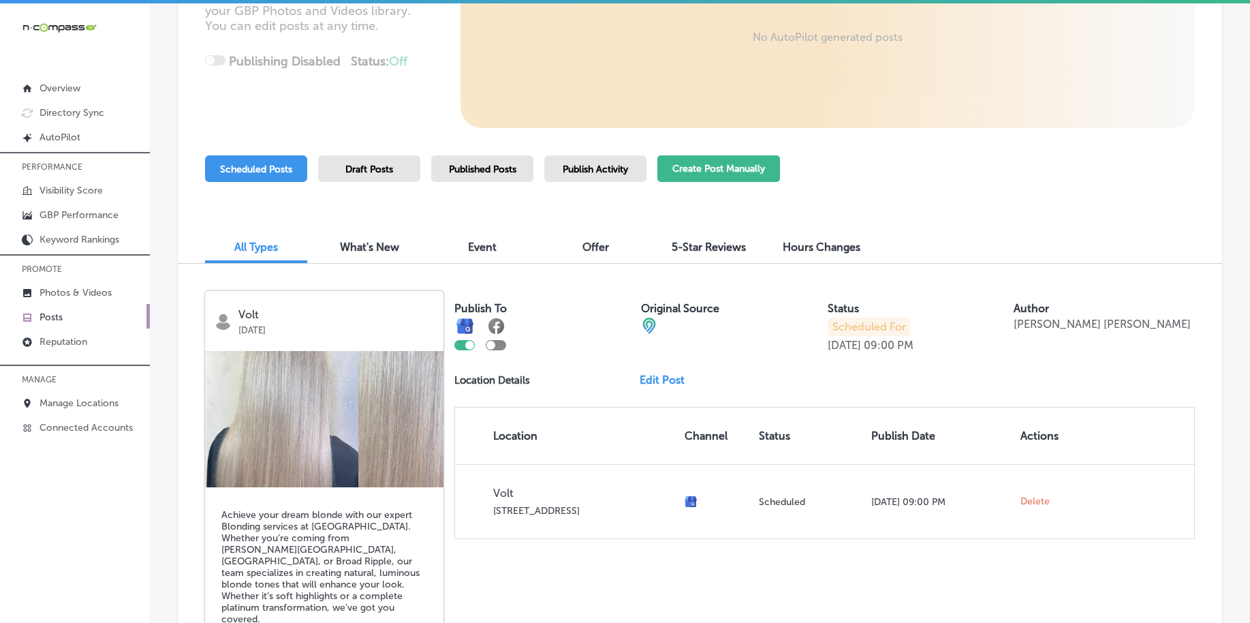
click at [706, 160] on button "Create Post Manually" at bounding box center [719, 168] width 123 height 27
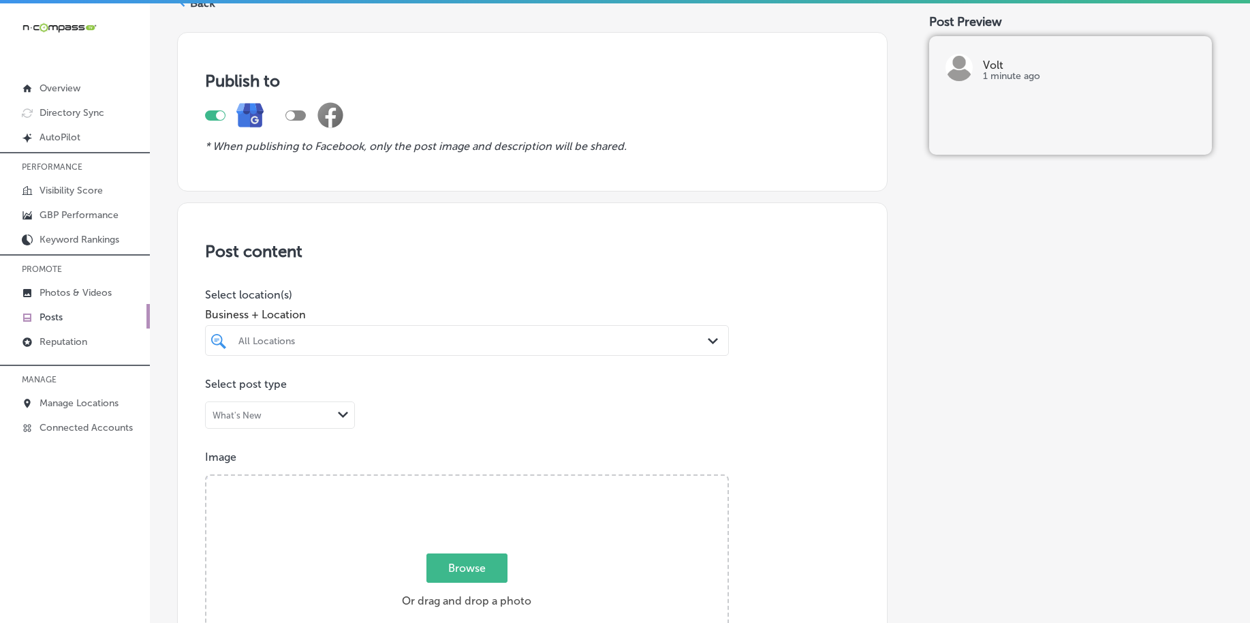
scroll to position [170, 0]
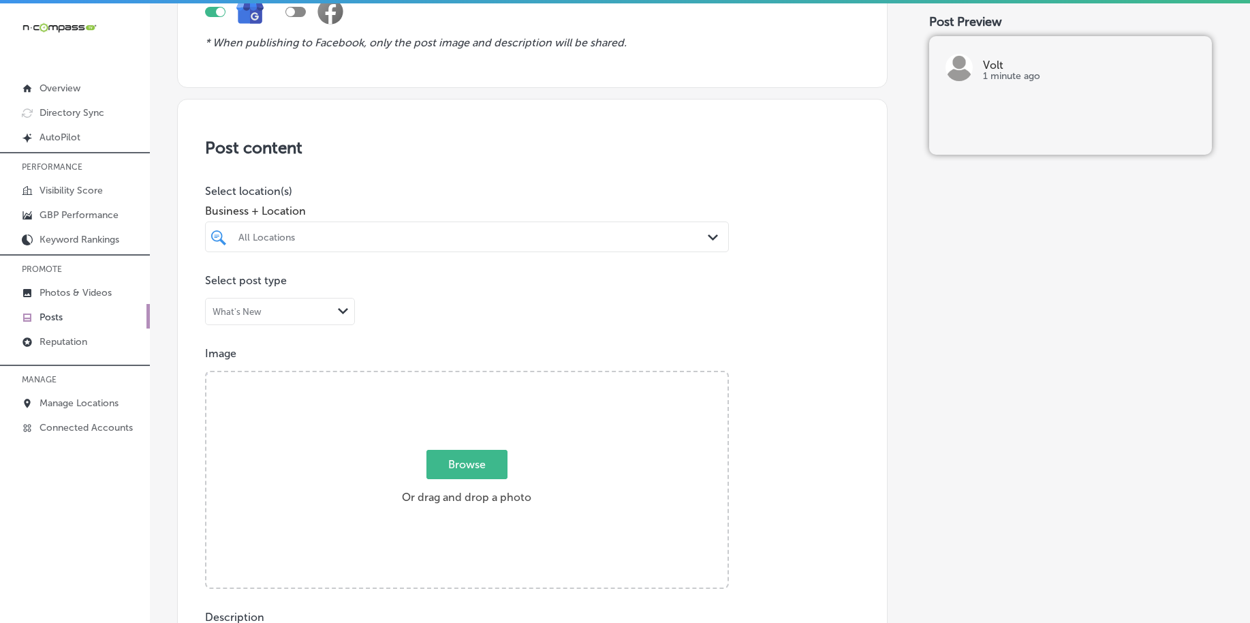
click at [364, 223] on div "All Locations Path Created with Sketch." at bounding box center [467, 236] width 524 height 31
click at [340, 274] on div "Select All Clear All" at bounding box center [467, 268] width 524 height 13
click at [335, 283] on label "Volt" at bounding box center [312, 287] width 153 height 12
click at [358, 233] on div "volt volt" at bounding box center [444, 237] width 414 height 18
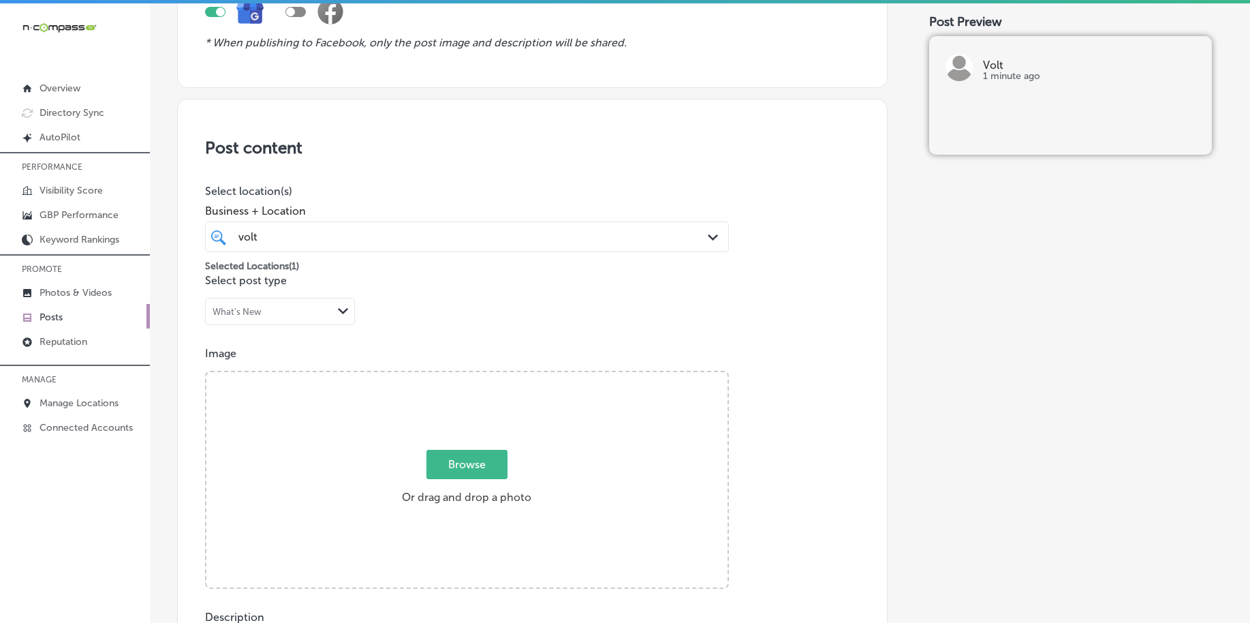
click at [358, 233] on div "volt volt" at bounding box center [444, 237] width 414 height 18
type input "volt"
click at [1036, 227] on div "Post Preview Volt 1 minute ago" at bounding box center [1076, 607] width 294 height 1379
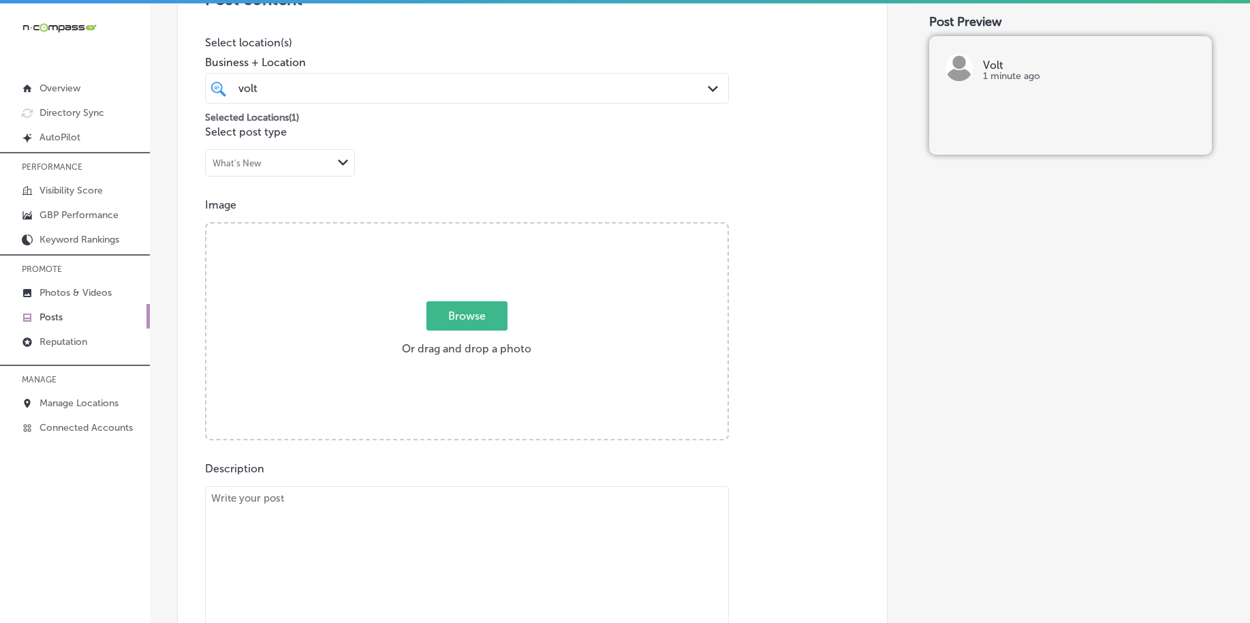
scroll to position [341, 0]
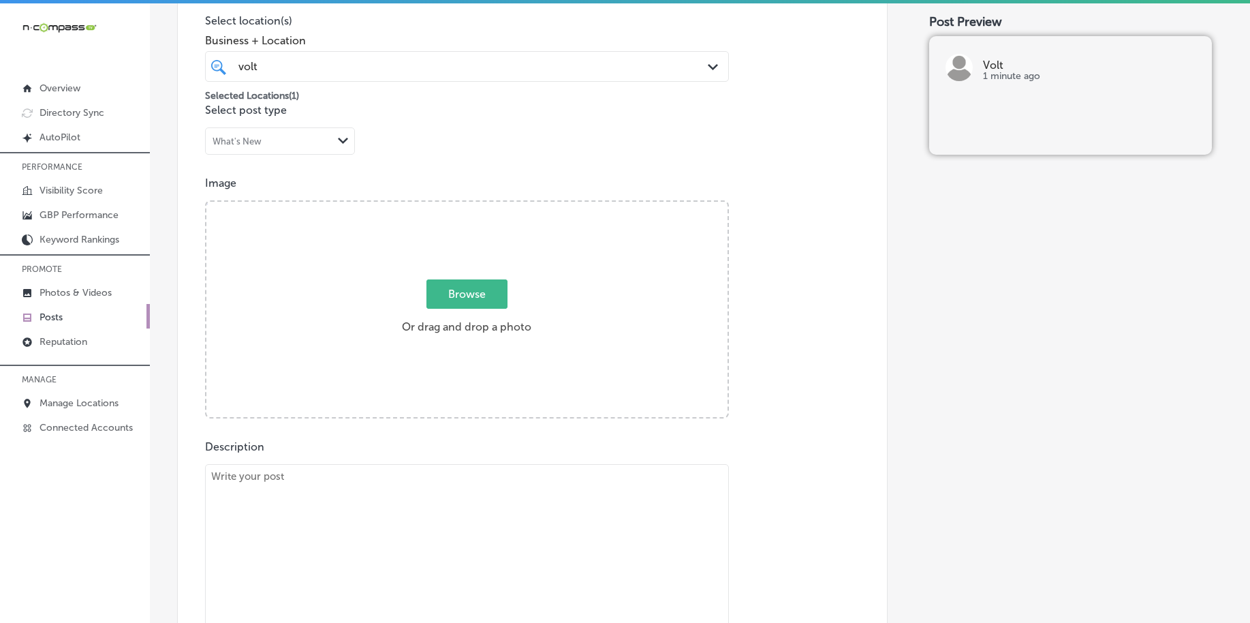
click at [335, 577] on textarea at bounding box center [467, 559] width 524 height 191
paste textarea "If you’re looking to brighten your hair, our Volt Blonding services are perfect…"
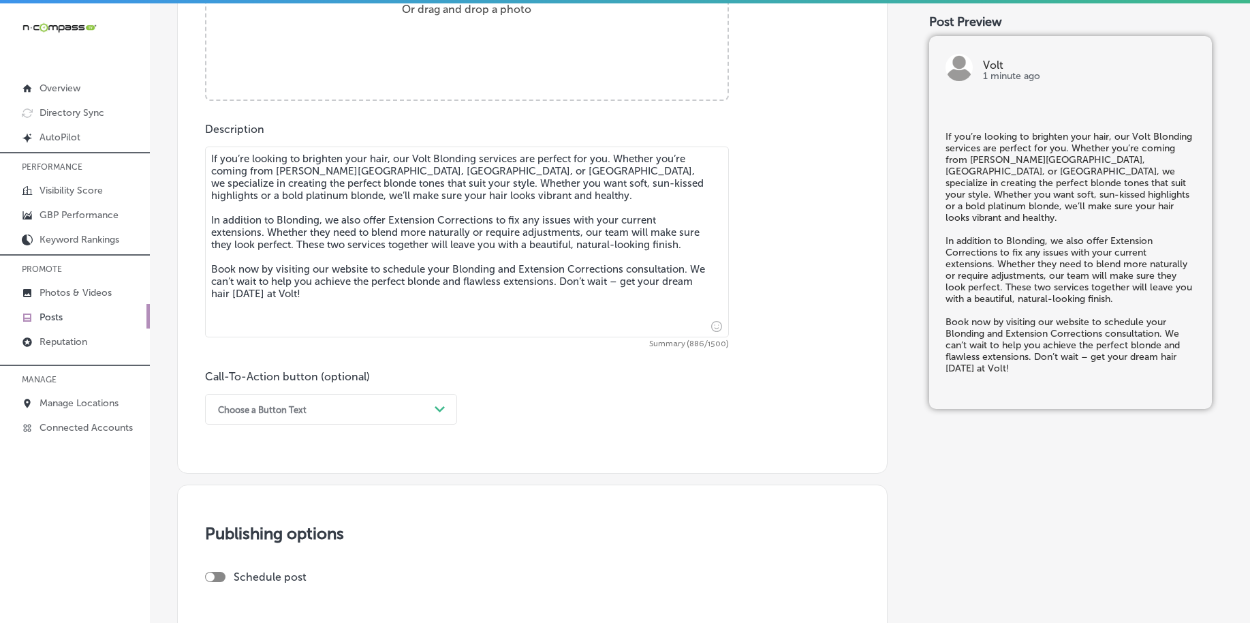
scroll to position [681, 0]
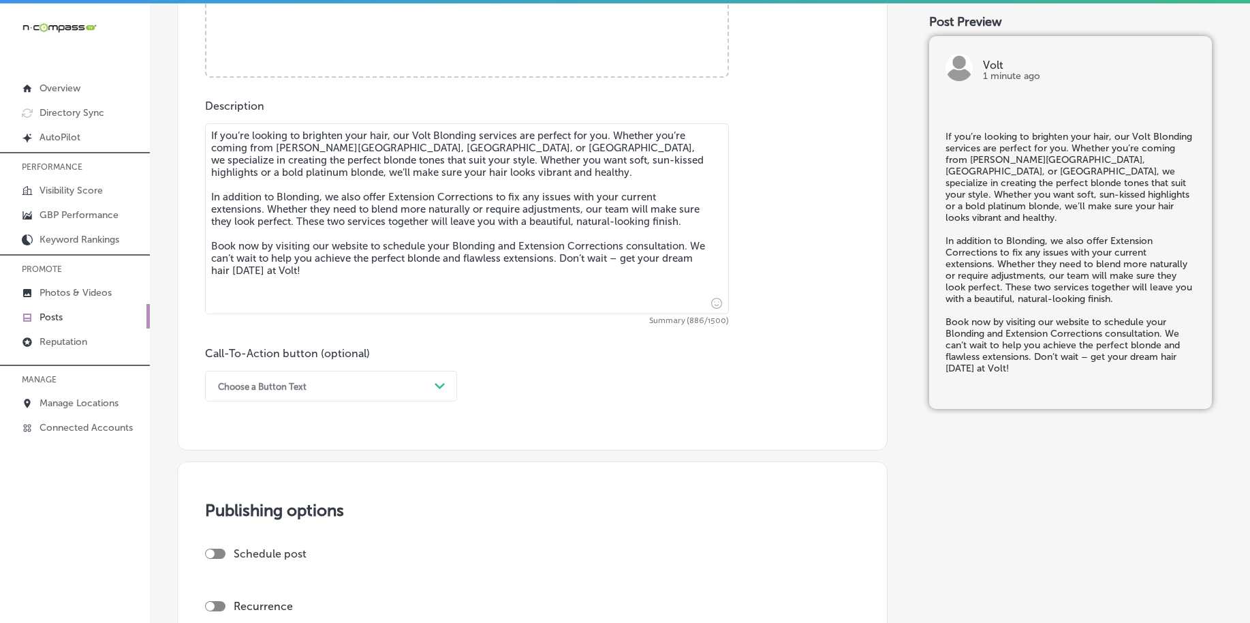
type textarea "If you’re looking to brighten your hair, our Volt Blonding services are perfect…"
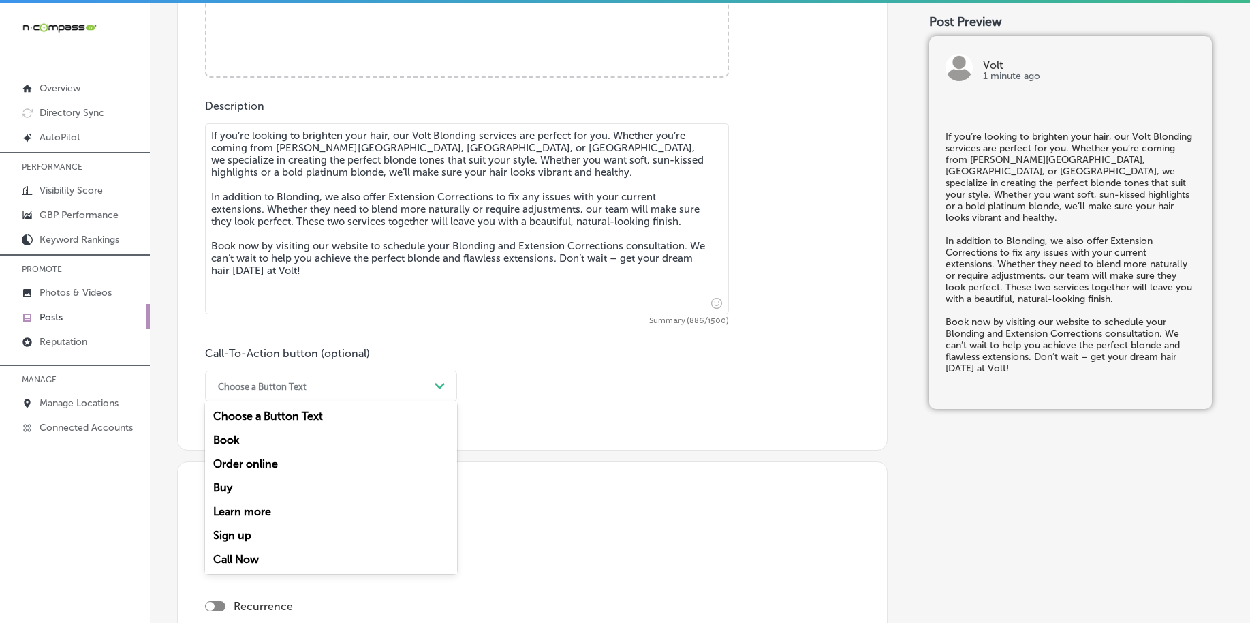
click at [300, 394] on div "Choose a Button Text" at bounding box center [320, 385] width 218 height 21
click at [284, 445] on div "Book" at bounding box center [331, 440] width 252 height 24
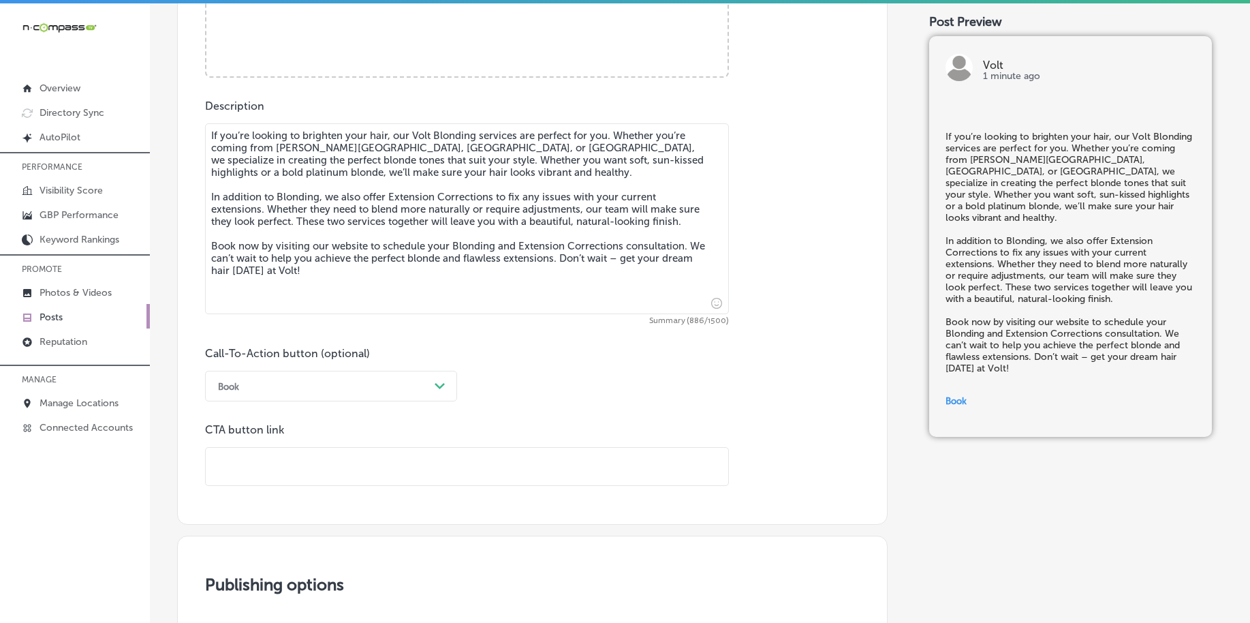
drag, startPoint x: 283, startPoint y: 444, endPoint x: 279, endPoint y: 457, distance: 13.8
click at [283, 445] on div "CTA button link" at bounding box center [467, 454] width 524 height 63
click at [278, 464] on input "text" at bounding box center [467, 466] width 523 height 37
paste input "[URL][DOMAIN_NAME]"
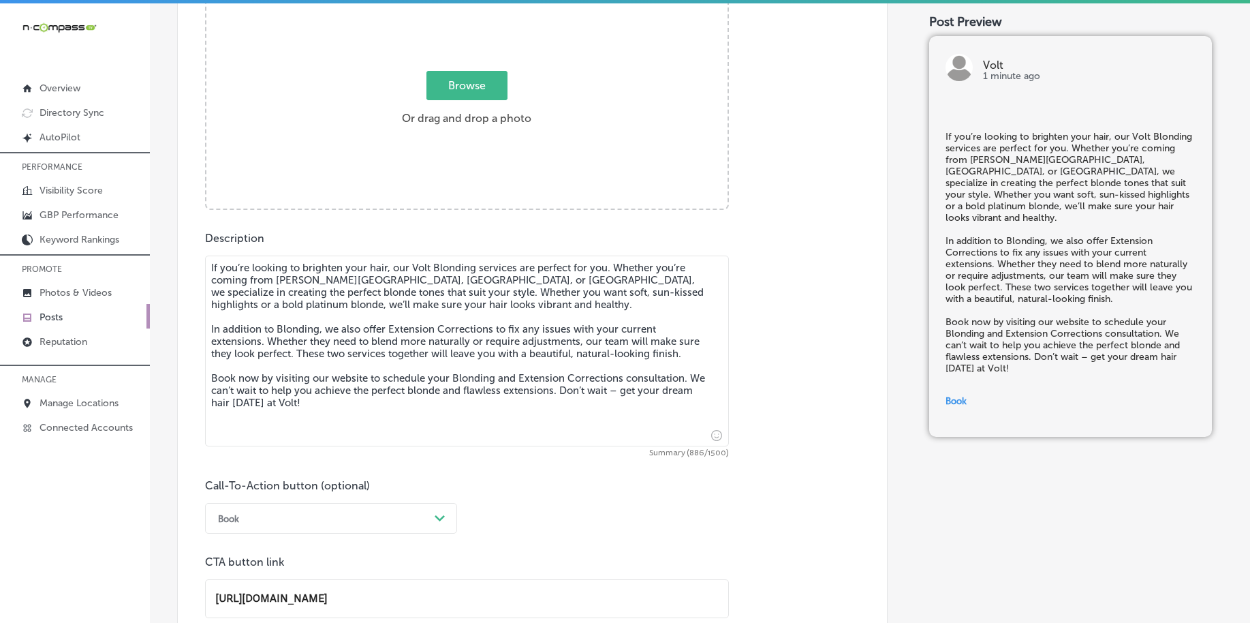
scroll to position [341, 0]
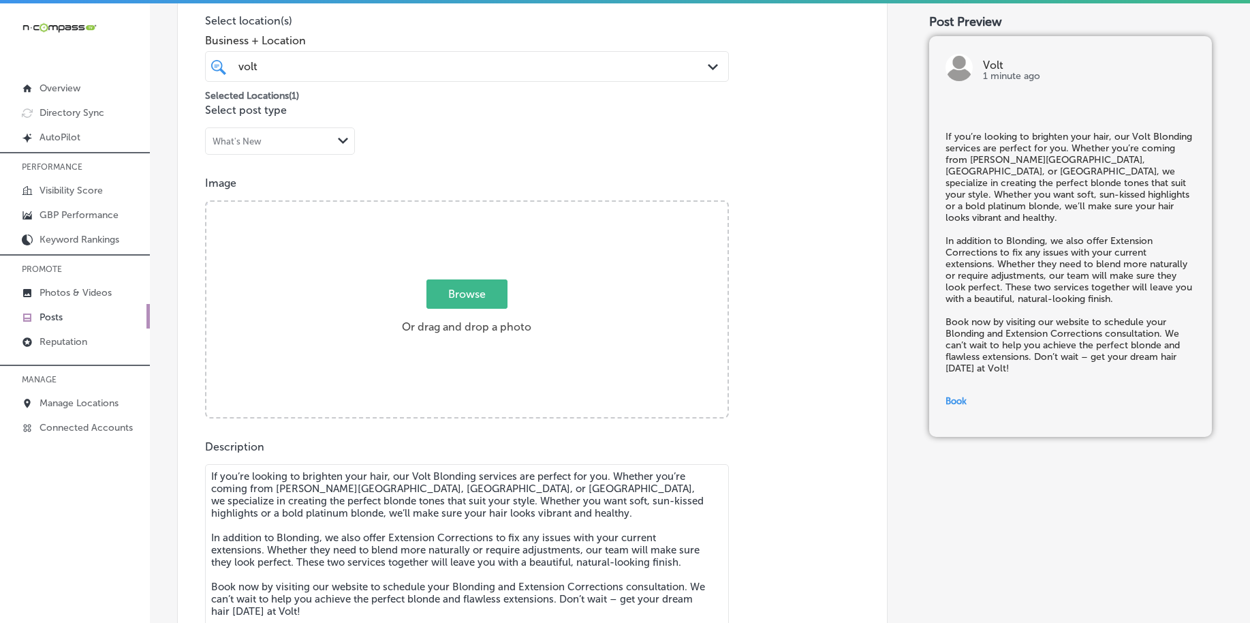
type input "[URL][DOMAIN_NAME]"
click at [446, 297] on span "Browse" at bounding box center [467, 293] width 81 height 29
click at [446, 206] on input "Browse Or drag and drop a photo" at bounding box center [466, 204] width 521 height 4
type input "C:\fakepath\blonding-hair-color-expert-volt-salon-carmel-in (1).png"
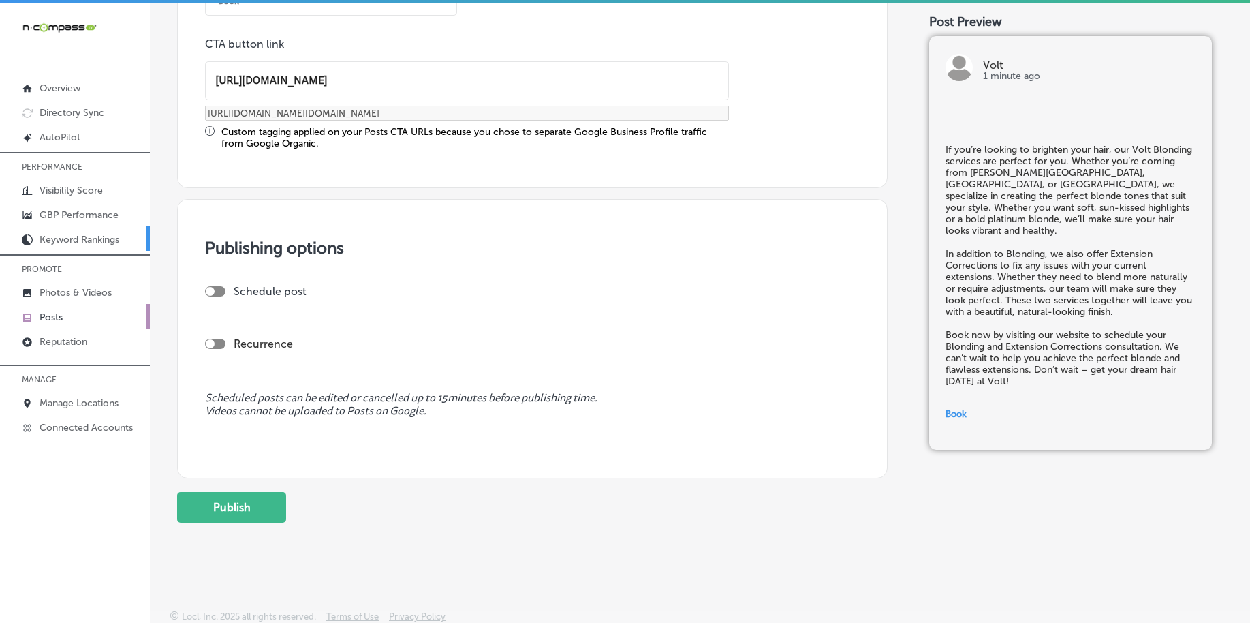
scroll to position [1069, 0]
click at [207, 284] on div at bounding box center [215, 289] width 20 height 10
checkbox input "true"
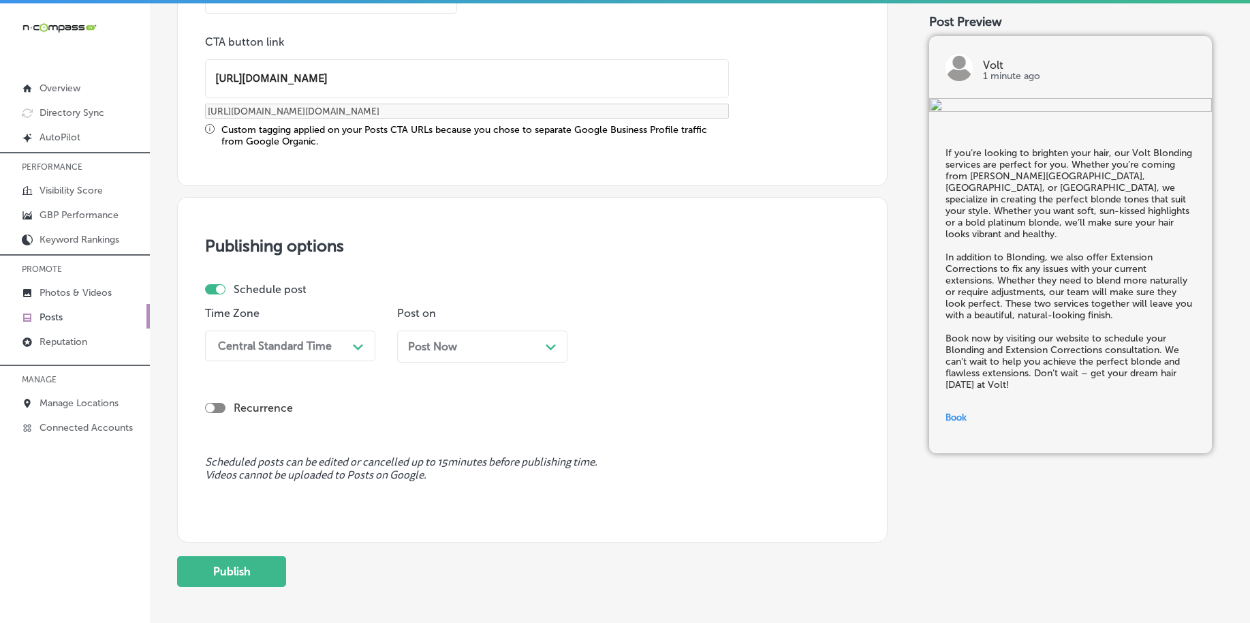
click at [243, 335] on div "Central Standard Time" at bounding box center [279, 346] width 136 height 24
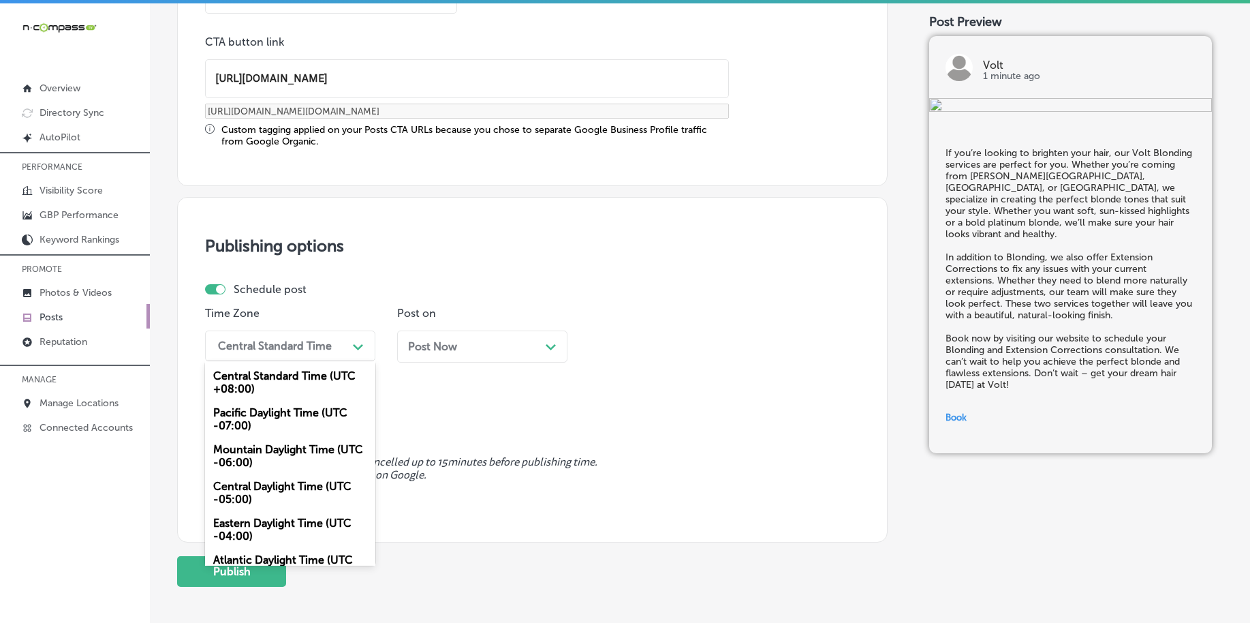
click at [253, 455] on div "Mountain Daylight Time (UTC -06:00)" at bounding box center [290, 455] width 170 height 37
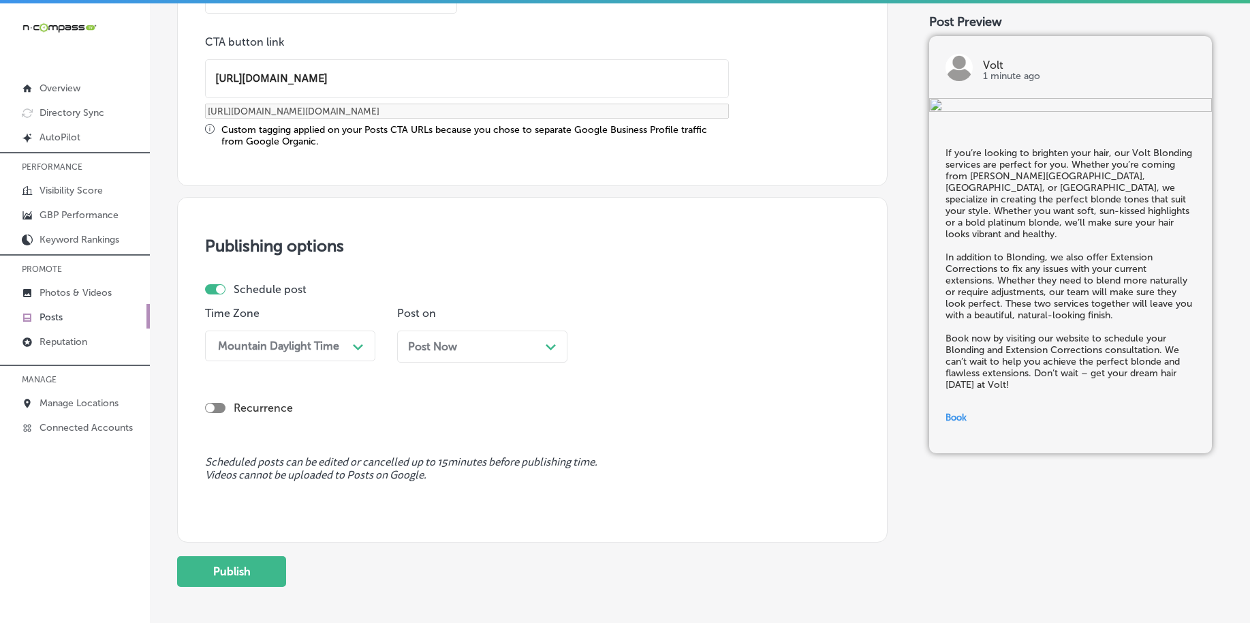
click at [431, 342] on span "Post Now" at bounding box center [432, 346] width 49 height 13
click at [442, 352] on span "[DATE]" at bounding box center [424, 346] width 33 height 13
click at [676, 353] on div "12:45 PM" at bounding box center [664, 346] width 136 height 24
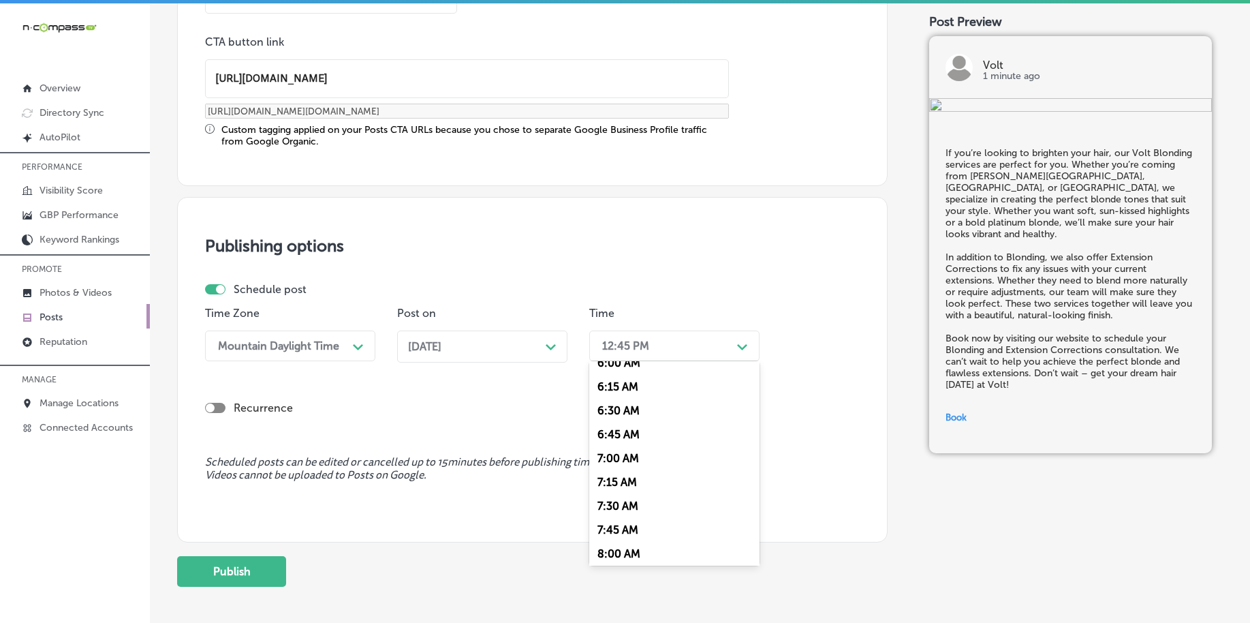
scroll to position [596, 0]
click at [648, 445] on div "7:00 AM" at bounding box center [674, 447] width 170 height 24
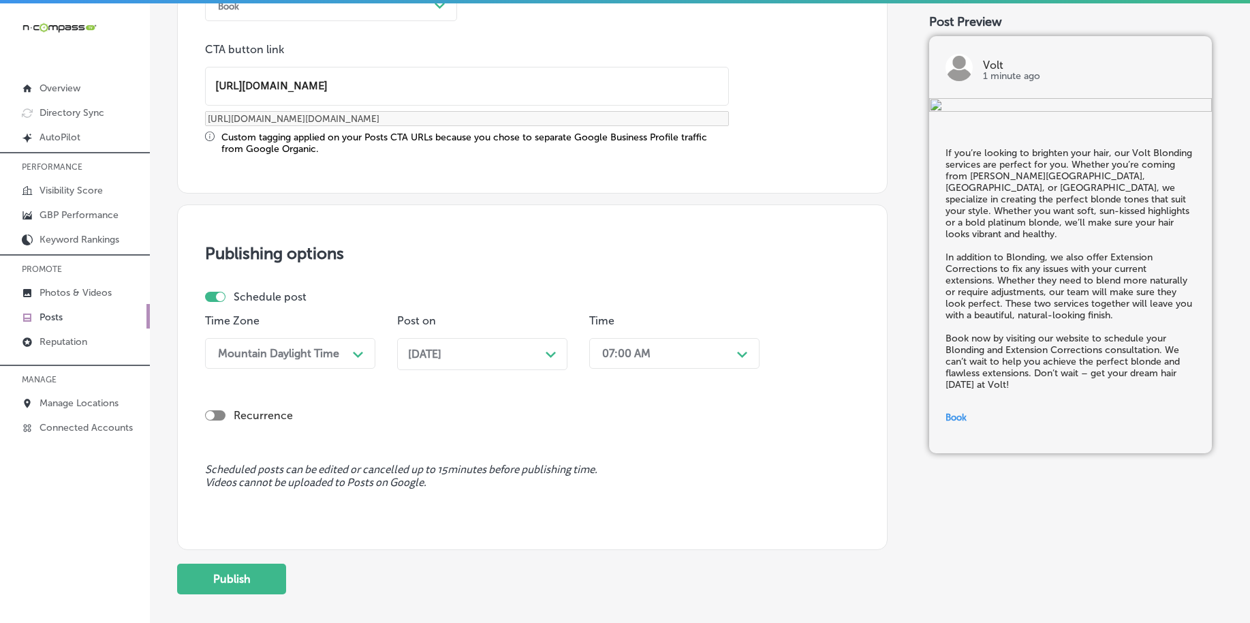
scroll to position [1135, 0]
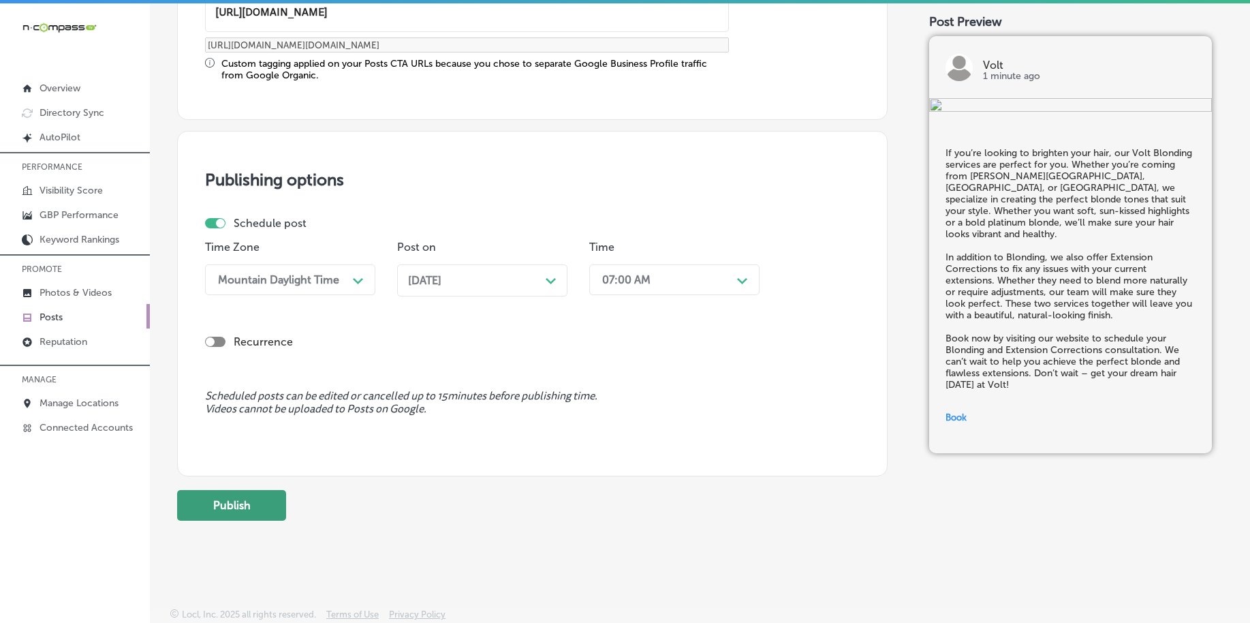
click at [224, 504] on button "Publish" at bounding box center [231, 505] width 109 height 31
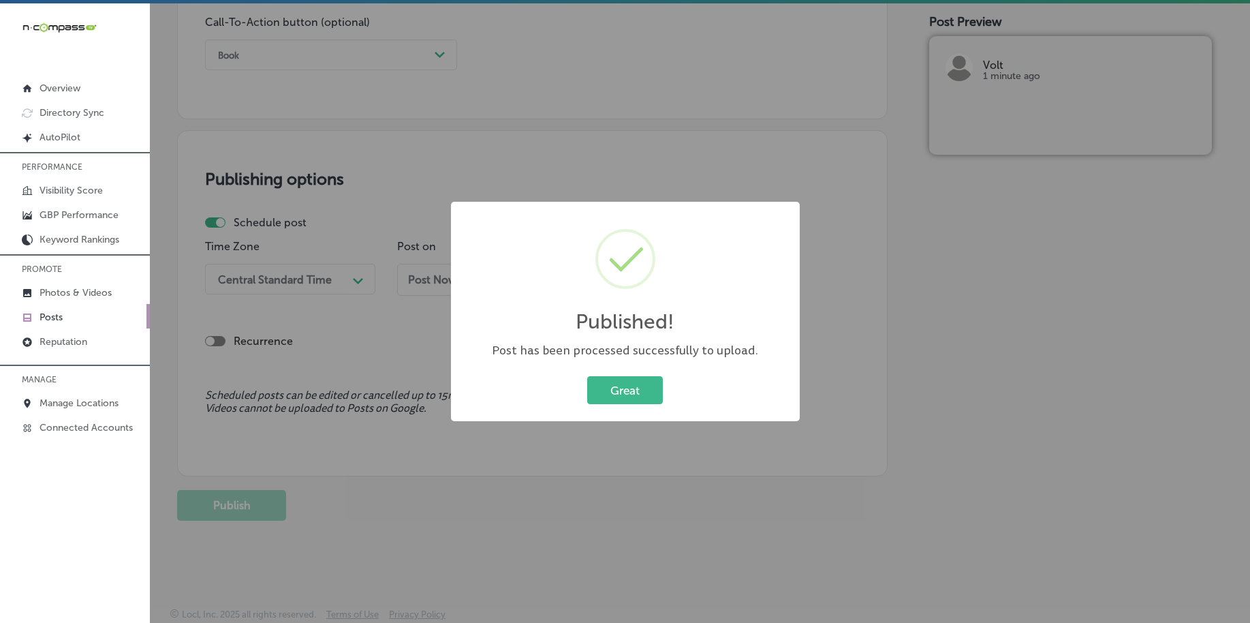
scroll to position [1012, 0]
click at [609, 400] on button "Great" at bounding box center [625, 390] width 76 height 28
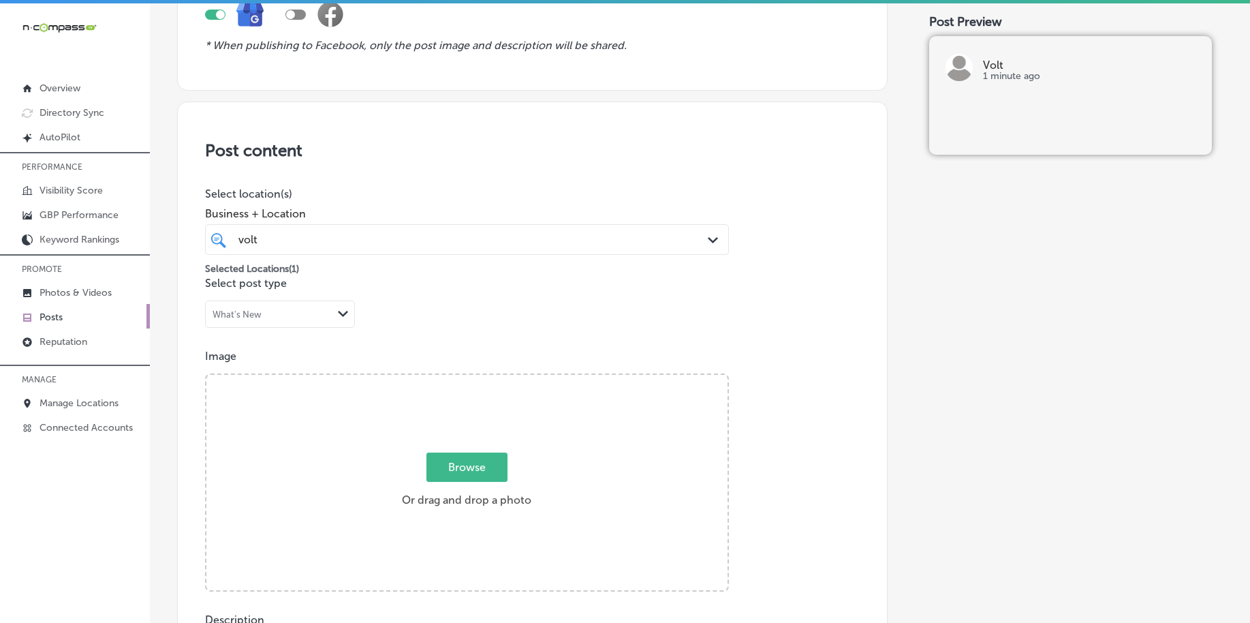
scroll to position [160, 0]
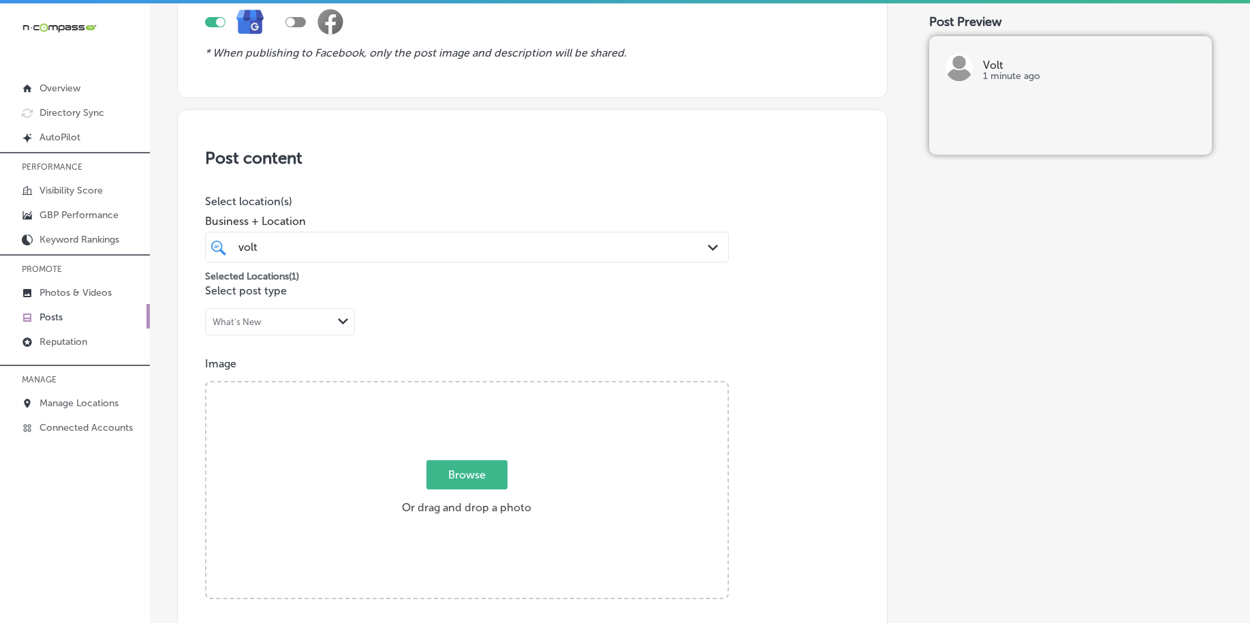
click at [298, 251] on div "volt volt" at bounding box center [444, 247] width 414 height 18
click at [470, 481] on span "Browse" at bounding box center [467, 474] width 81 height 29
click at [470, 386] on input "Browse Or drag and drop a photo" at bounding box center [466, 384] width 521 height 4
type input "C:\fakepath\blonding-hair-color-expert-volt-salon-carmel-in (2).png"
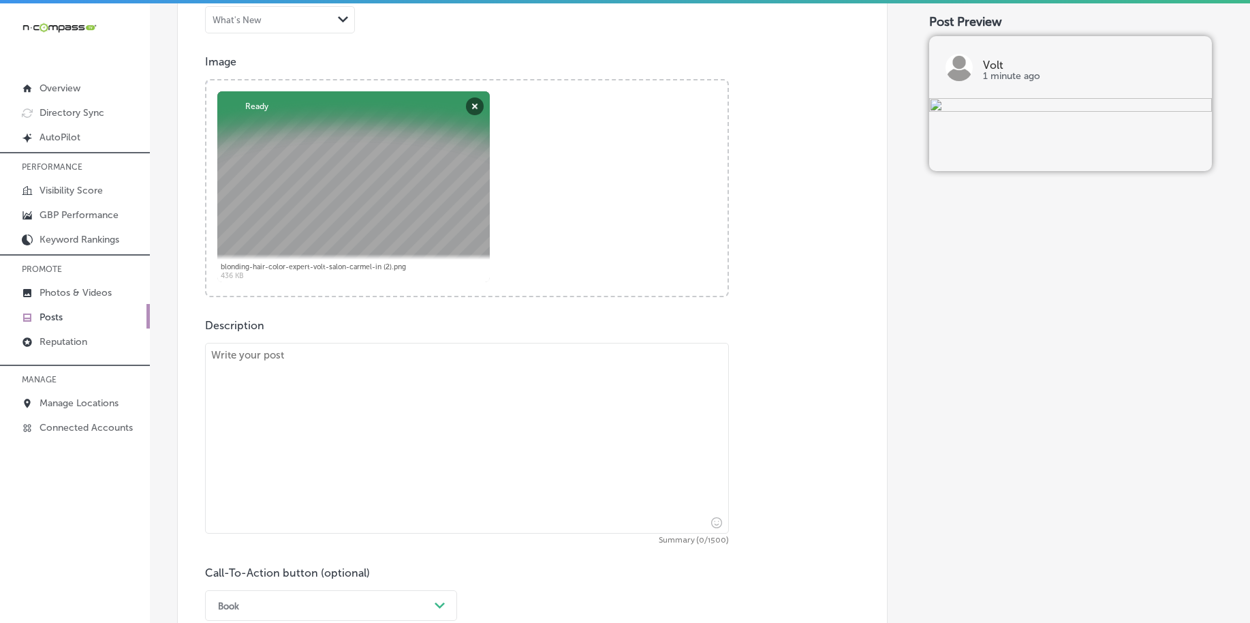
scroll to position [501, 0]
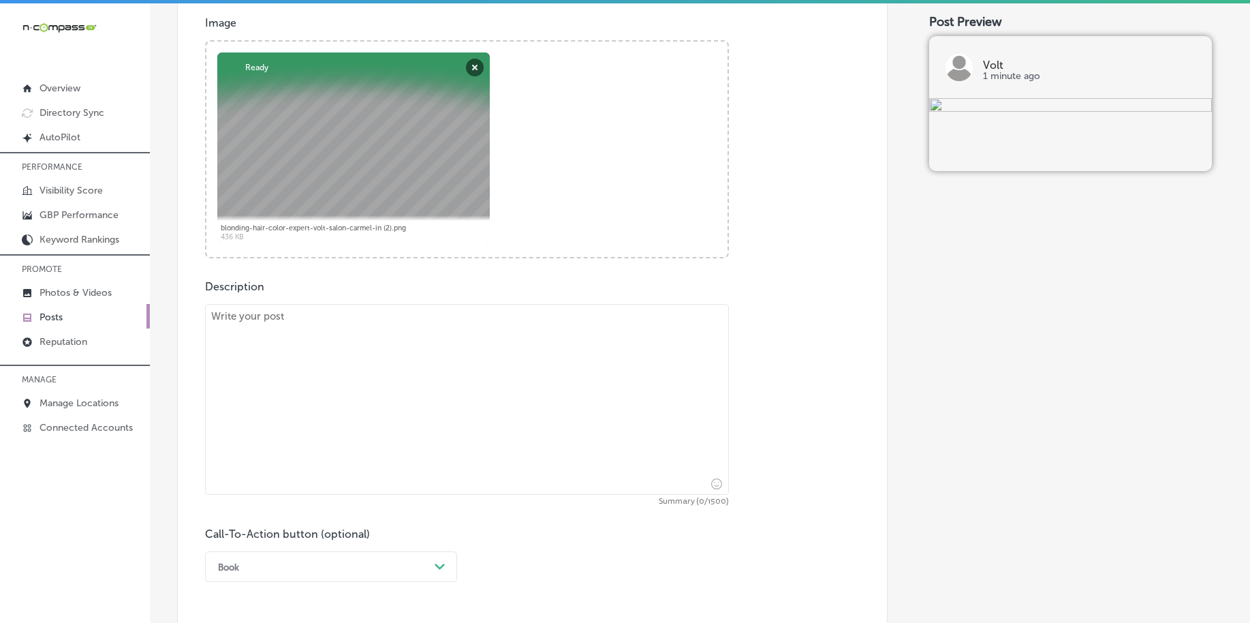
click at [349, 422] on textarea at bounding box center [467, 399] width 524 height 191
paste textarea "Hand Tied Extensions are the perfect solution for adding length and volume to y…"
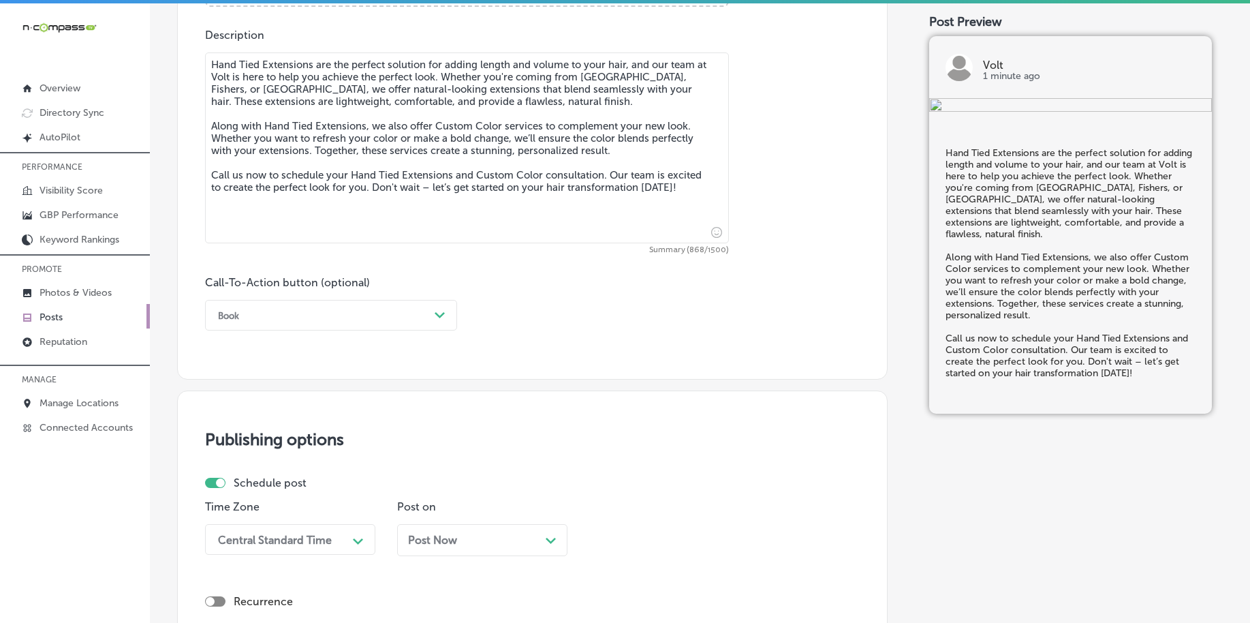
scroll to position [756, 0]
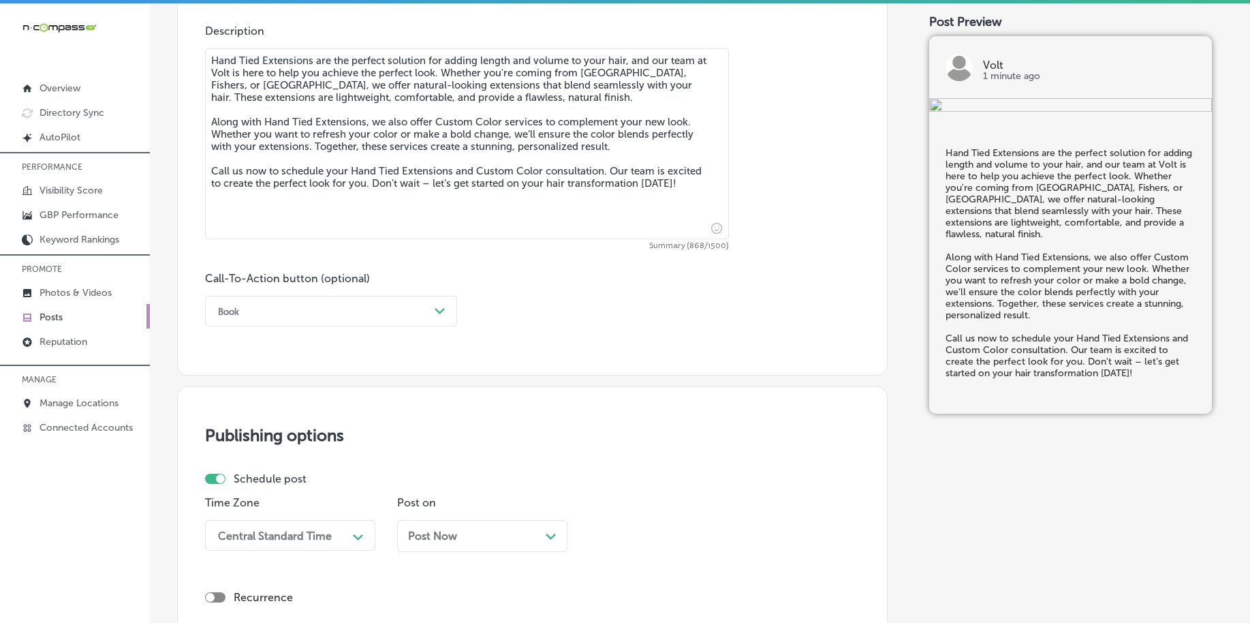
type textarea "Hand Tied Extensions are the perfect solution for adding length and volume to y…"
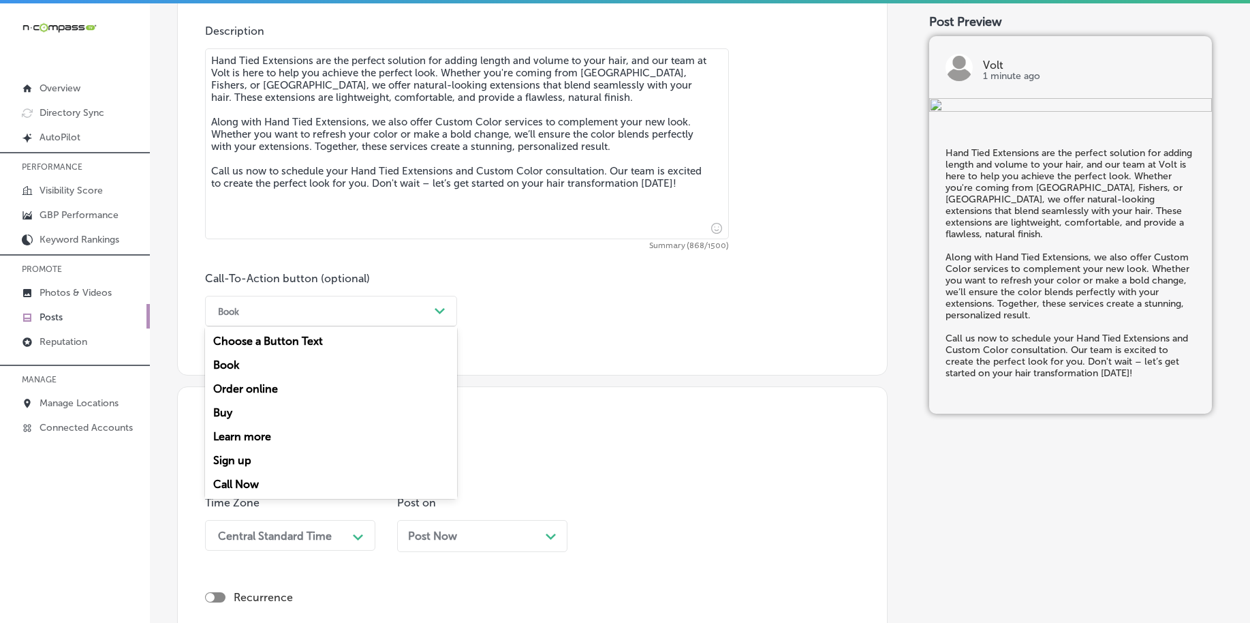
click at [311, 313] on div "Book" at bounding box center [320, 311] width 218 height 21
click at [258, 480] on div "Call Now" at bounding box center [331, 484] width 252 height 24
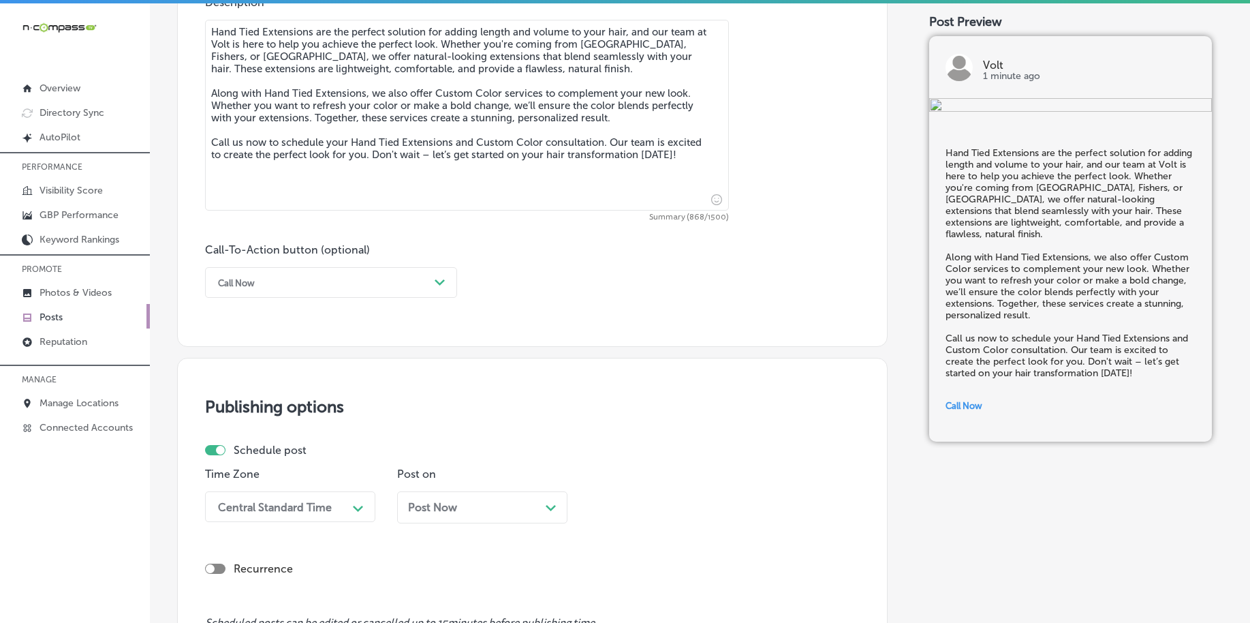
scroll to position [1012, 0]
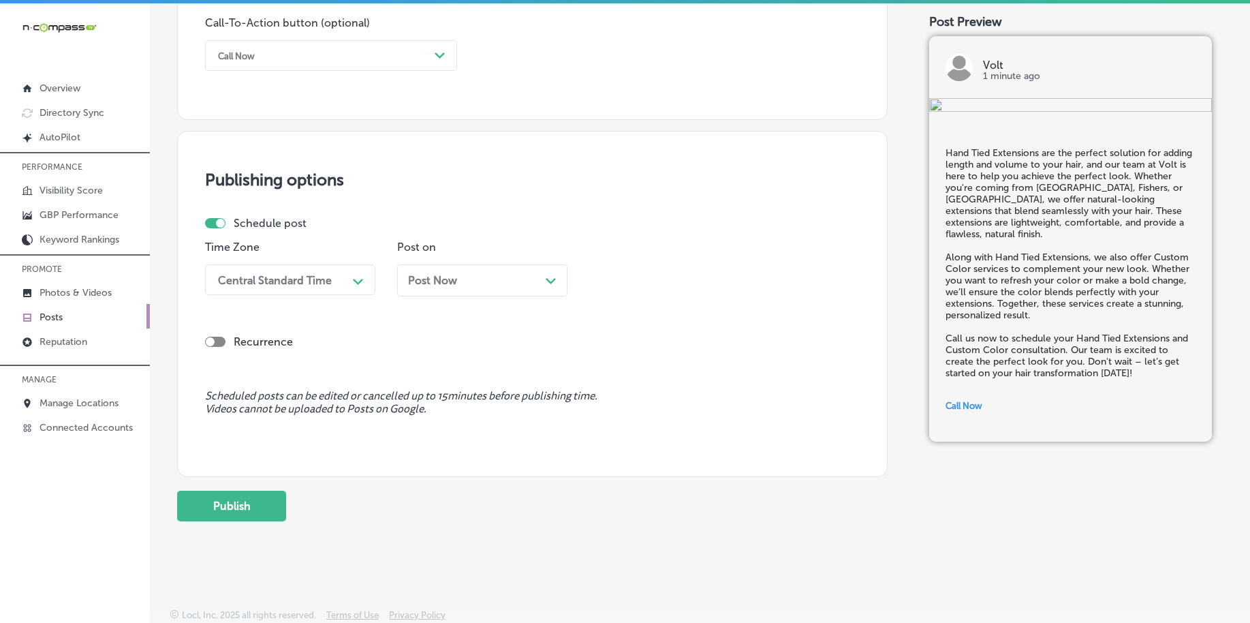
click at [345, 283] on div "Central Standard Time" at bounding box center [279, 280] width 136 height 24
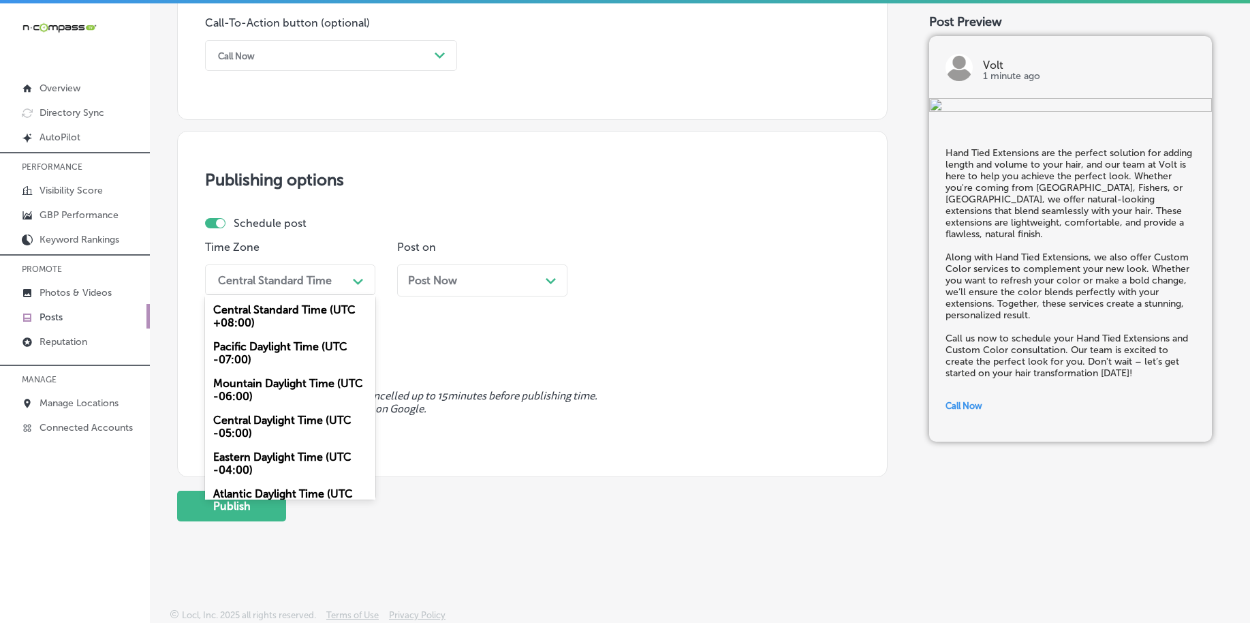
click at [279, 387] on div "Mountain Daylight Time (UTC -06:00)" at bounding box center [290, 389] width 170 height 37
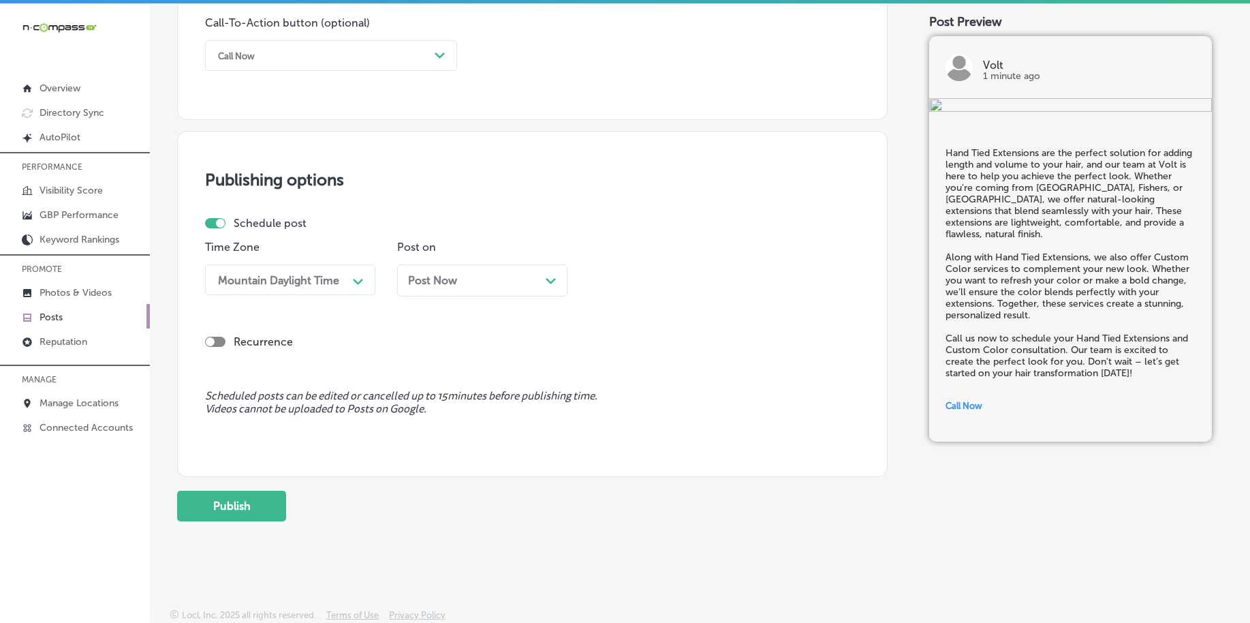
click at [435, 294] on div "Post Now Path Created with Sketch." at bounding box center [482, 280] width 170 height 32
click at [659, 272] on div "12:45 PM" at bounding box center [664, 280] width 136 height 24
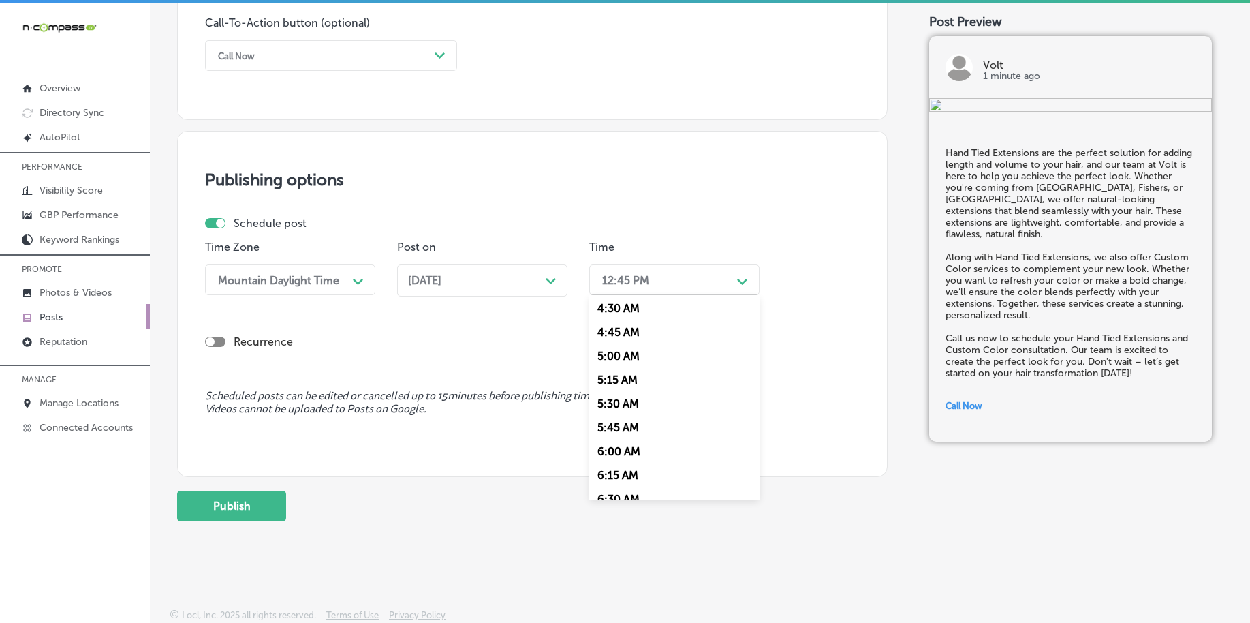
scroll to position [511, 0]
drag, startPoint x: 621, startPoint y: 468, endPoint x: 594, endPoint y: 472, distance: 27.5
click at [621, 468] on div "7:00 AM" at bounding box center [674, 467] width 170 height 24
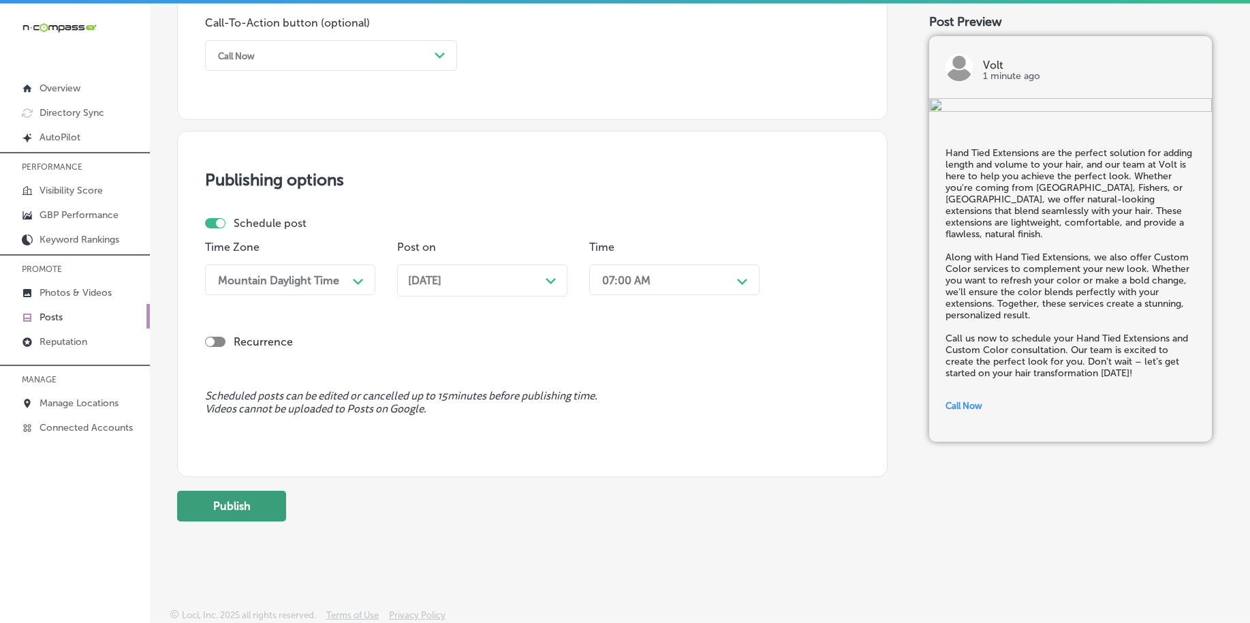
click at [271, 496] on button "Publish" at bounding box center [231, 506] width 109 height 31
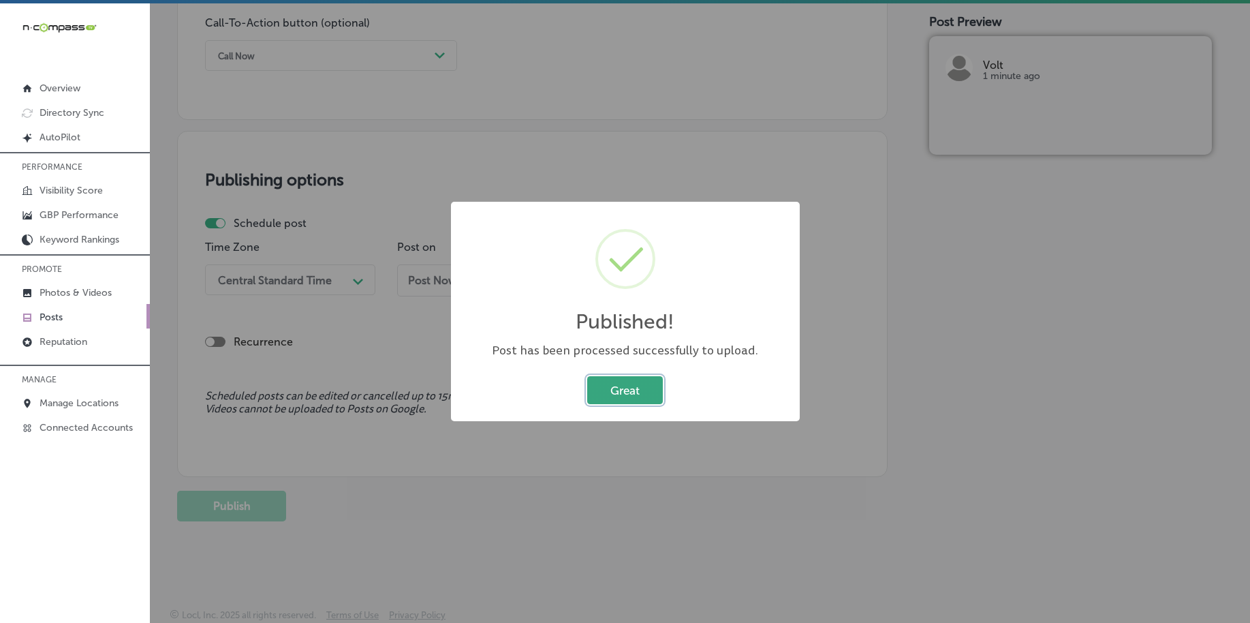
click at [617, 390] on button "Great" at bounding box center [625, 390] width 76 height 28
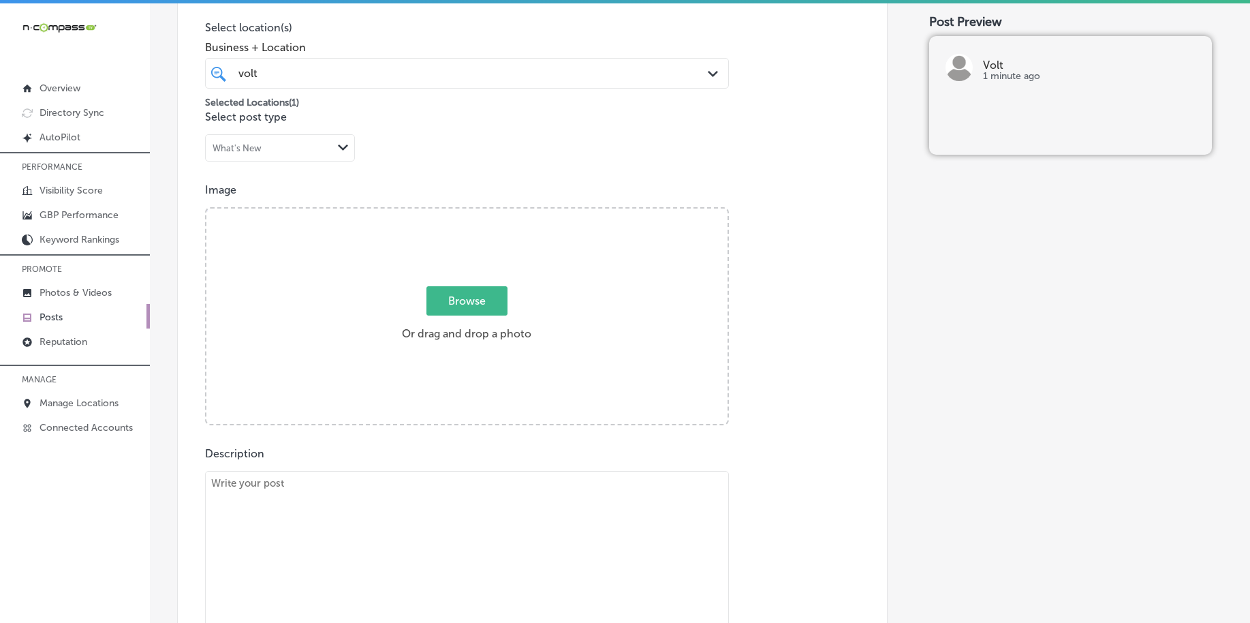
scroll to position [330, 0]
click at [464, 301] on span "Browse" at bounding box center [467, 304] width 81 height 29
click at [464, 216] on input "Browse Or drag and drop a photo" at bounding box center [466, 214] width 521 height 4
type input "C:\fakepath\blonding-hair-color-expert-volt-salon-carmel-in (3).png"
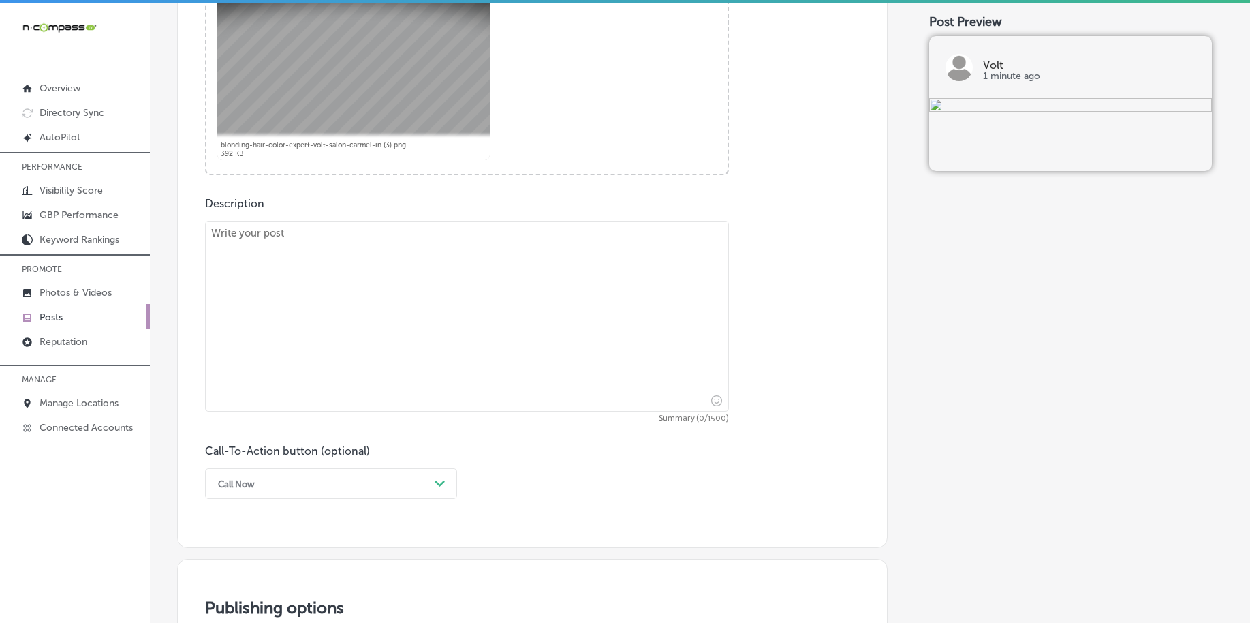
scroll to position [586, 0]
click at [337, 360] on textarea at bounding box center [467, 314] width 524 height 191
paste textarea "Looking for the perfect blonde? Our Blonding services are the perfect solution …"
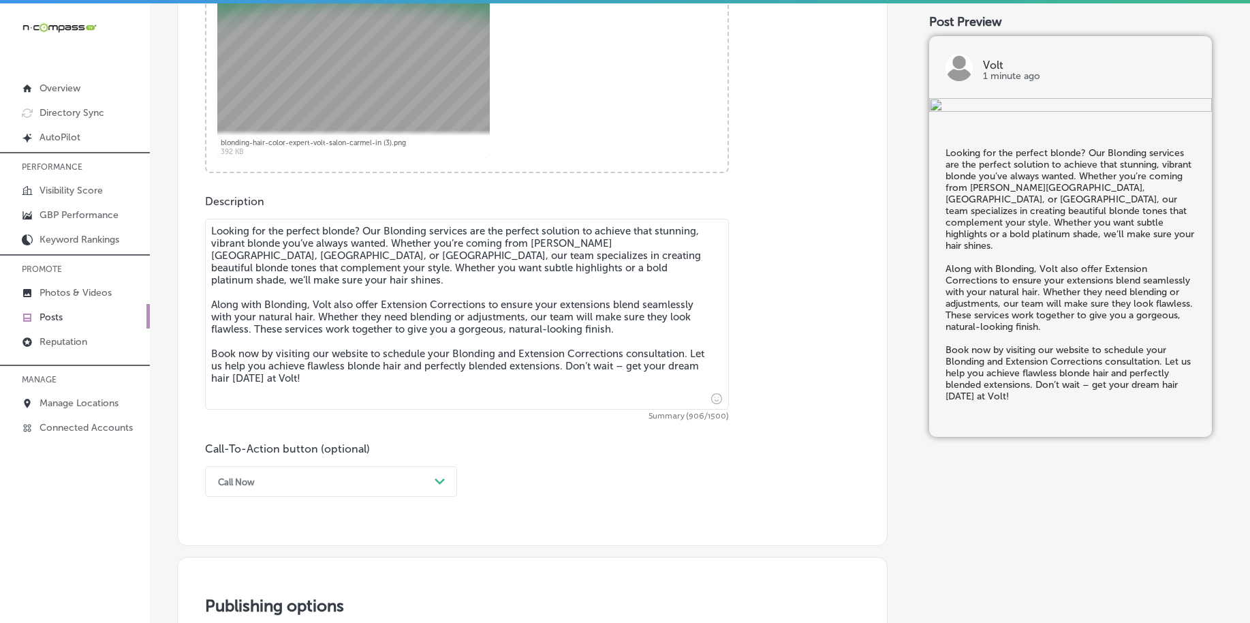
type textarea "Looking for the perfect blonde? Our Blonding services are the perfect solution …"
click at [290, 477] on div "Call Now Path Created with Sketch." at bounding box center [331, 481] width 252 height 31
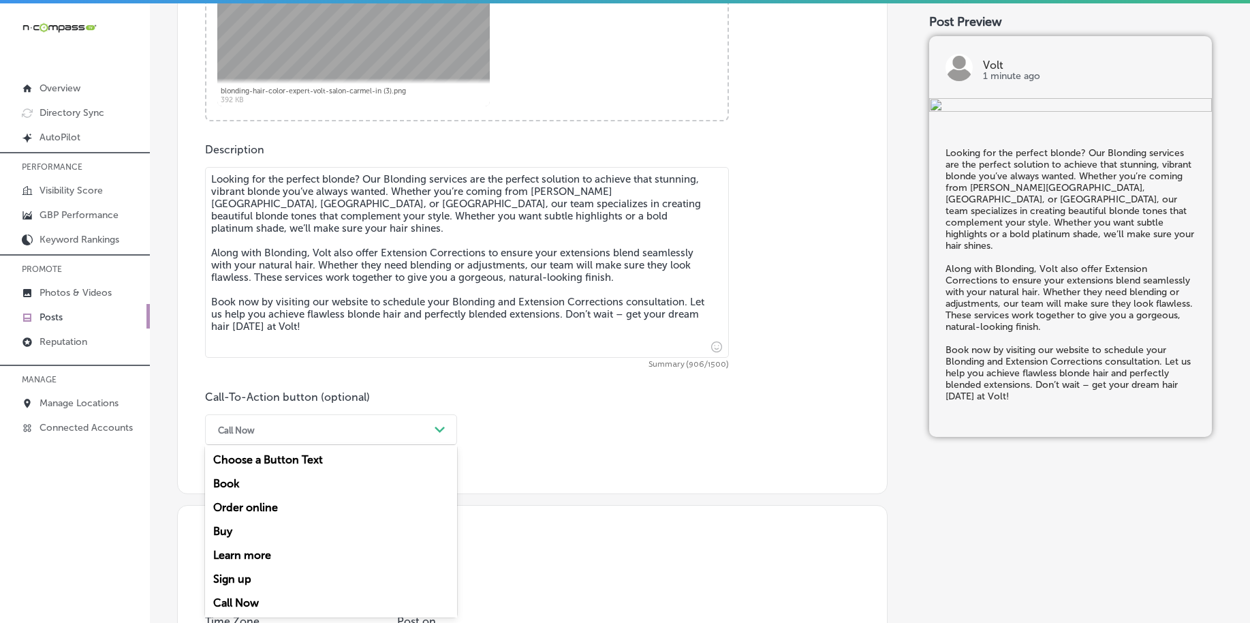
click at [279, 484] on div "Book" at bounding box center [331, 484] width 252 height 24
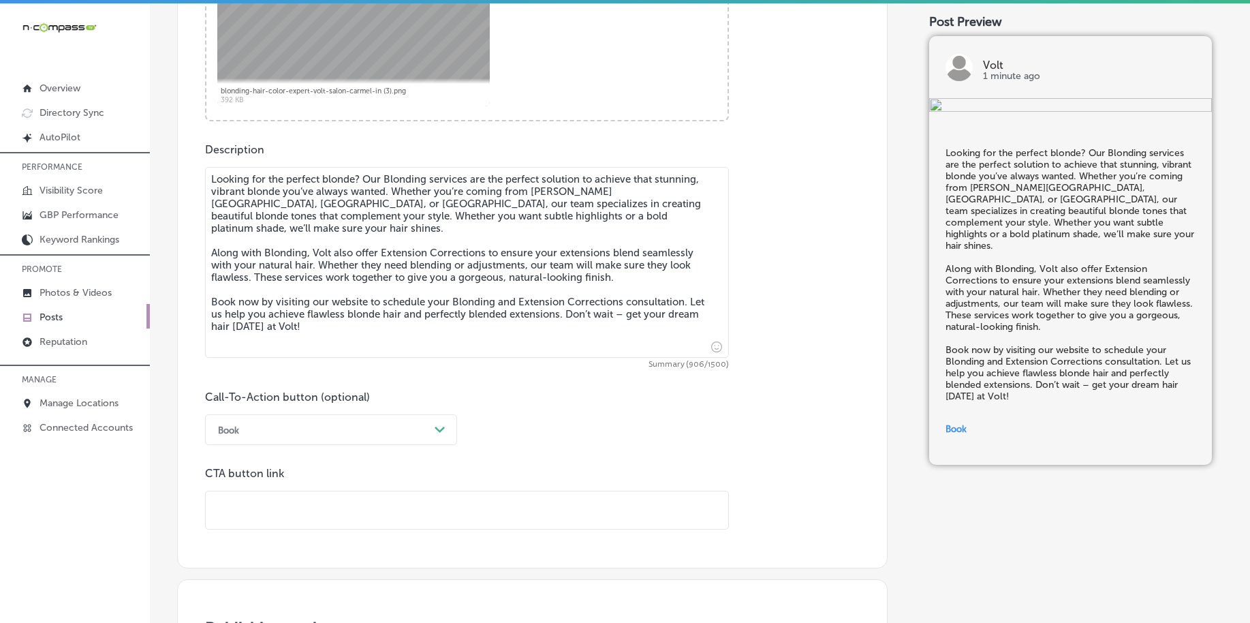
click at [301, 511] on input "text" at bounding box center [467, 509] width 523 height 37
paste input "[URL][DOMAIN_NAME]"
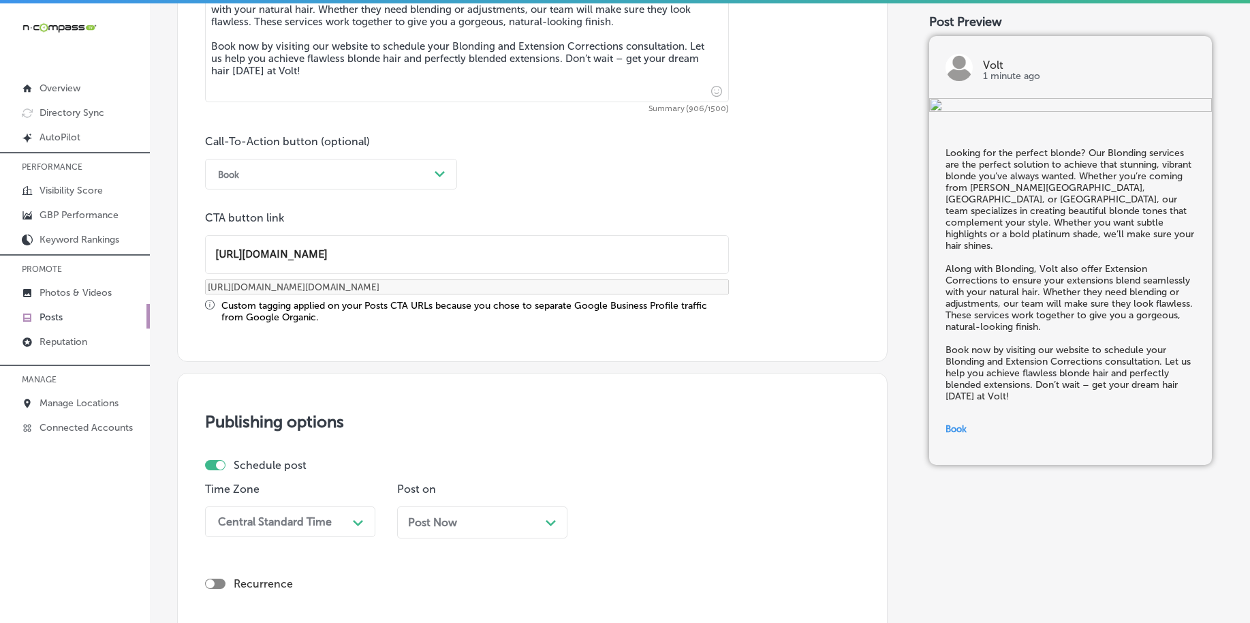
scroll to position [1, 0]
type input "[URL][DOMAIN_NAME]"
click at [296, 523] on div "option Mountain Daylight Time (UTC -06:00), selected. option Mountain Daylight …" at bounding box center [290, 521] width 170 height 31
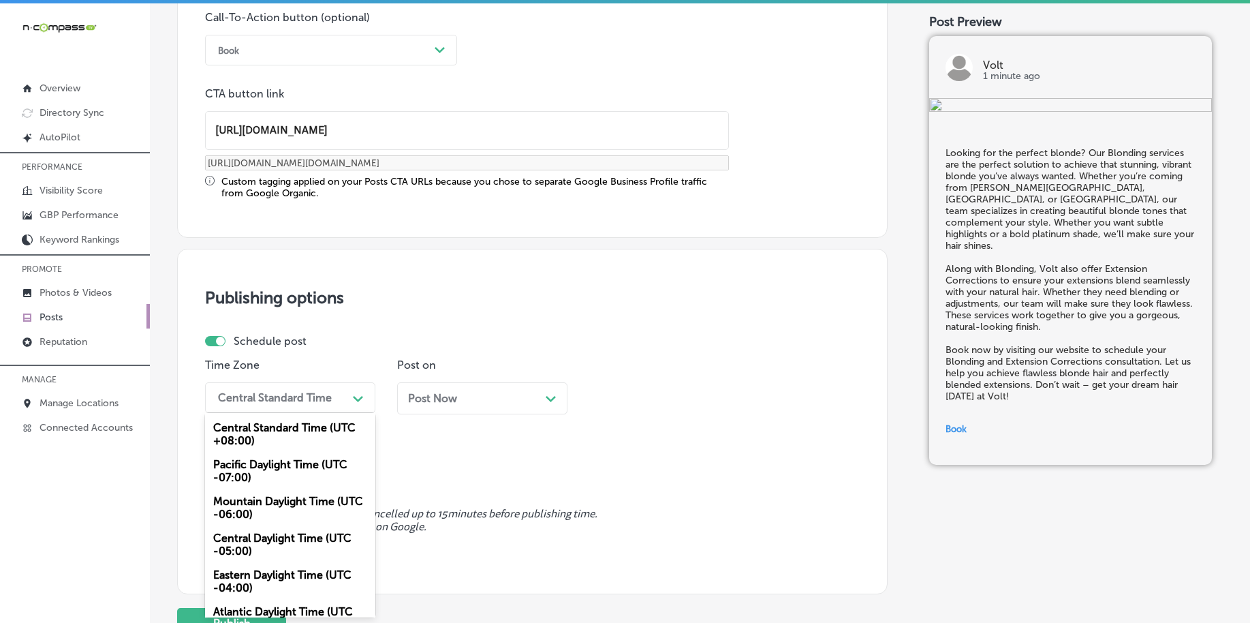
click at [289, 512] on div "Mountain Daylight Time (UTC -06:00)" at bounding box center [290, 507] width 170 height 37
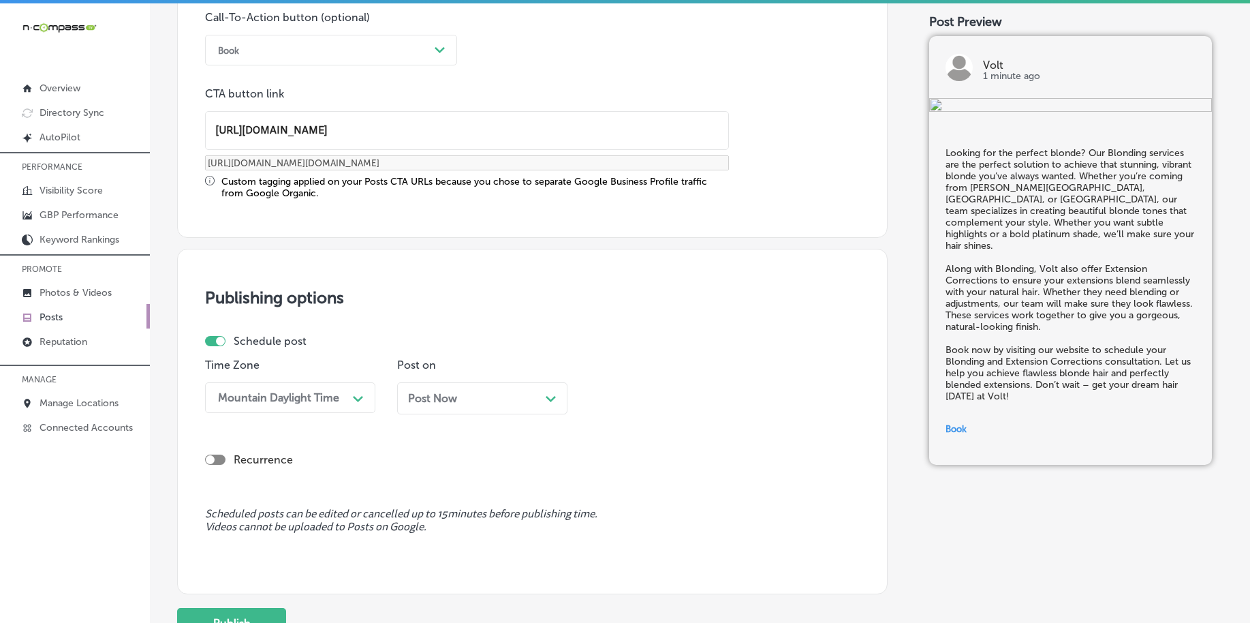
click at [460, 397] on div "Post Now Path Created with Sketch." at bounding box center [482, 398] width 149 height 13
click at [639, 416] on div "Time 12:45 PM Path Created with Sketch." at bounding box center [674, 391] width 170 height 66
click at [642, 401] on div "12:45 PM" at bounding box center [625, 397] width 47 height 13
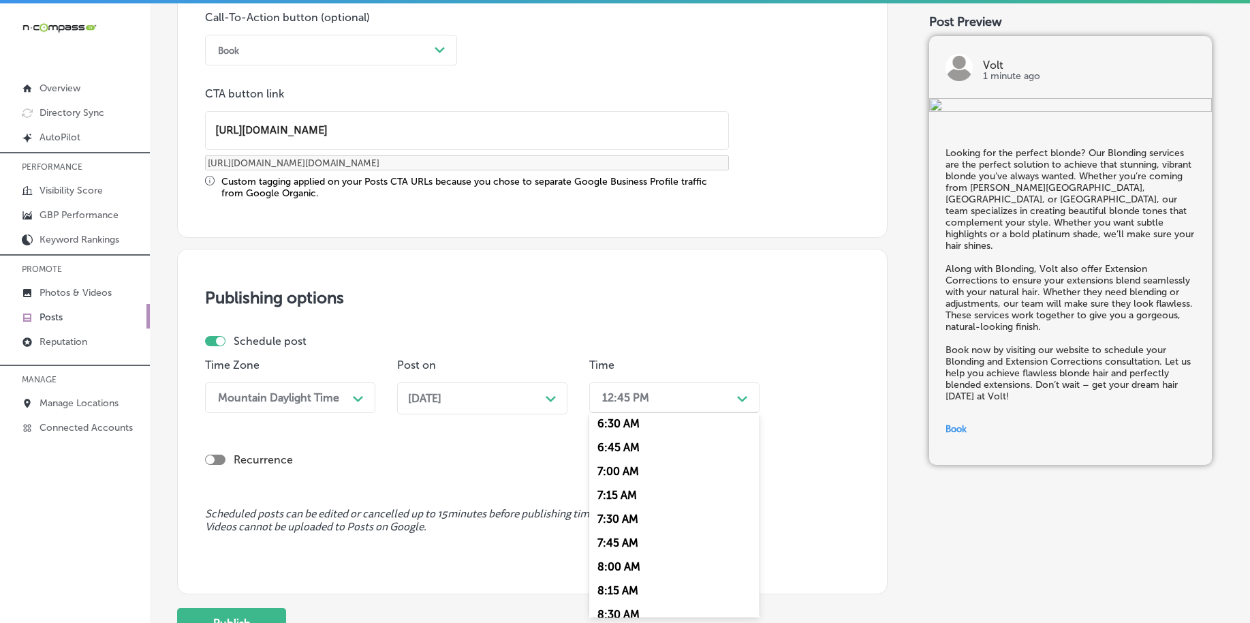
scroll to position [596, 0]
click at [621, 499] on div "7:00 AM" at bounding box center [674, 499] width 170 height 24
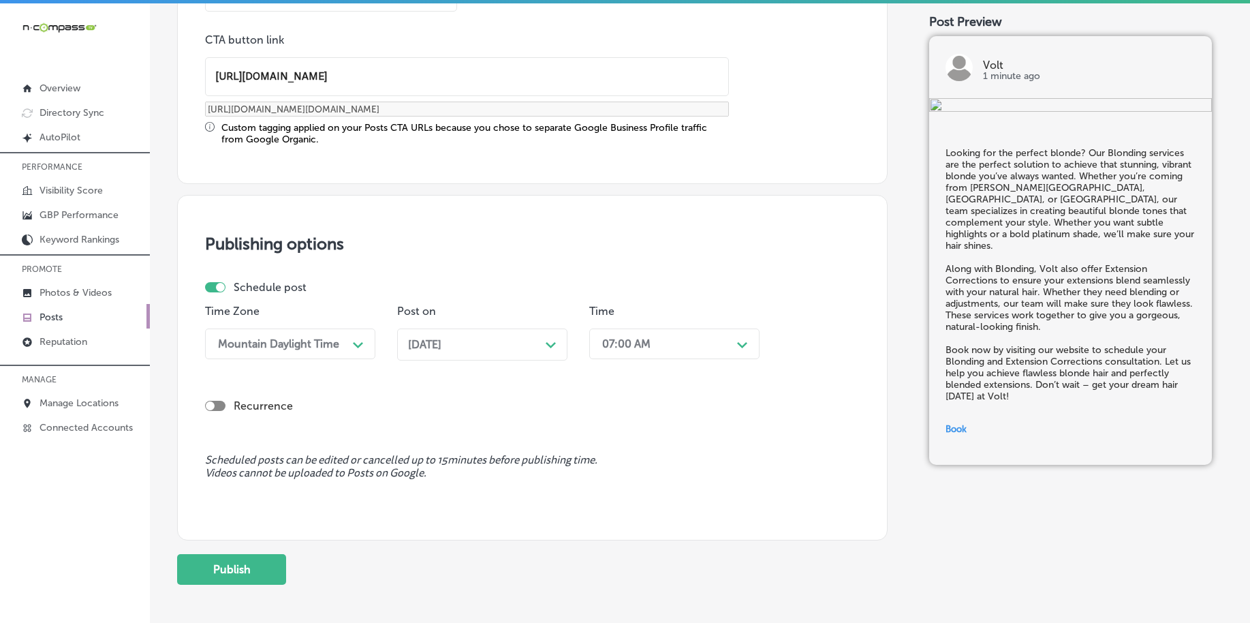
scroll to position [1135, 0]
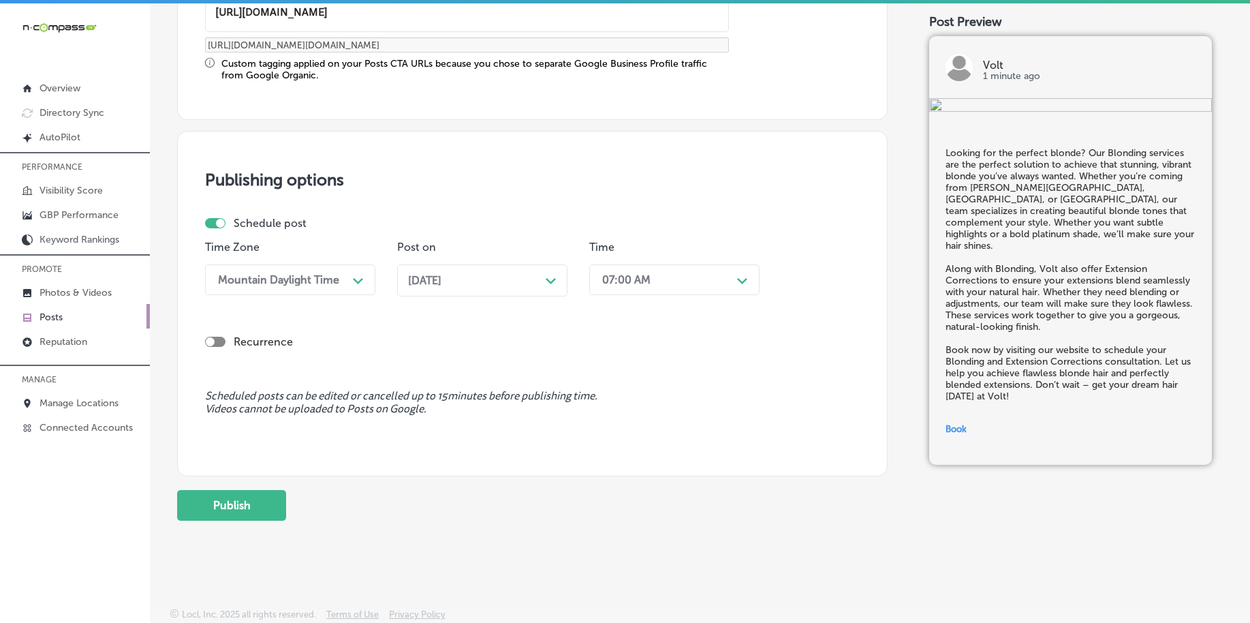
drag, startPoint x: 240, startPoint y: 500, endPoint x: 287, endPoint y: 491, distance: 48.0
click at [241, 501] on button "Publish" at bounding box center [231, 505] width 109 height 31
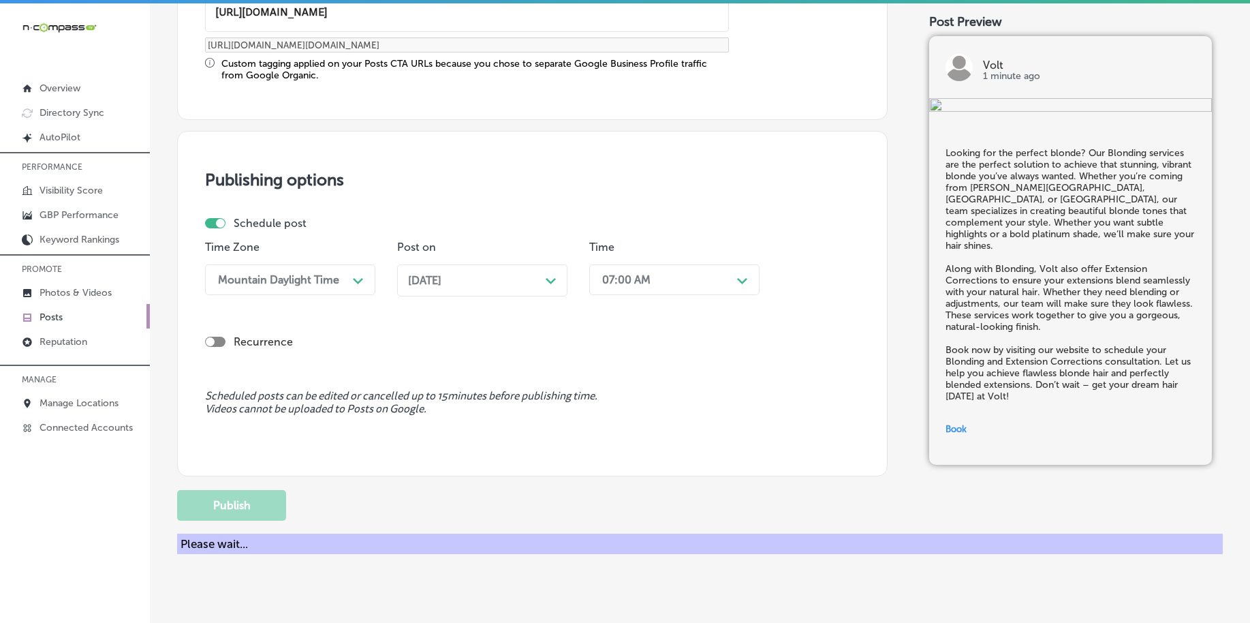
scroll to position [1012, 0]
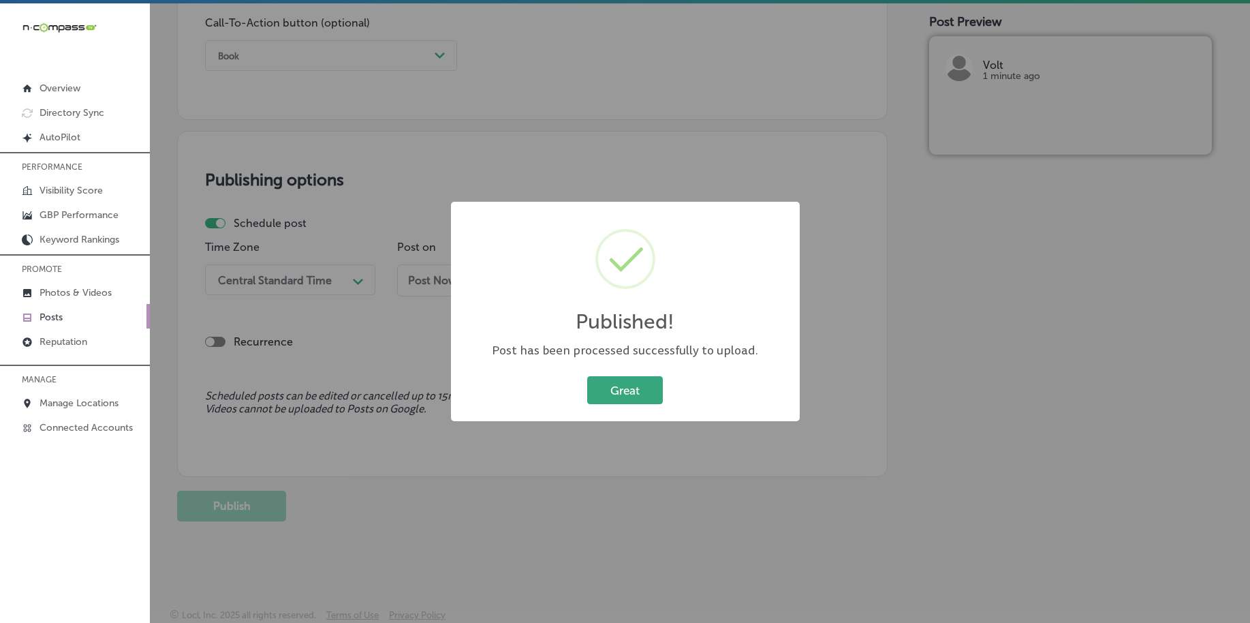
click at [618, 389] on button "Great" at bounding box center [625, 390] width 76 height 28
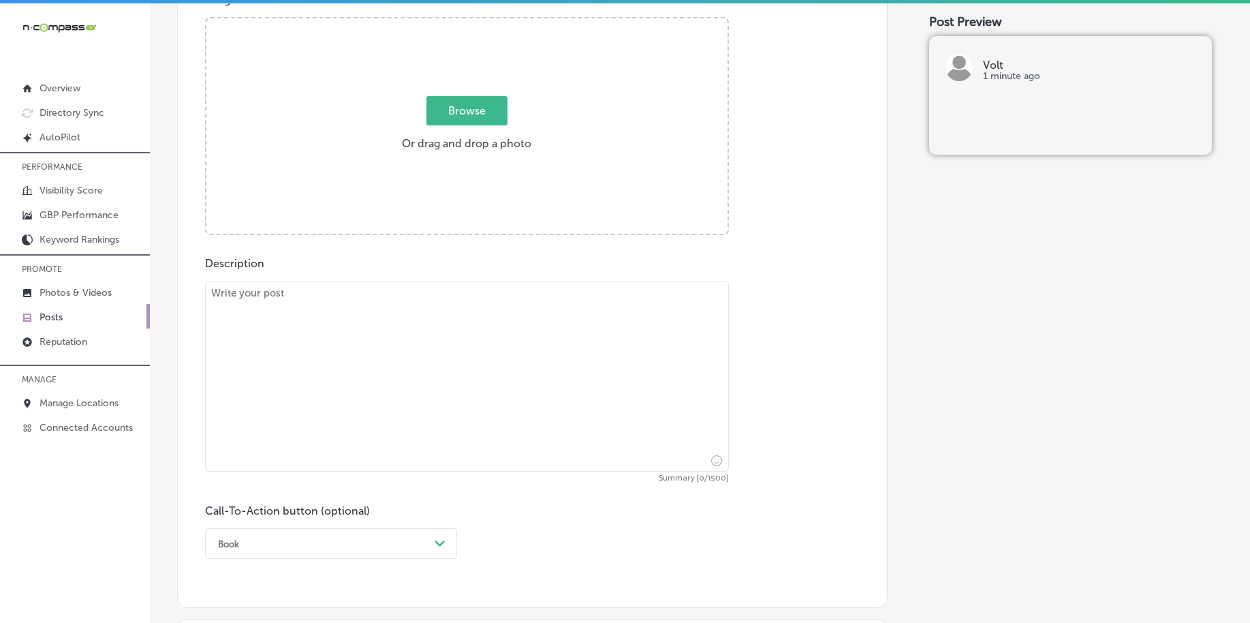
scroll to position [330, 0]
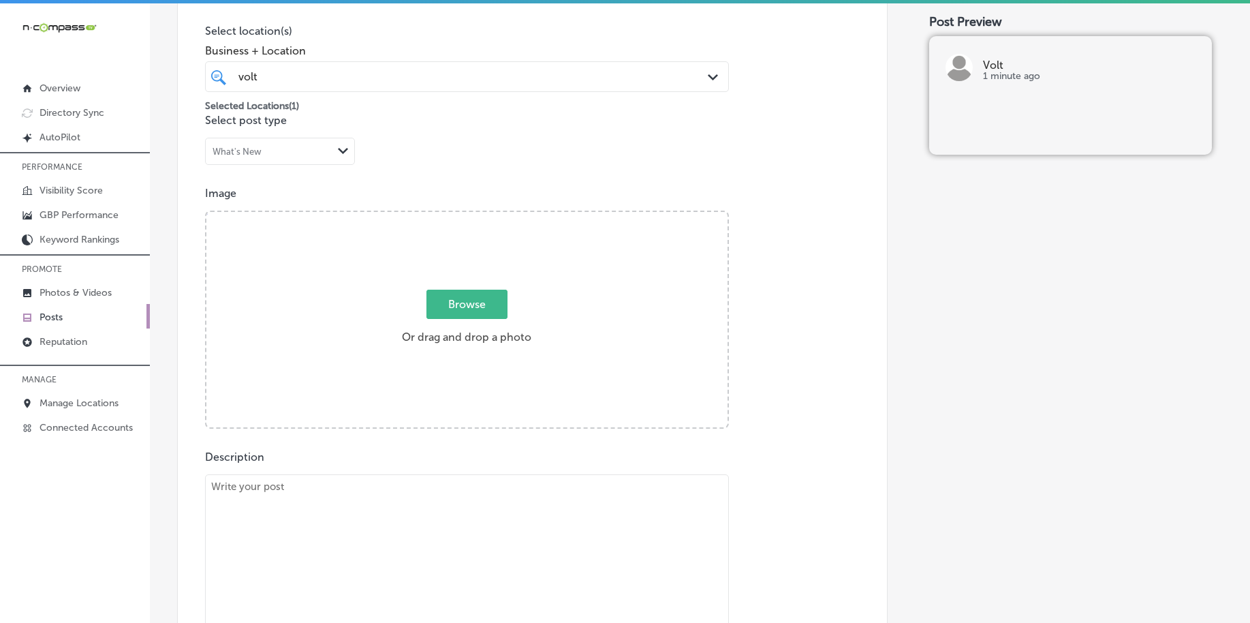
click at [461, 331] on label "Browse Or drag and drop a photo" at bounding box center [467, 321] width 140 height 60
click at [461, 216] on input "Browse Or drag and drop a photo" at bounding box center [466, 214] width 521 height 4
type input "C:\fakepath\blonding-hair-color-expert-volt-salon-carmel-in (4).png"
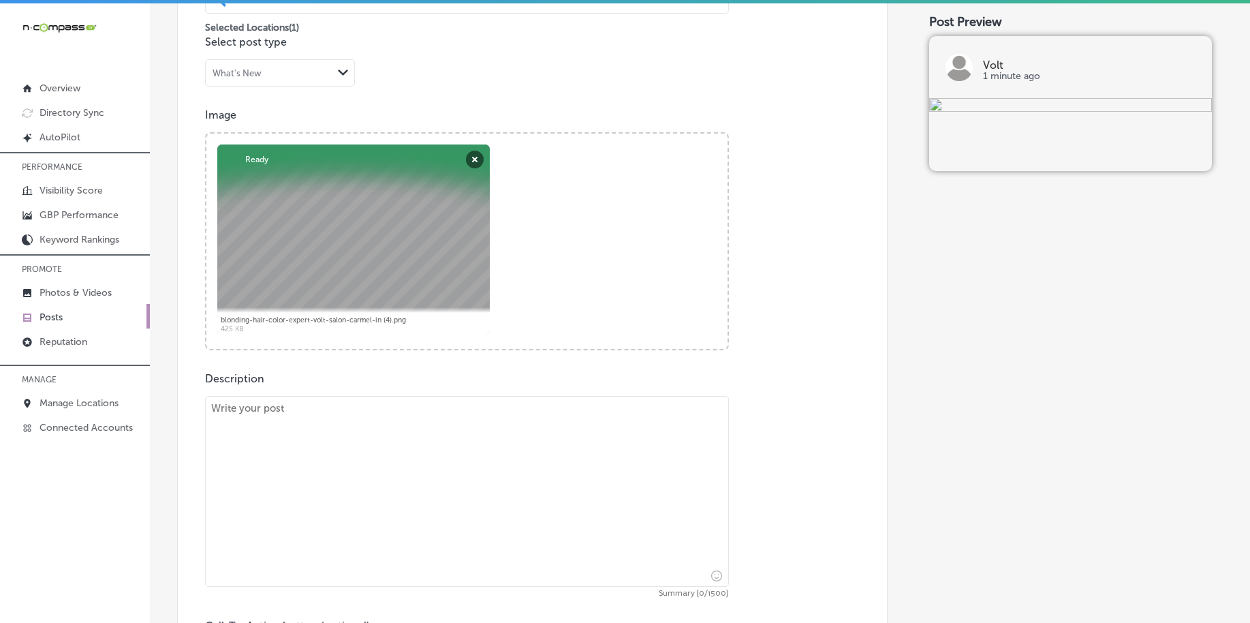
scroll to position [501, 0]
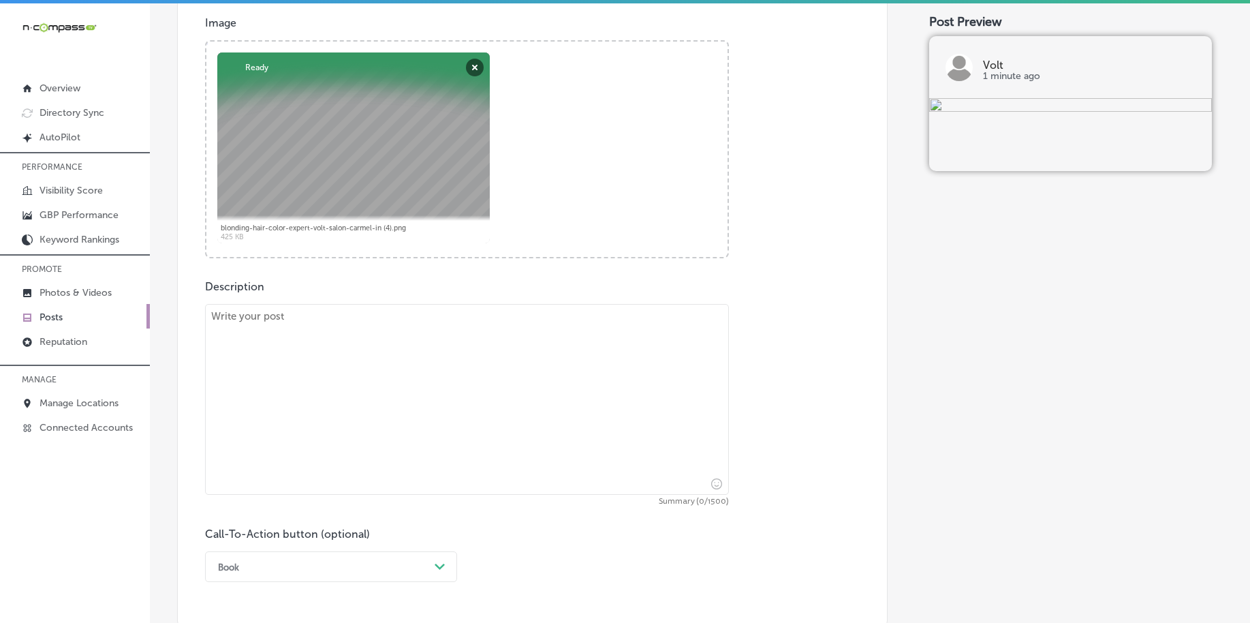
click at [409, 444] on textarea at bounding box center [467, 399] width 524 height 191
paste textarea "Luxury Hand Tied Extensions are the perfect solution for adding volume and leng…"
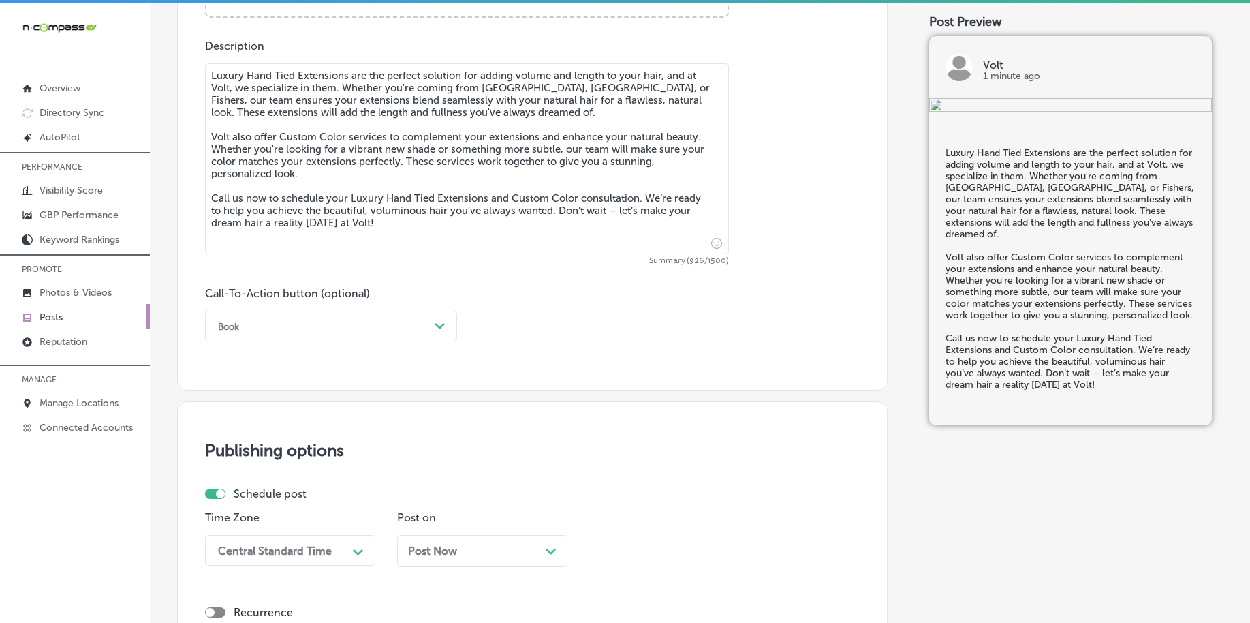
scroll to position [756, 0]
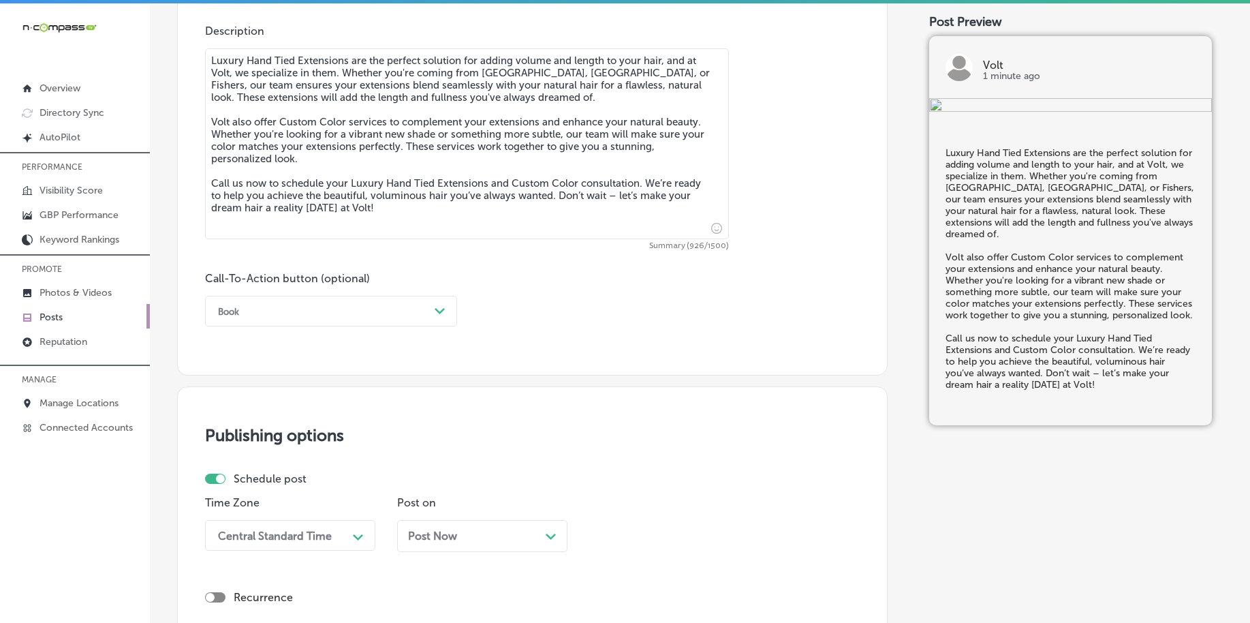
type textarea "Luxury Hand Tied Extensions are the perfect solution for adding volume and leng…"
click at [313, 309] on div "Book" at bounding box center [320, 311] width 218 height 21
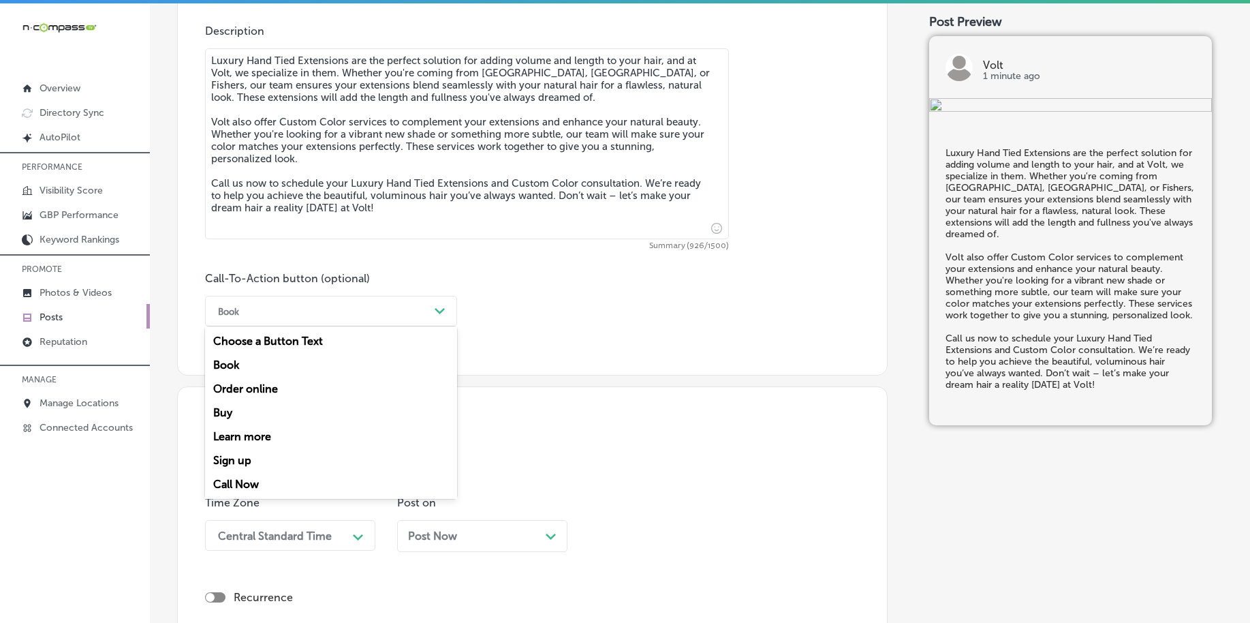
click at [246, 485] on div "Call Now" at bounding box center [331, 484] width 252 height 24
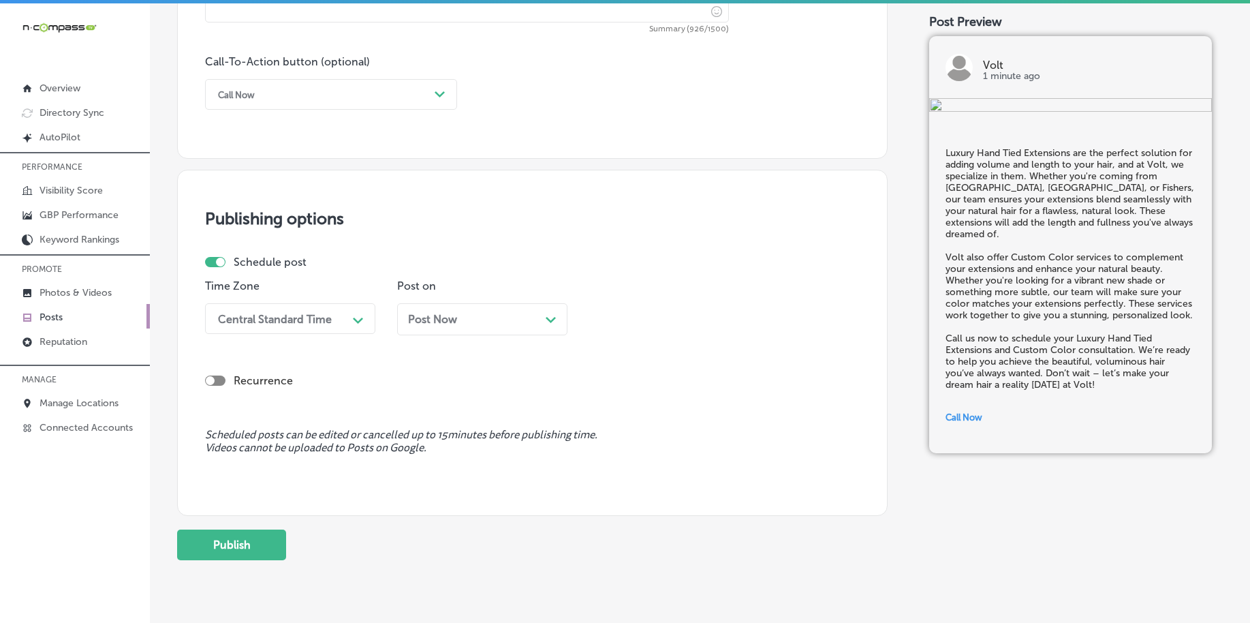
scroll to position [1012, 0]
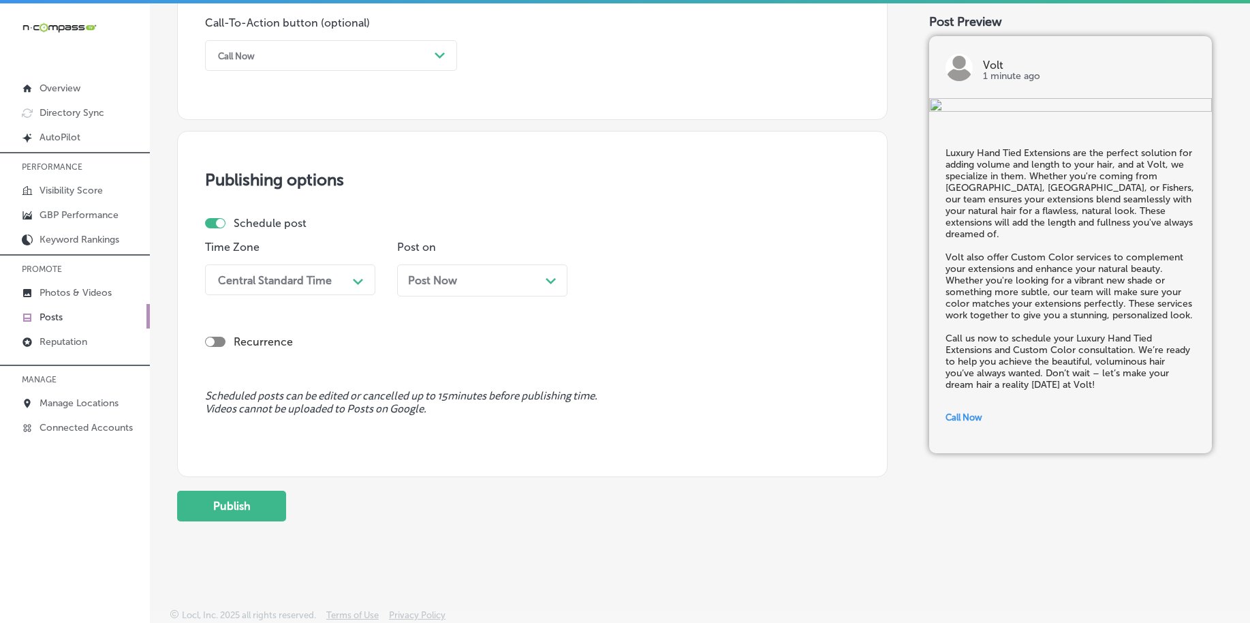
click at [296, 295] on div "Time Zone Central Standard Time Path Created with Sketch." at bounding box center [290, 274] width 170 height 66
click at [280, 290] on div "Central Standard Time" at bounding box center [279, 280] width 136 height 24
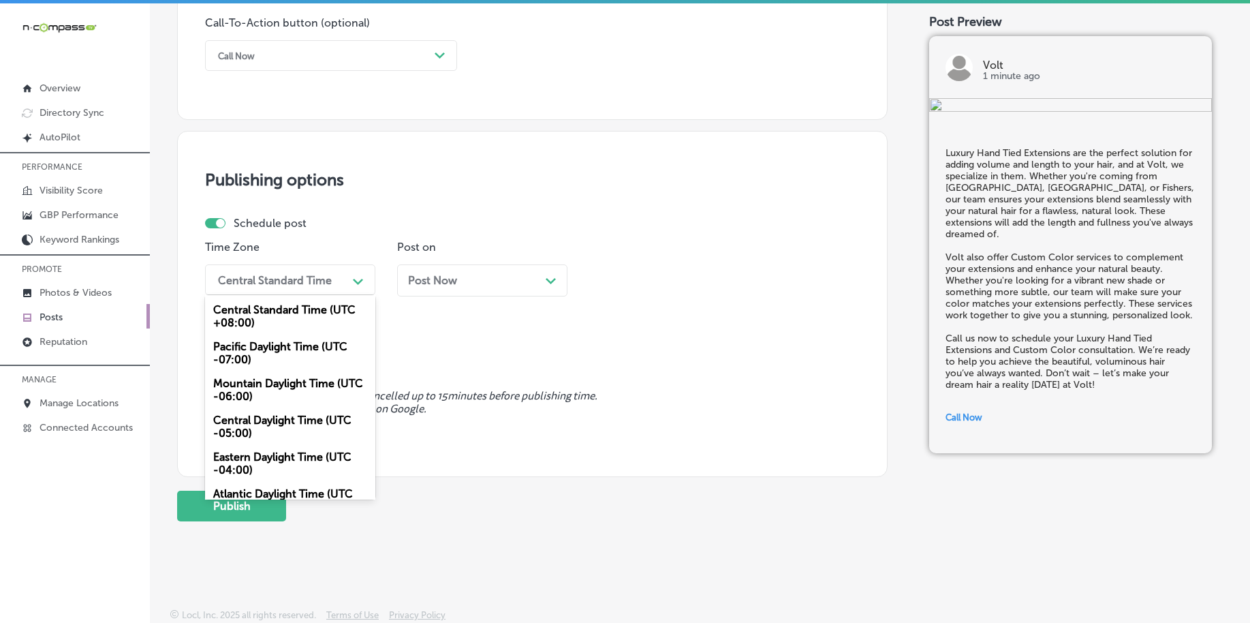
click at [253, 393] on div "Mountain Daylight Time (UTC -06:00)" at bounding box center [290, 389] width 170 height 37
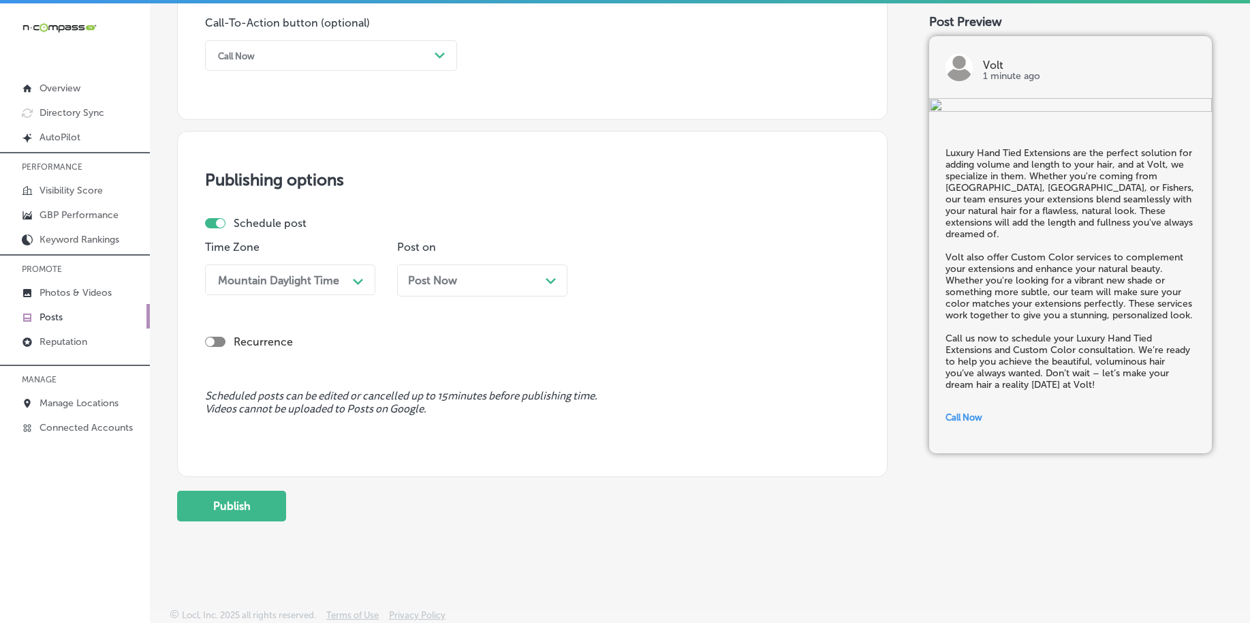
click at [444, 275] on span "Post Now" at bounding box center [432, 280] width 49 height 13
click at [627, 277] on div "12:45 PM" at bounding box center [625, 279] width 47 height 13
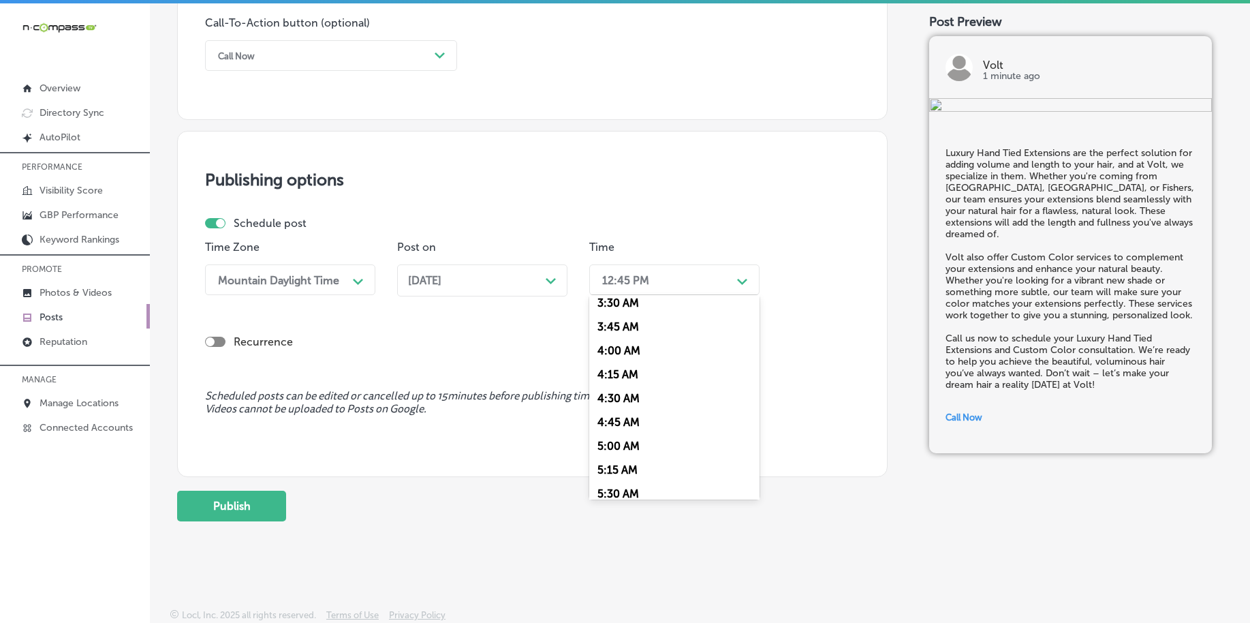
scroll to position [511, 0]
click at [626, 467] on div "7:00 AM" at bounding box center [674, 467] width 170 height 24
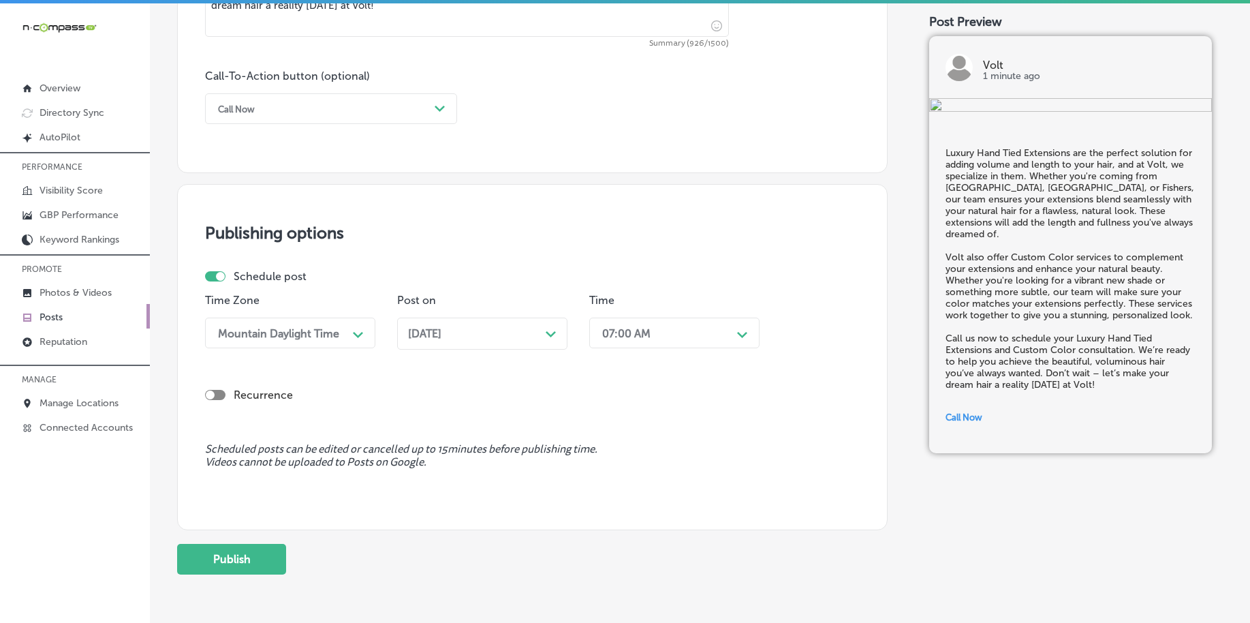
scroll to position [1012, 0]
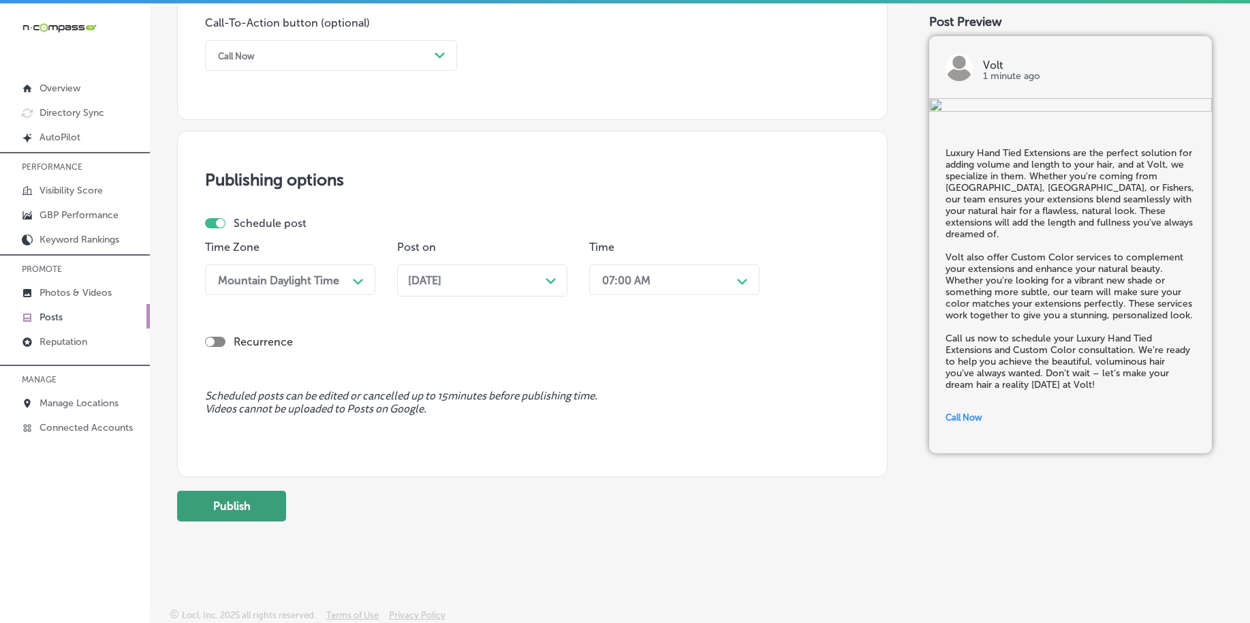
click at [254, 507] on button "Publish" at bounding box center [231, 506] width 109 height 31
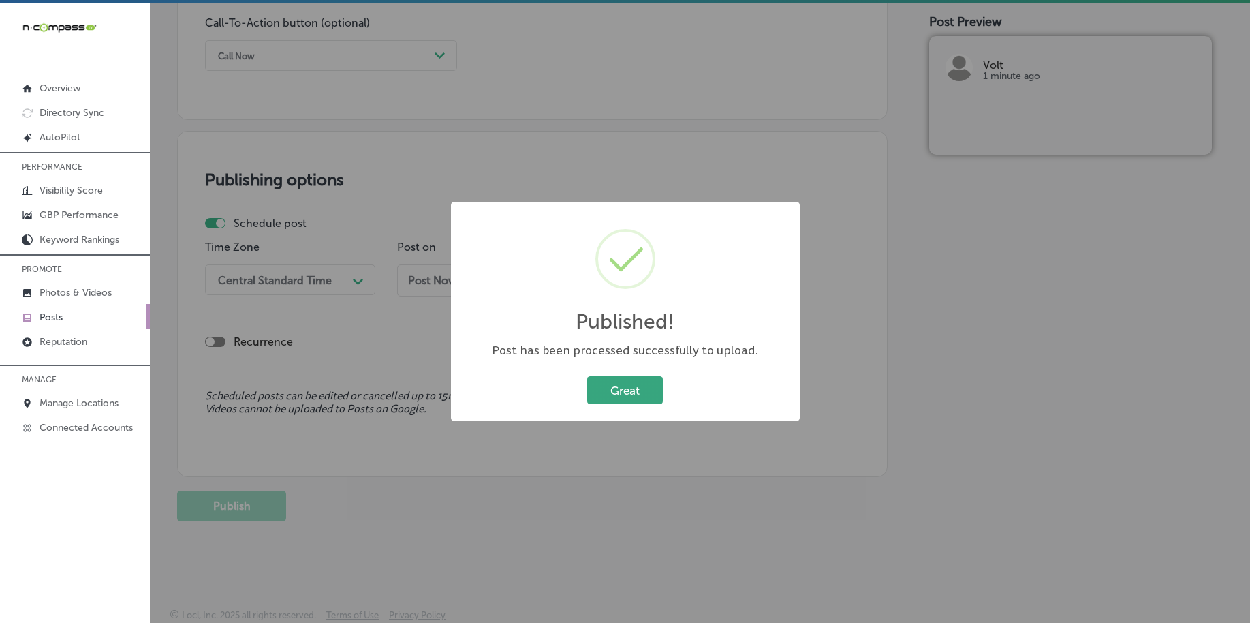
click at [636, 394] on button "Great" at bounding box center [625, 390] width 76 height 28
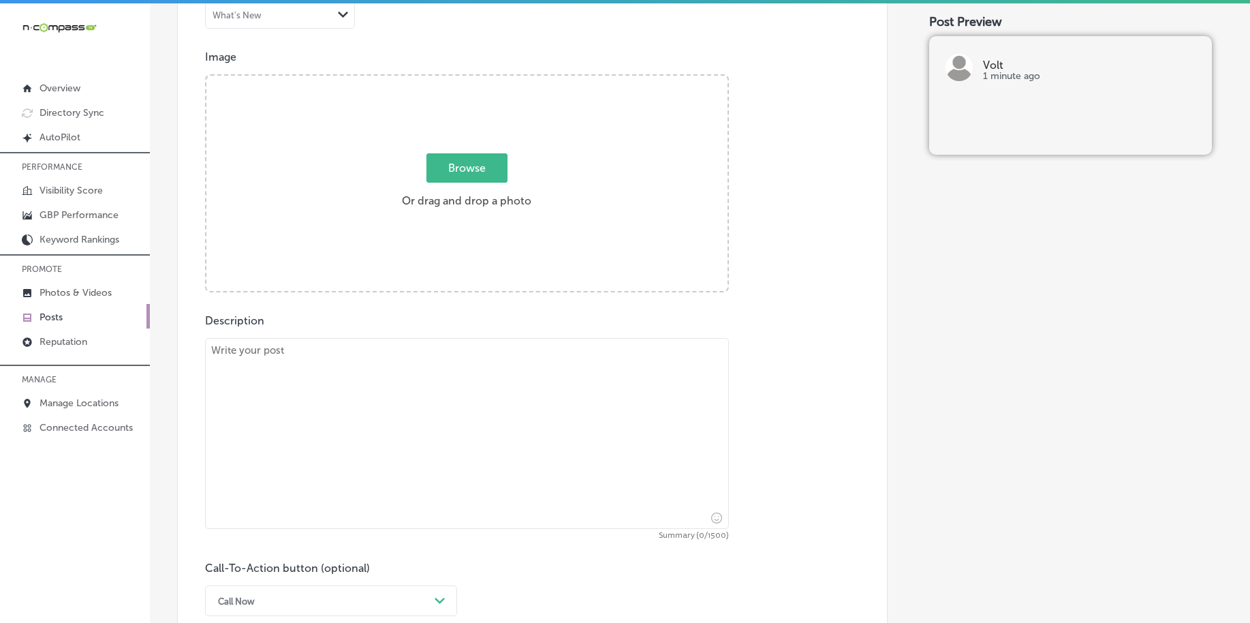
scroll to position [330, 0]
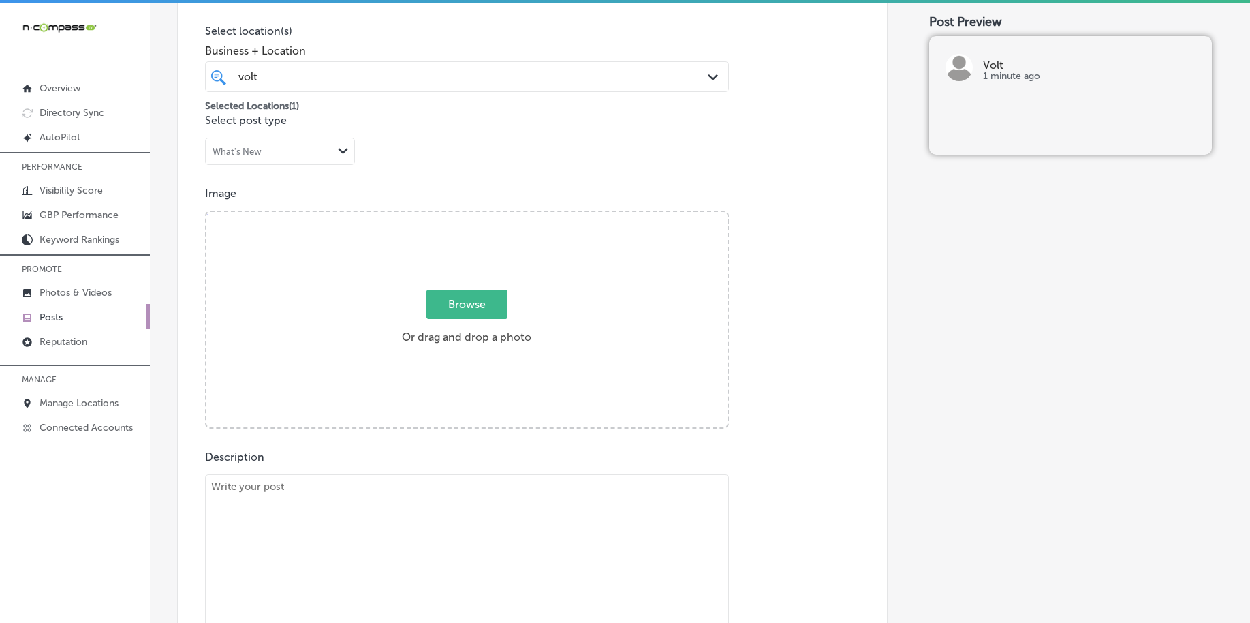
click at [480, 314] on span "Browse" at bounding box center [467, 304] width 81 height 29
click at [480, 216] on input "Browse Or drag and drop a photo" at bounding box center [466, 214] width 521 height 4
type input "C:\fakepath\custom-hair-color-volt-salon-carmel-in (1).png"
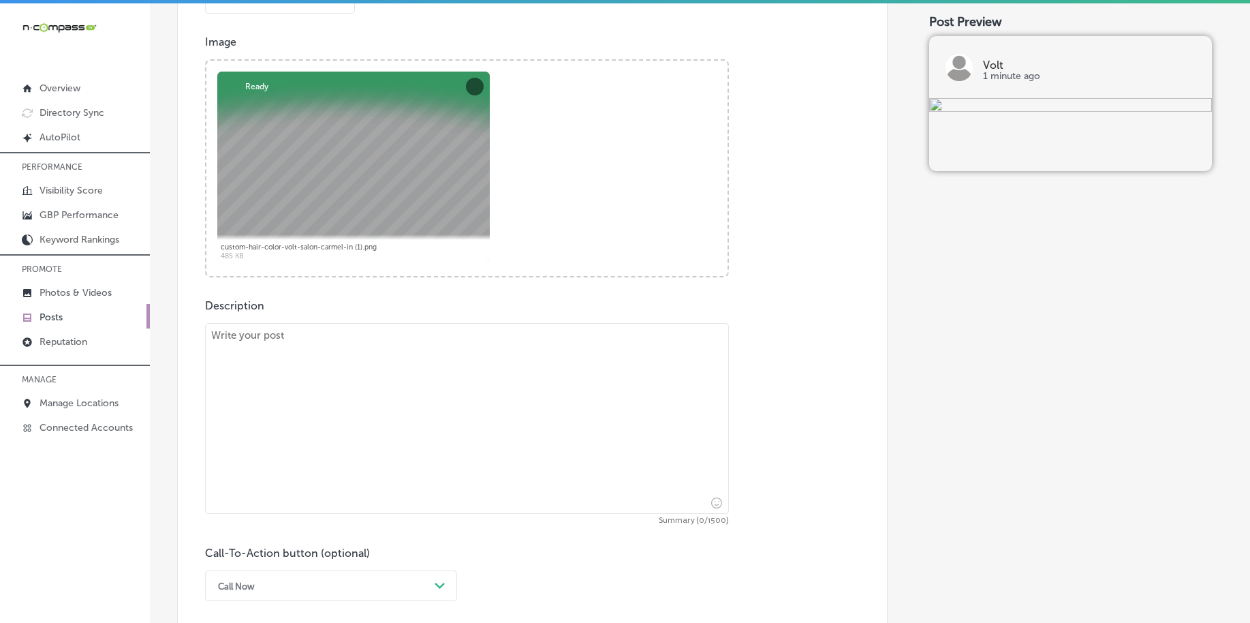
scroll to position [501, 0]
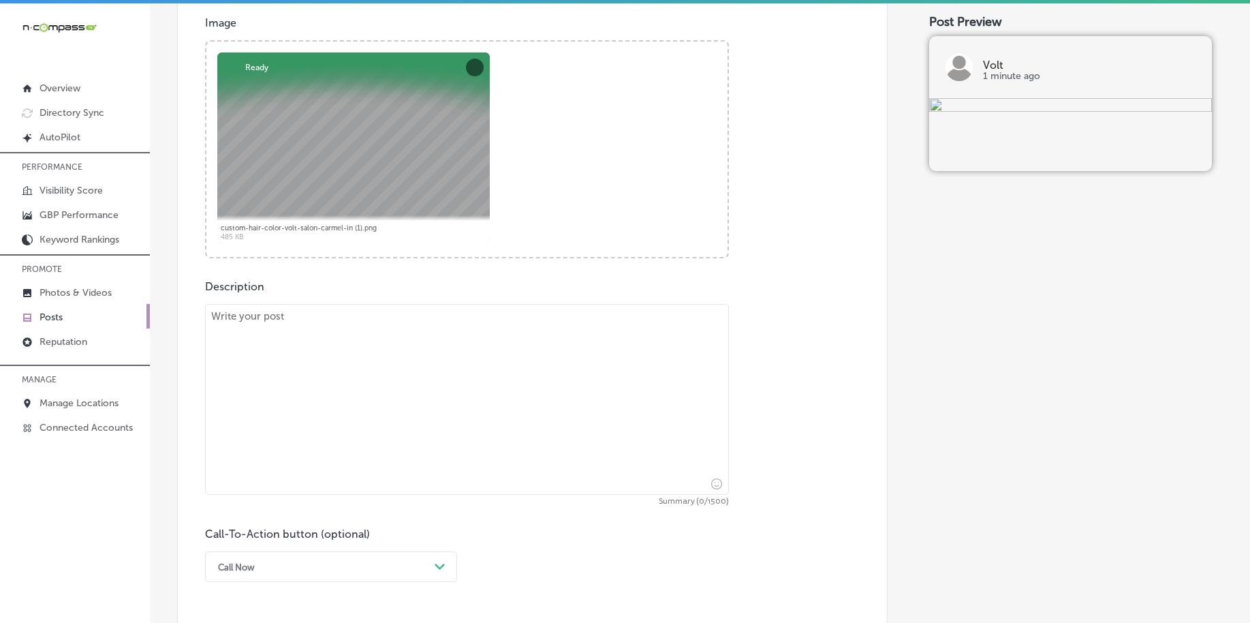
click at [290, 439] on textarea at bounding box center [467, 399] width 524 height 191
paste textarea "Dreaming of longer, [PERSON_NAME] hair? Our Luxury Hand Tied Extensions at Volt…"
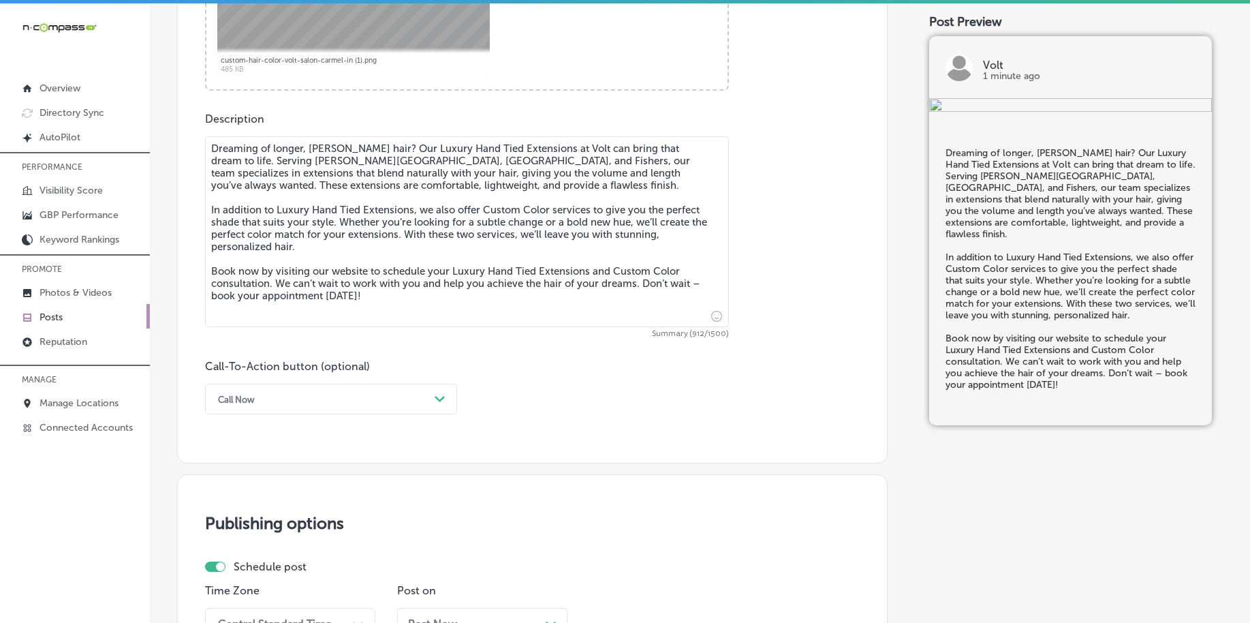
scroll to position [671, 0]
type textarea "Dreaming of longer, [PERSON_NAME] hair? Our Luxury Hand Tied Extensions at Volt…"
click at [265, 398] on div "Call Now" at bounding box center [320, 396] width 218 height 21
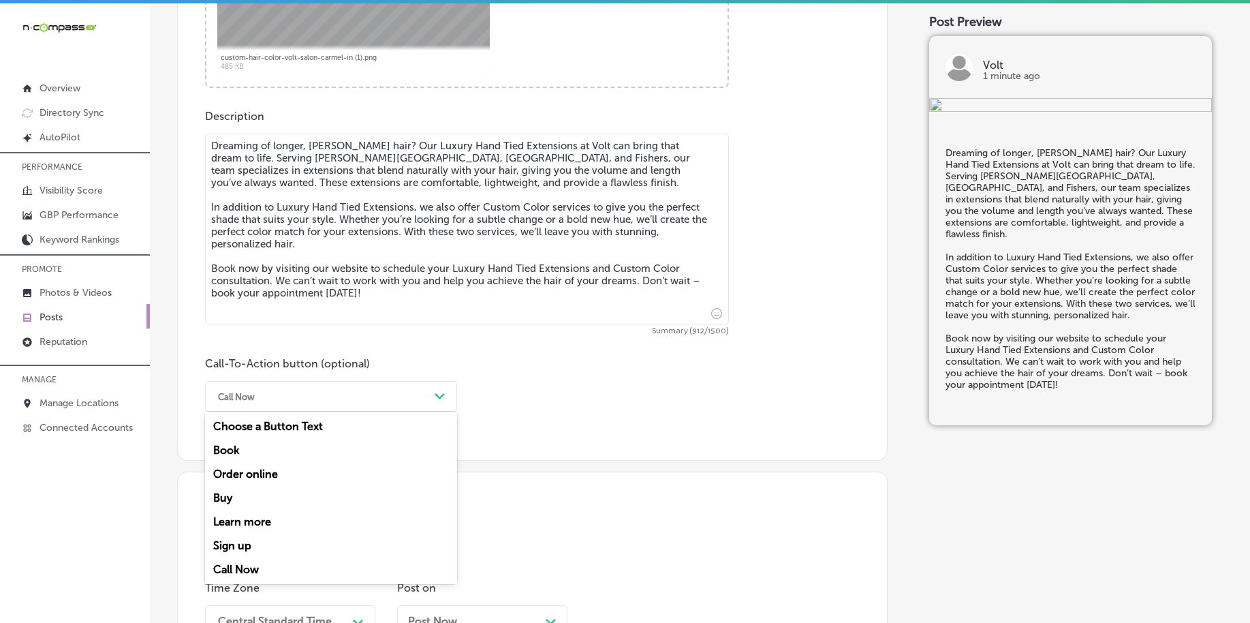
click at [283, 452] on div "Book" at bounding box center [331, 450] width 252 height 24
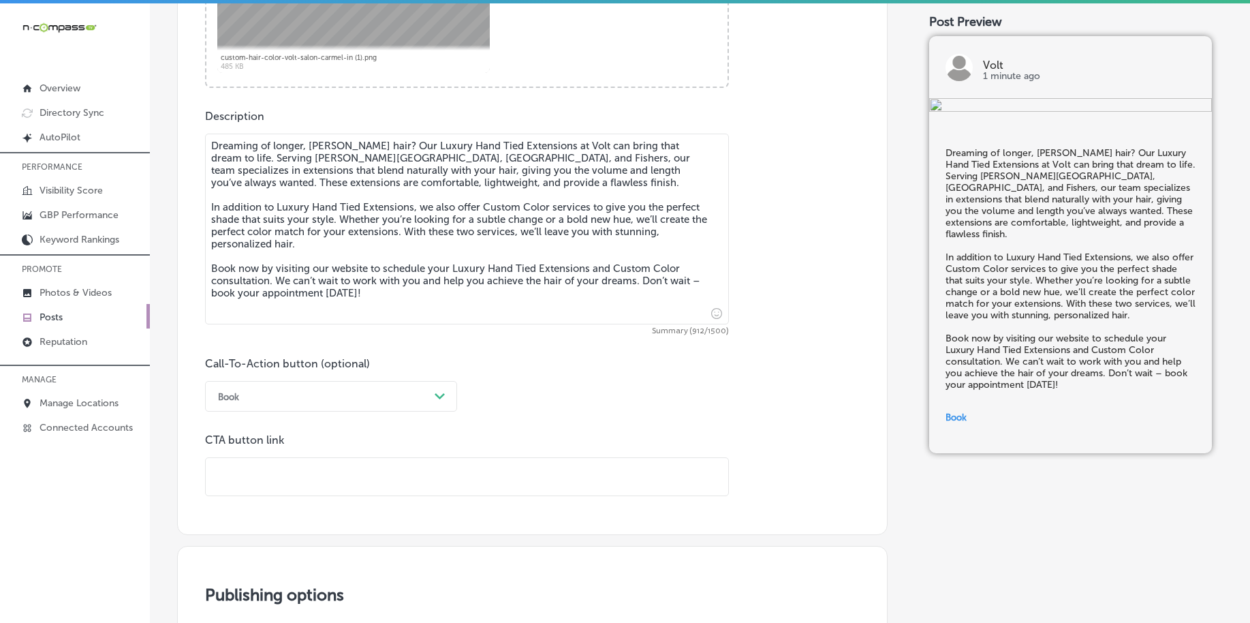
click at [286, 480] on input "text" at bounding box center [467, 476] width 523 height 37
paste input "[URL][DOMAIN_NAME]"
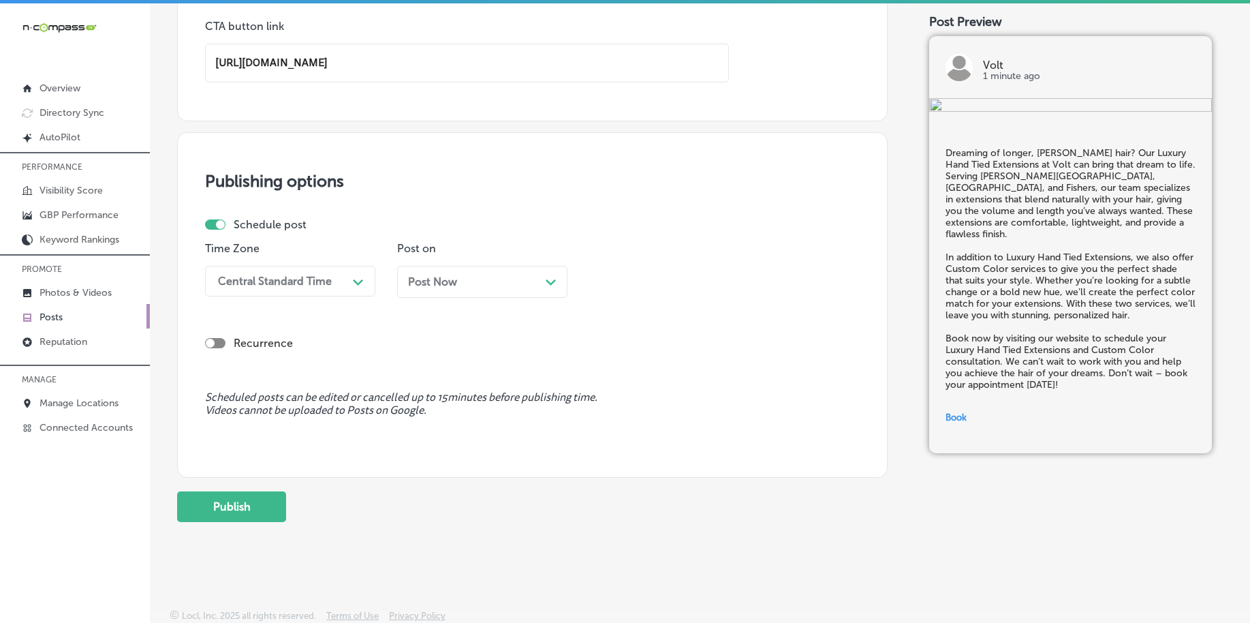
scroll to position [1086, 0]
type input "[URL][DOMAIN_NAME]"
click at [273, 287] on div "Central Standard Time" at bounding box center [279, 280] width 136 height 24
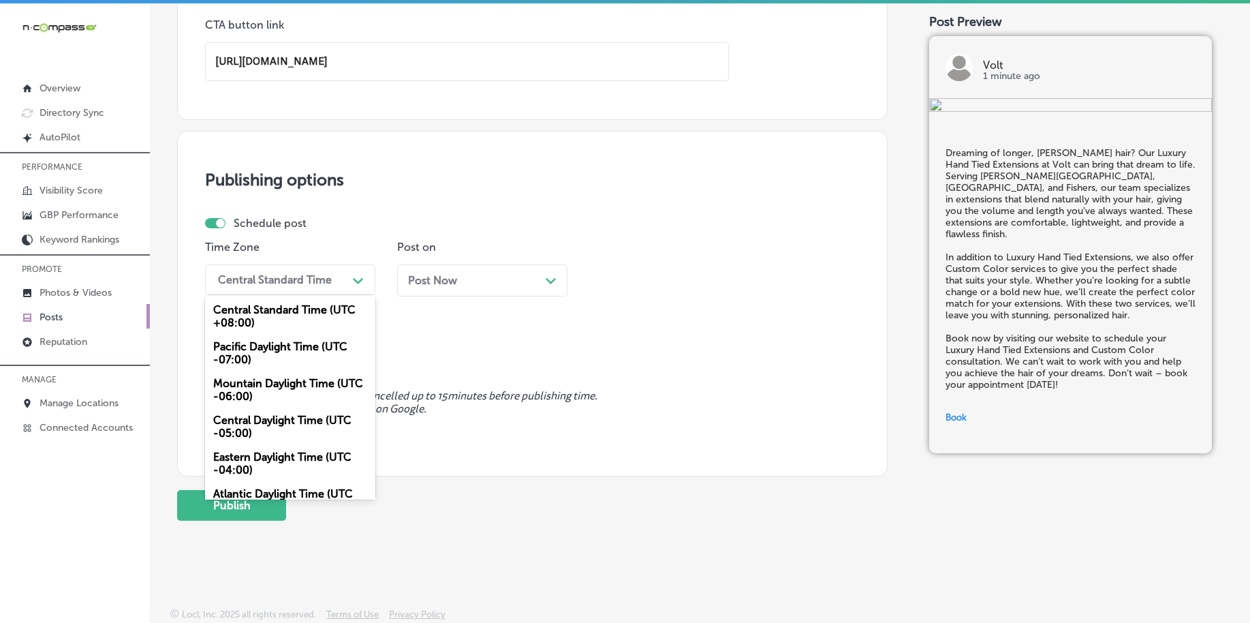
click at [257, 387] on div "Mountain Daylight Time (UTC -06:00)" at bounding box center [290, 389] width 170 height 37
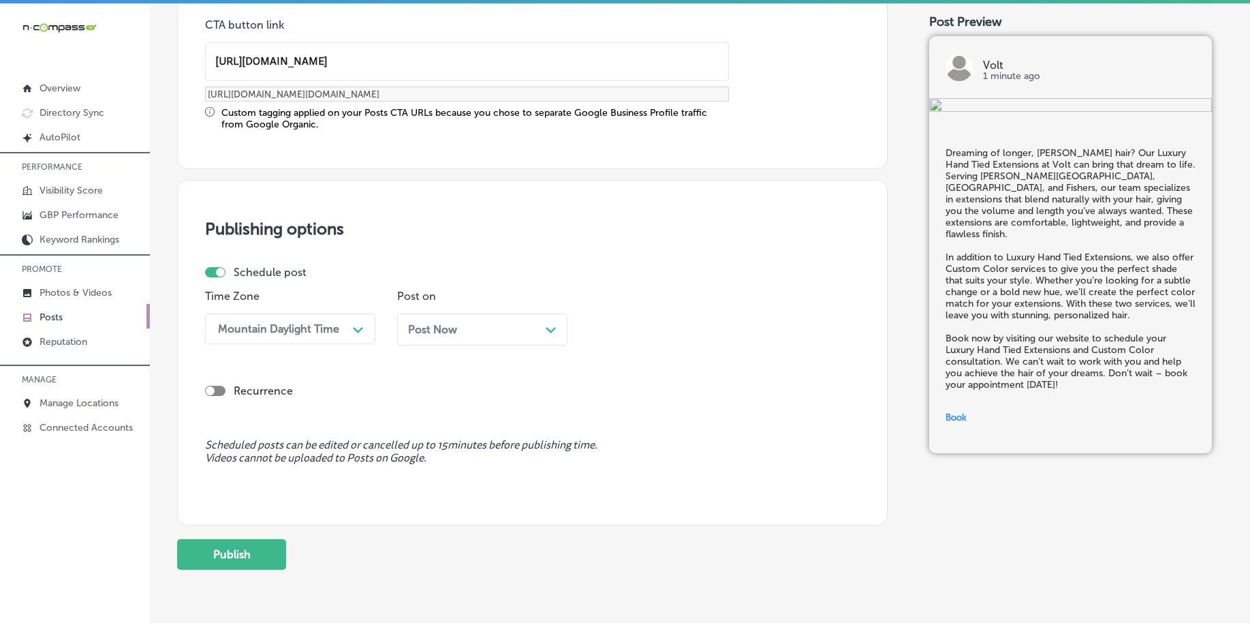
click at [404, 322] on div "Post Now Path Created with Sketch." at bounding box center [482, 329] width 170 height 32
click at [622, 330] on div "12:45 PM" at bounding box center [625, 328] width 47 height 13
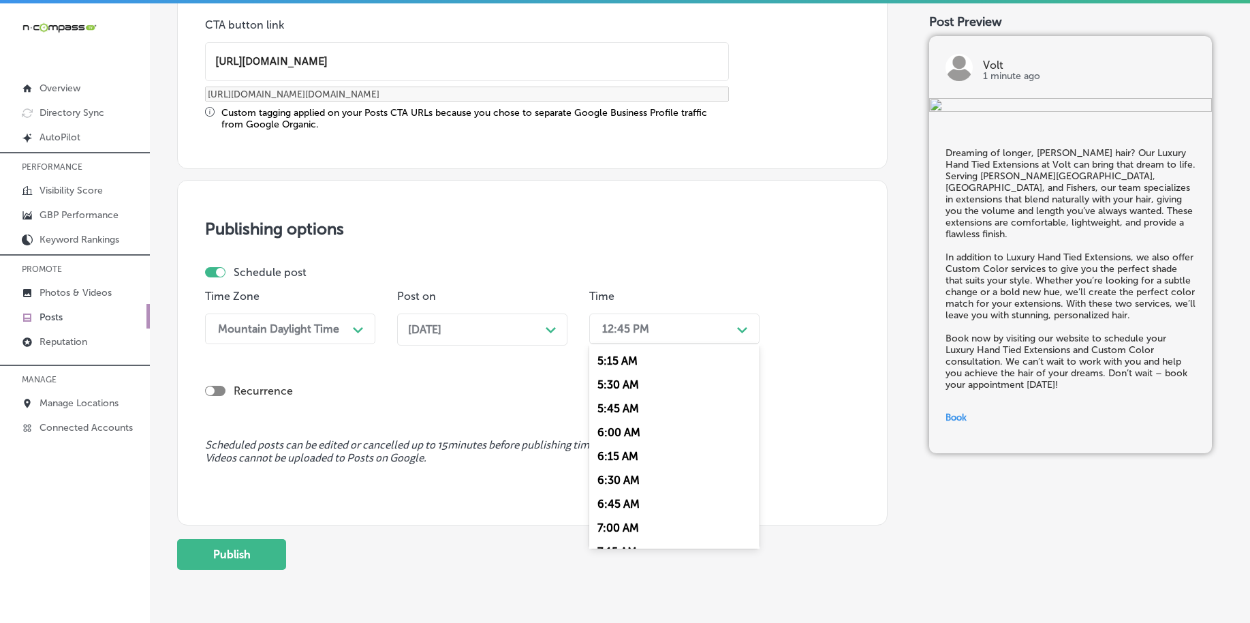
scroll to position [596, 0]
click at [633, 431] on div "7:00 AM" at bounding box center [674, 430] width 170 height 24
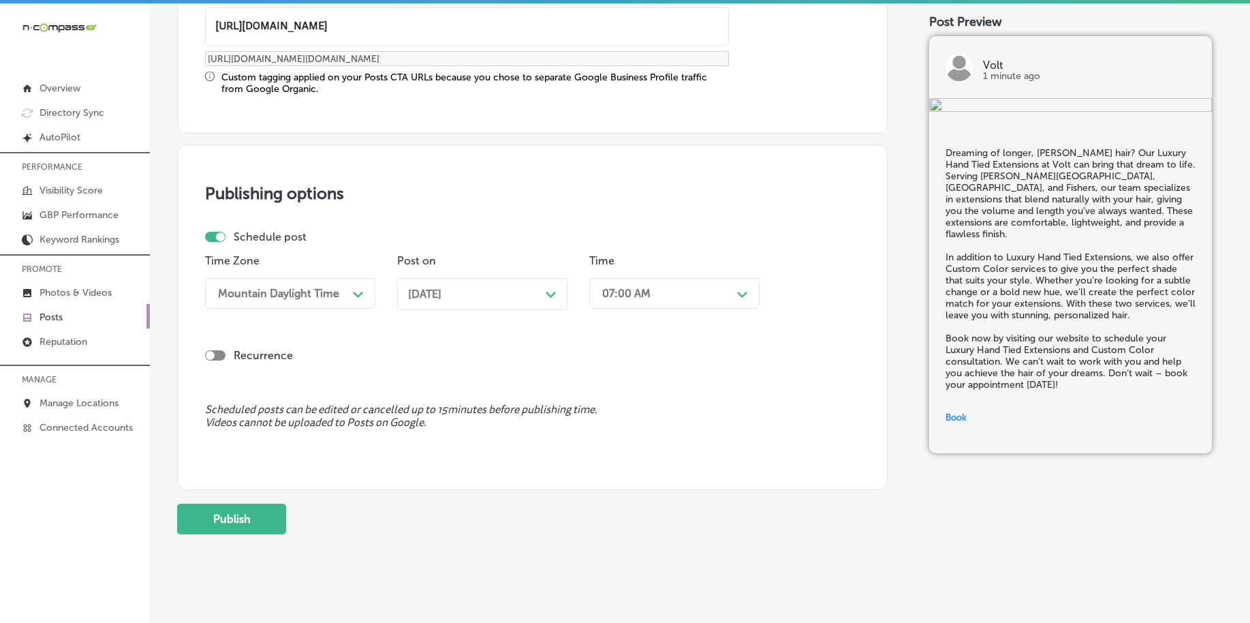
scroll to position [1135, 0]
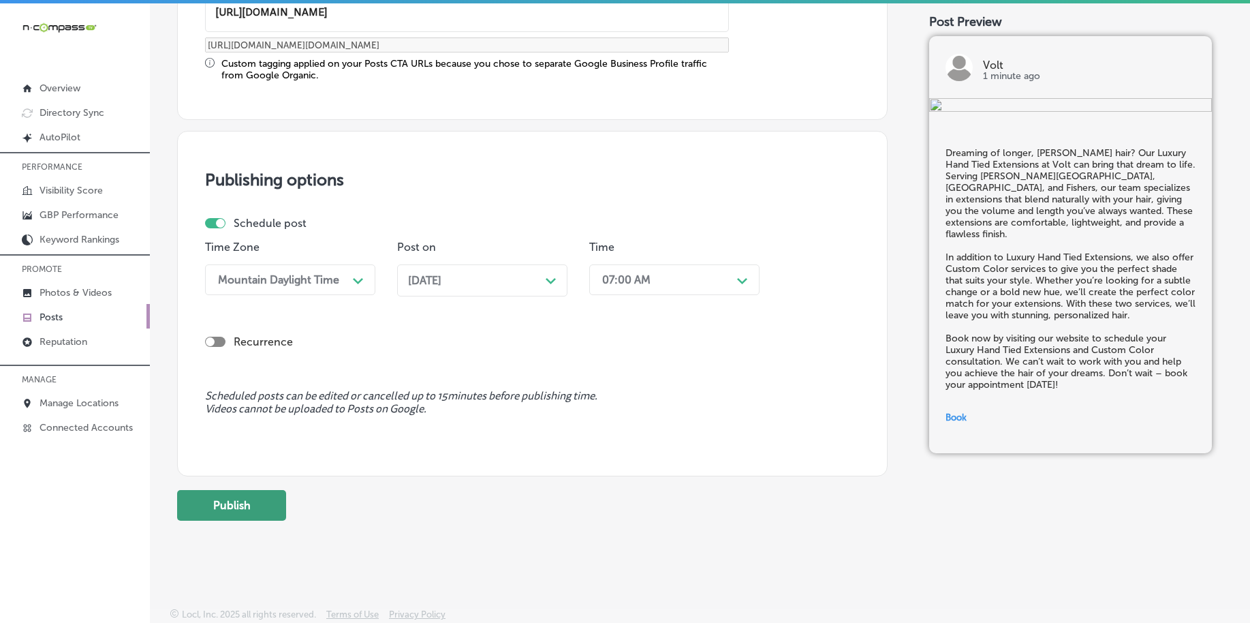
click at [245, 504] on button "Publish" at bounding box center [231, 505] width 109 height 31
